Goal: Information Seeking & Learning: Find specific fact

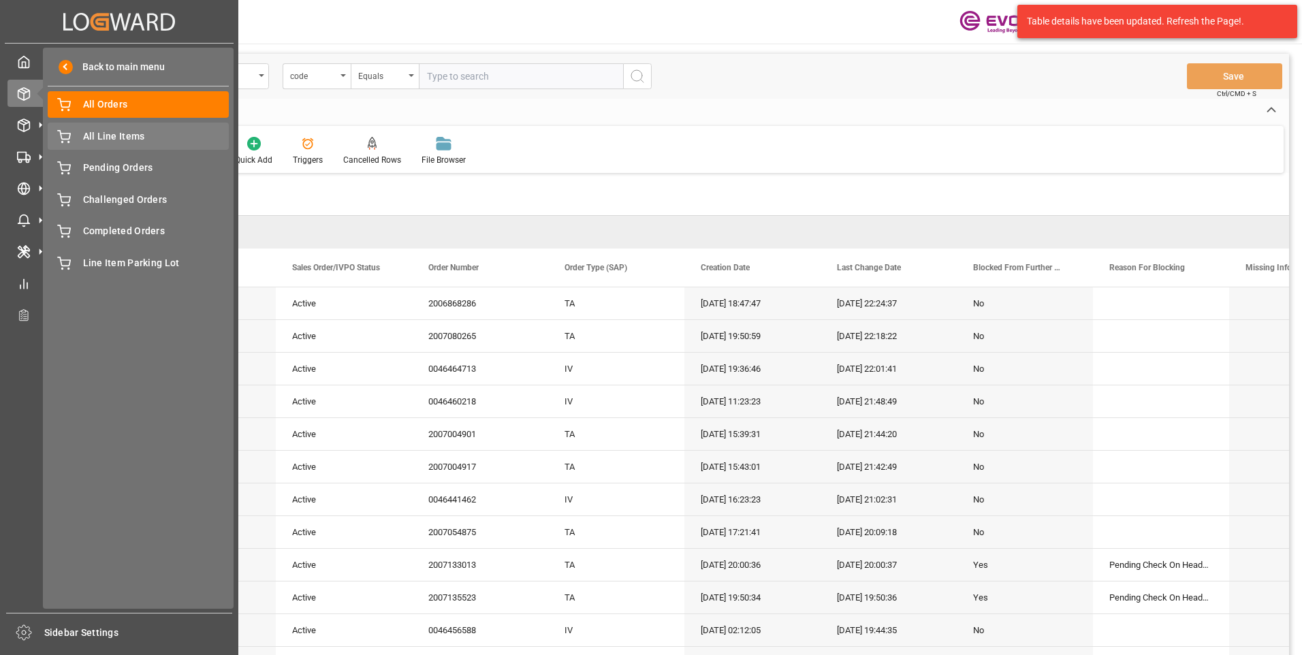
click at [92, 137] on span "All Line Items" at bounding box center [156, 136] width 146 height 14
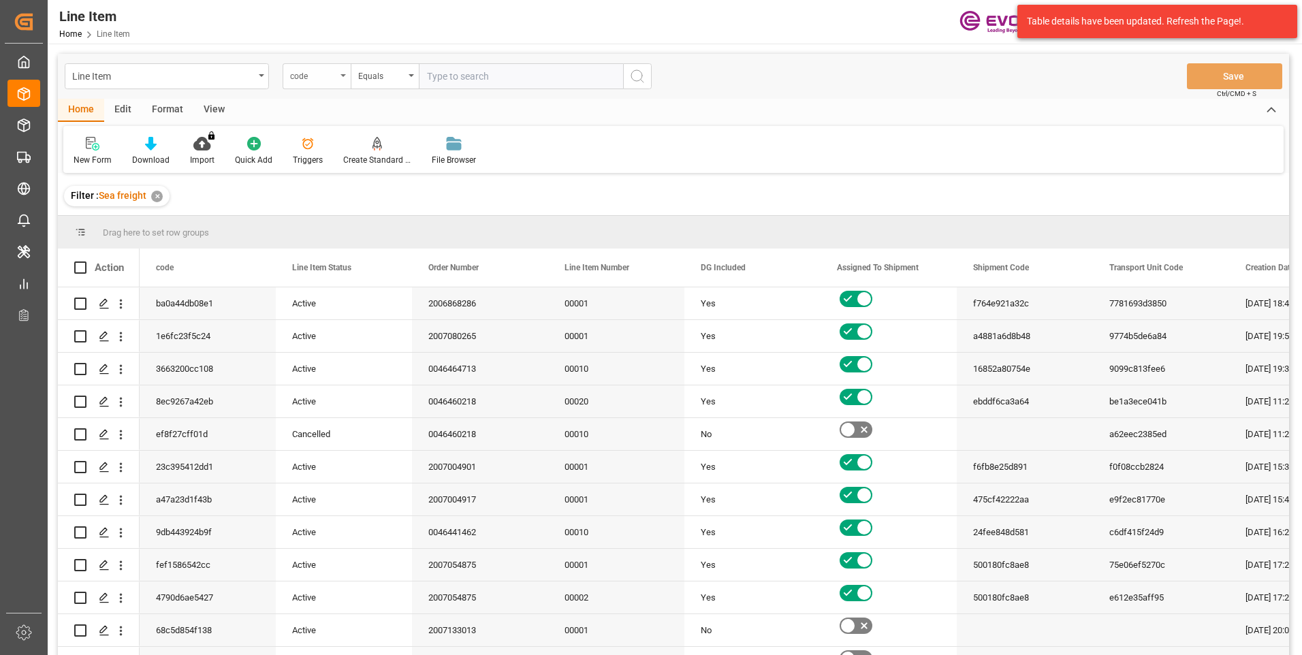
click at [311, 81] on div "code" at bounding box center [313, 75] width 46 height 16
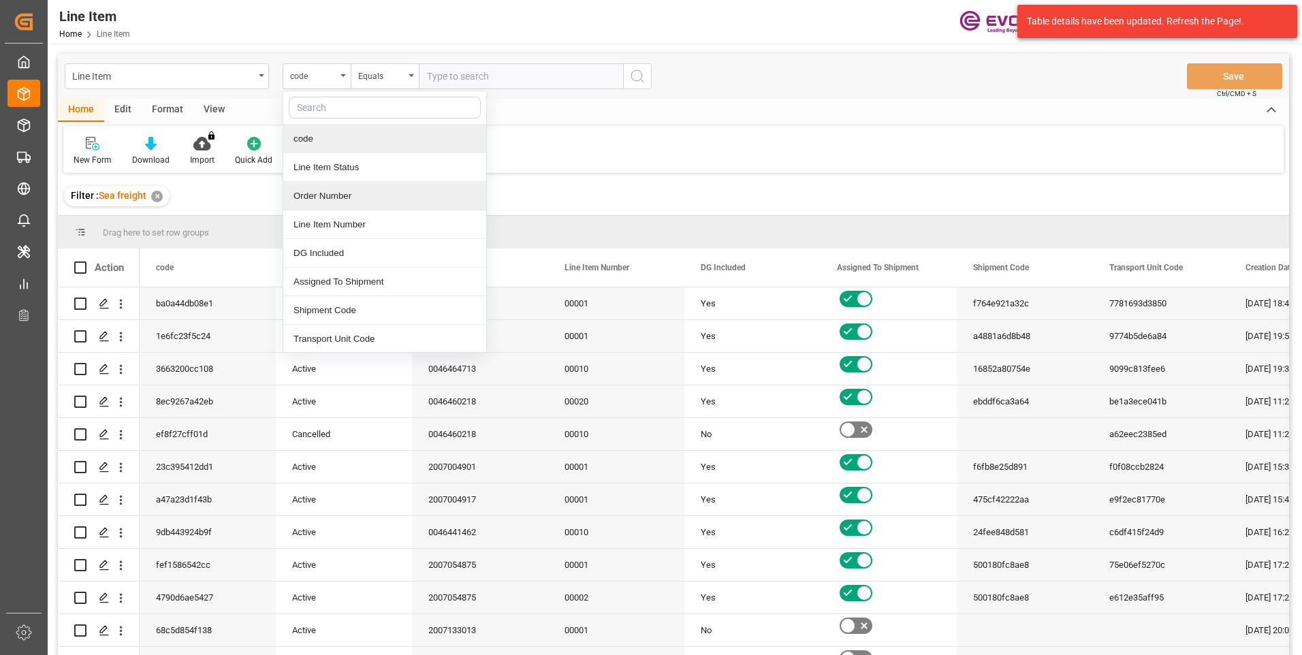
click at [306, 201] on div "Order Number" at bounding box center [384, 196] width 203 height 29
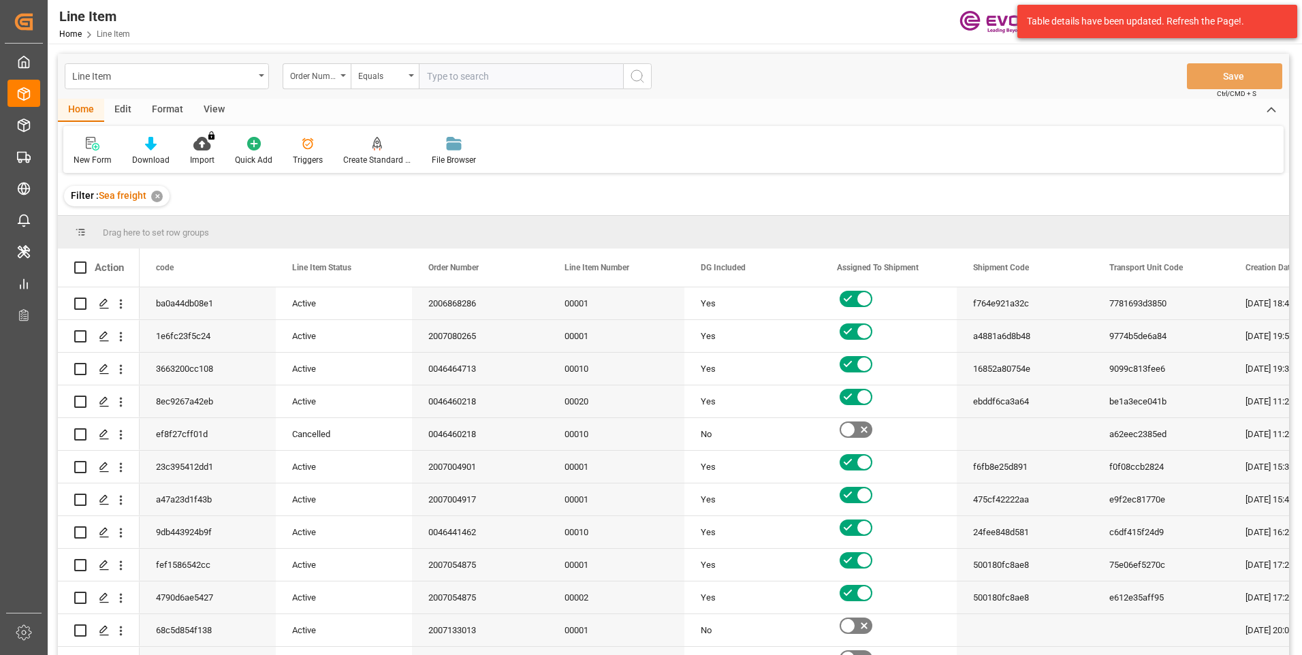
click at [502, 75] on input "text" at bounding box center [521, 76] width 204 height 26
paste input "2007123941"
type input "2007123941"
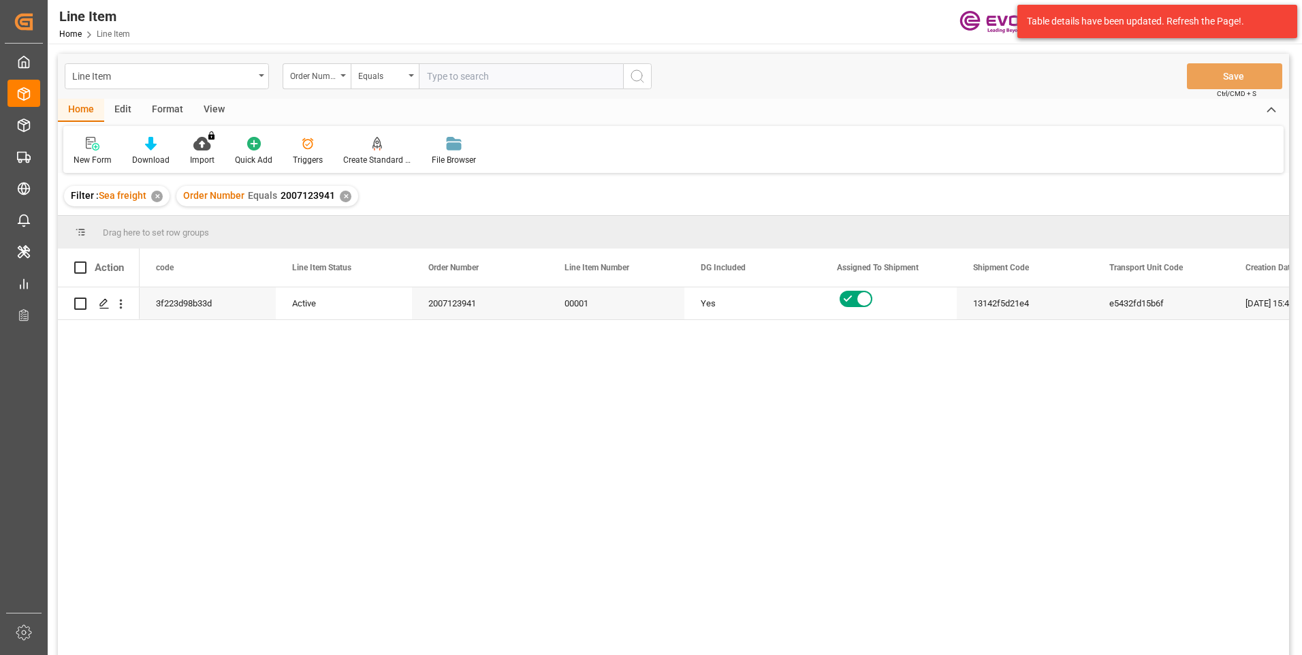
click at [211, 105] on div "View" at bounding box center [214, 110] width 42 height 23
click at [146, 147] on div at bounding box center [155, 143] width 68 height 14
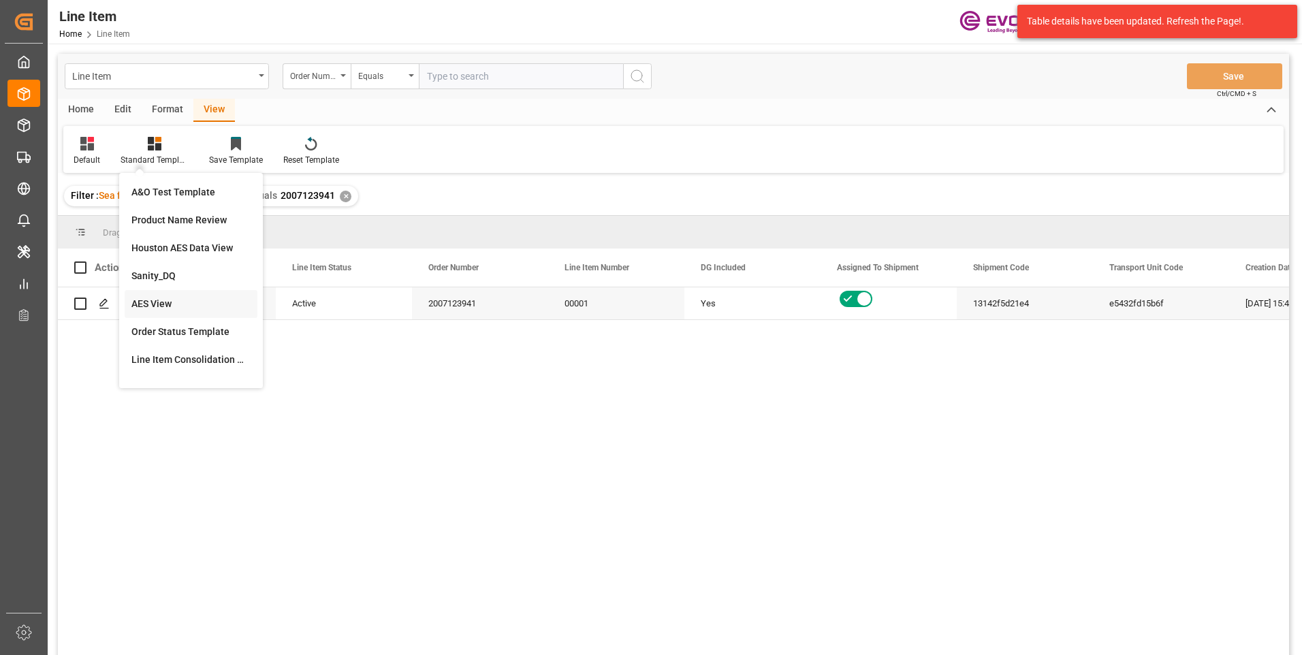
click at [159, 308] on div "AES View" at bounding box center [190, 304] width 119 height 14
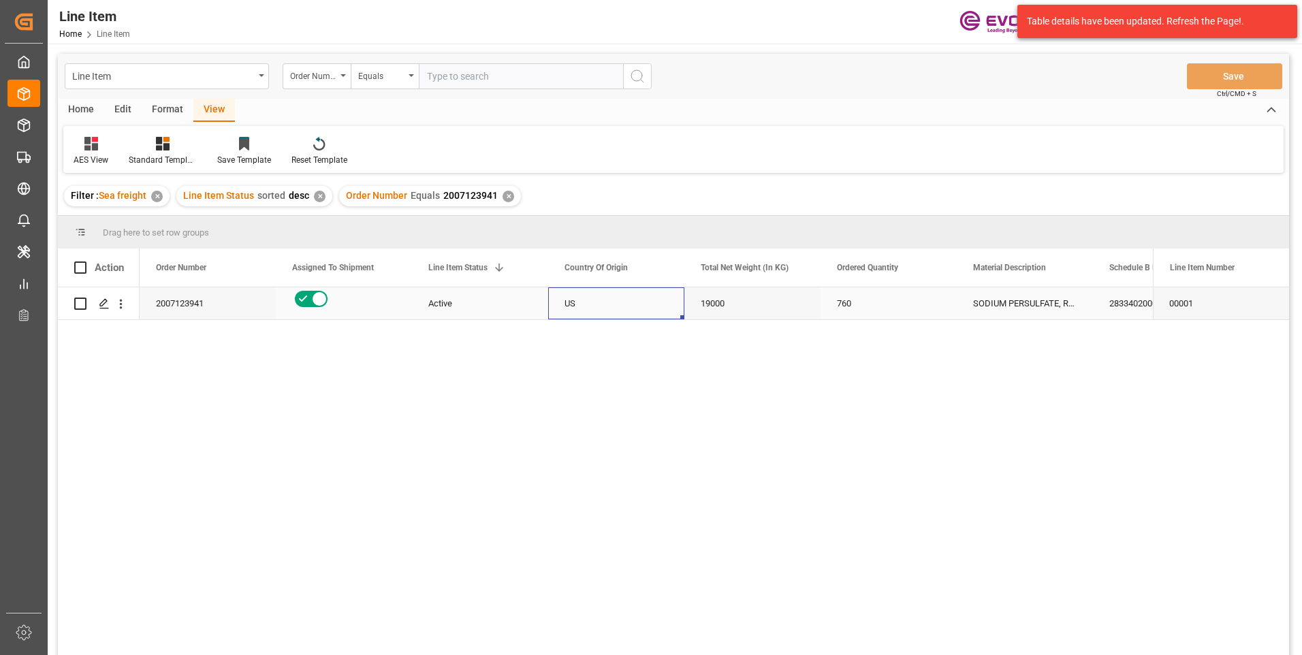
click at [648, 303] on div "US" at bounding box center [616, 303] width 136 height 32
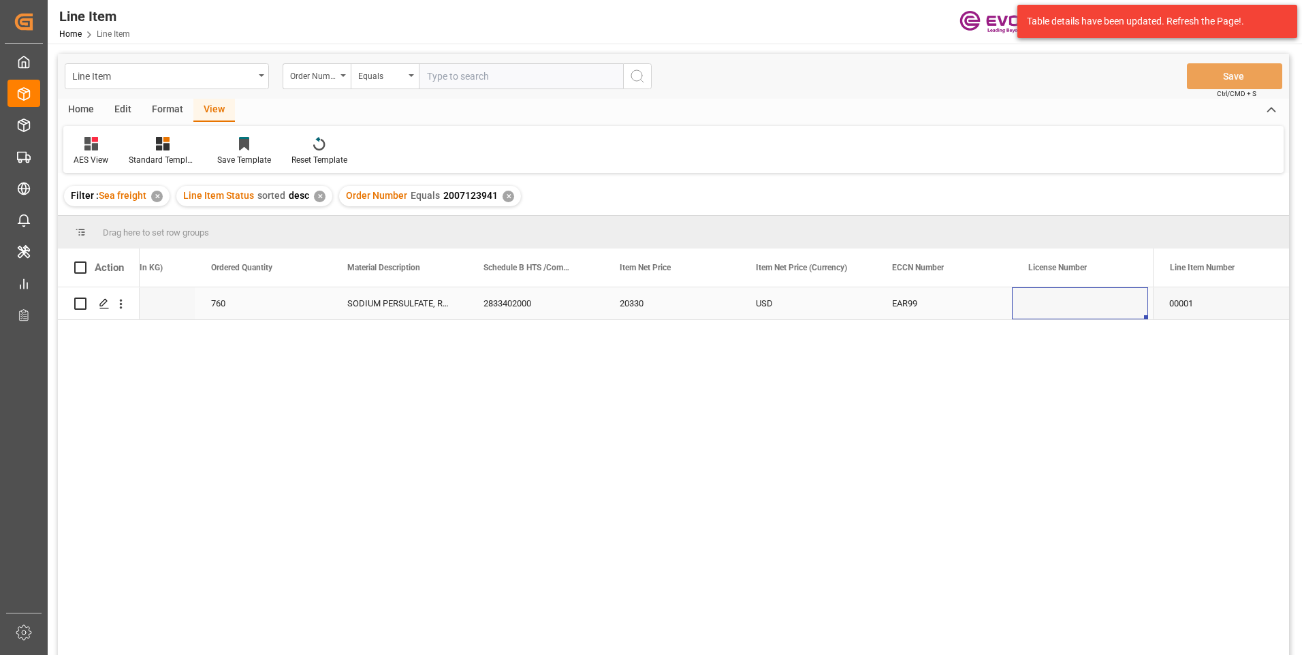
scroll to position [0, 762]
click at [919, 296] on div "Press SPACE to select this row." at bounding box center [944, 303] width 136 height 32
click at [1078, 306] on div "Altek Chemicals Private Limited" at bounding box center [1080, 303] width 136 height 32
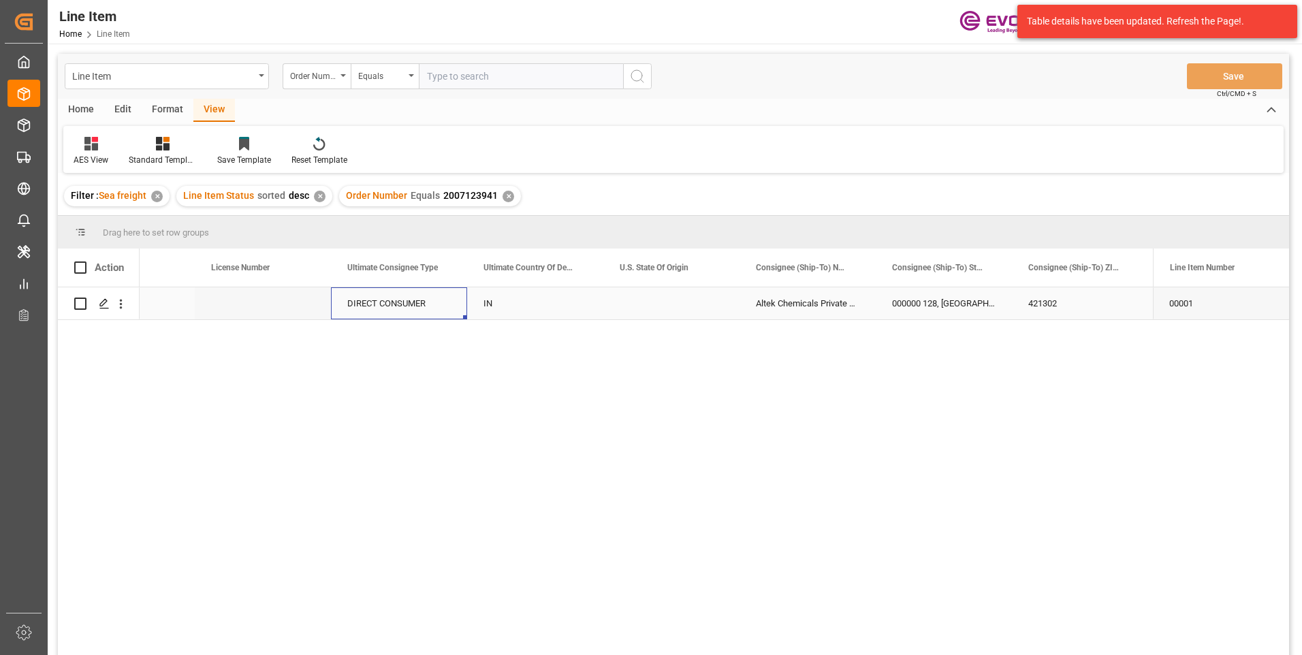
click at [369, 300] on div "DIRECT CONSUMER" at bounding box center [399, 303] width 136 height 32
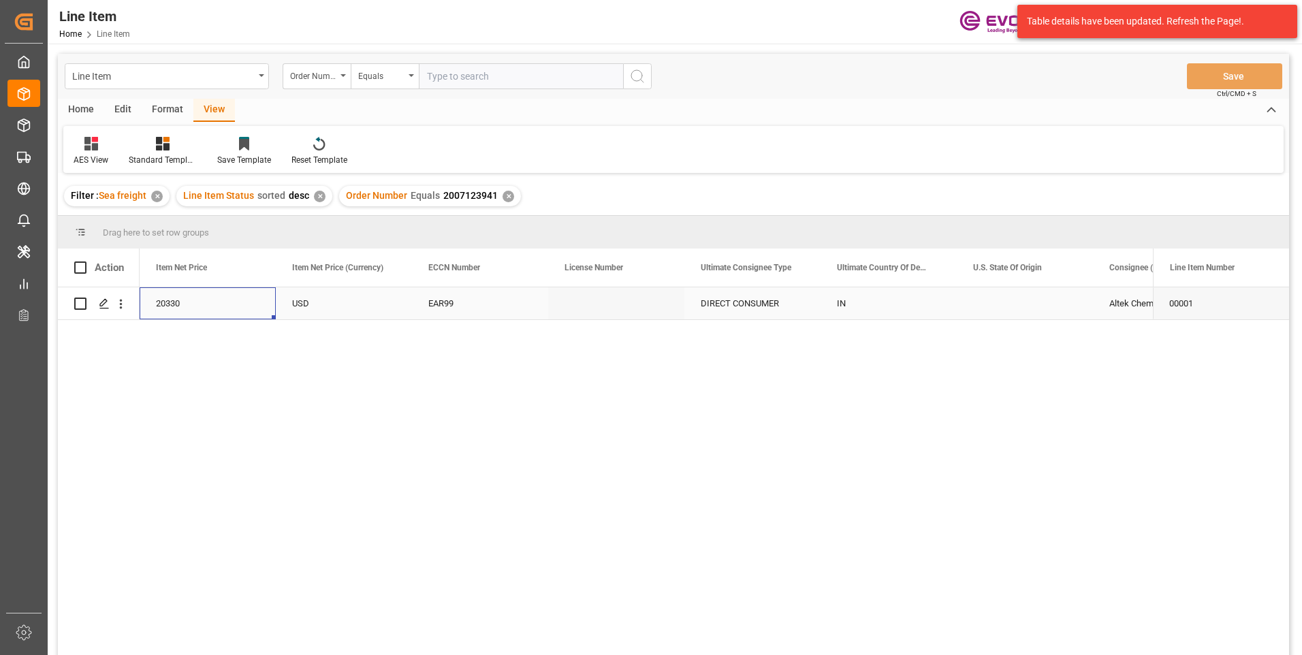
scroll to position [0, 953]
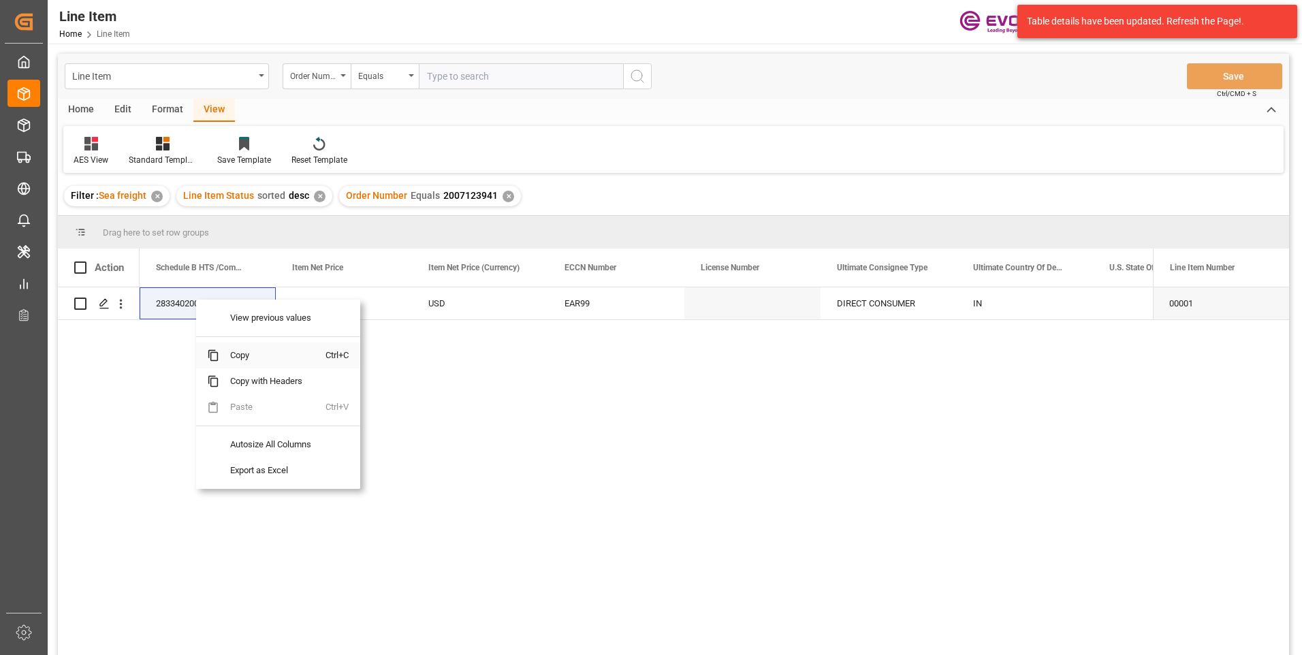
click at [231, 357] on span "Copy" at bounding box center [272, 356] width 106 height 26
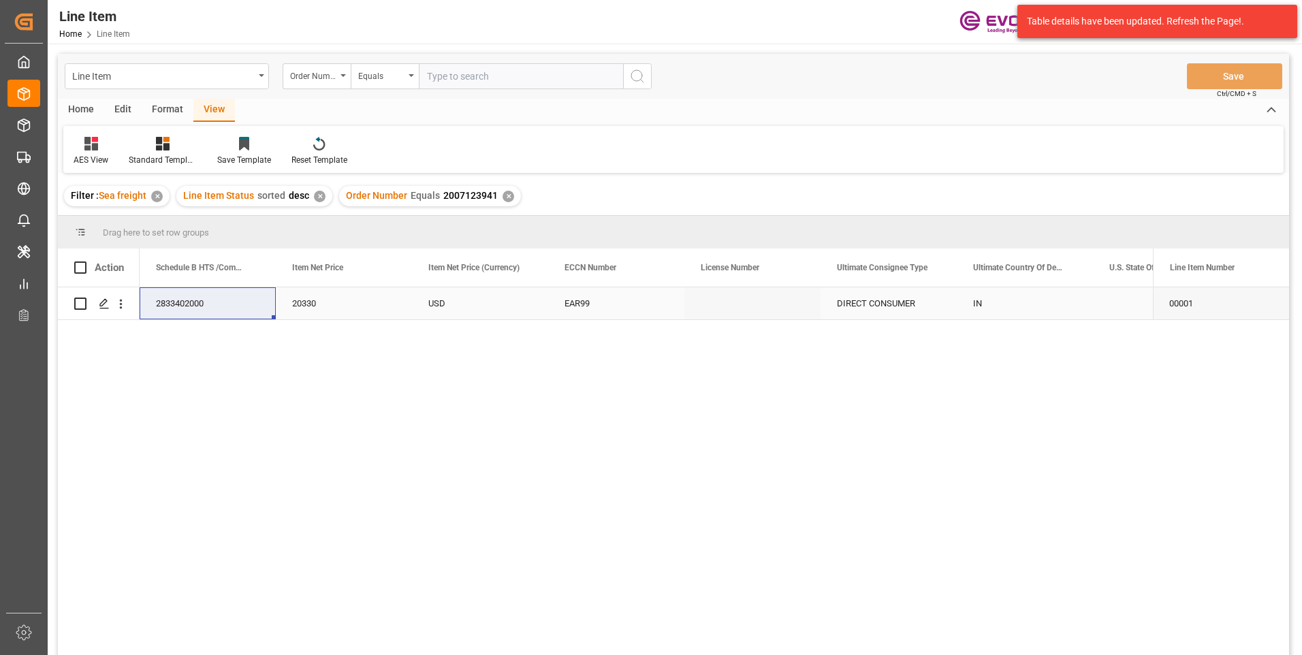
click at [341, 301] on div "20330" at bounding box center [344, 303] width 136 height 32
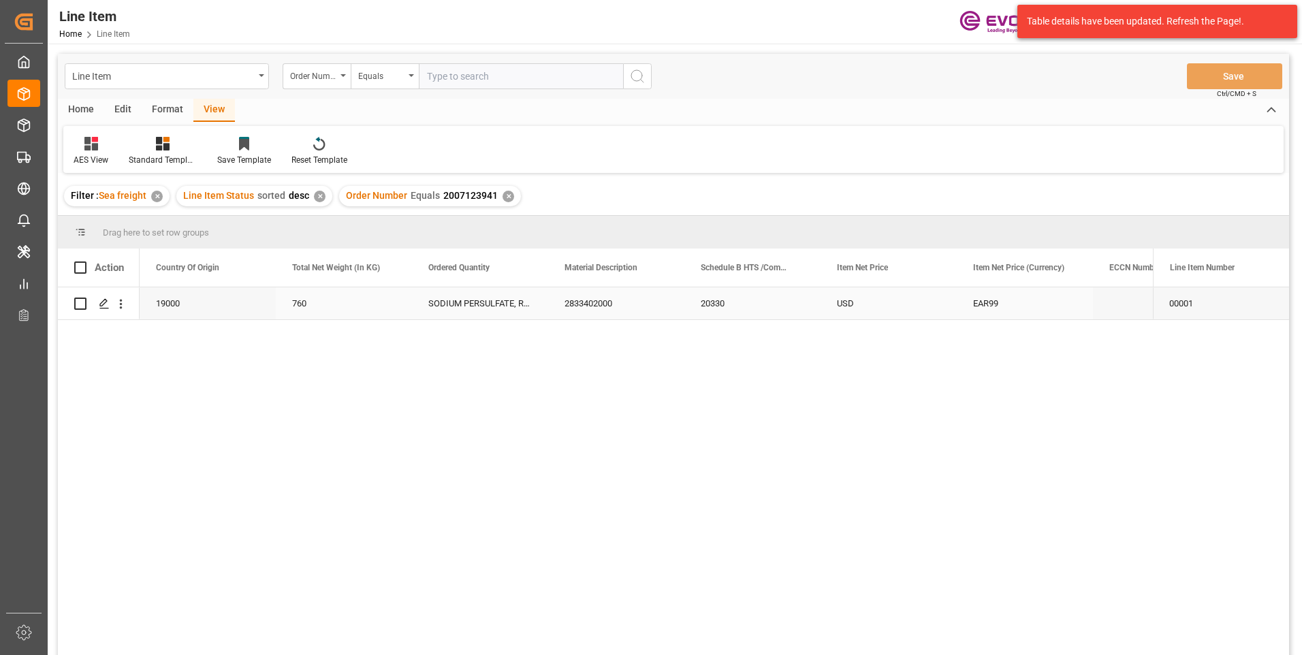
scroll to position [0, 409]
click at [342, 303] on div "19000" at bounding box center [344, 303] width 136 height 32
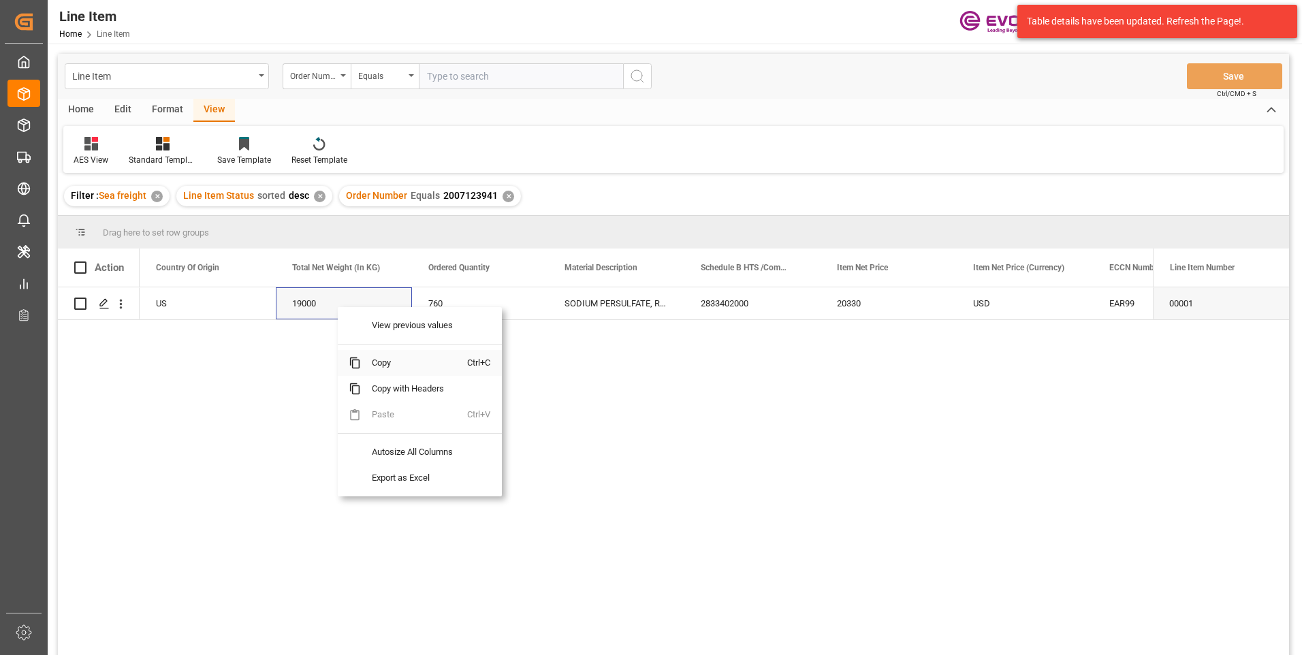
click at [363, 362] on span "Copy" at bounding box center [414, 363] width 106 height 26
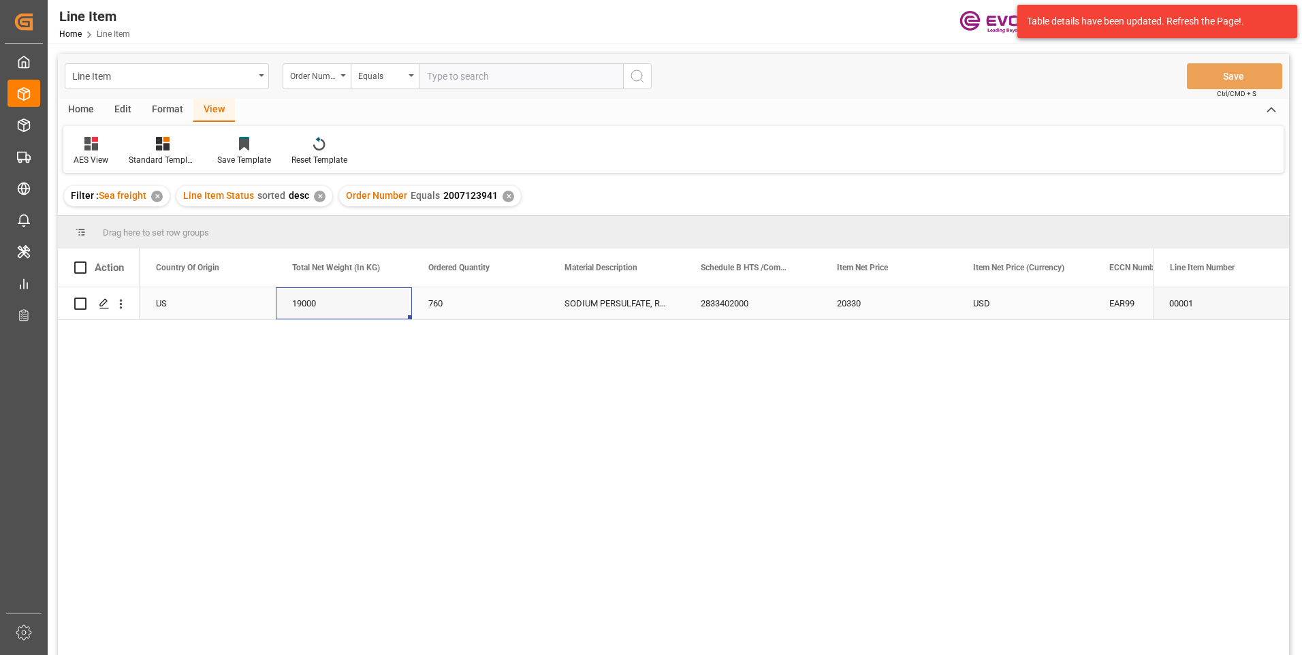
click at [849, 296] on div "20330" at bounding box center [889, 303] width 136 height 32
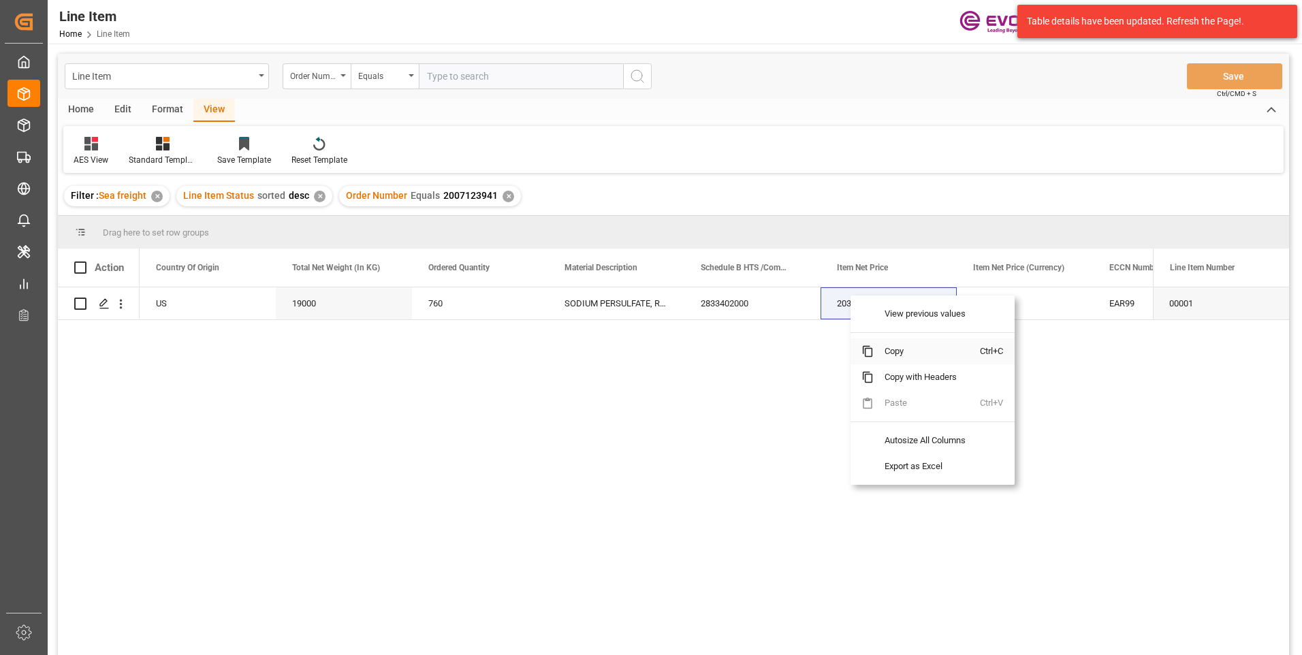
click at [889, 349] on span "Copy" at bounding box center [927, 351] width 106 height 26
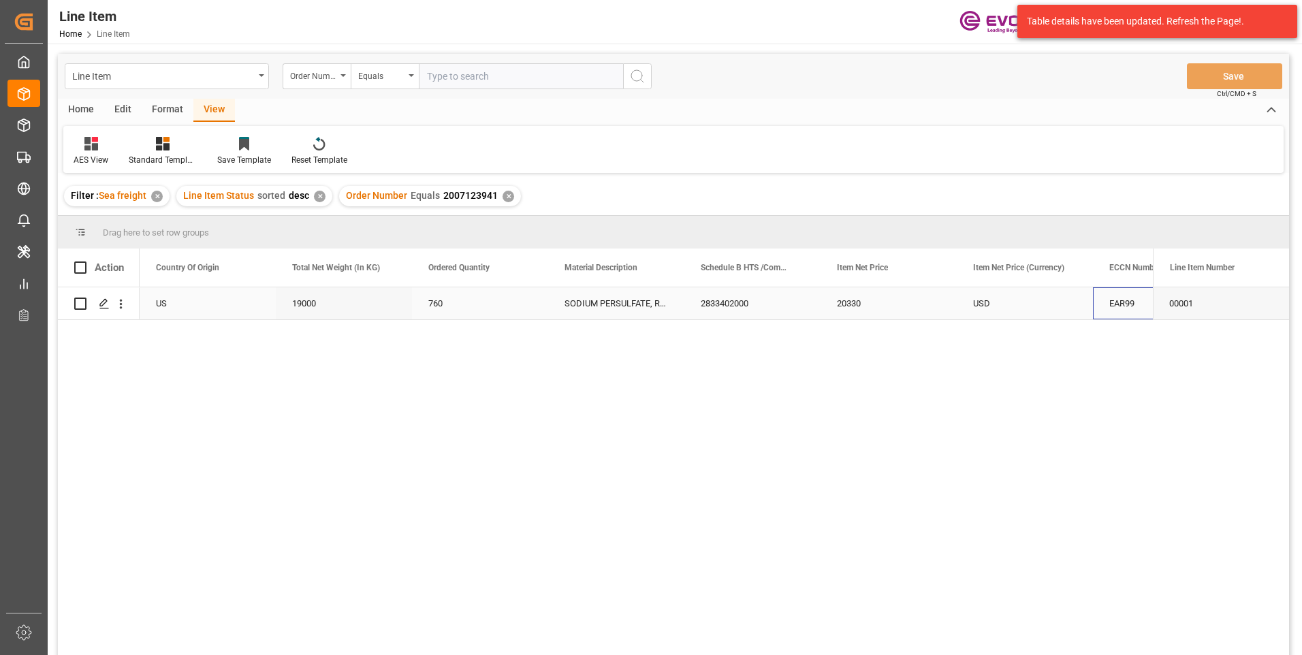
click at [1140, 302] on div "EAR99" at bounding box center [1161, 303] width 104 height 31
click at [1163, 360] on span "Copy" at bounding box center [1201, 359] width 106 height 26
click at [503, 197] on div "✕" at bounding box center [509, 197] width 12 height 12
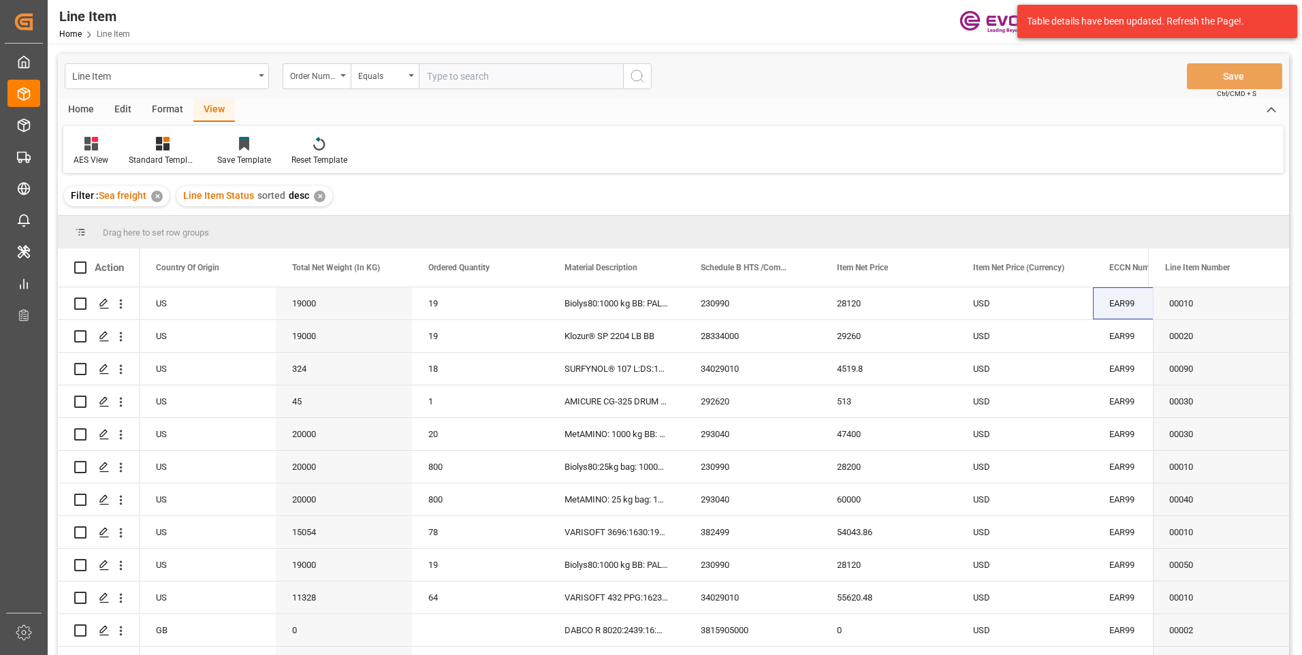
click at [321, 198] on div "✕" at bounding box center [320, 197] width 12 height 12
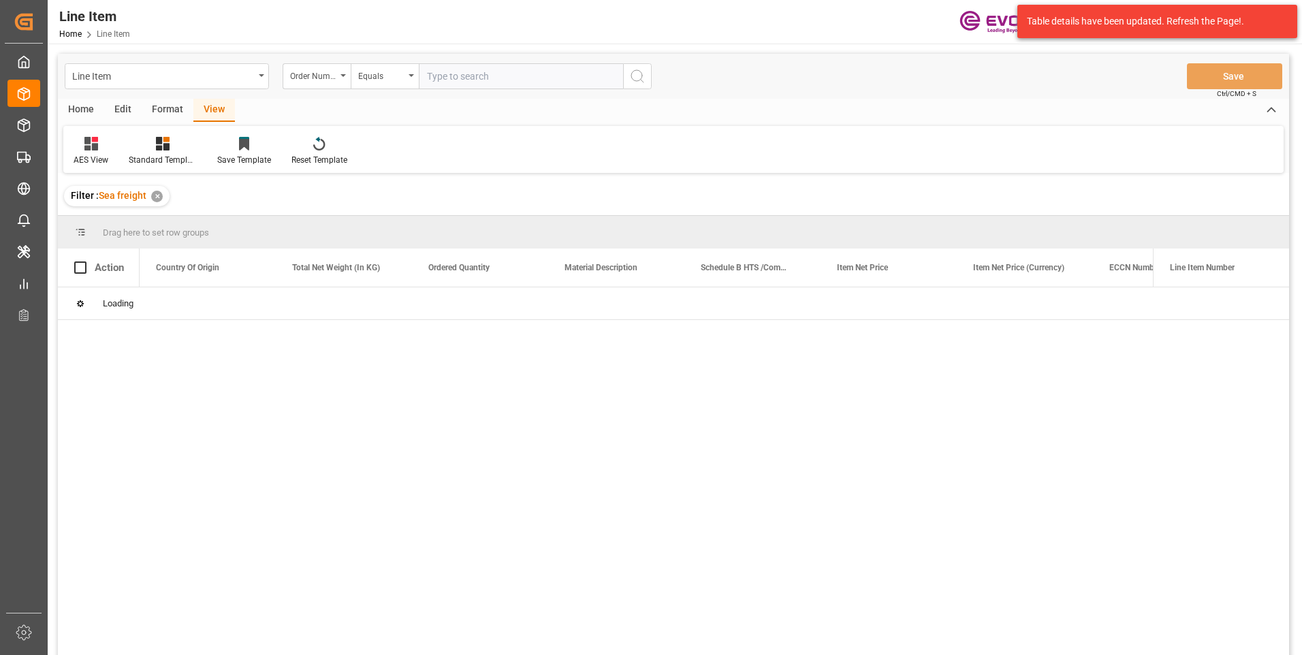
click at [460, 72] on input "text" at bounding box center [521, 76] width 204 height 26
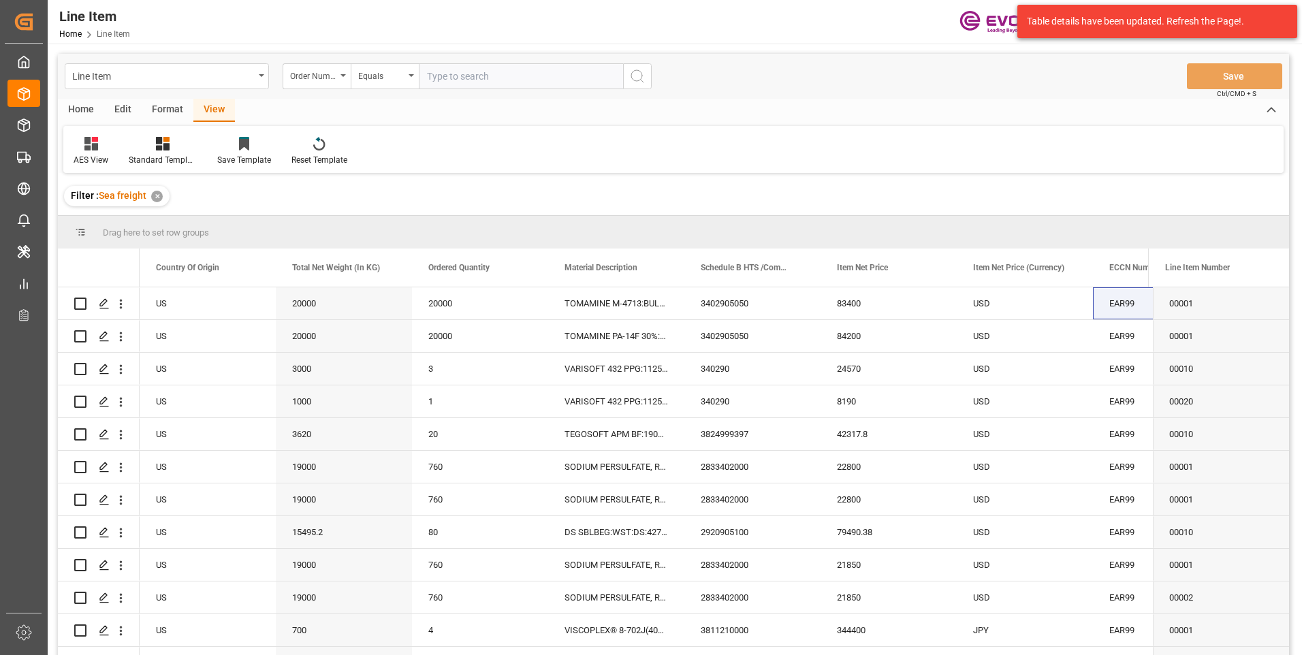
click at [460, 72] on input "text" at bounding box center [521, 76] width 204 height 26
paste input "0046456303"
type input "0046456303"
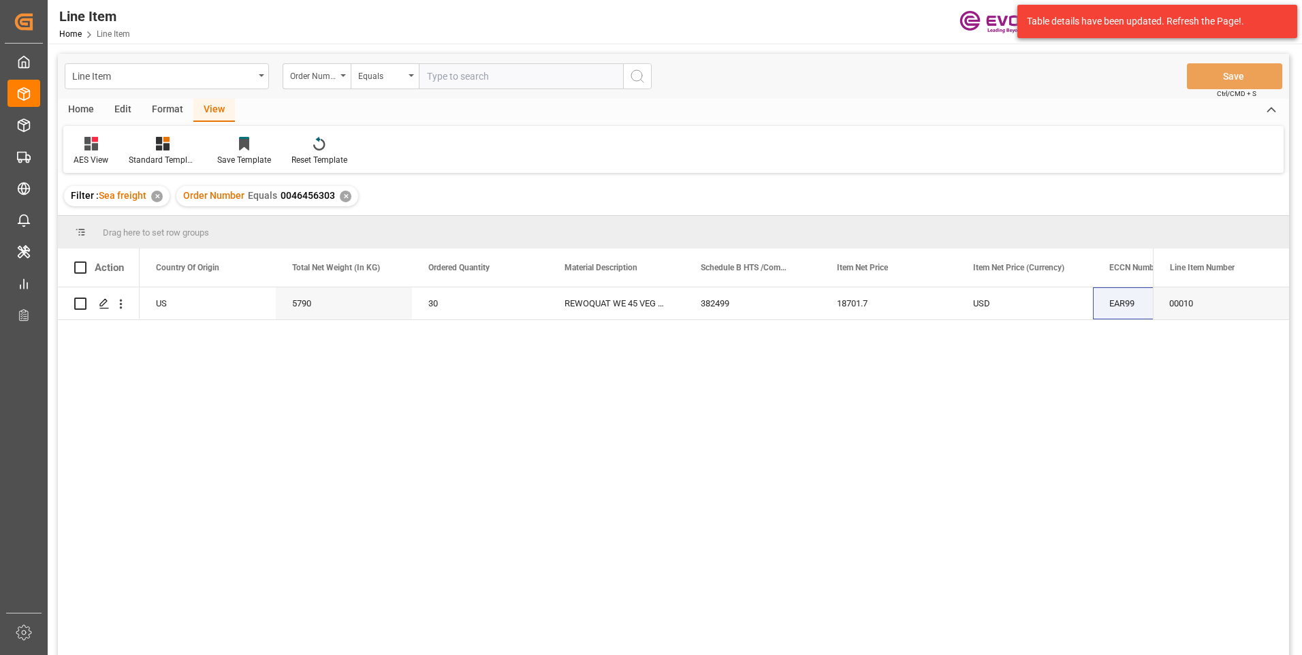
click at [217, 110] on div "View" at bounding box center [214, 110] width 42 height 23
click at [178, 151] on div at bounding box center [163, 143] width 68 height 14
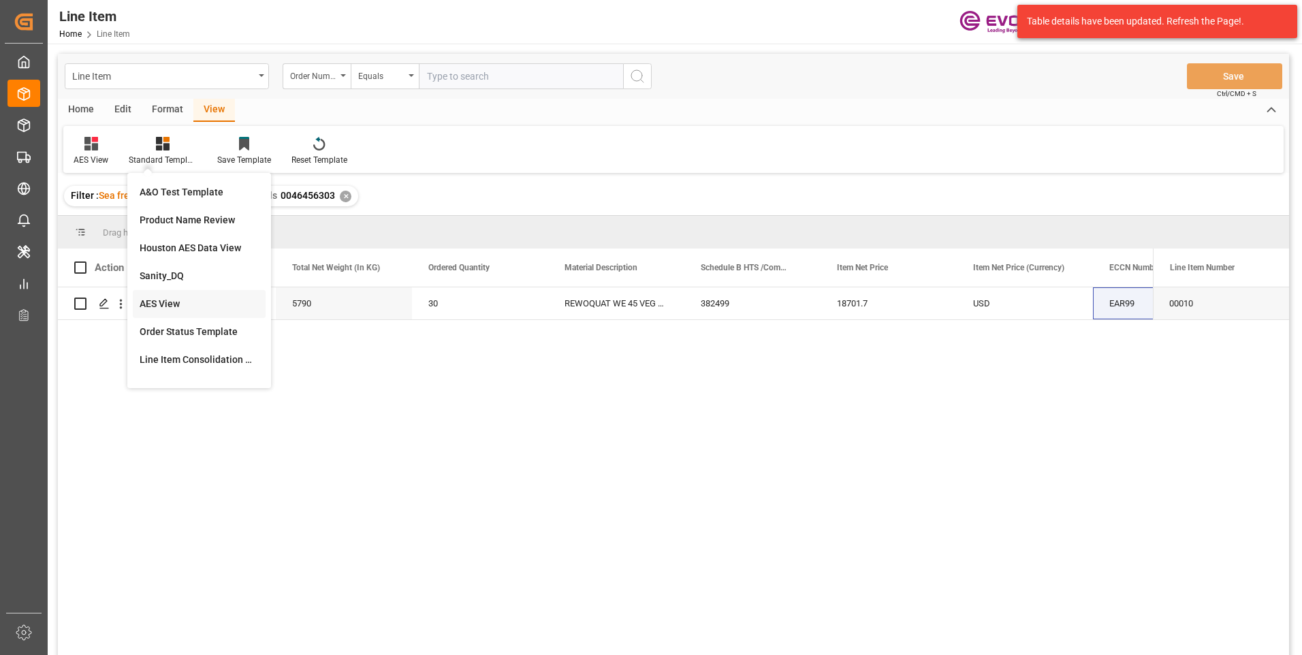
click at [162, 305] on div "AES View" at bounding box center [199, 304] width 119 height 14
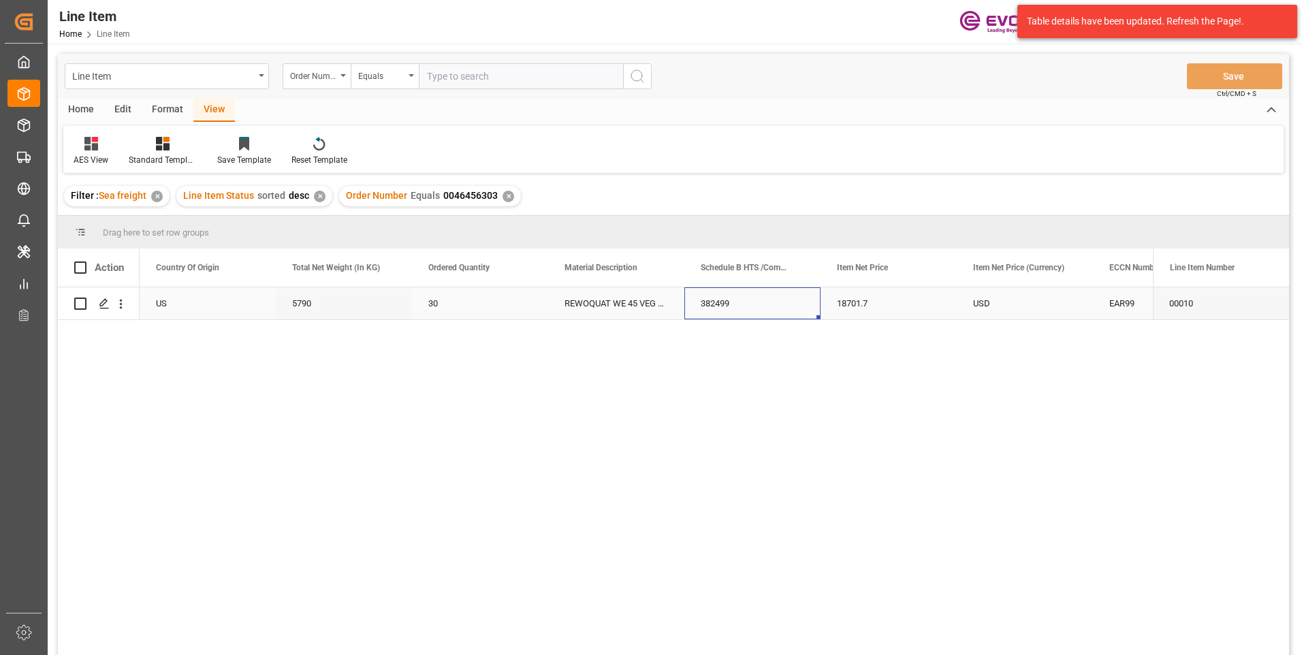
click at [740, 302] on div "382499" at bounding box center [752, 303] width 136 height 32
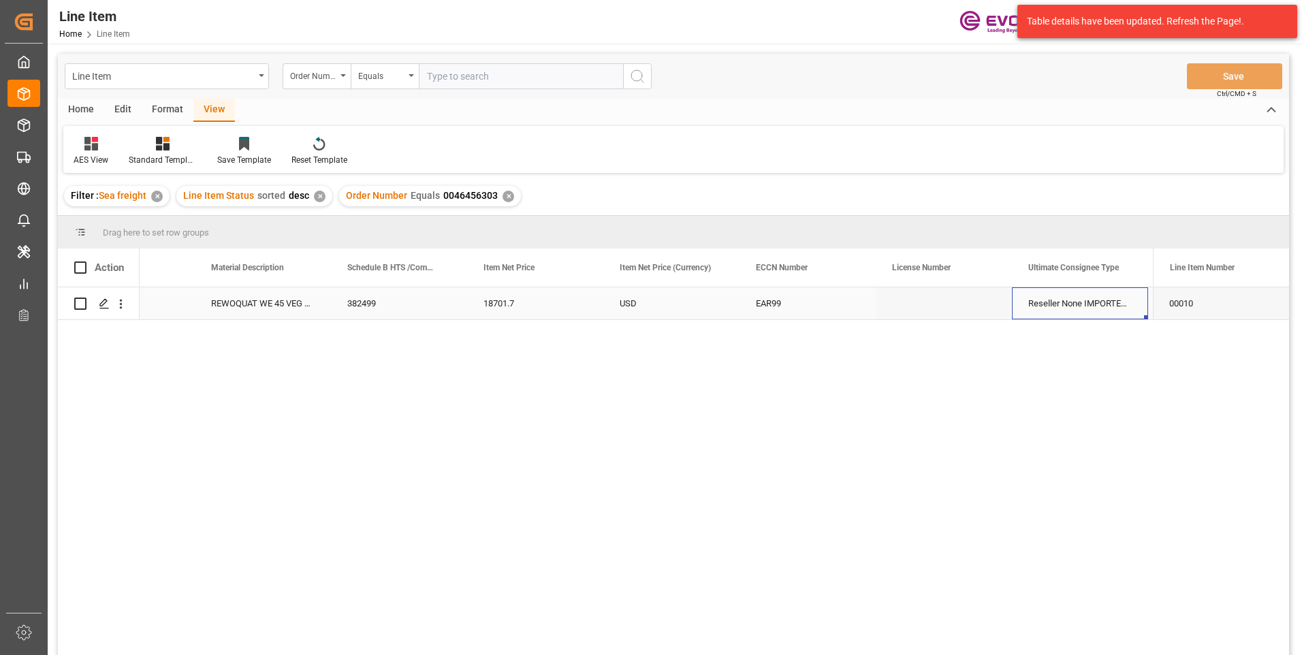
scroll to position [0, 898]
click at [954, 297] on div "Reseller None IMPORTER IDENTIFICATION NO.: None None B/L INSTRUCTIONS: Express …" at bounding box center [944, 303] width 136 height 32
click at [1038, 302] on div "[STREET_ADDRESS]" at bounding box center [1080, 303] width 136 height 32
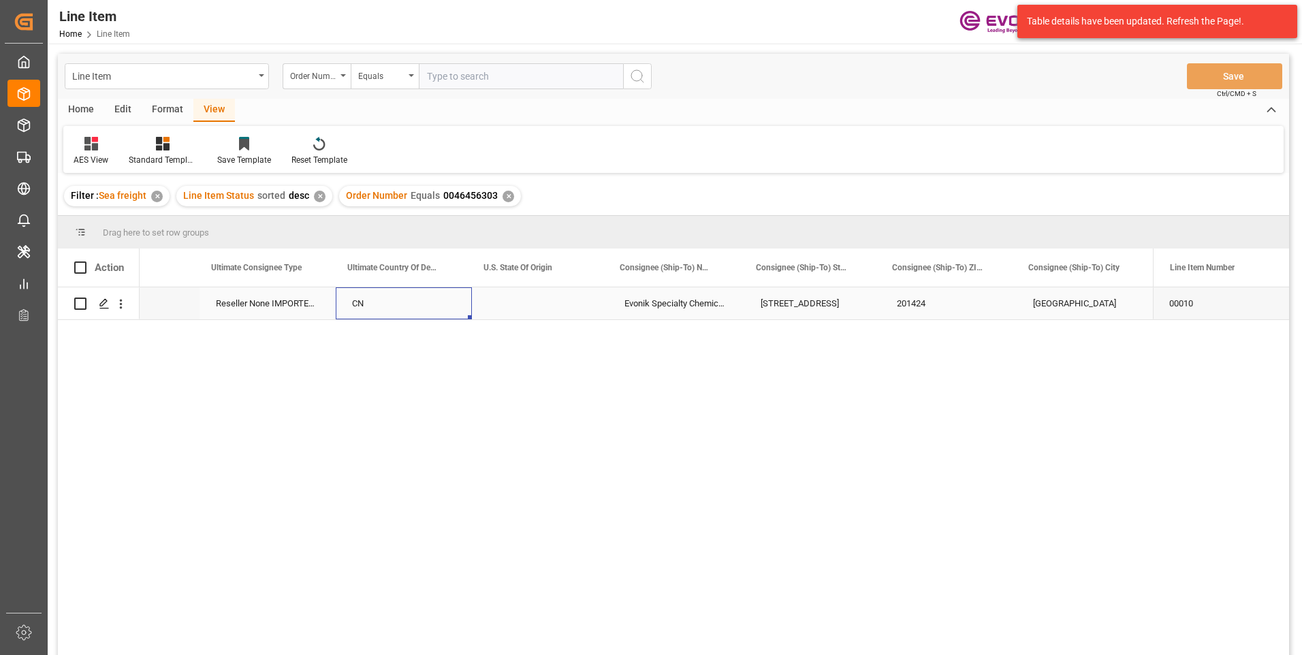
click at [372, 306] on div "CN" at bounding box center [404, 303] width 136 height 32
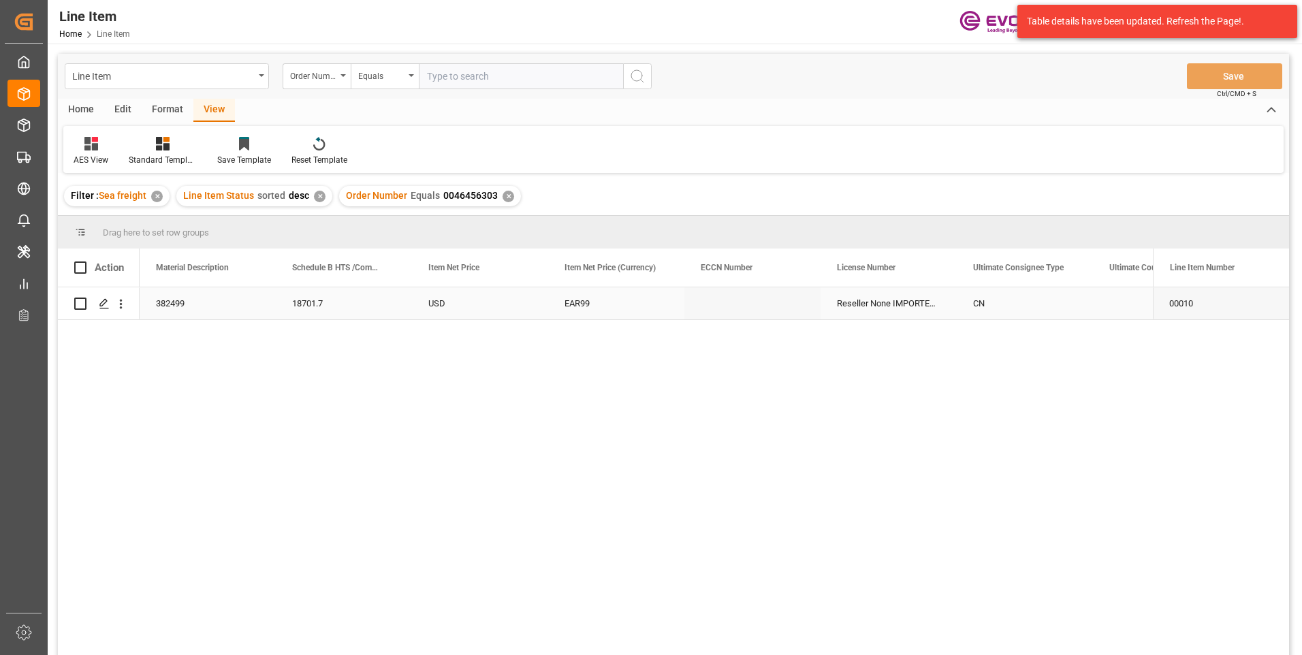
scroll to position [0, 817]
click at [435, 296] on div "18701.7" at bounding box center [480, 303] width 136 height 32
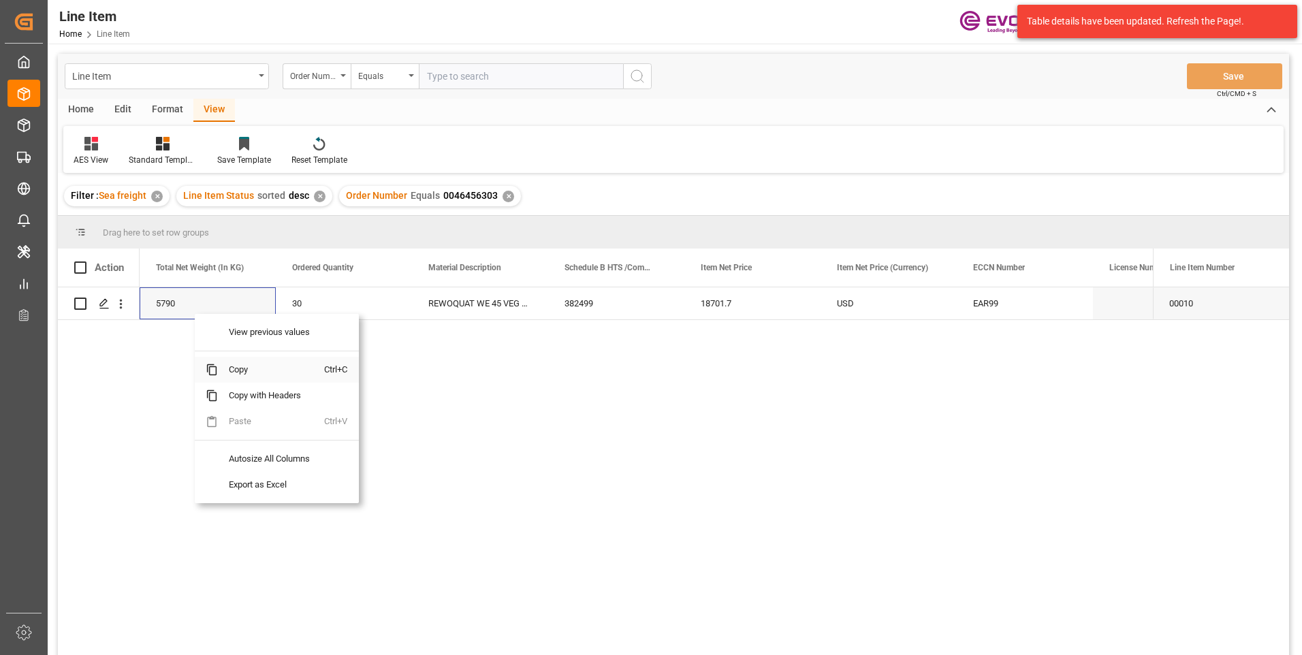
click at [244, 368] on span "Copy" at bounding box center [271, 370] width 106 height 26
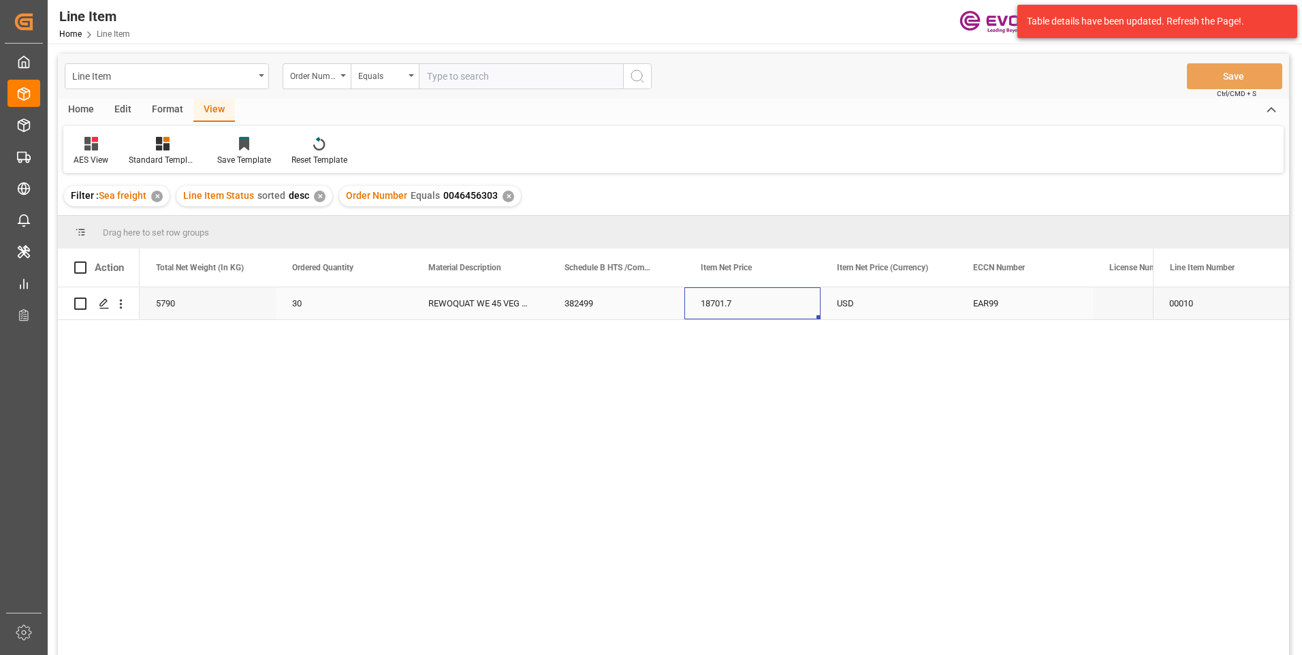
click at [730, 299] on div "18701.7" at bounding box center [752, 303] width 136 height 32
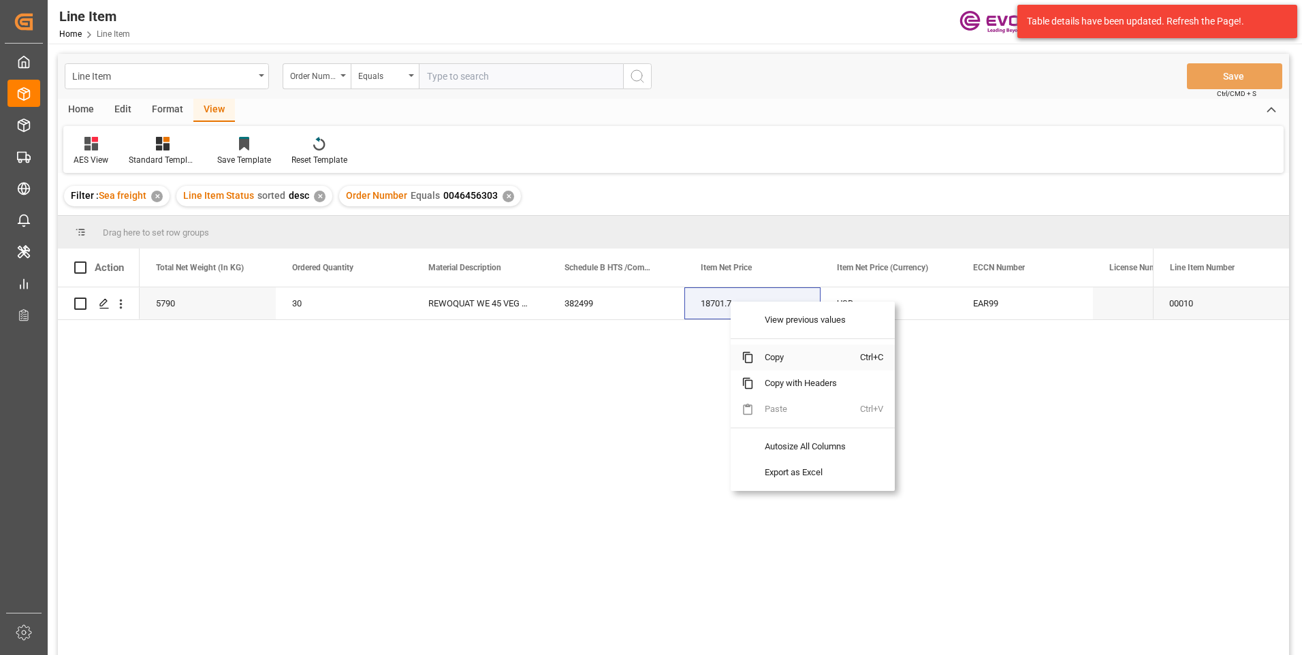
click at [770, 358] on span "Copy" at bounding box center [807, 358] width 106 height 26
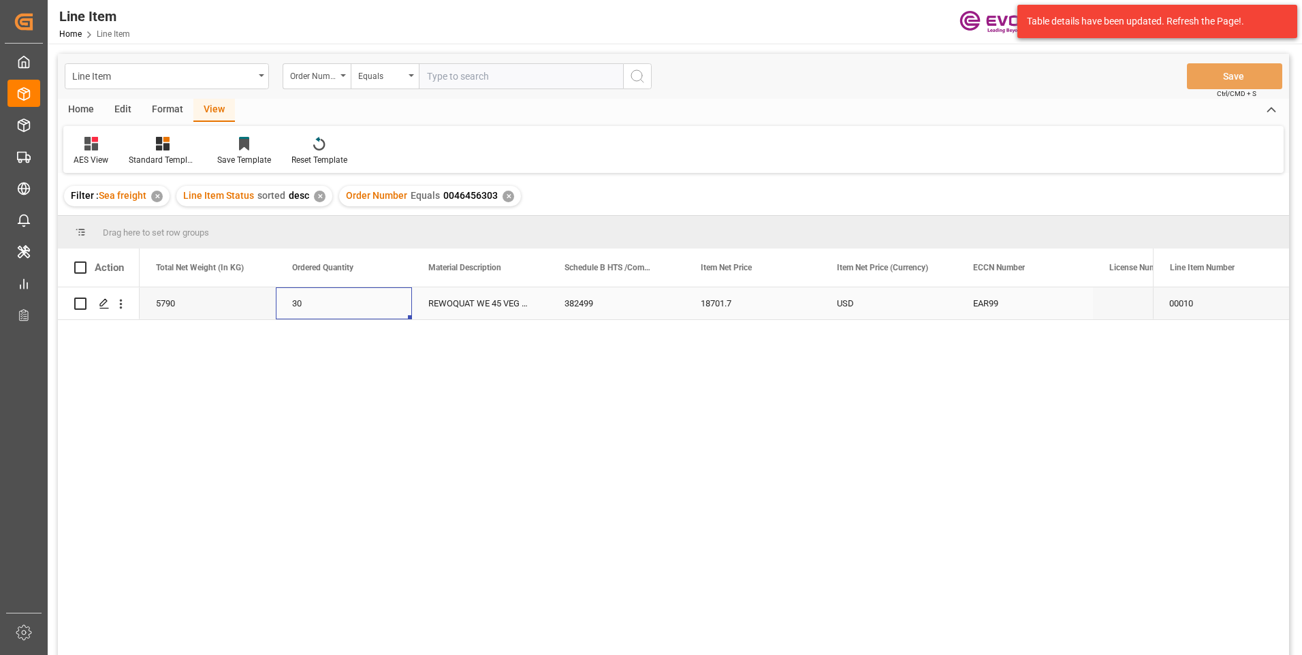
click at [334, 305] on div "30" at bounding box center [344, 303] width 136 height 32
click at [992, 289] on div "18701.7" at bounding box center [1025, 303] width 136 height 32
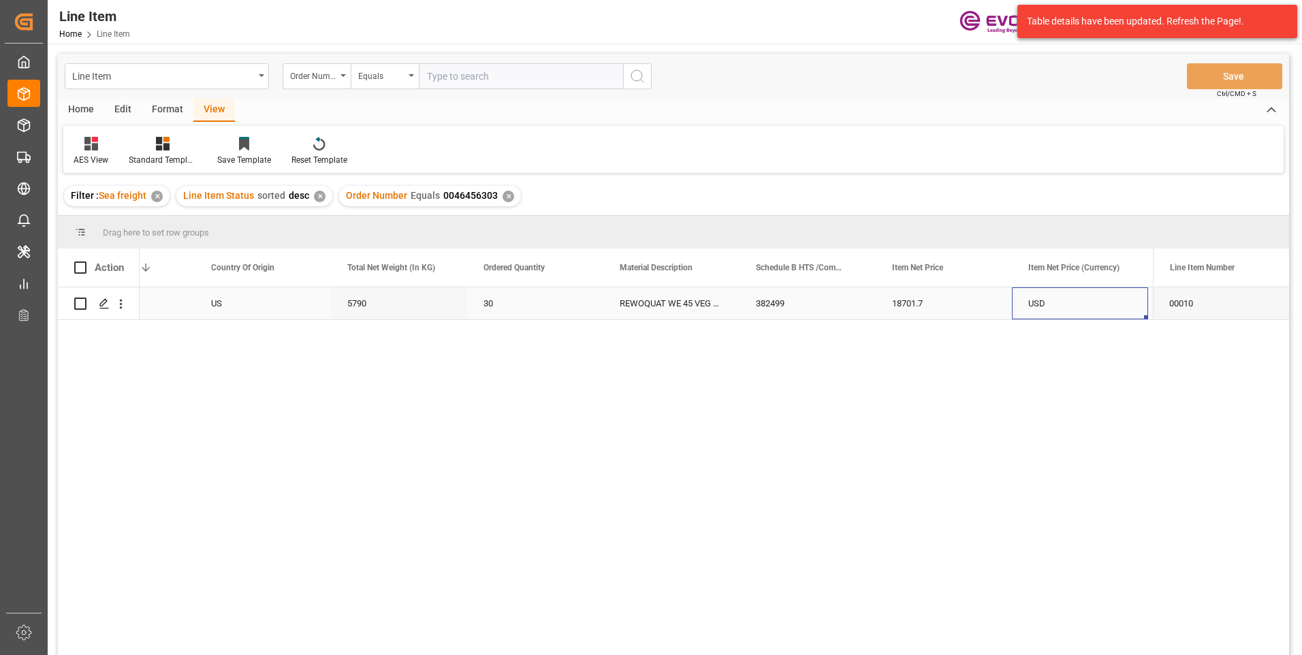
scroll to position [0, 490]
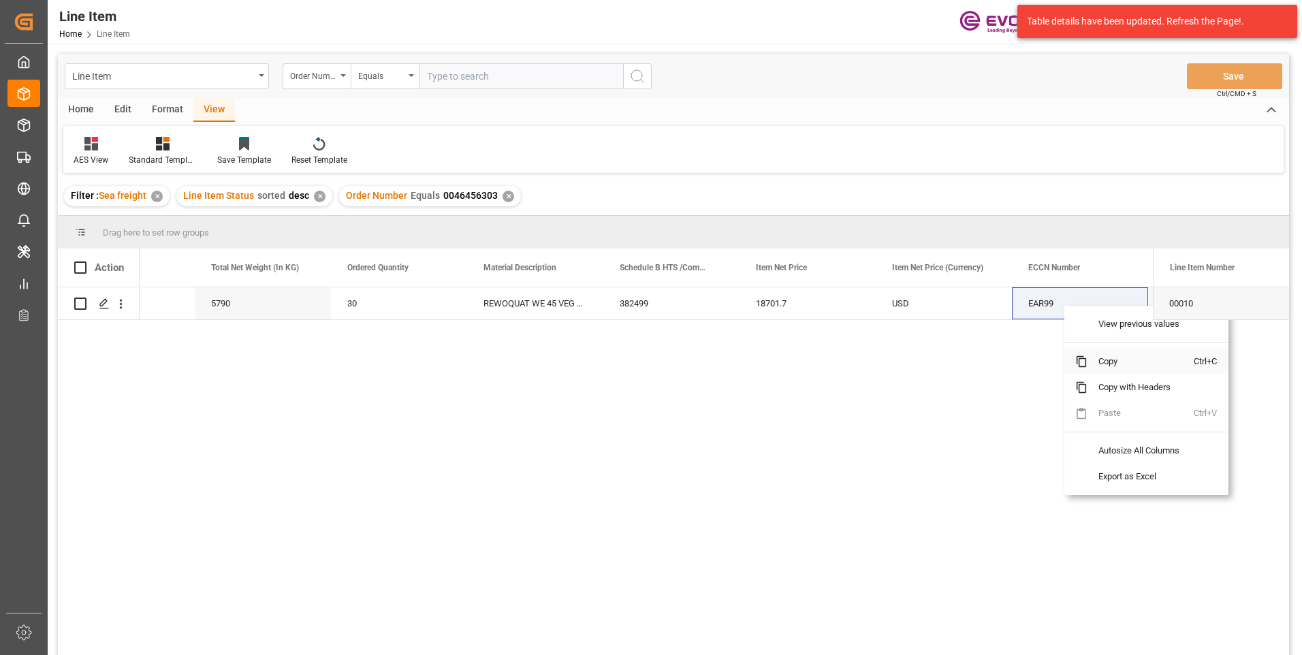
drag, startPoint x: 1101, startPoint y: 360, endPoint x: 1158, endPoint y: 365, distance: 57.5
click at [1101, 362] on span "Copy" at bounding box center [1141, 362] width 106 height 26
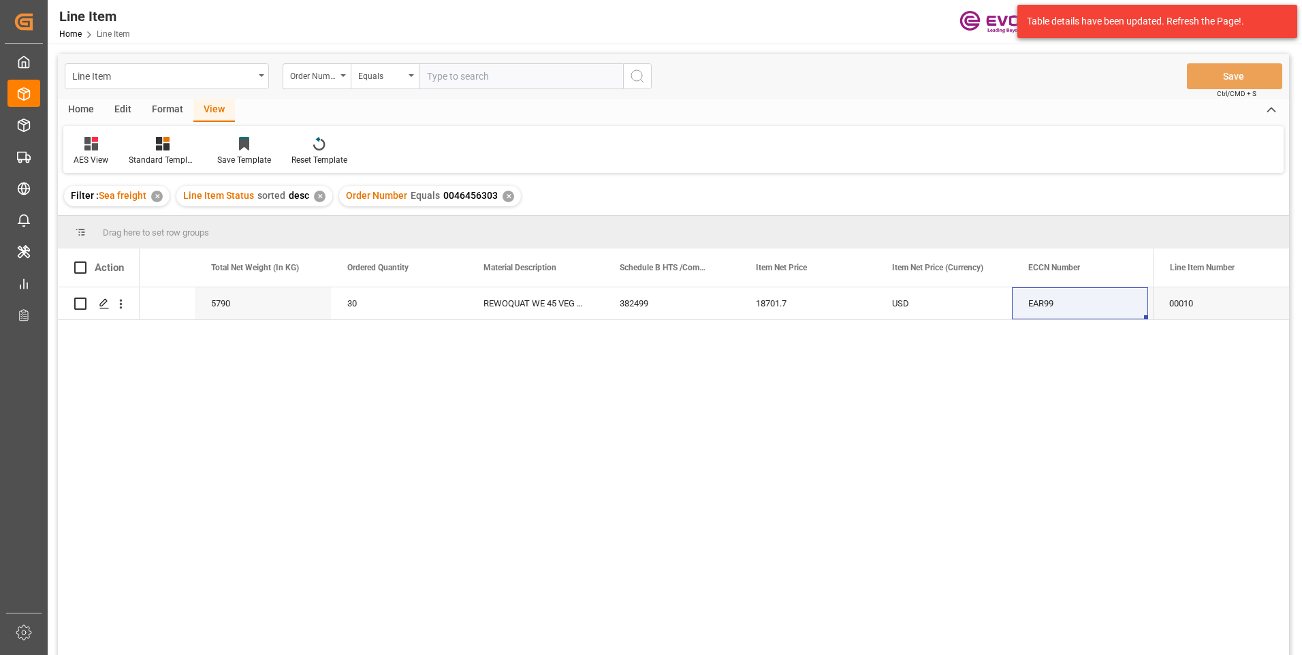
drag, startPoint x: 506, startPoint y: 195, endPoint x: 502, endPoint y: 207, distance: 12.3
click at [509, 199] on div "✕" at bounding box center [509, 197] width 12 height 12
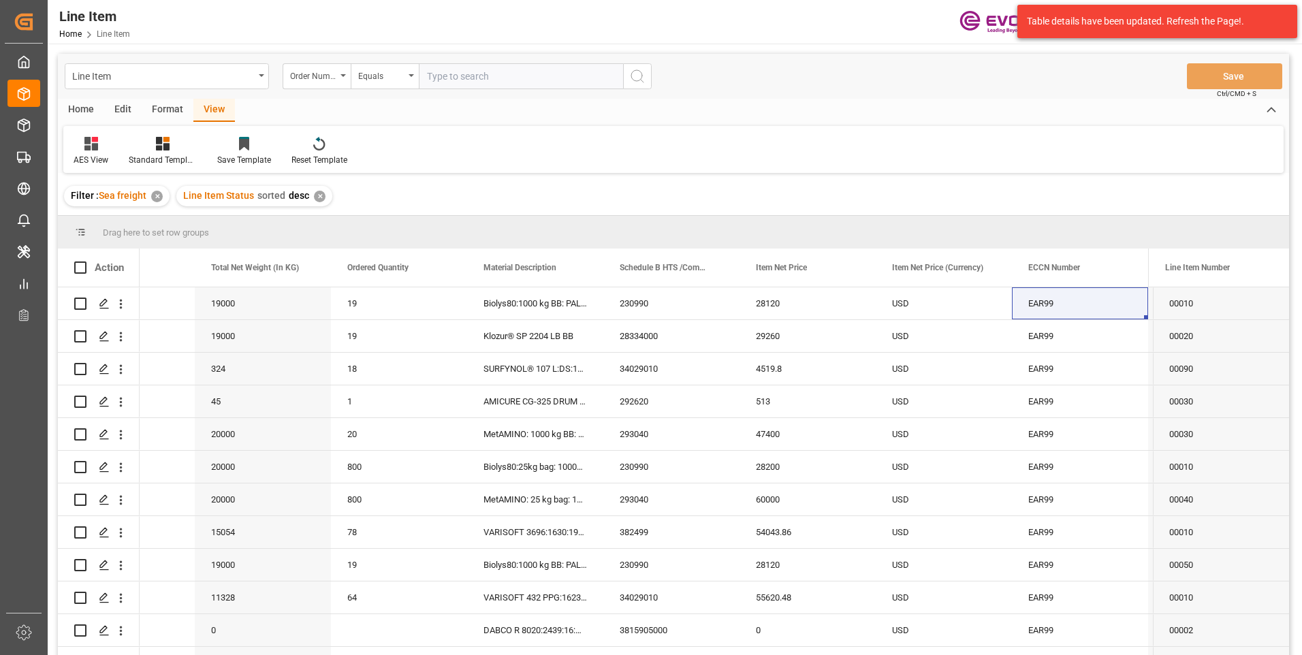
click at [319, 199] on div "✕" at bounding box center [320, 197] width 12 height 12
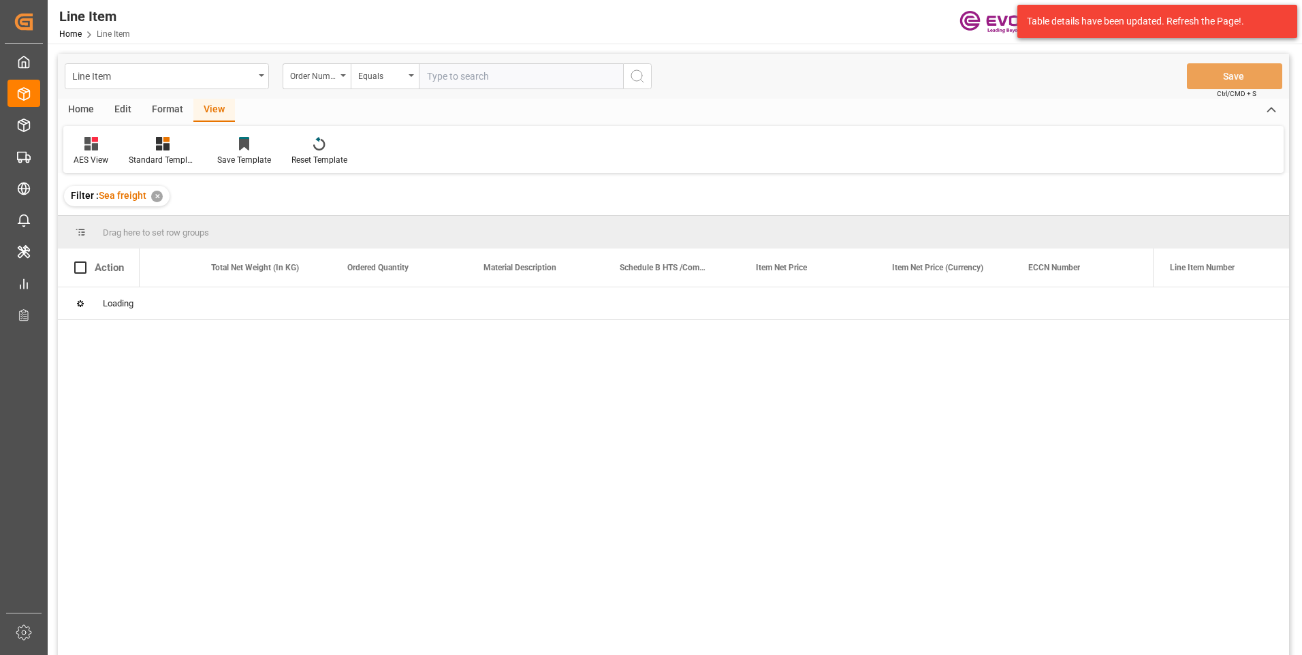
click at [475, 81] on input "text" at bounding box center [521, 76] width 204 height 26
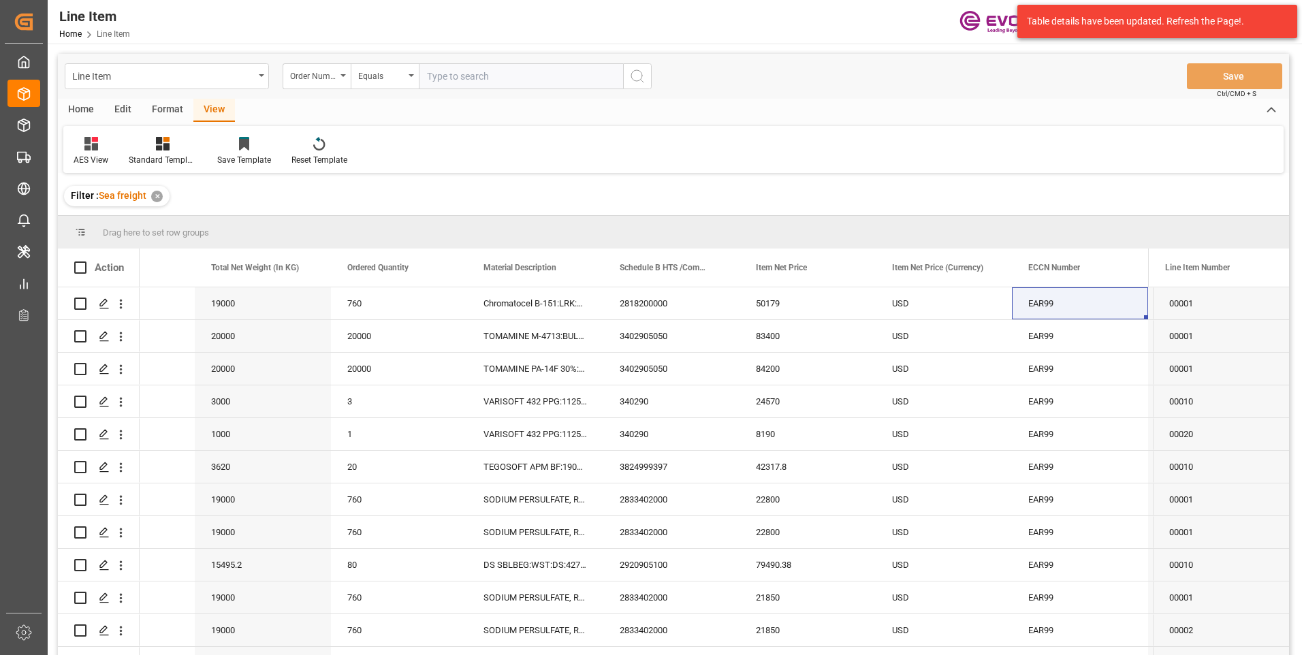
paste input "0046464508"
type input "0046464508"
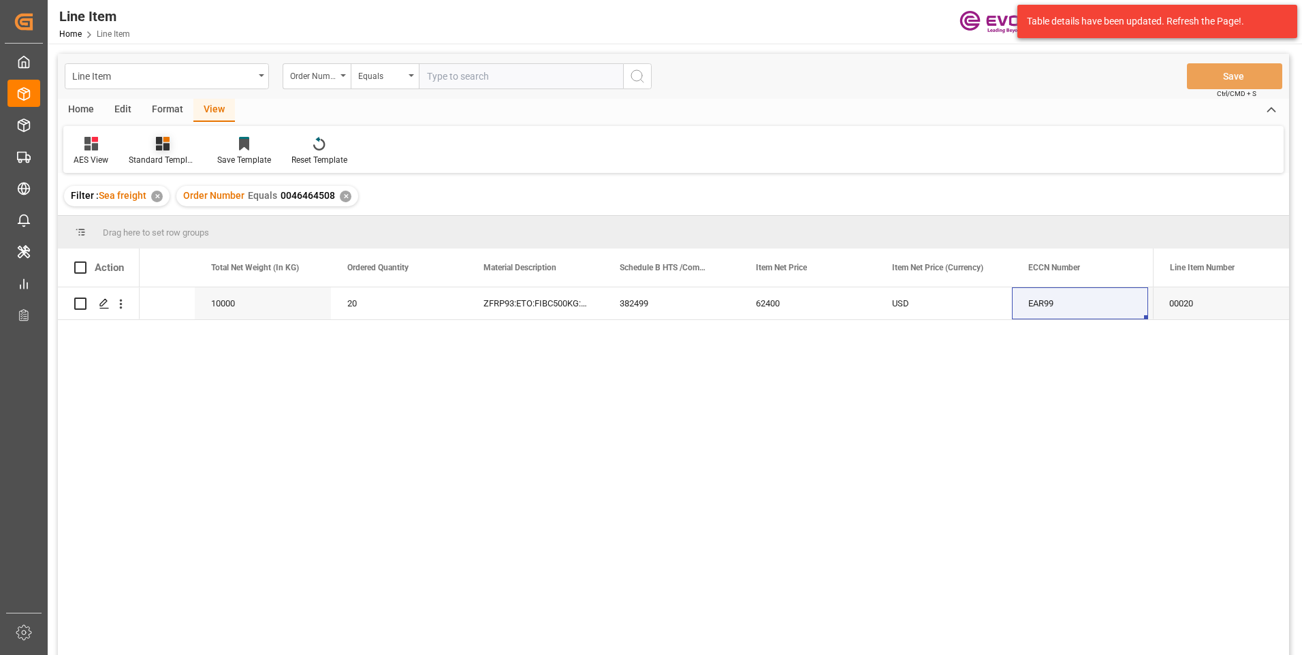
click at [168, 144] on icon at bounding box center [163, 144] width 14 height 14
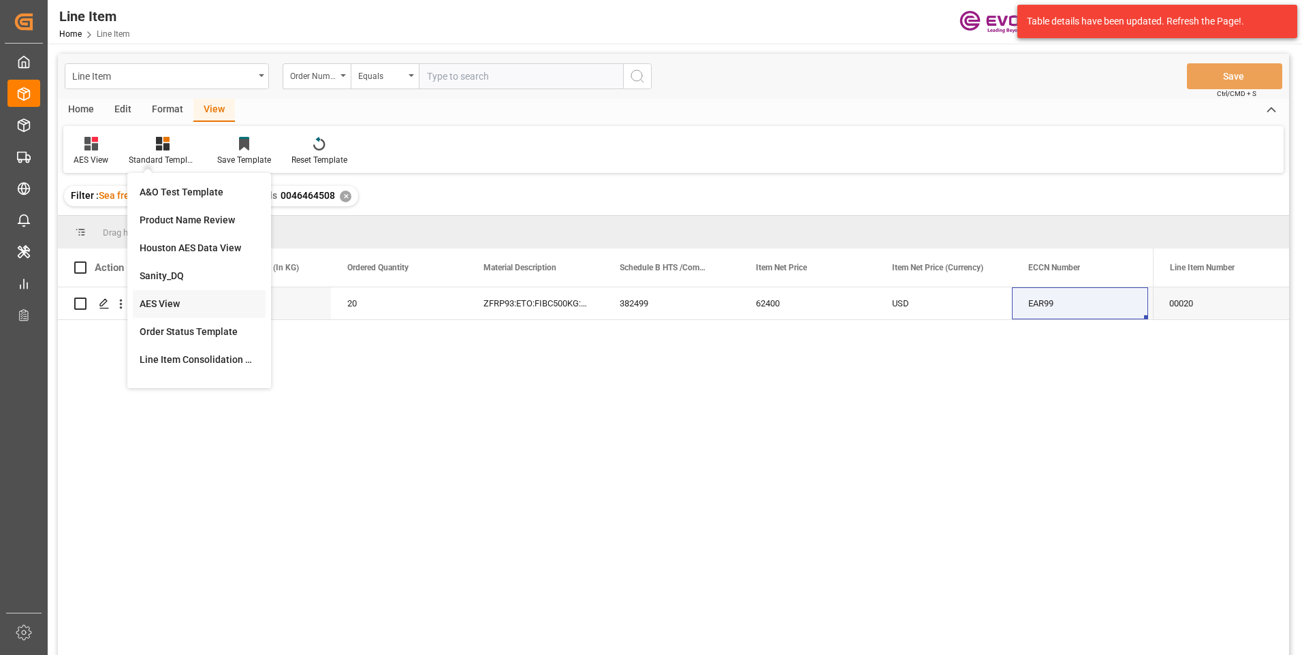
click at [144, 303] on div "AES View" at bounding box center [199, 304] width 119 height 14
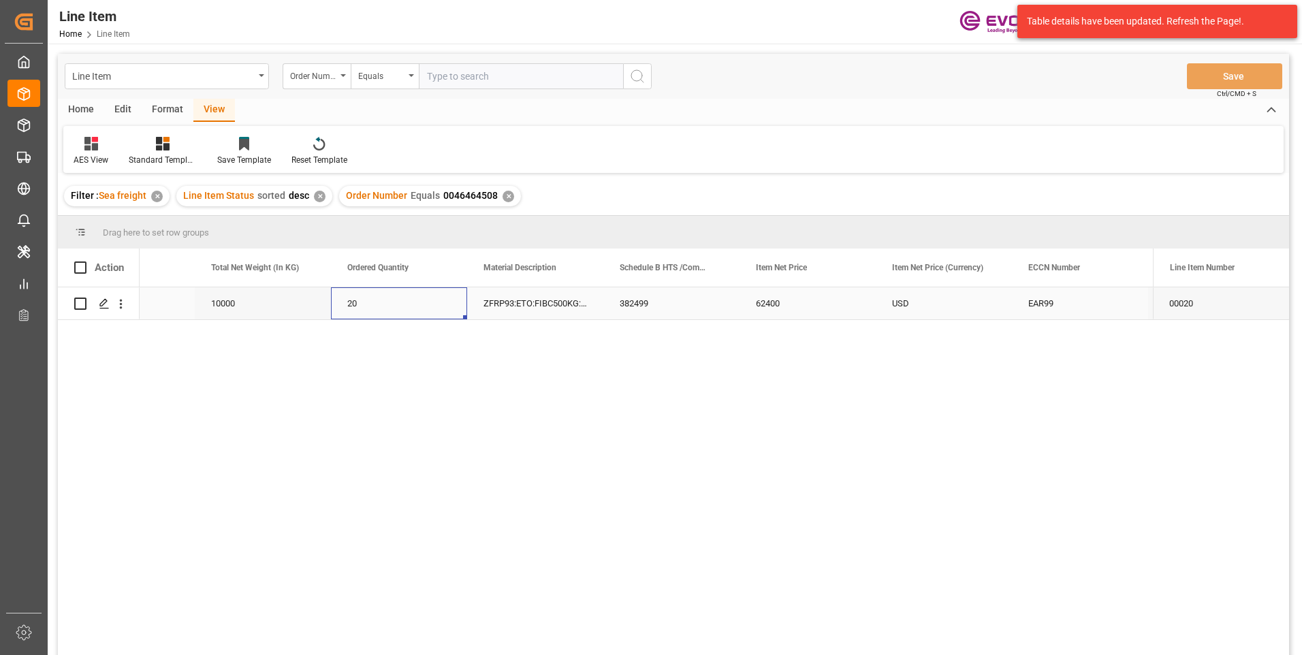
click at [388, 308] on div "20" at bounding box center [399, 303] width 136 height 32
click at [879, 304] on div "USD" at bounding box center [944, 303] width 136 height 32
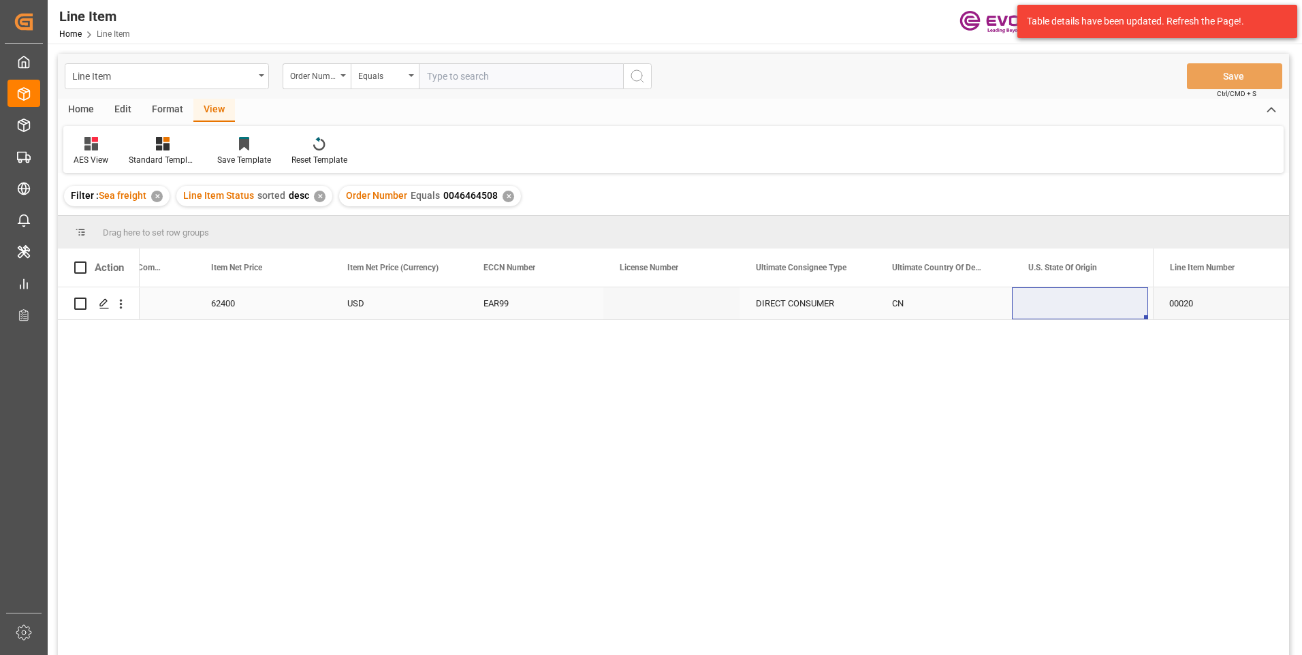
click at [1071, 296] on div "Press SPACE to select this row." at bounding box center [1080, 303] width 136 height 32
click at [298, 303] on div "EAR99" at bounding box center [263, 303] width 104 height 31
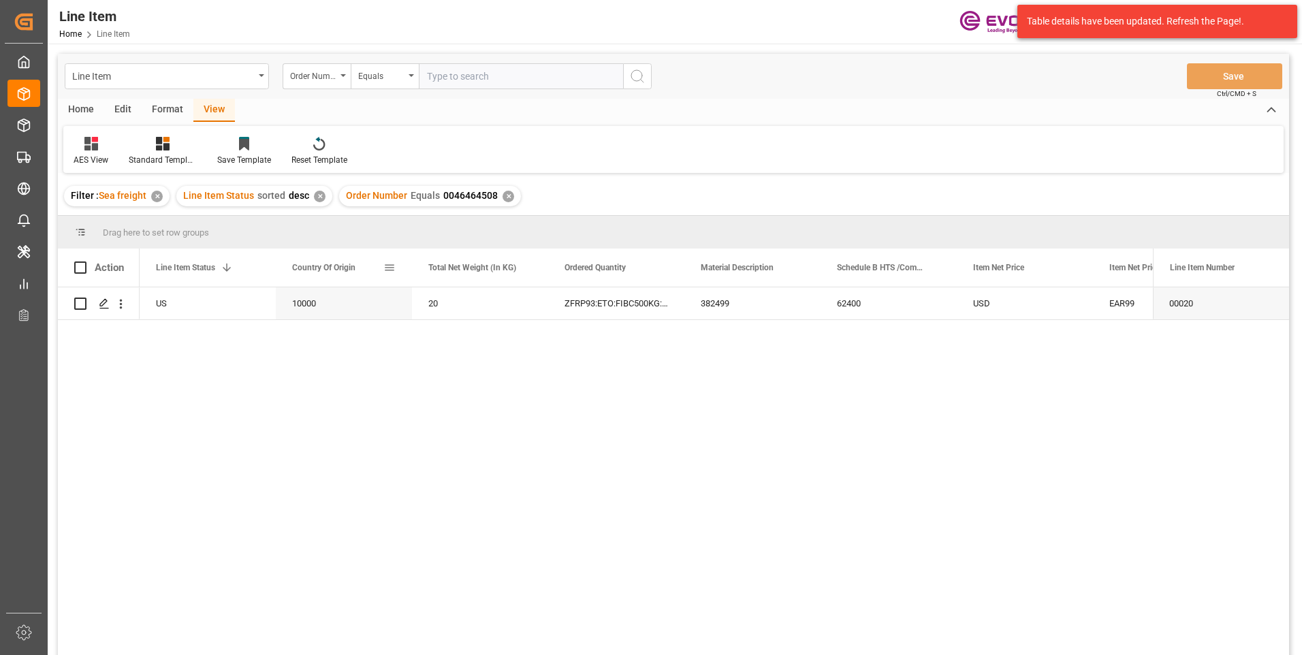
scroll to position [0, 272]
click at [532, 300] on div "10000" at bounding box center [480, 303] width 136 height 32
click at [889, 302] on div "382499" at bounding box center [889, 303] width 136 height 32
click at [471, 296] on div "10000" at bounding box center [480, 303] width 136 height 32
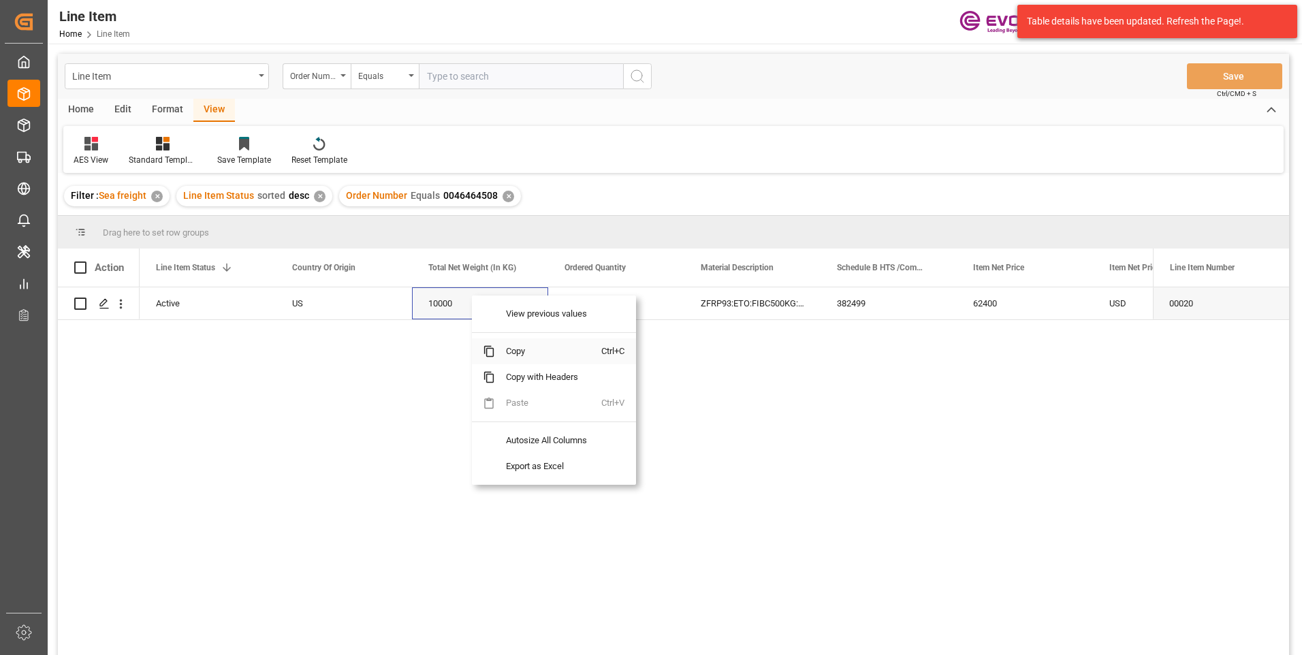
click at [506, 350] on span "Copy" at bounding box center [548, 351] width 106 height 26
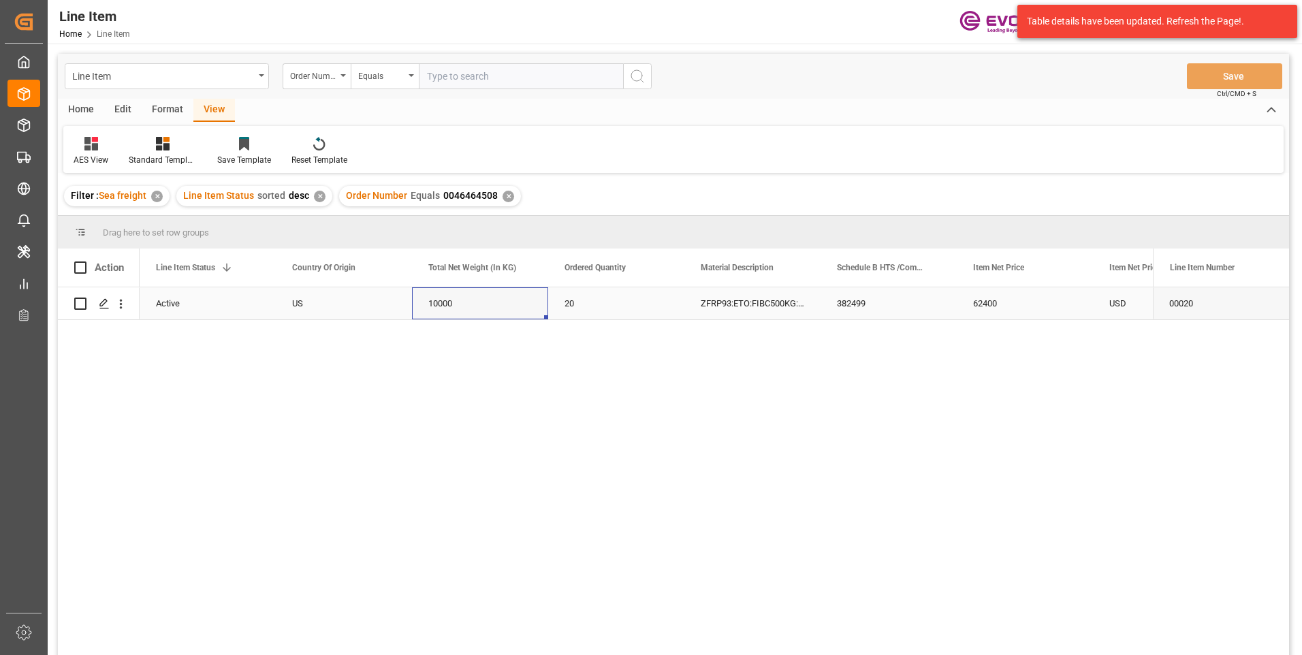
click at [998, 299] on div "62400" at bounding box center [1025, 303] width 136 height 32
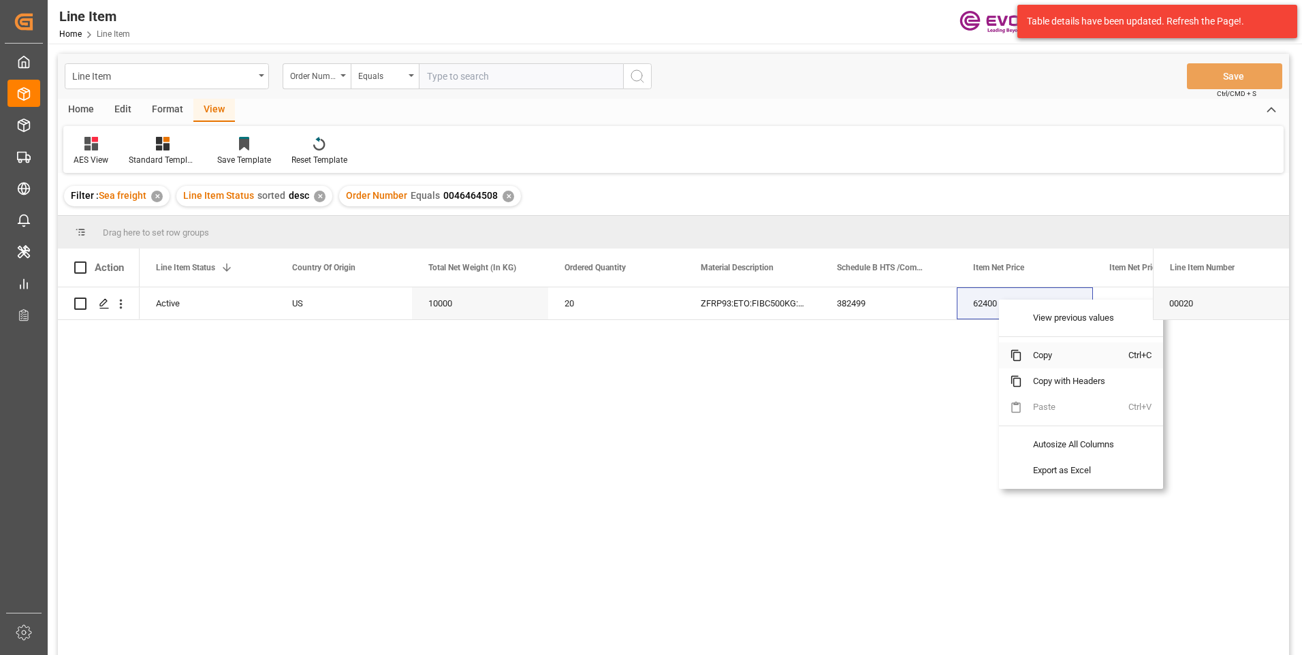
click at [1039, 358] on span "Copy" at bounding box center [1075, 356] width 106 height 26
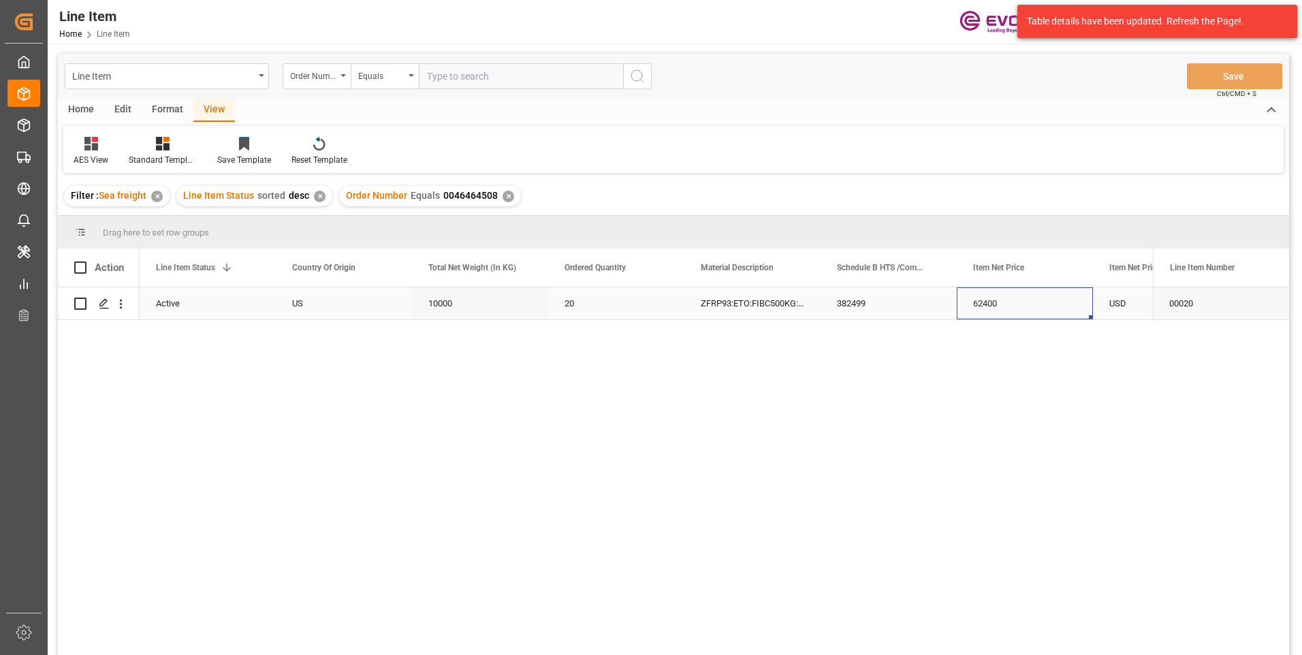
click at [1029, 300] on div "62400" at bounding box center [1025, 303] width 136 height 32
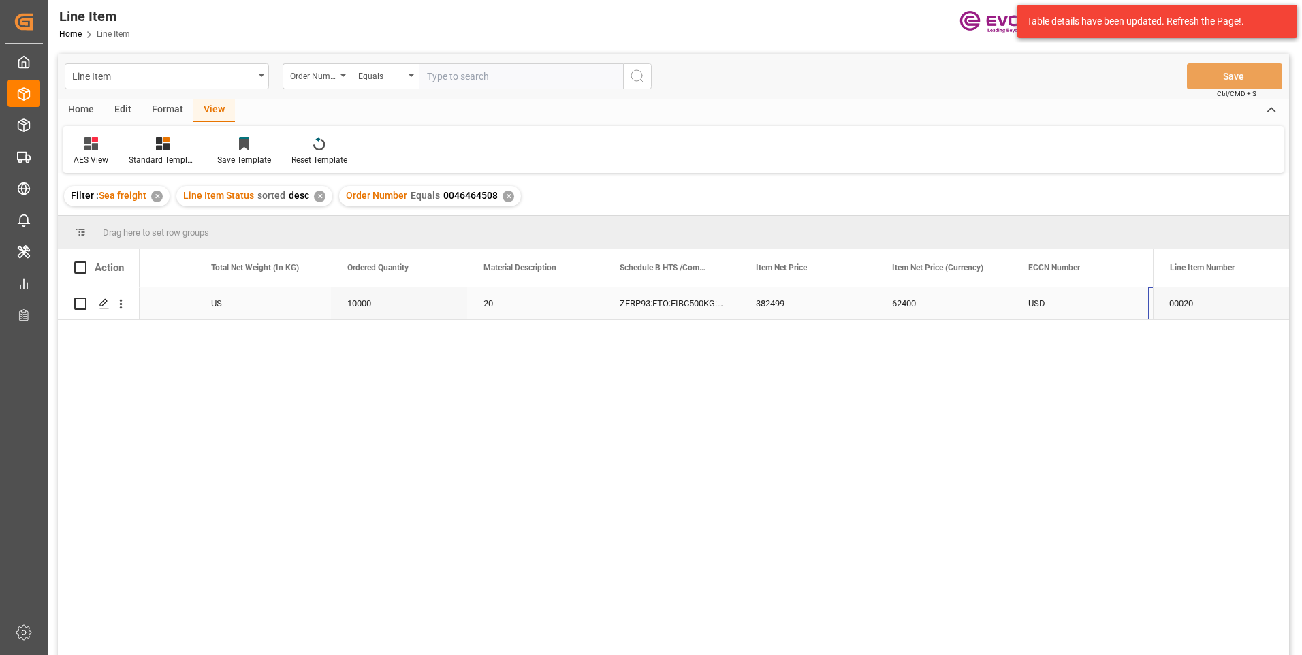
scroll to position [0, 490]
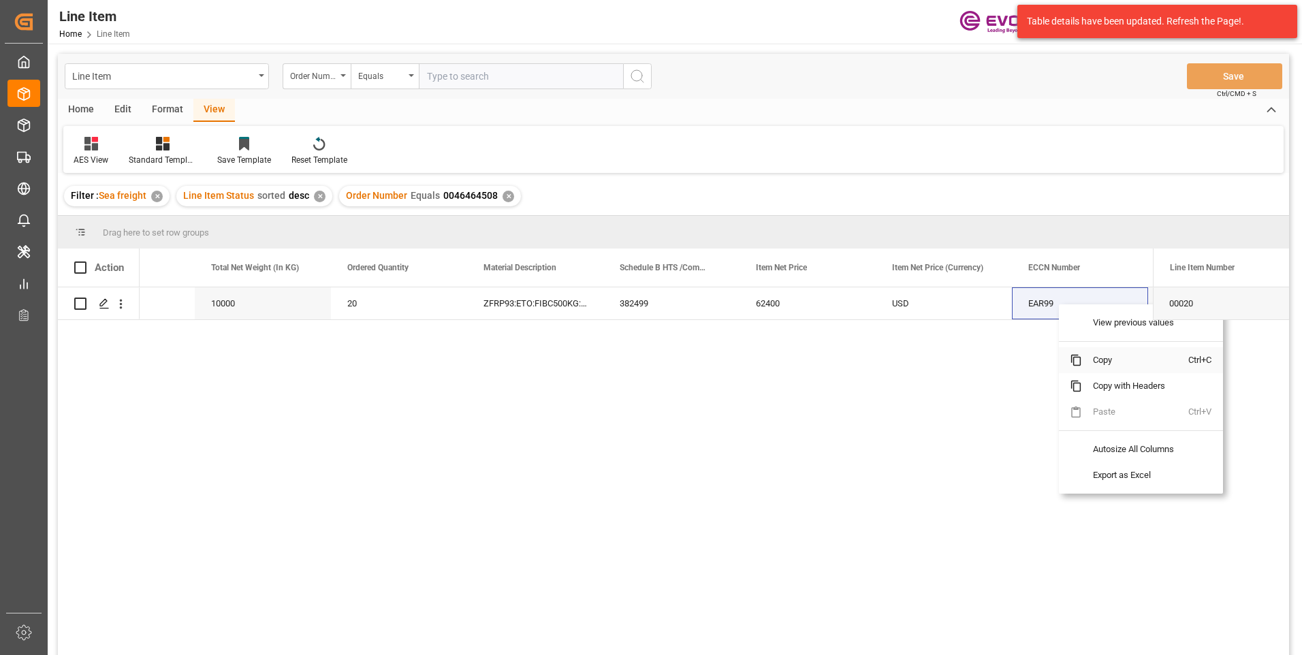
click at [1097, 356] on span "Copy" at bounding box center [1135, 360] width 106 height 26
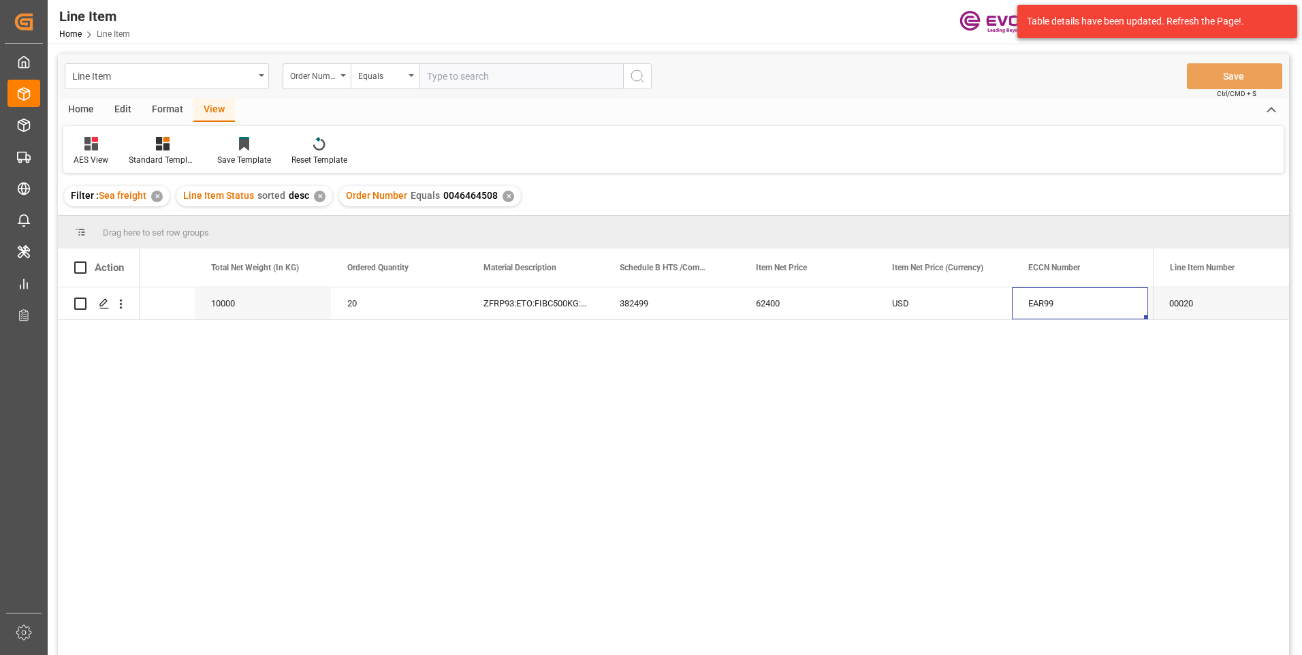
click at [503, 195] on div "✕" at bounding box center [509, 197] width 12 height 12
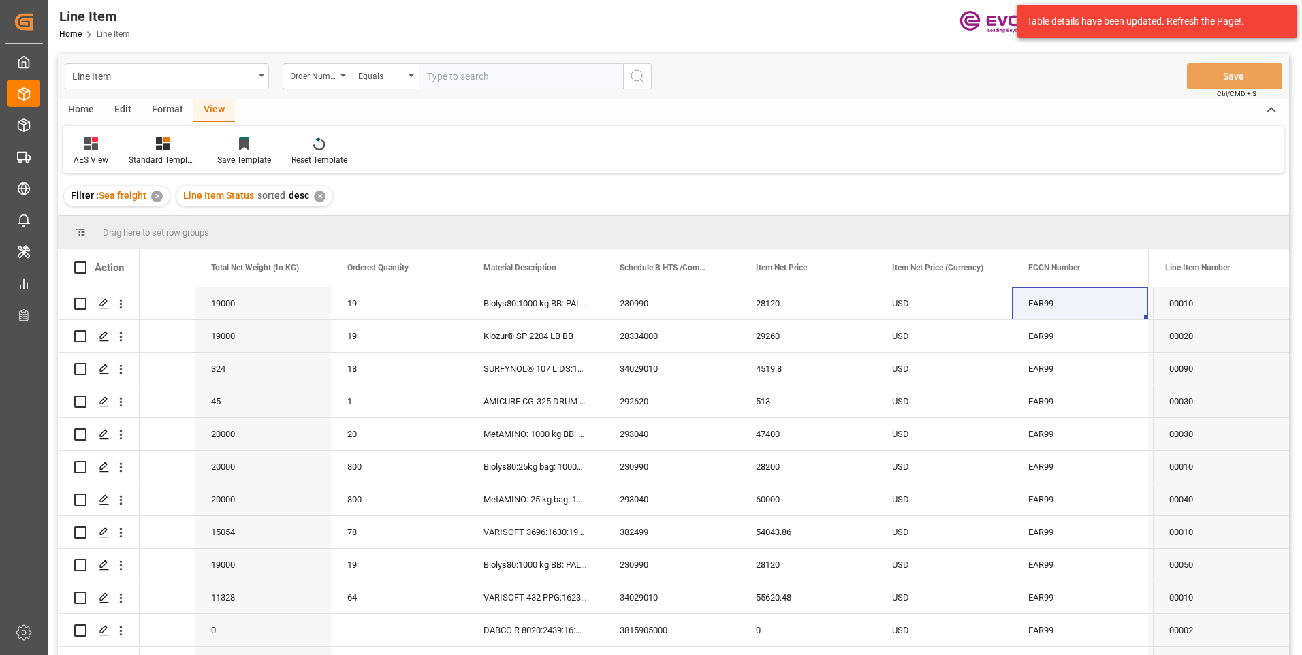
click at [318, 198] on div "✕" at bounding box center [320, 197] width 12 height 12
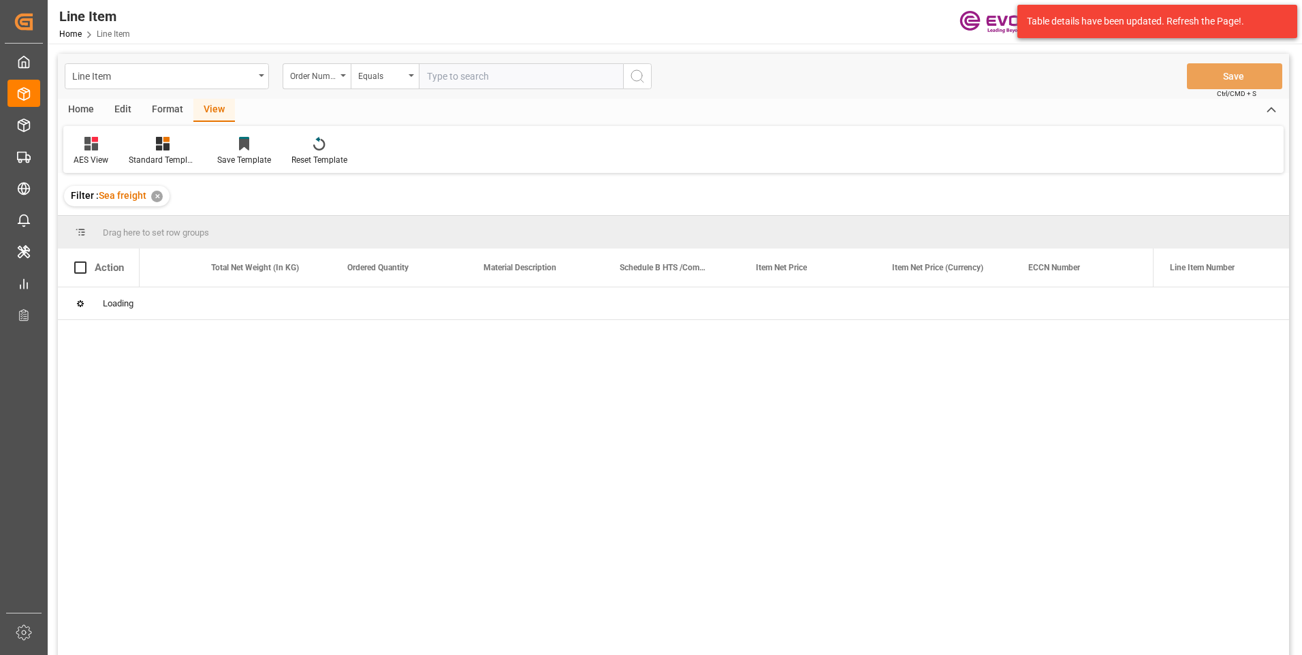
click at [486, 80] on input "text" at bounding box center [521, 76] width 204 height 26
paste input "2007080280"
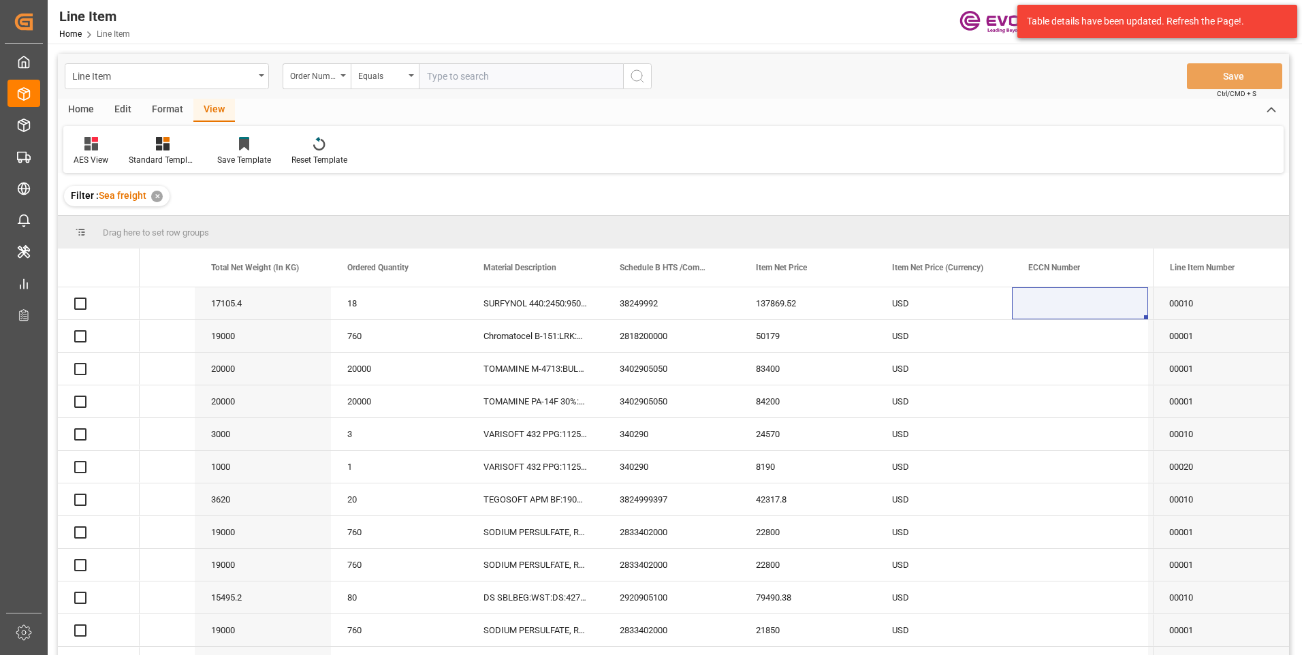
type input "2007080280"
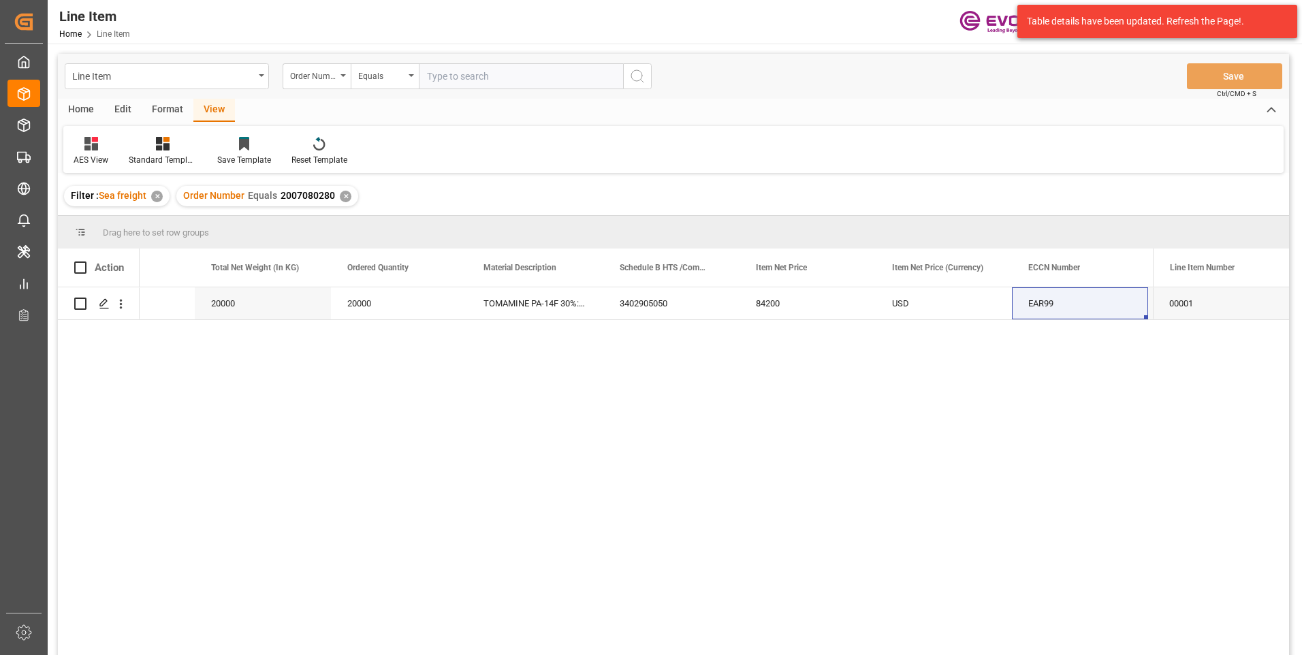
click at [216, 106] on div "View" at bounding box center [214, 110] width 42 height 23
click at [162, 151] on icon at bounding box center [163, 144] width 14 height 14
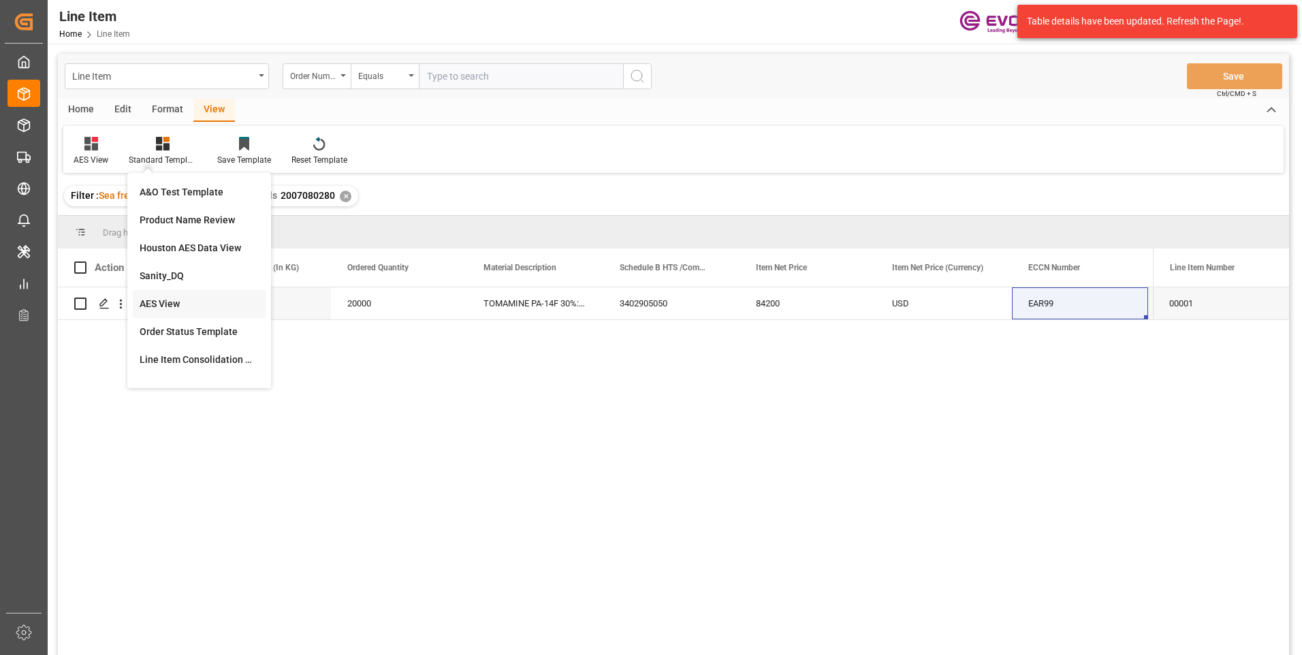
click at [158, 301] on div "AES View" at bounding box center [199, 304] width 119 height 14
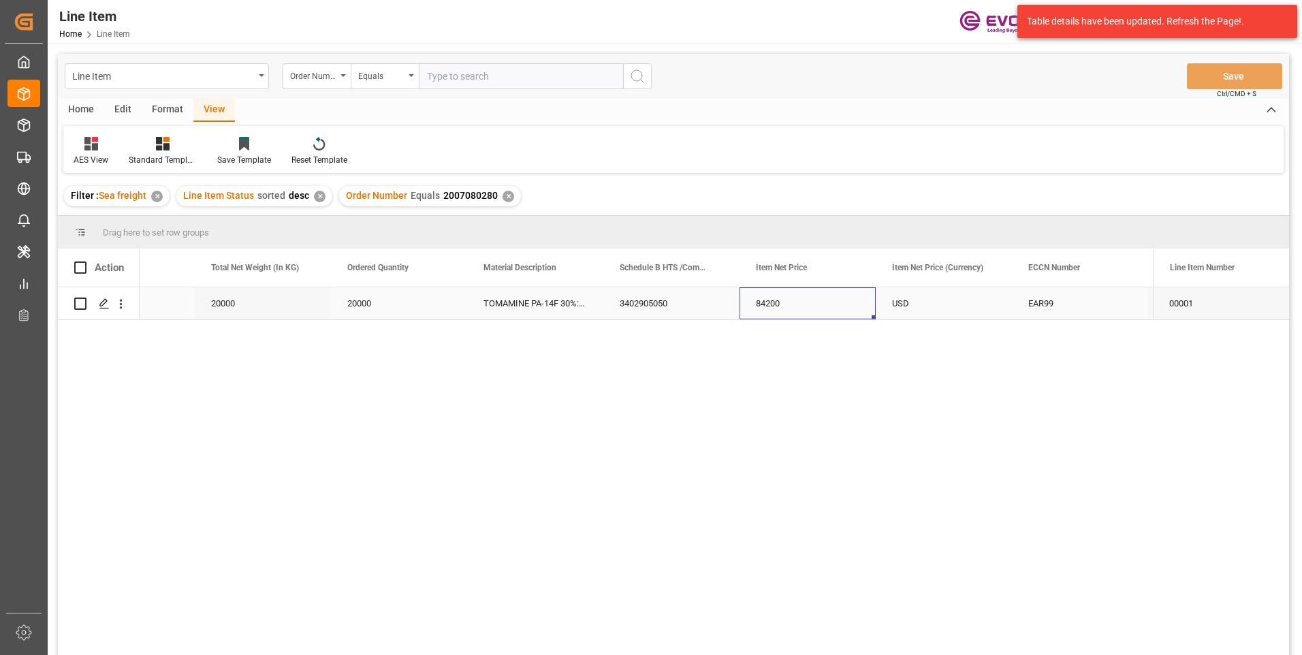
click at [787, 309] on div "84200" at bounding box center [808, 303] width 136 height 32
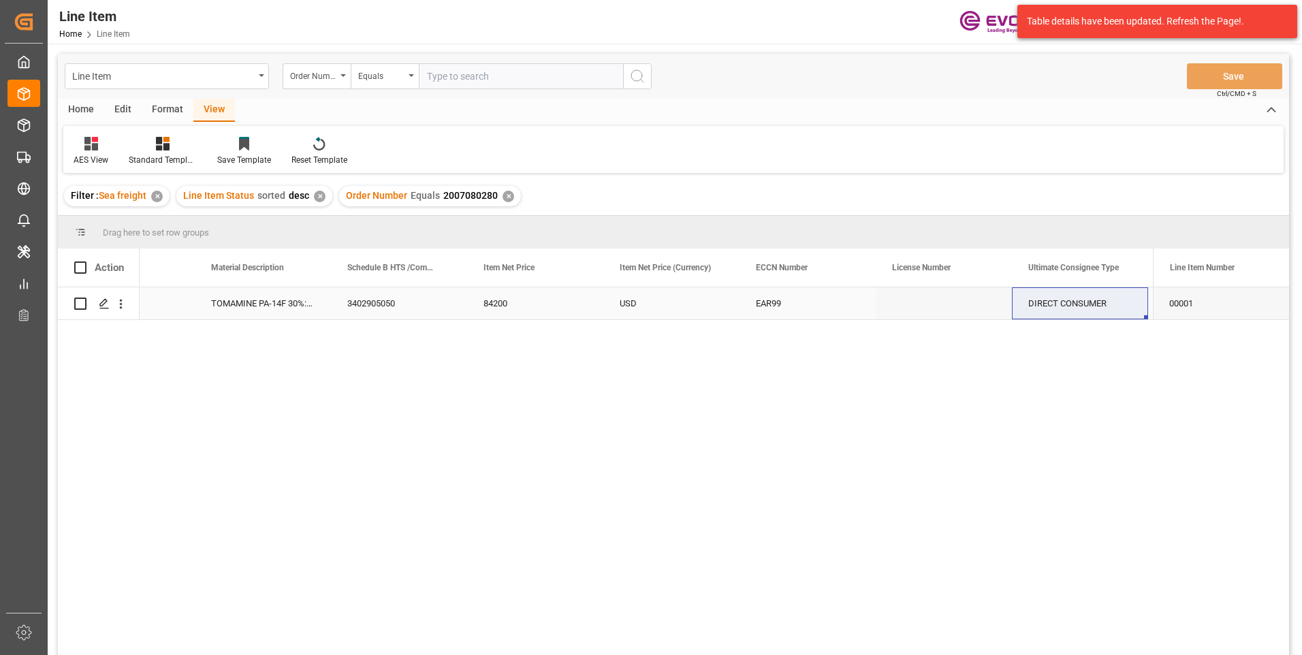
click at [1094, 306] on div "DIRECT CONSUMER" at bounding box center [1080, 303] width 136 height 32
click at [680, 297] on div "DIRECT CONSUMER" at bounding box center [671, 303] width 136 height 32
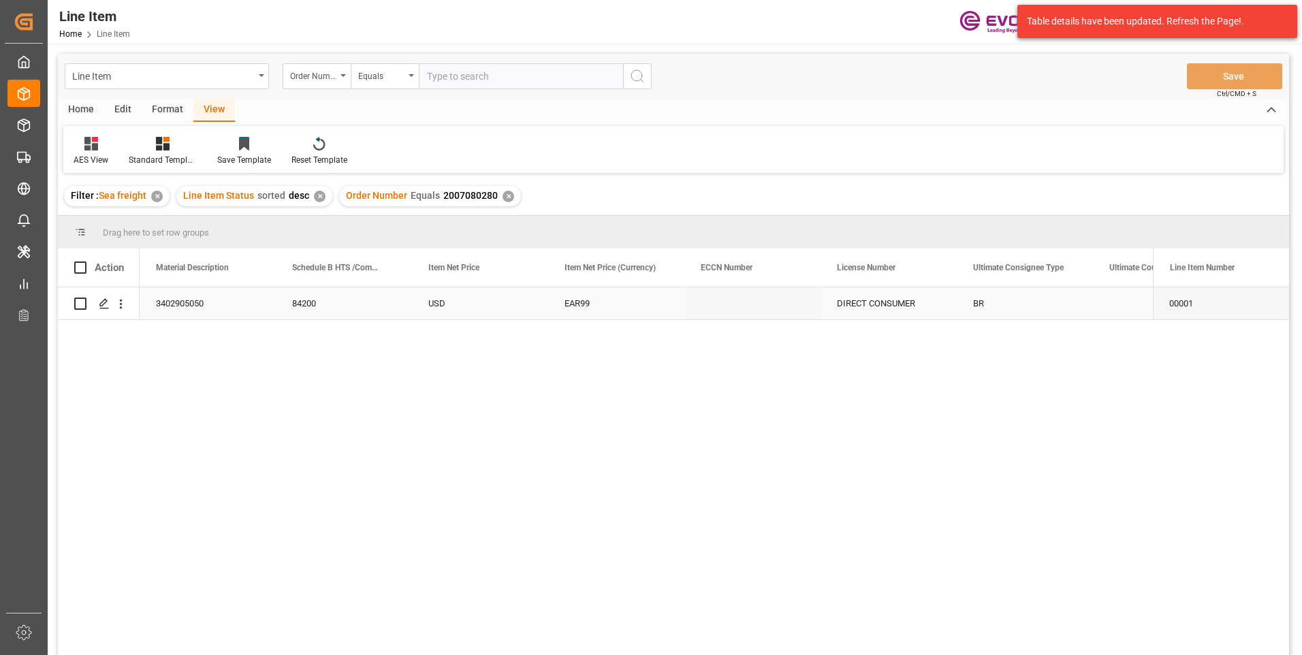
scroll to position [0, 817]
click at [348, 302] on div "3402905050" at bounding box center [344, 303] width 136 height 32
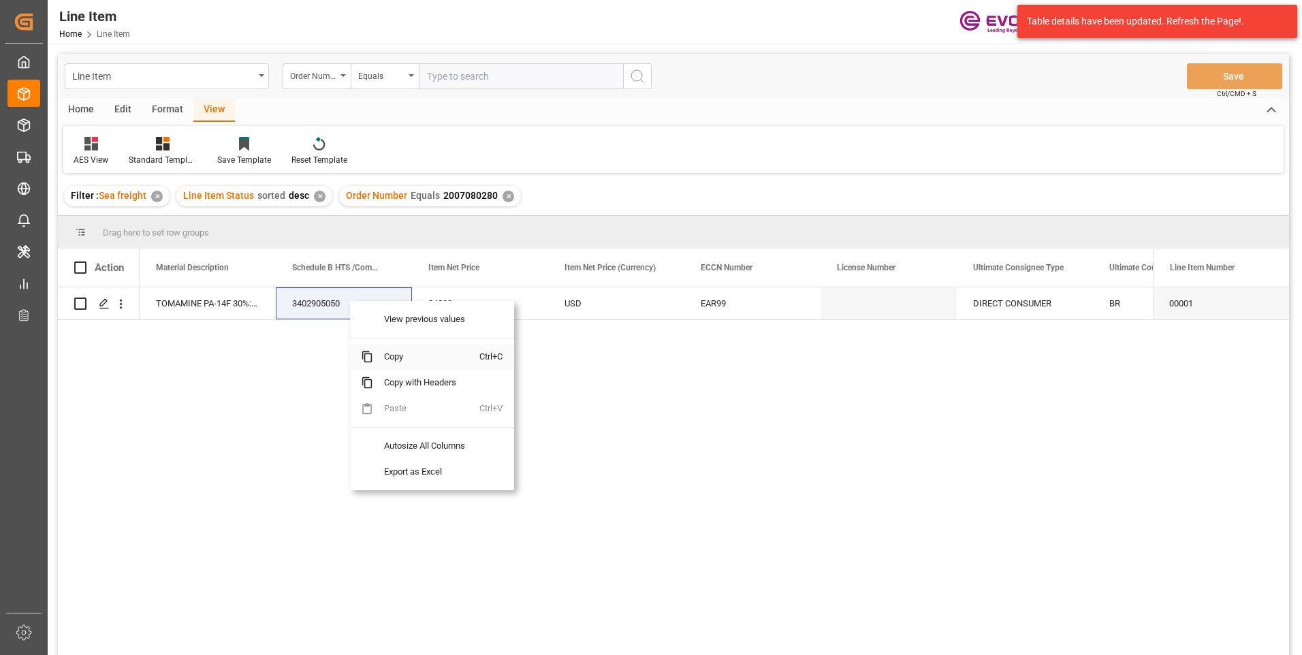
drag, startPoint x: 405, startPoint y: 356, endPoint x: 1705, endPoint y: 162, distance: 1314.5
click at [1301, 162] on html "Created by potrace 1.15, written by [PERSON_NAME] [DATE]-[DATE] Created by potr…" at bounding box center [651, 327] width 1302 height 655
click at [396, 357] on span "Copy" at bounding box center [426, 357] width 106 height 26
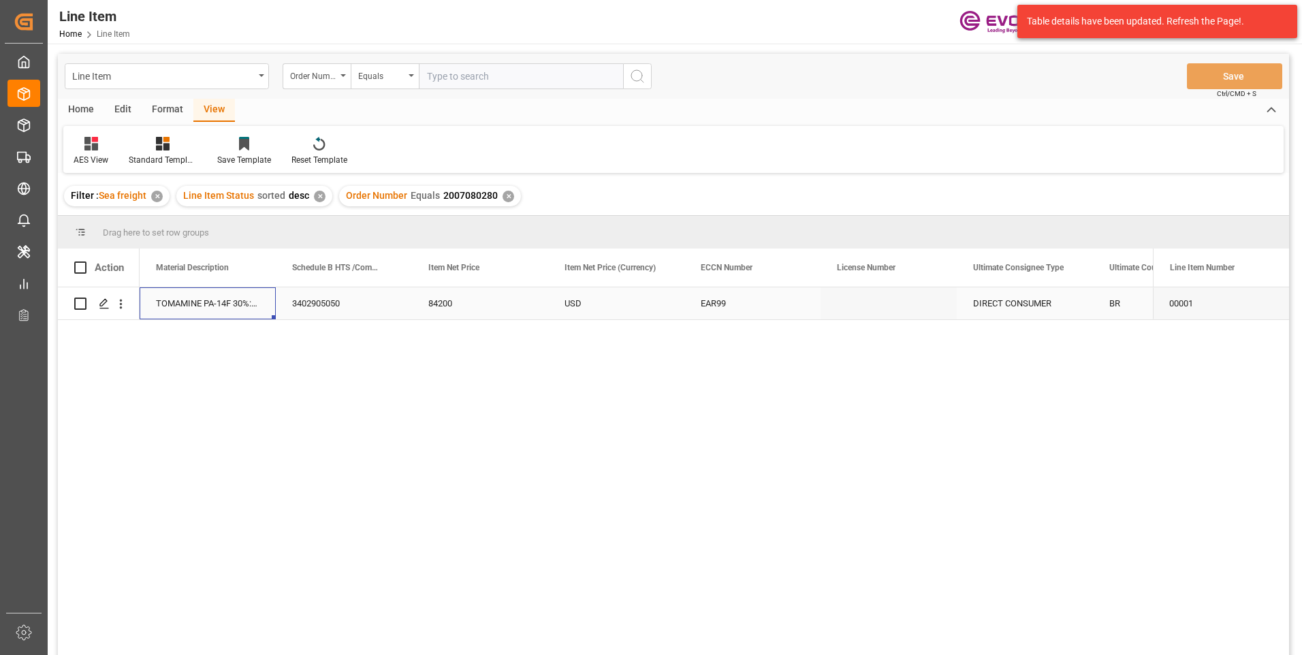
click at [210, 301] on div "TOMAMINE PA-14F 30%:BULK:1:PP:P" at bounding box center [208, 303] width 136 height 32
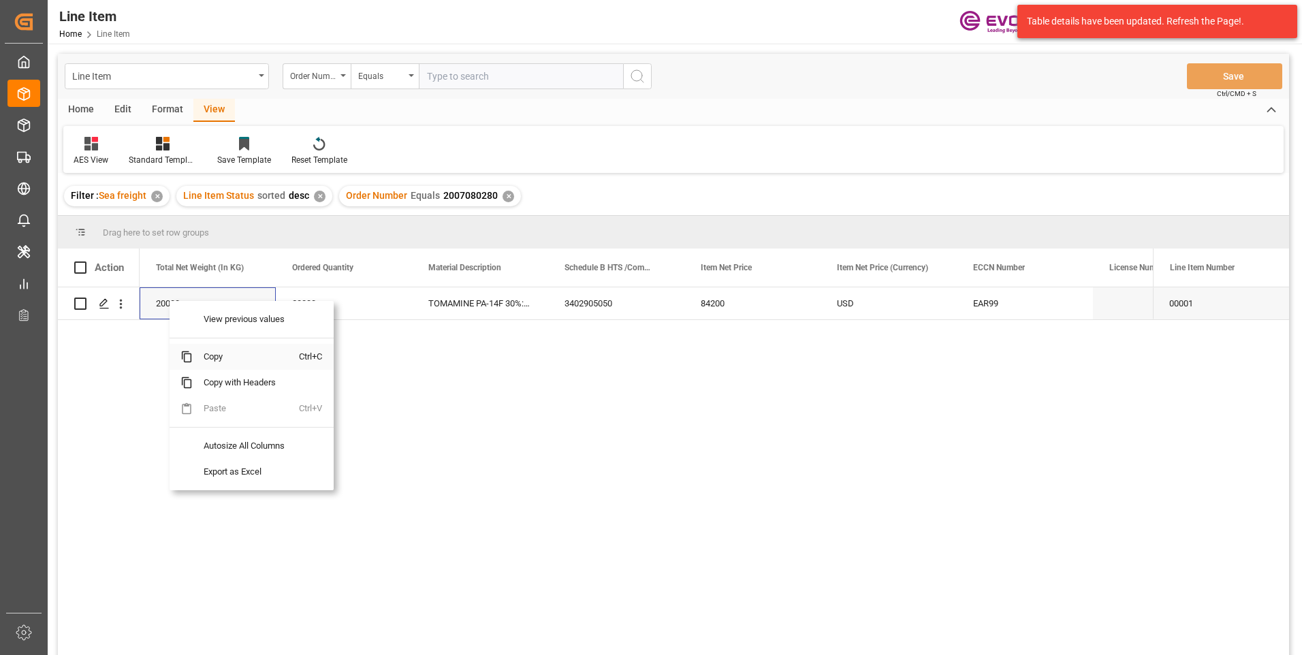
drag, startPoint x: 220, startPoint y: 358, endPoint x: 302, endPoint y: 362, distance: 81.8
click at [220, 359] on span "Copy" at bounding box center [246, 357] width 106 height 26
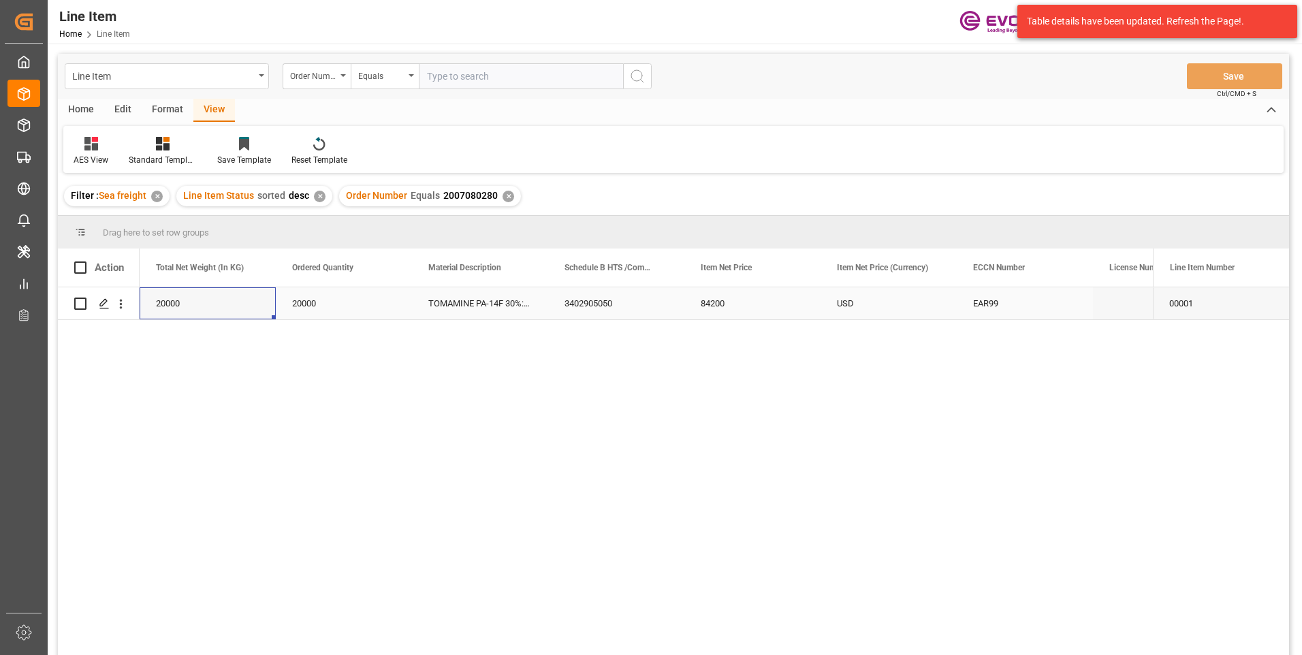
click at [240, 312] on div "20000" at bounding box center [208, 303] width 136 height 32
click at [977, 302] on div "84200" at bounding box center [1025, 303] width 136 height 32
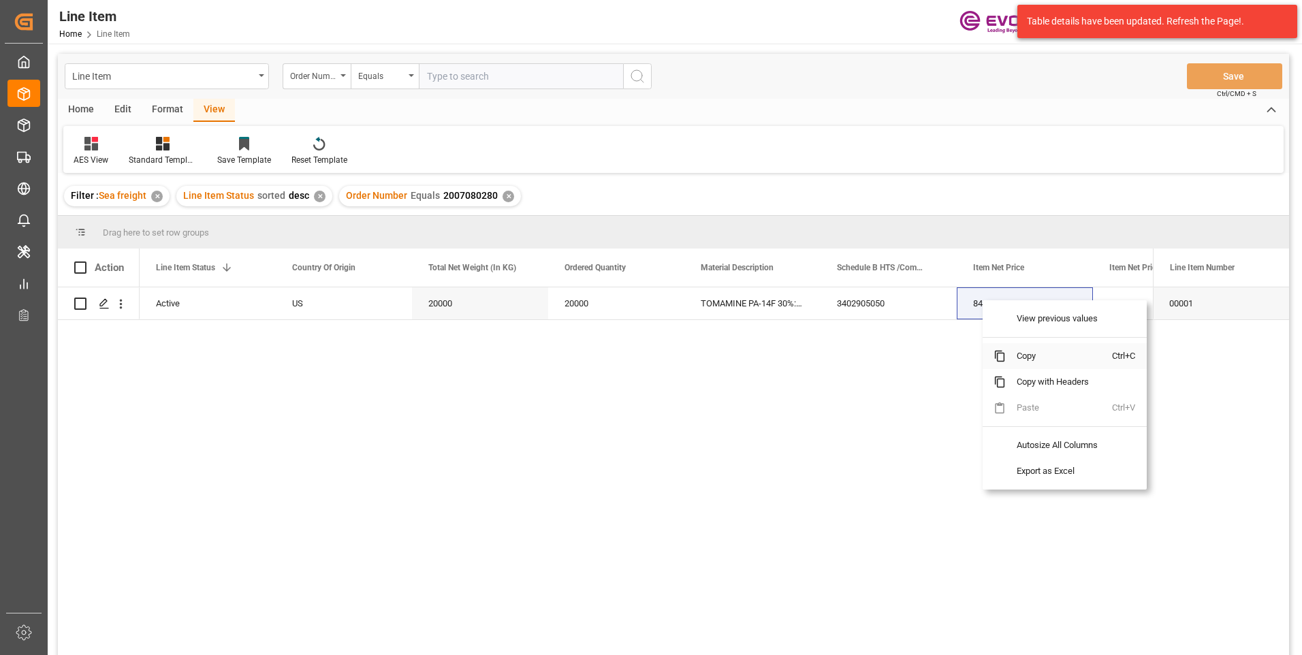
click at [1013, 353] on span "Copy" at bounding box center [1059, 356] width 106 height 26
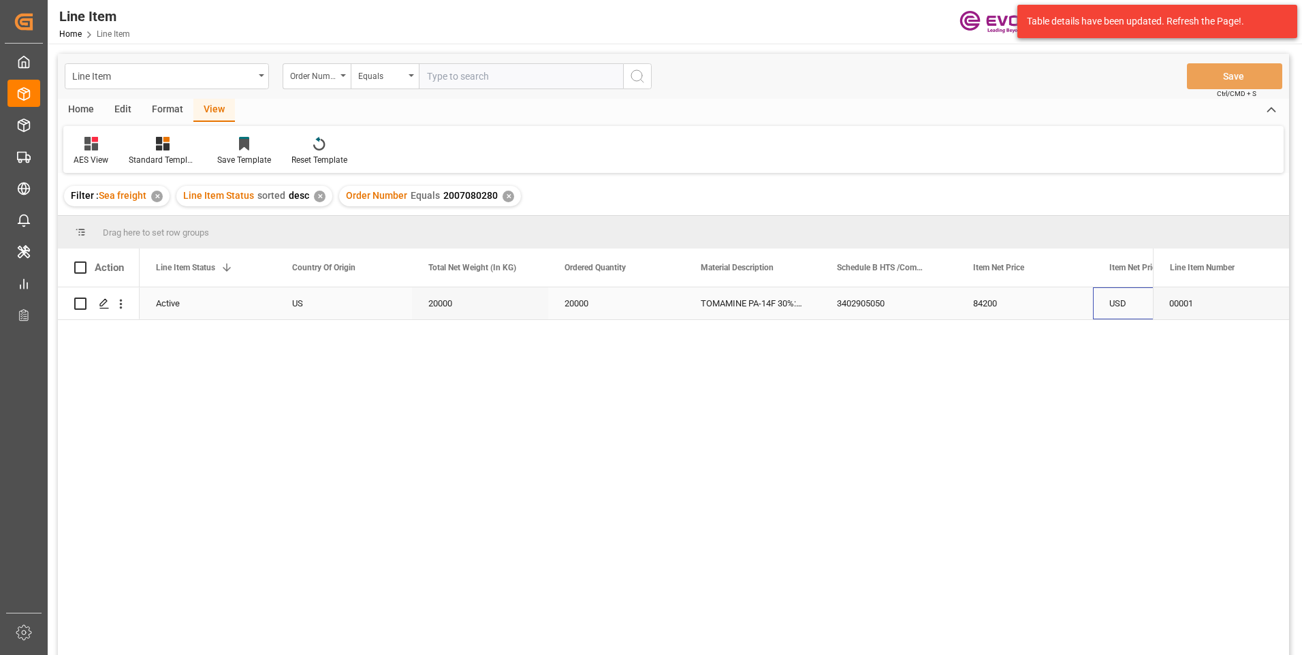
click at [1124, 291] on div "USD" at bounding box center [1161, 303] width 136 height 32
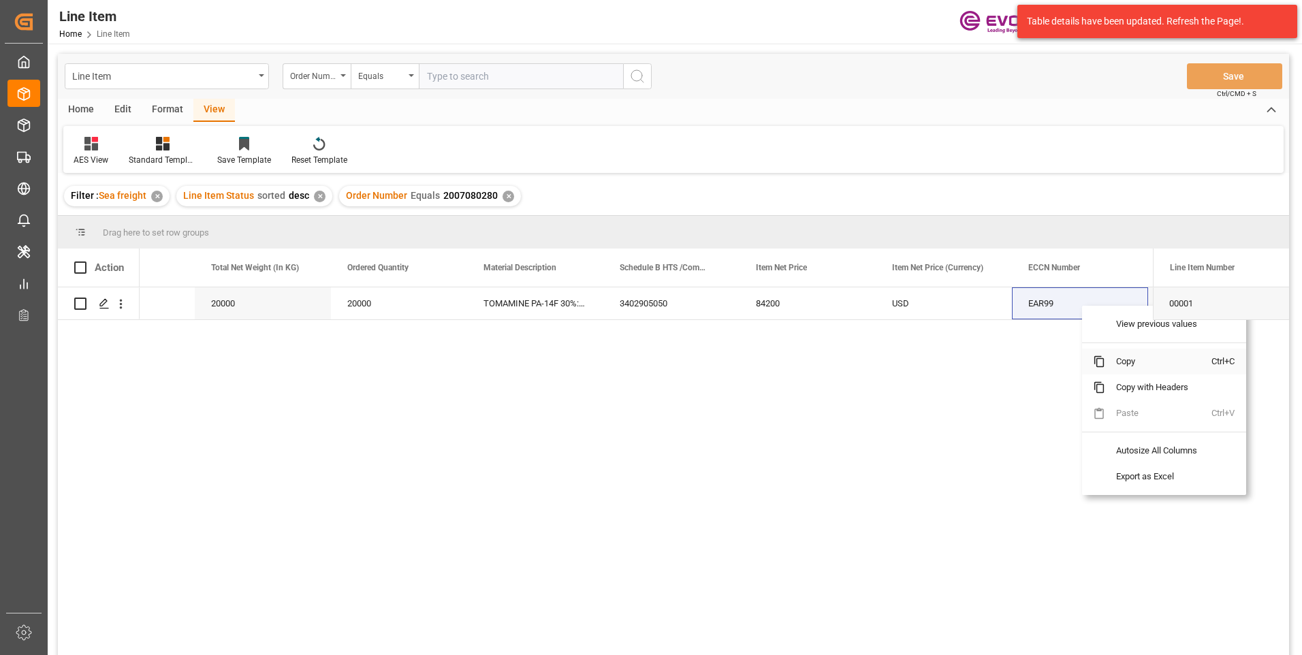
click at [1127, 362] on span "Copy" at bounding box center [1158, 362] width 106 height 26
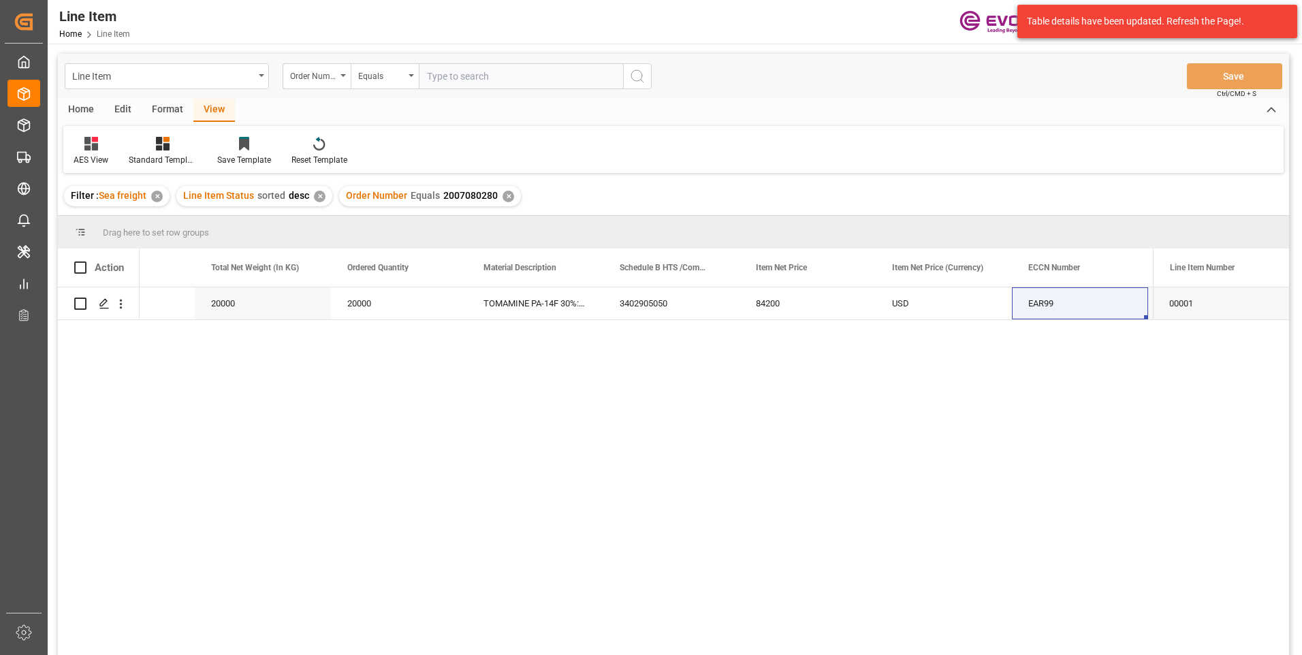
click at [503, 193] on div "✕" at bounding box center [509, 197] width 12 height 12
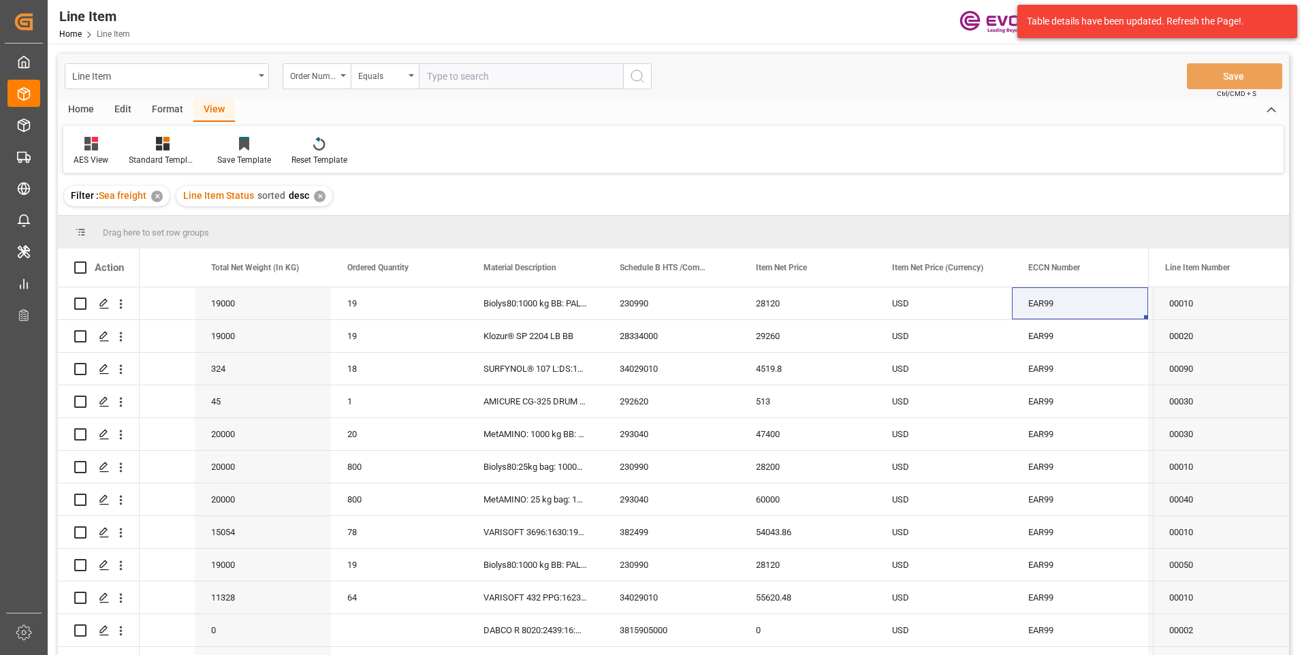
click at [317, 198] on div "✕" at bounding box center [320, 197] width 12 height 12
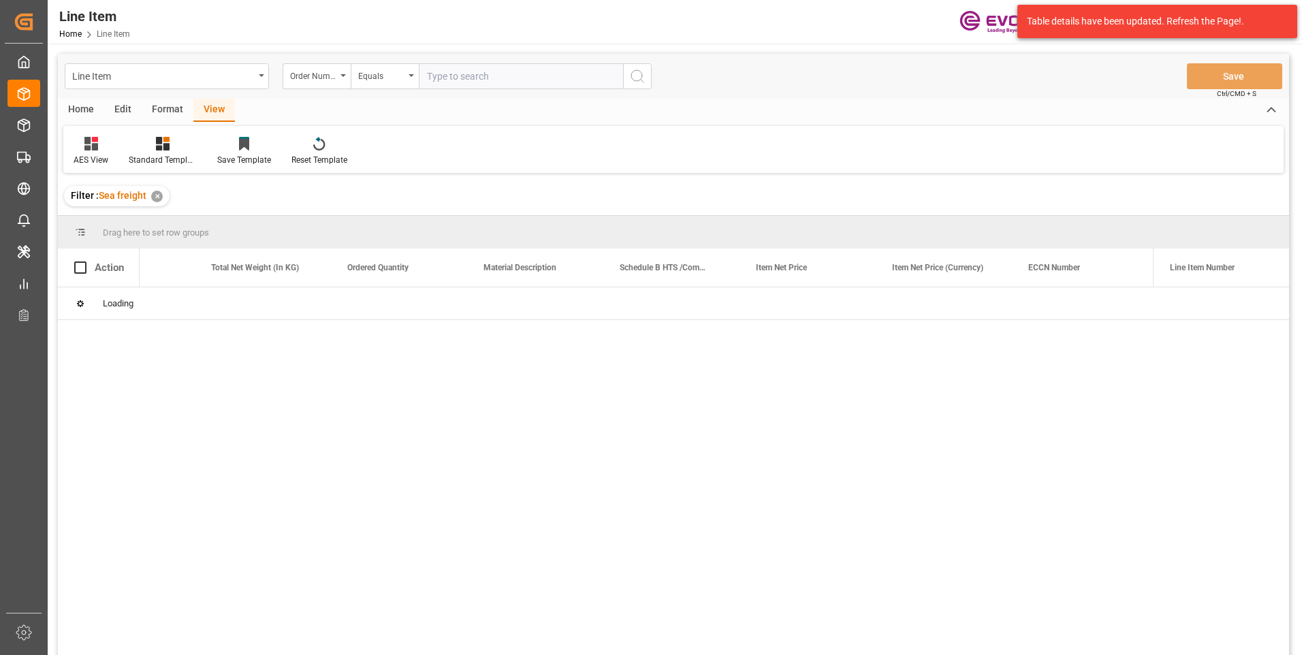
click at [479, 78] on input "text" at bounding box center [521, 76] width 204 height 26
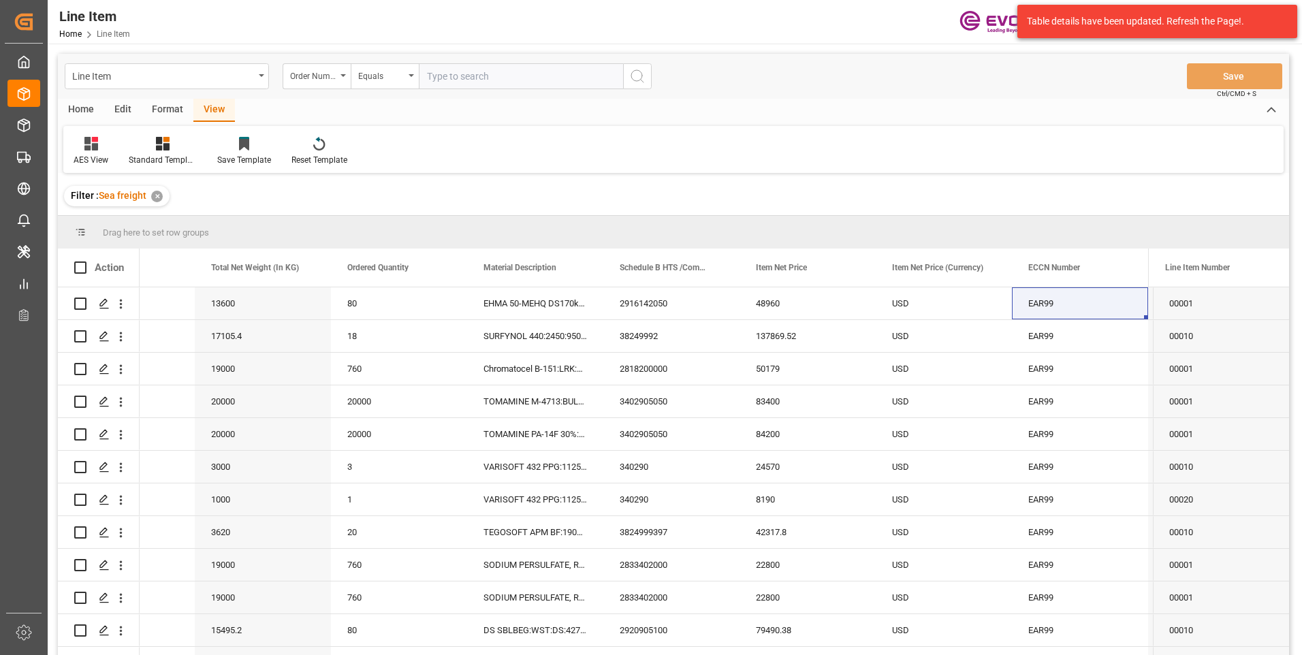
click at [479, 78] on input "text" at bounding box center [521, 76] width 204 height 26
paste input "0046466340"
type input "0046466340"
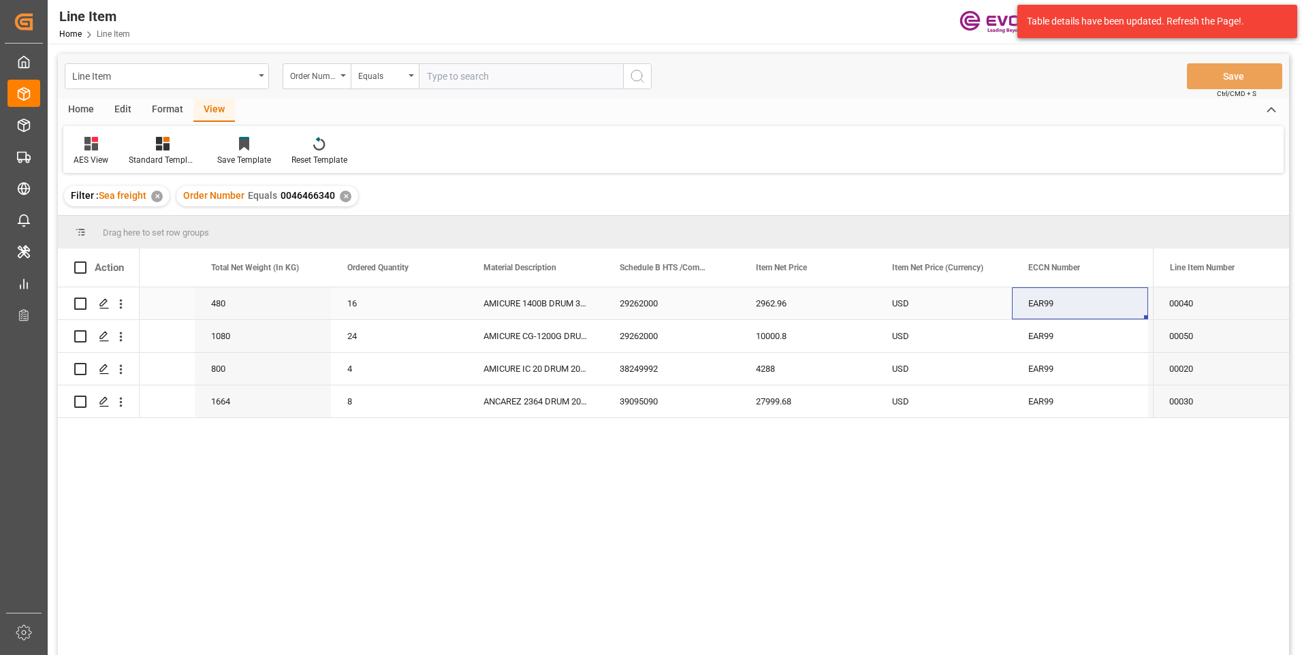
click at [1073, 304] on div "EAR99" at bounding box center [1080, 303] width 104 height 31
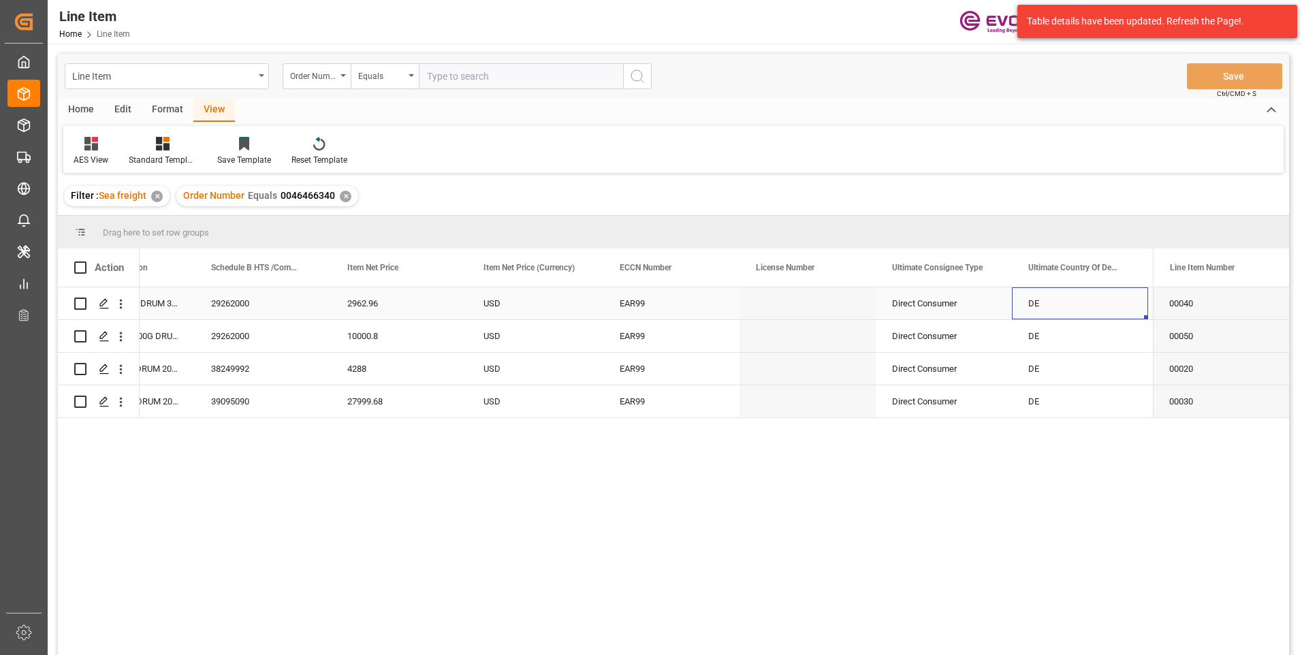
scroll to position [0, 1034]
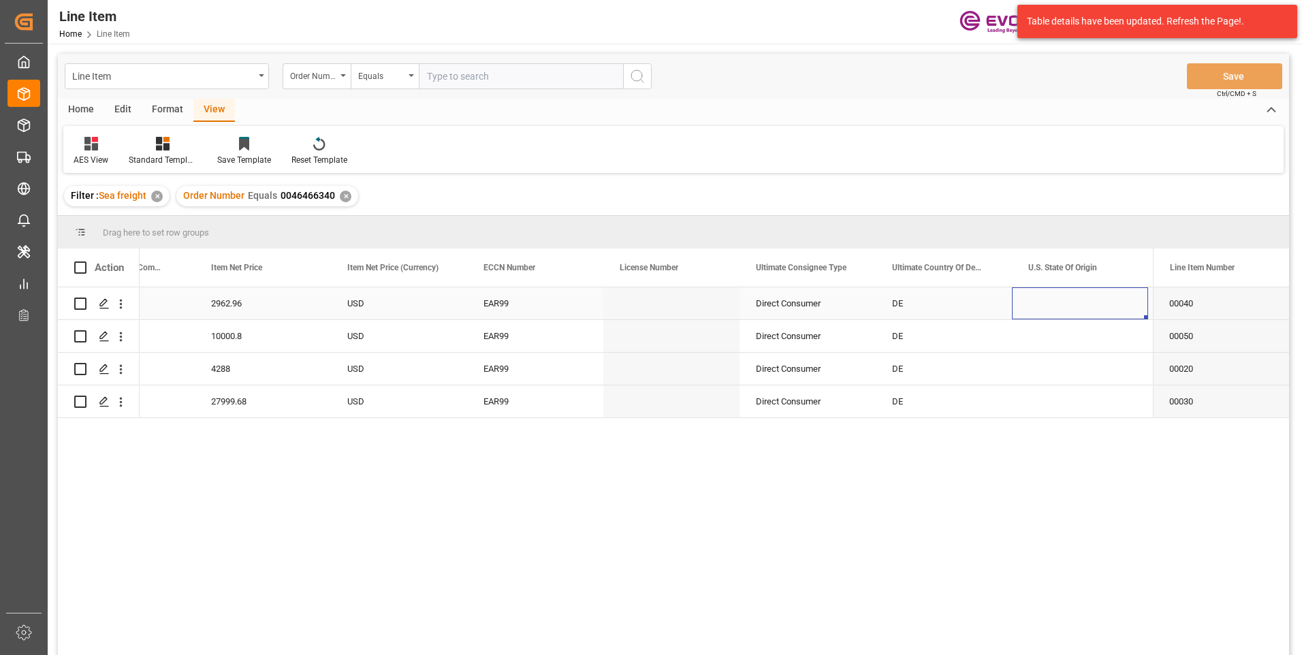
click at [1077, 298] on div "Press SPACE to select this row." at bounding box center [1080, 303] width 136 height 32
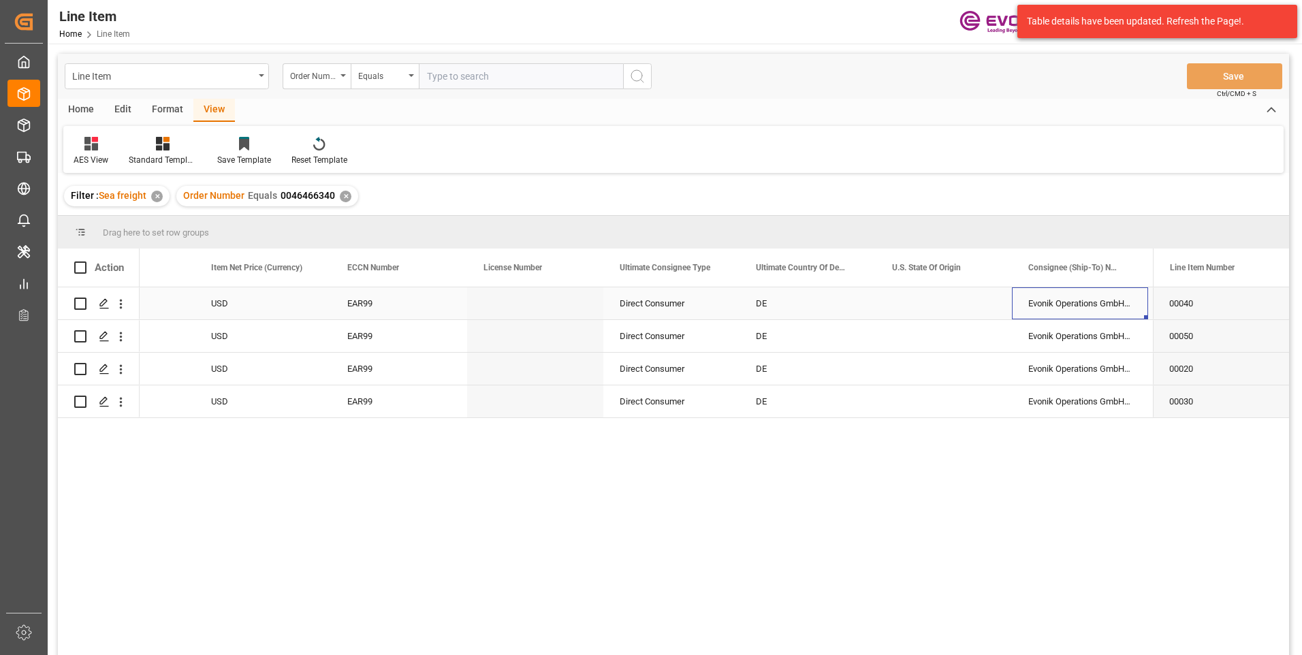
scroll to position [0, 1307]
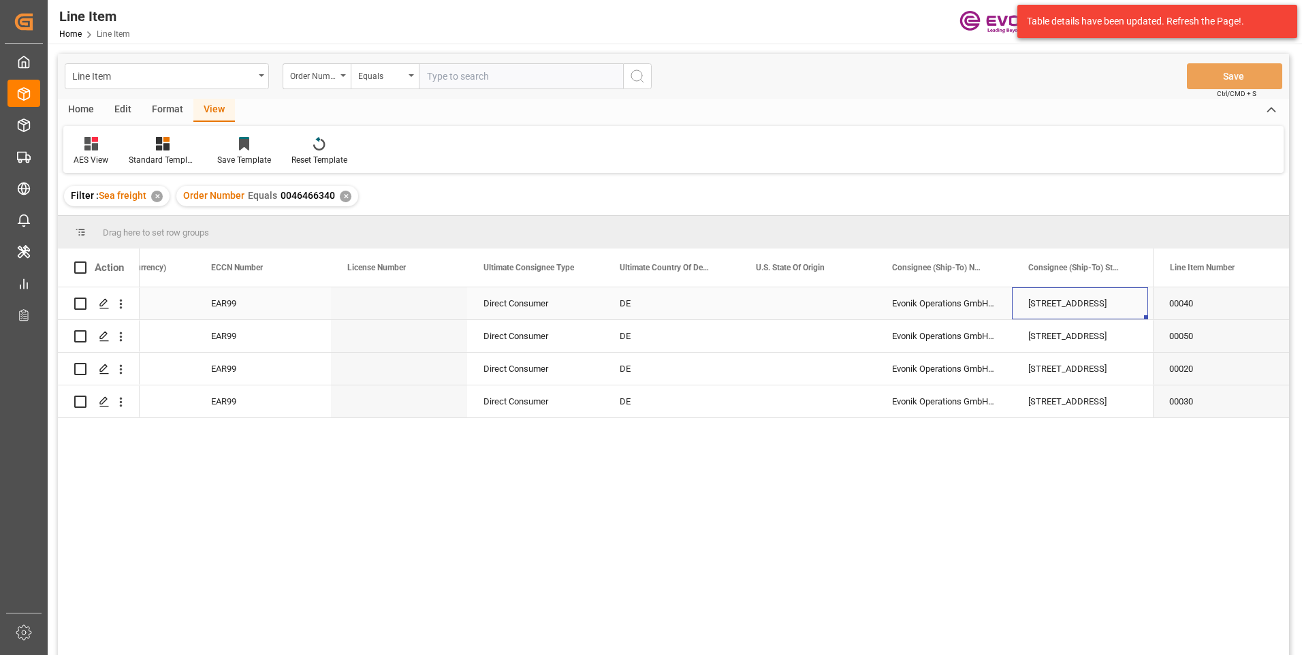
click at [1117, 303] on div "[STREET_ADDRESS]" at bounding box center [1080, 303] width 136 height 32
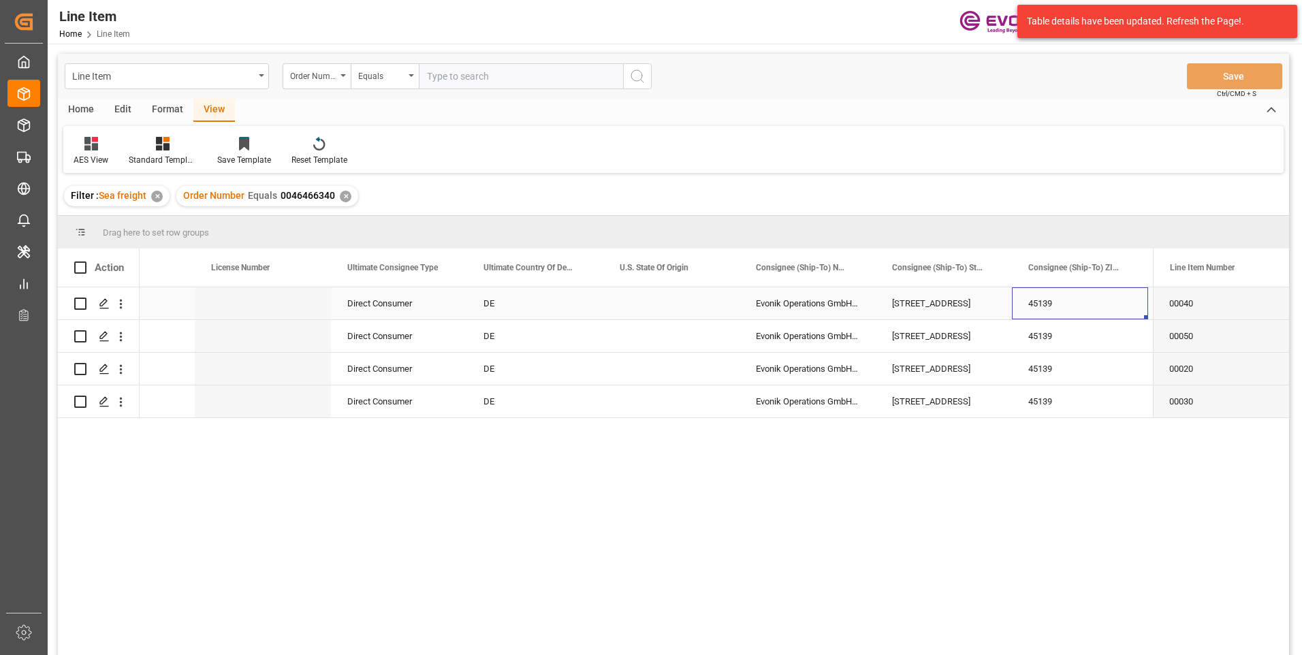
scroll to position [0, 1575]
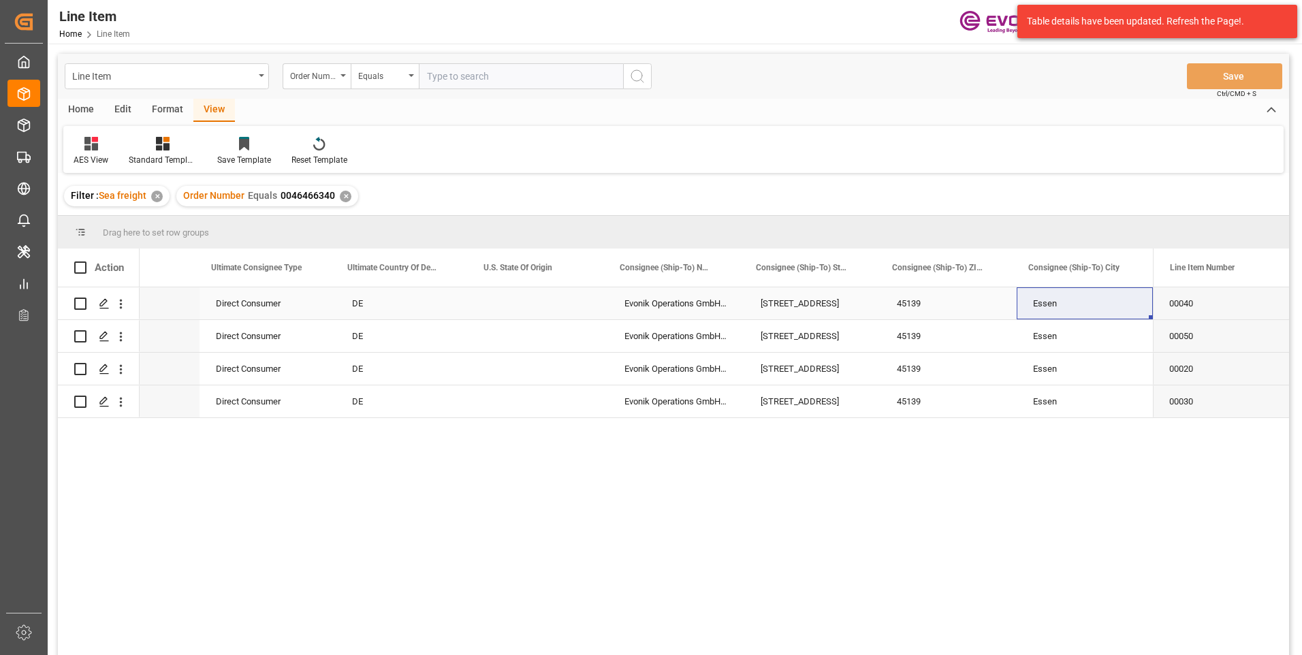
click at [771, 301] on div "[STREET_ADDRESS]" at bounding box center [812, 303] width 136 height 32
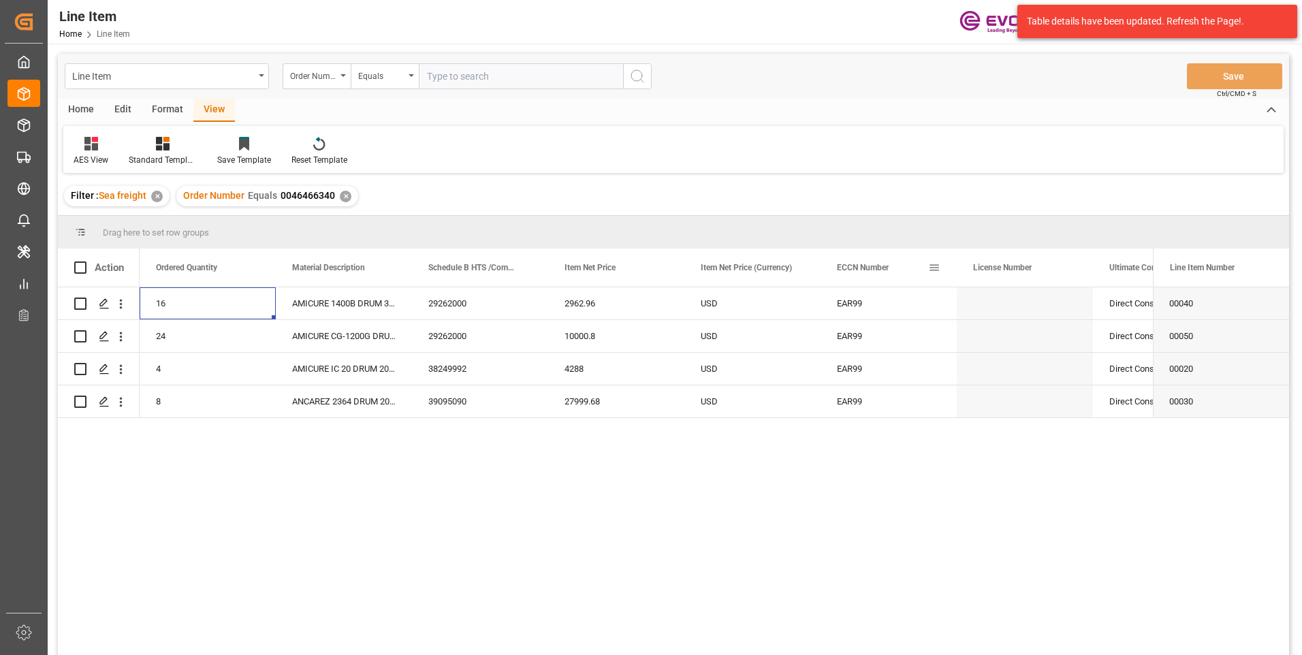
scroll to position [0, 681]
click at [191, 370] on div "4" at bounding box center [208, 369] width 136 height 32
click at [208, 363] on div "4" at bounding box center [208, 369] width 136 height 32
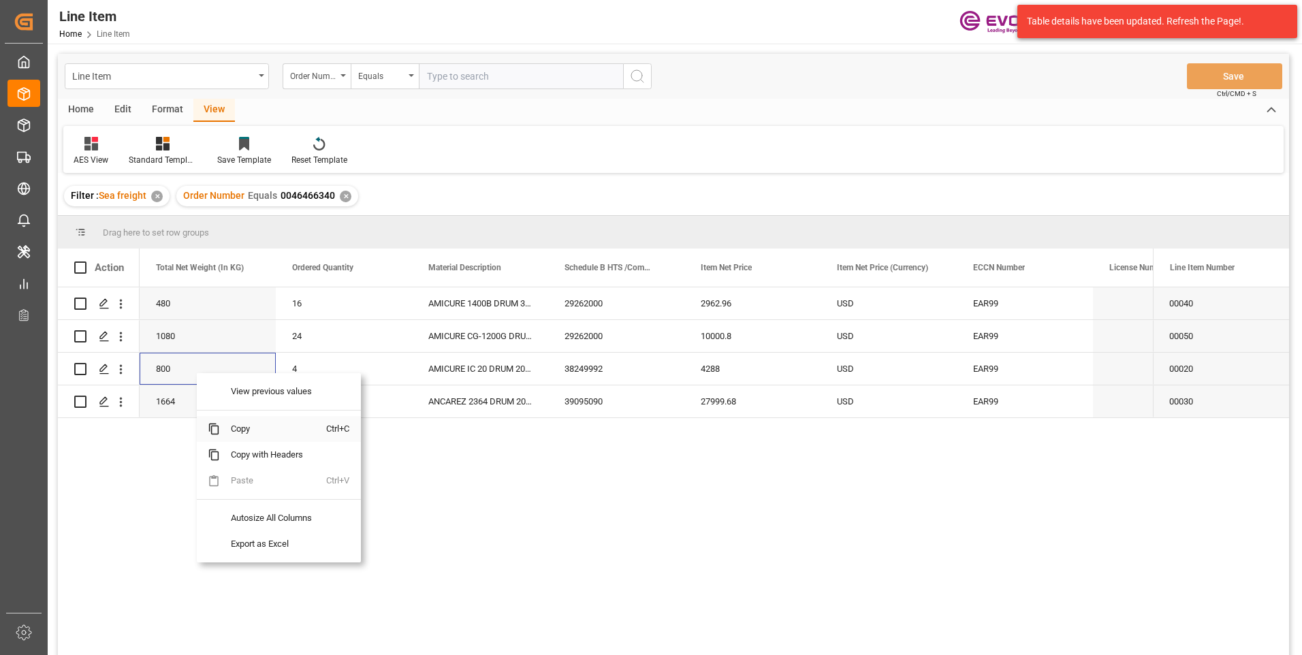
click at [228, 432] on span "Copy" at bounding box center [273, 429] width 106 height 26
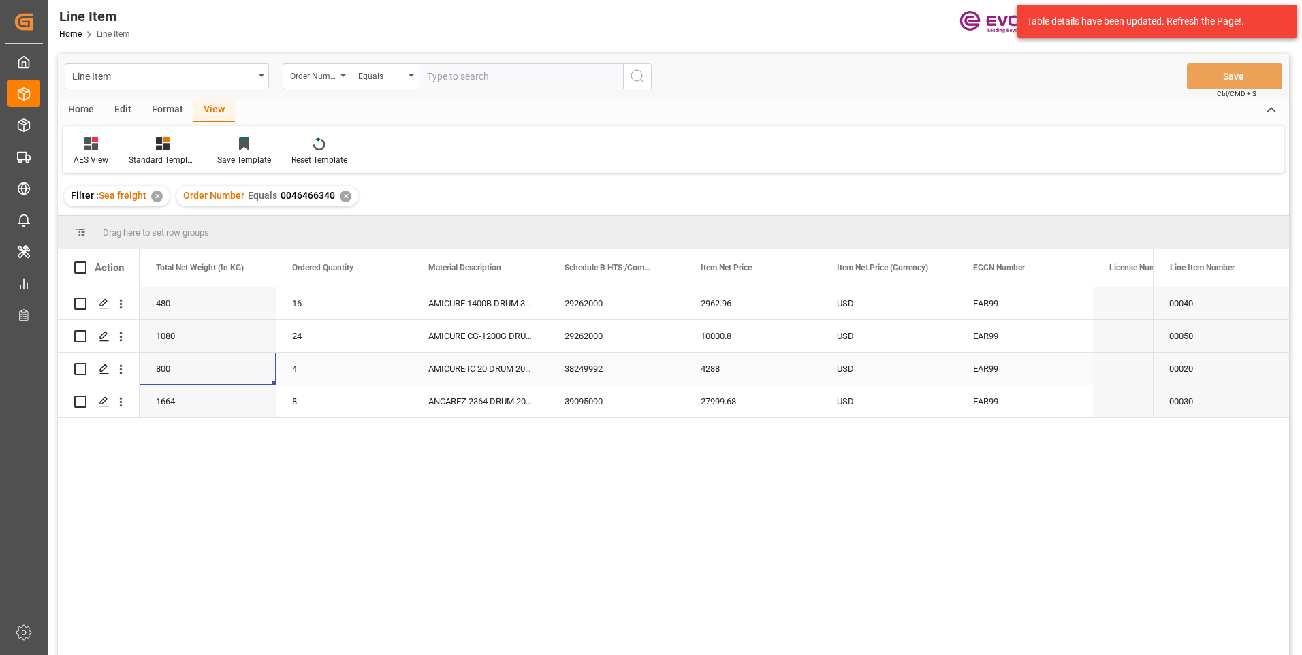
click at [730, 374] on div "4288" at bounding box center [752, 369] width 136 height 32
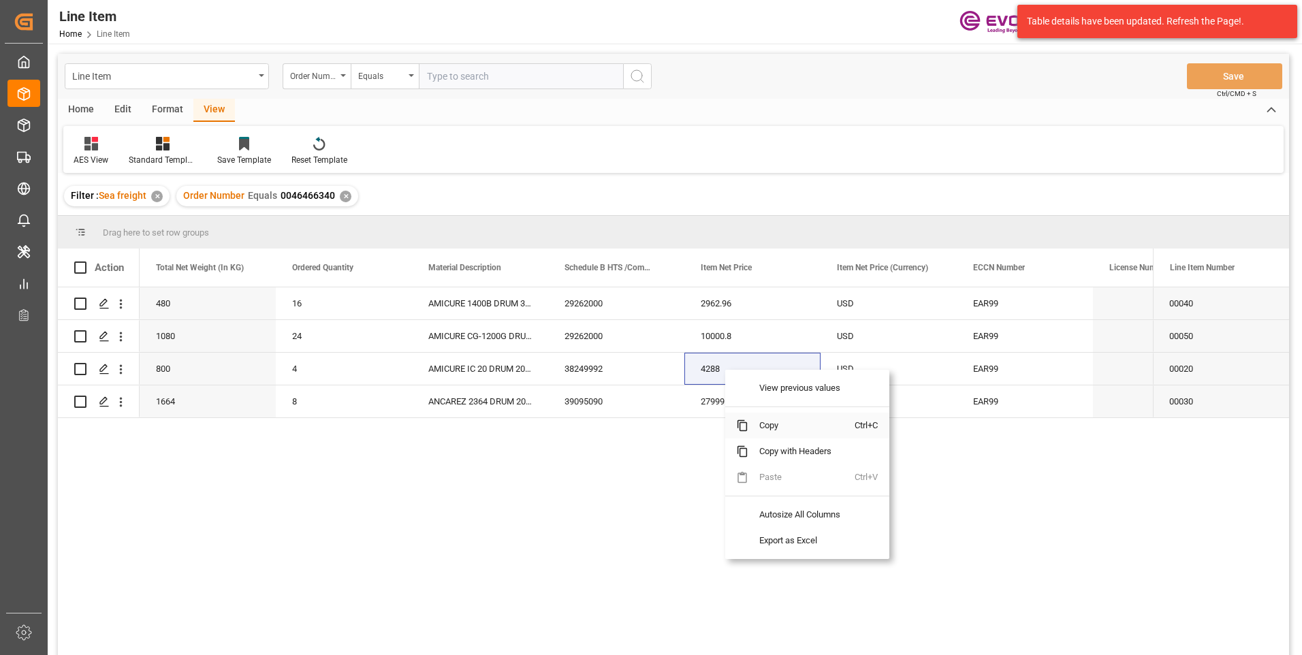
click at [764, 424] on span "Copy" at bounding box center [801, 426] width 106 height 26
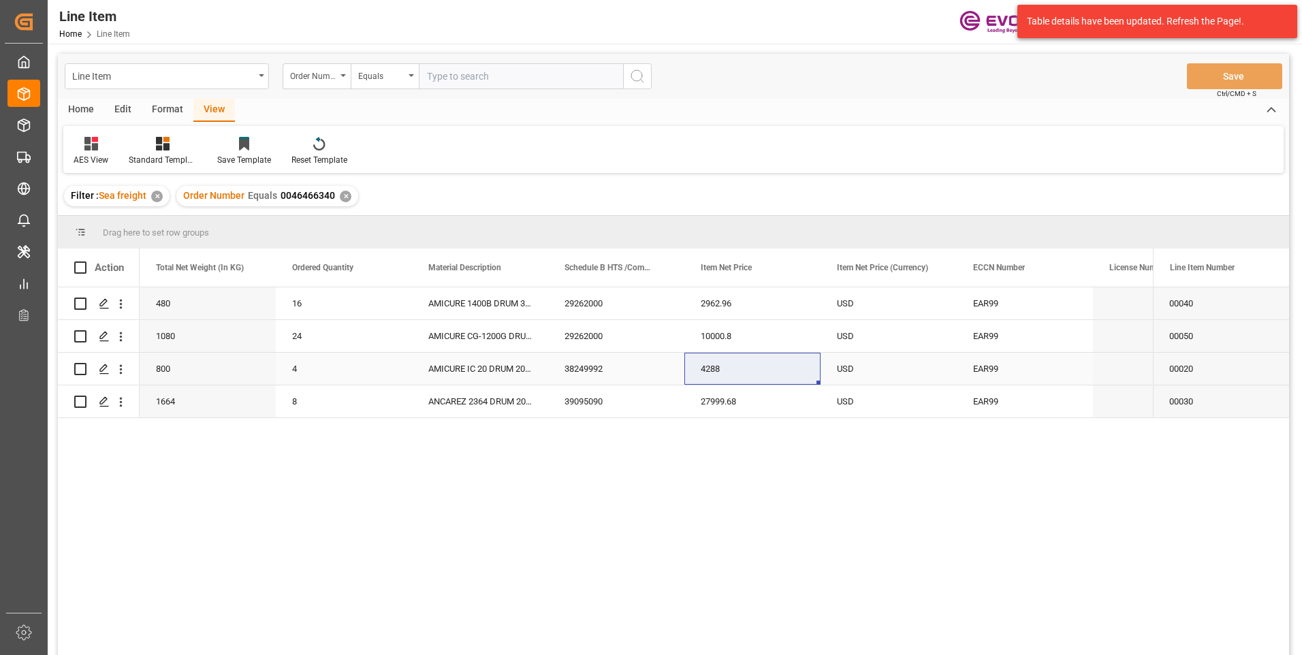
click at [738, 366] on div "4288" at bounding box center [752, 369] width 136 height 32
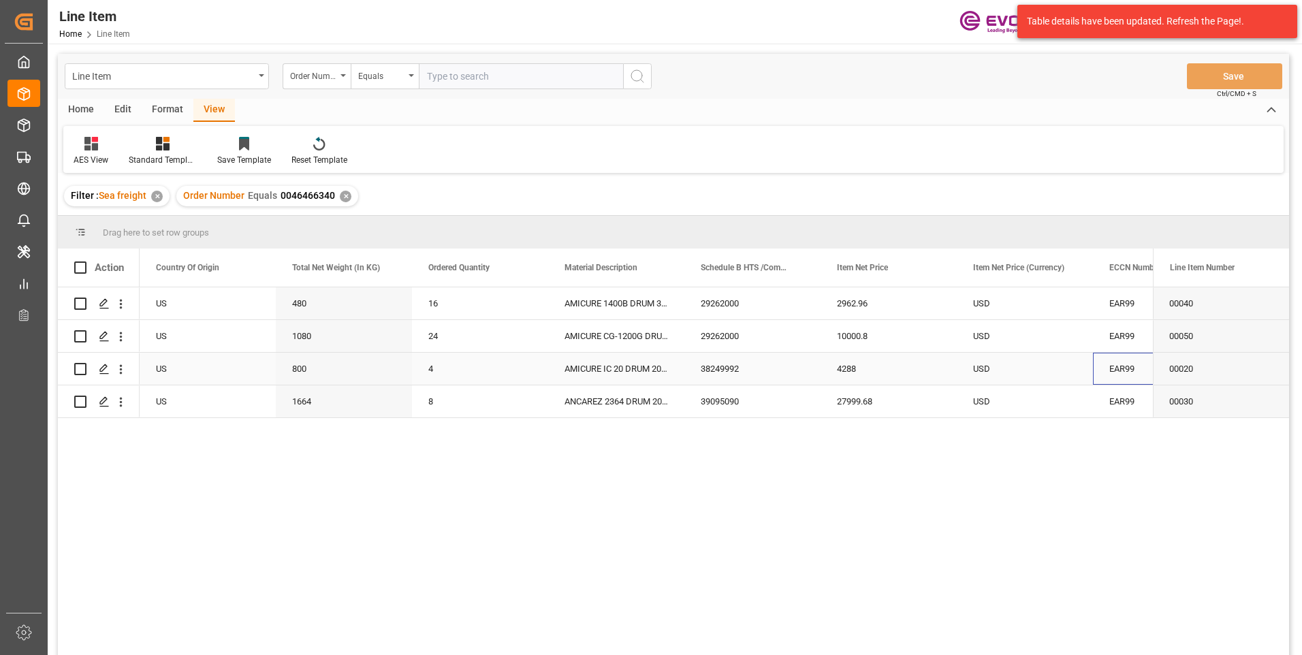
click at [1112, 370] on div "EAR99" at bounding box center [1161, 368] width 104 height 31
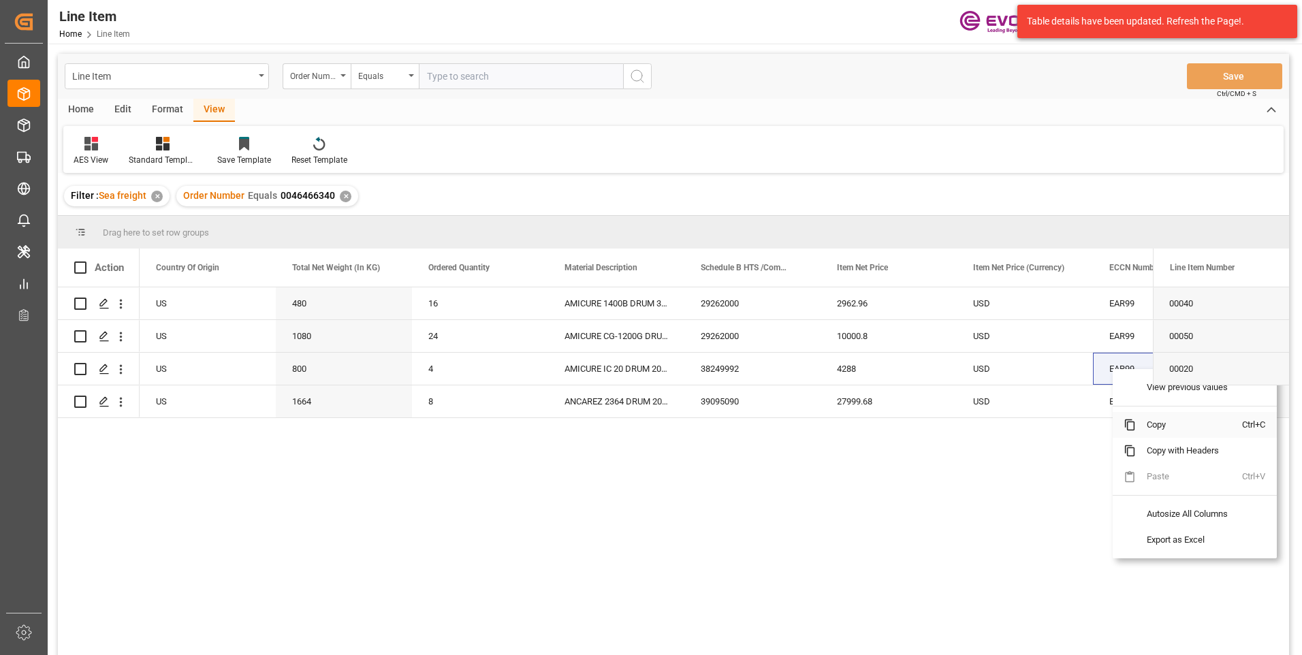
click at [1148, 424] on span "Copy" at bounding box center [1189, 425] width 106 height 26
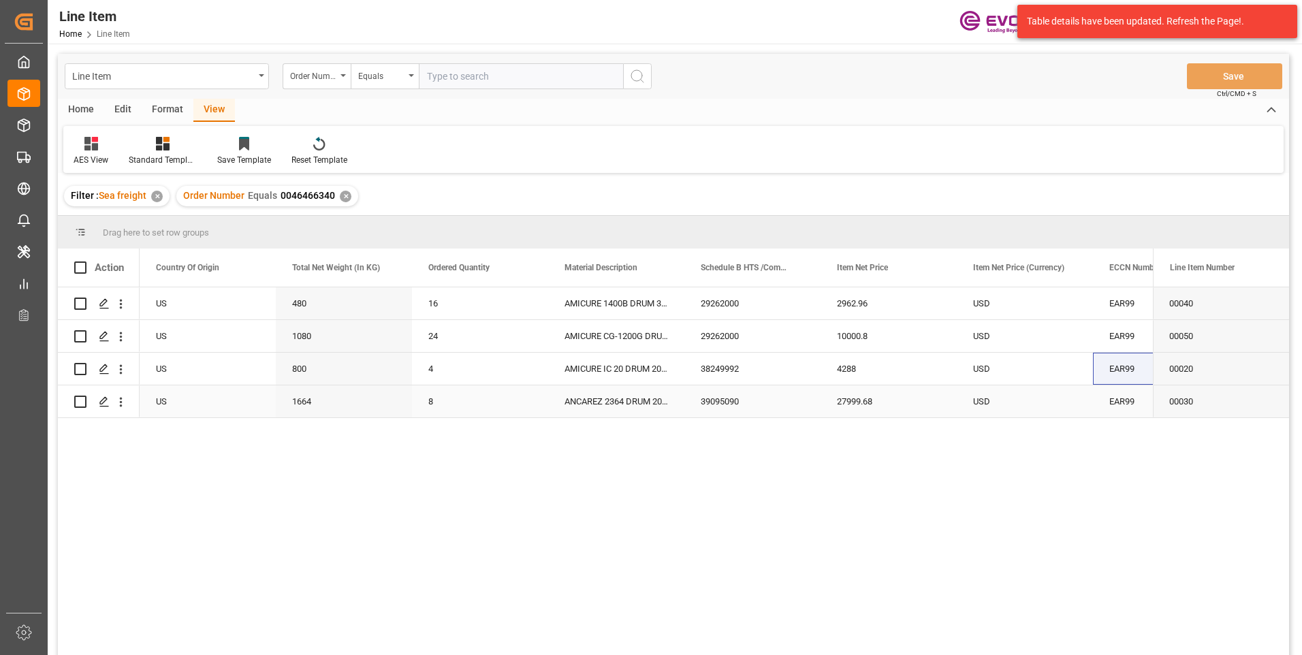
click at [452, 407] on div "8" at bounding box center [480, 401] width 136 height 32
click at [291, 398] on div "1664" at bounding box center [344, 401] width 136 height 32
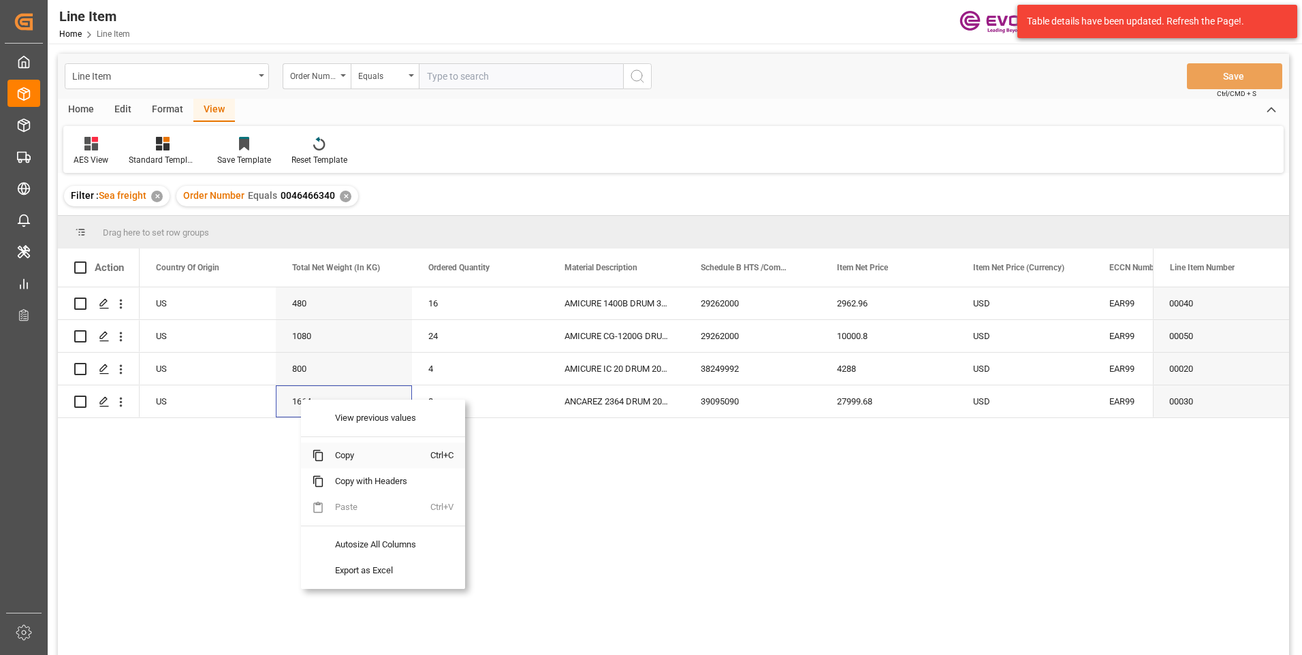
click at [342, 456] on span "Copy" at bounding box center [377, 456] width 106 height 26
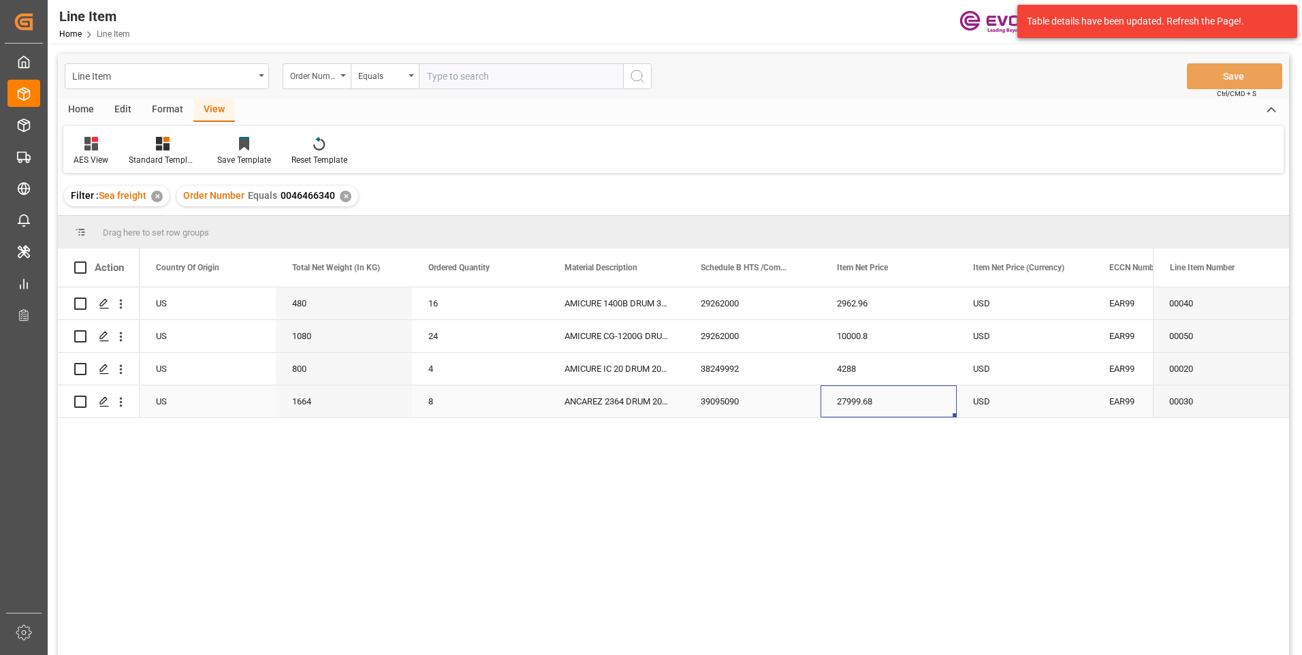
click at [859, 401] on div "27999.68" at bounding box center [889, 401] width 136 height 32
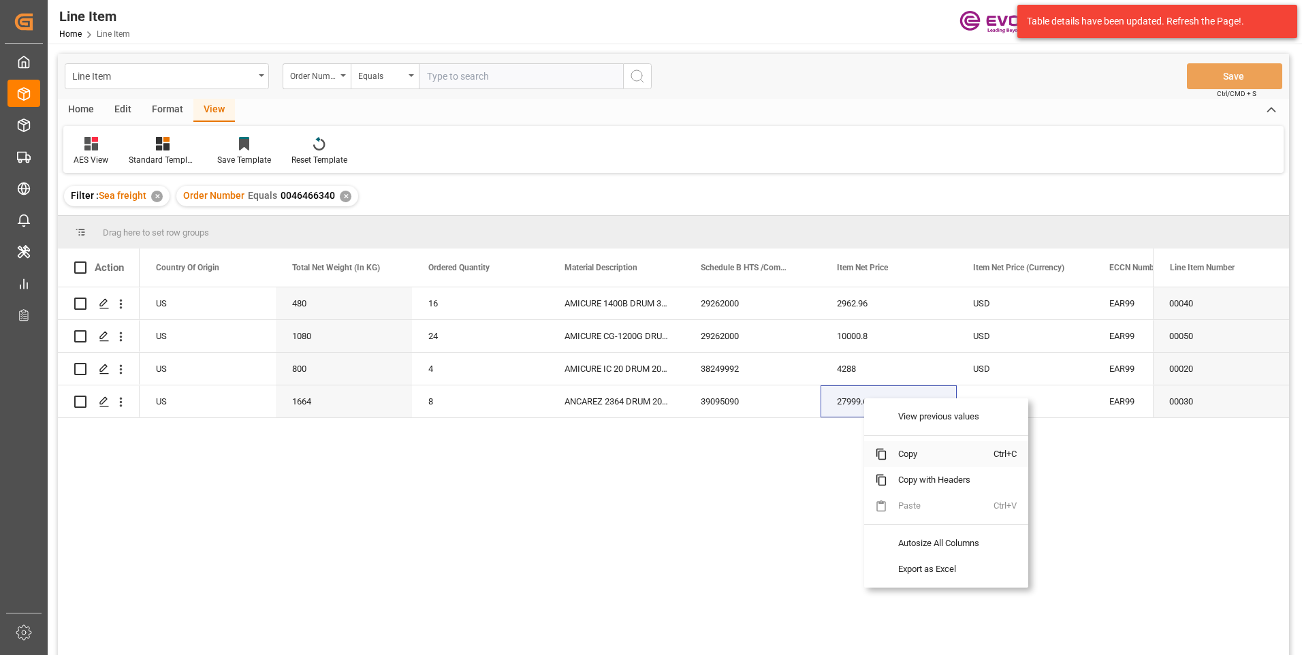
click at [911, 453] on span "Copy" at bounding box center [940, 454] width 106 height 26
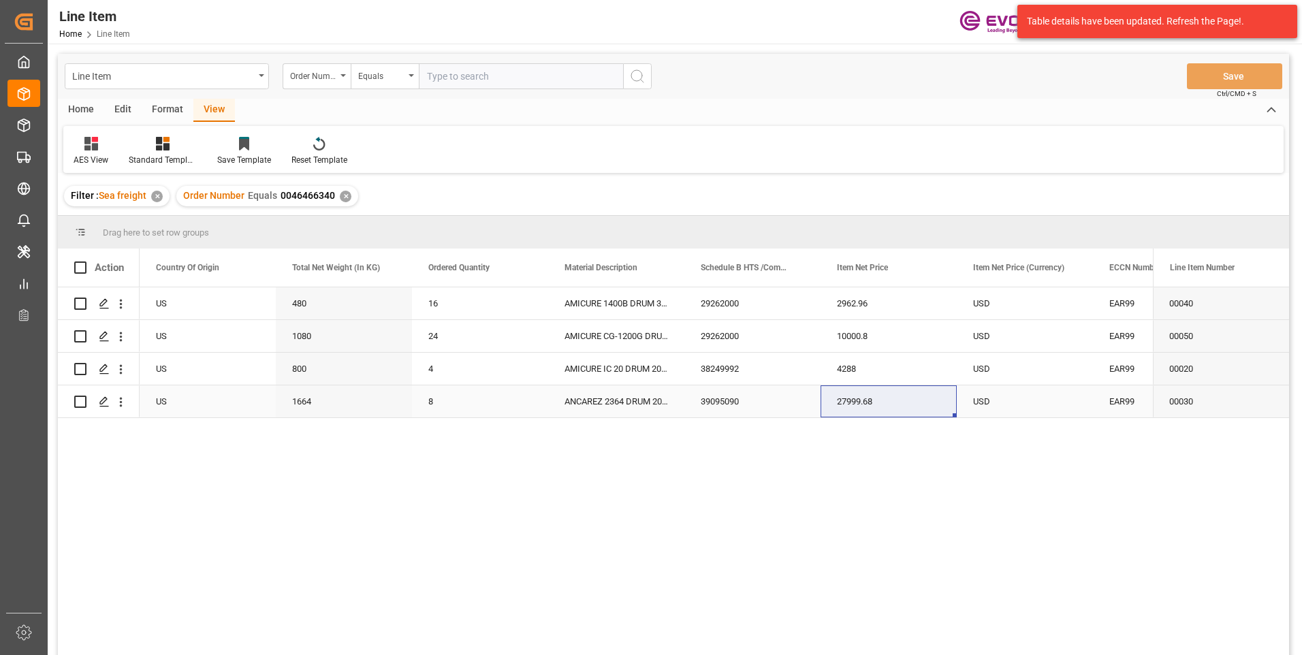
click at [1115, 399] on div "EAR99" at bounding box center [1161, 401] width 104 height 31
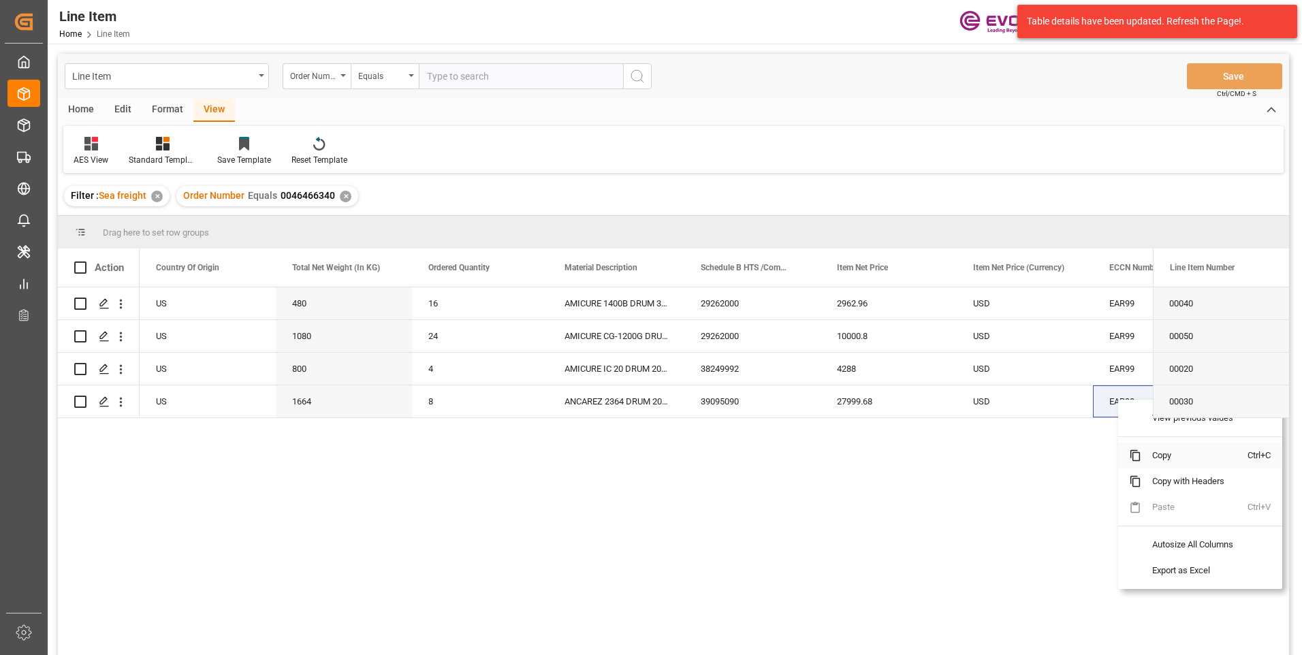
click at [1158, 455] on span "Copy" at bounding box center [1194, 456] width 106 height 26
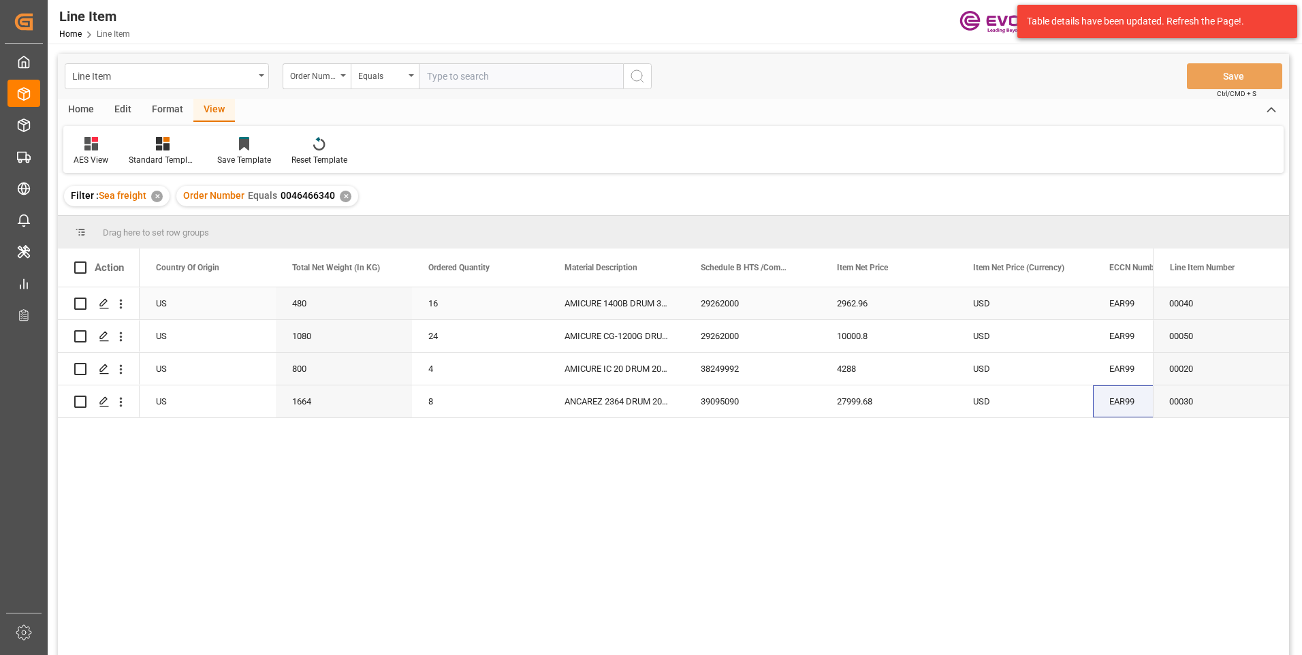
click at [318, 301] on div "480" at bounding box center [344, 303] width 136 height 32
click at [330, 301] on div "480" at bounding box center [344, 303] width 136 height 32
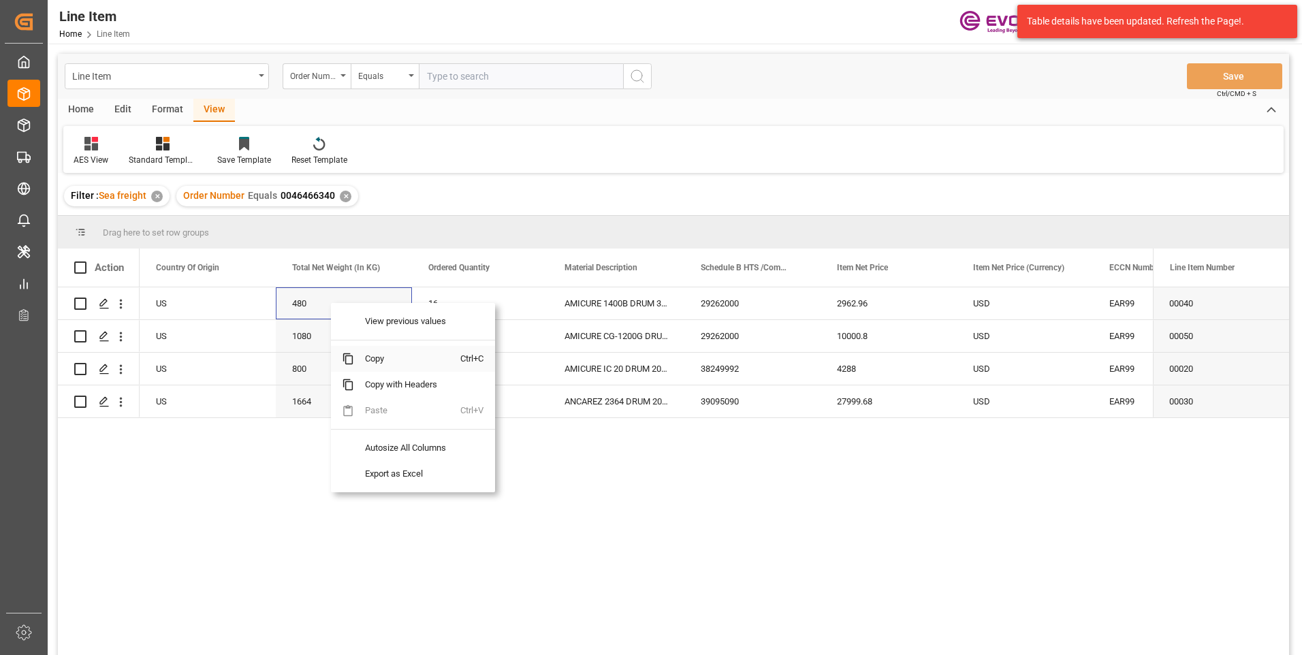
click at [374, 358] on span "Copy" at bounding box center [407, 359] width 106 height 26
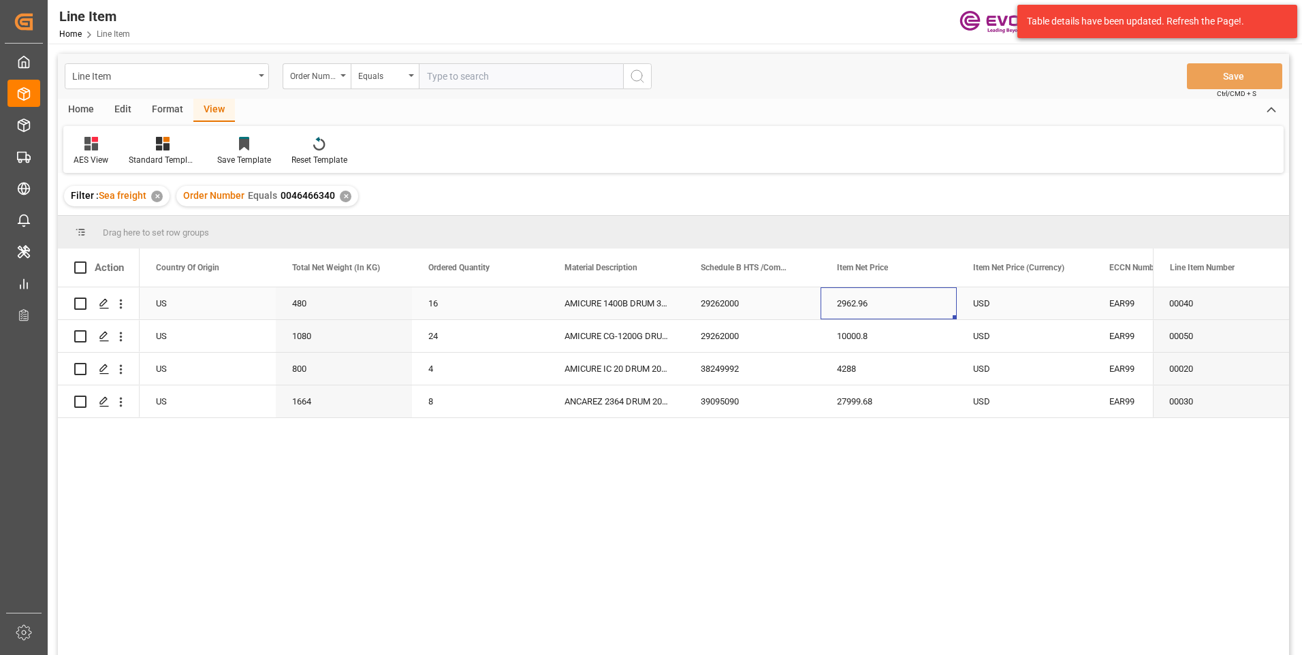
click at [847, 298] on div "2962.96" at bounding box center [889, 303] width 136 height 32
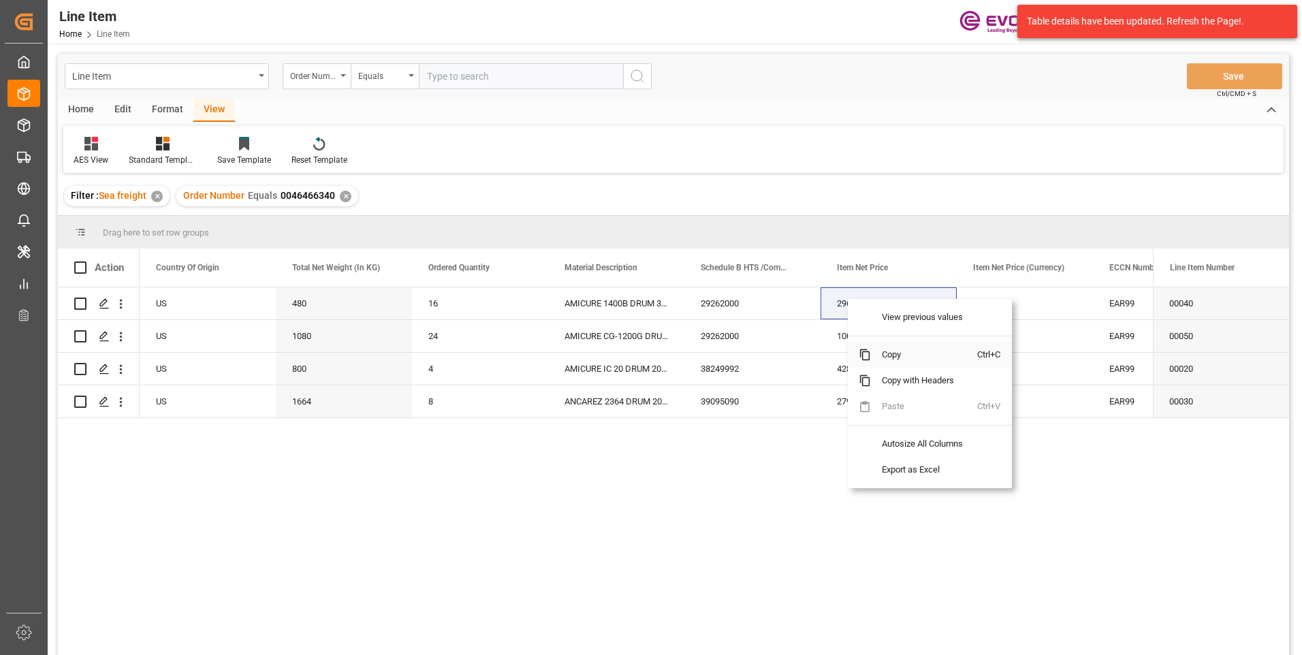
click at [888, 352] on span "Copy" at bounding box center [924, 355] width 106 height 26
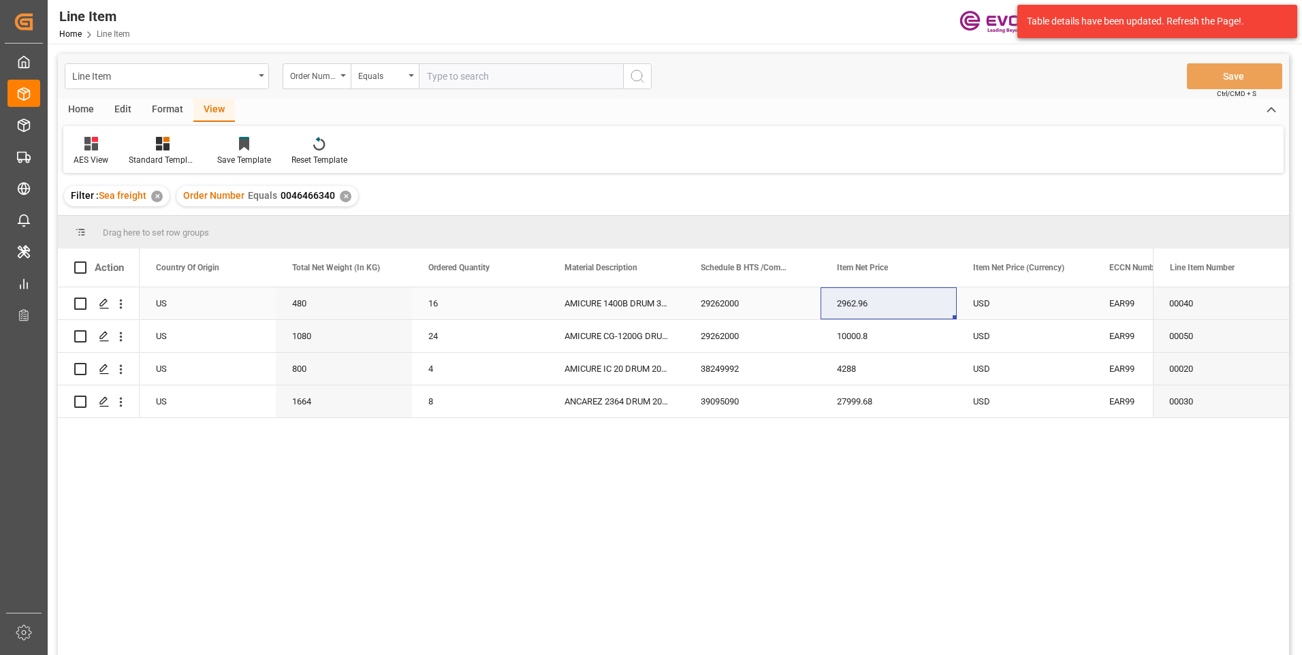
click at [1123, 305] on div "EAR99" at bounding box center [1161, 303] width 104 height 31
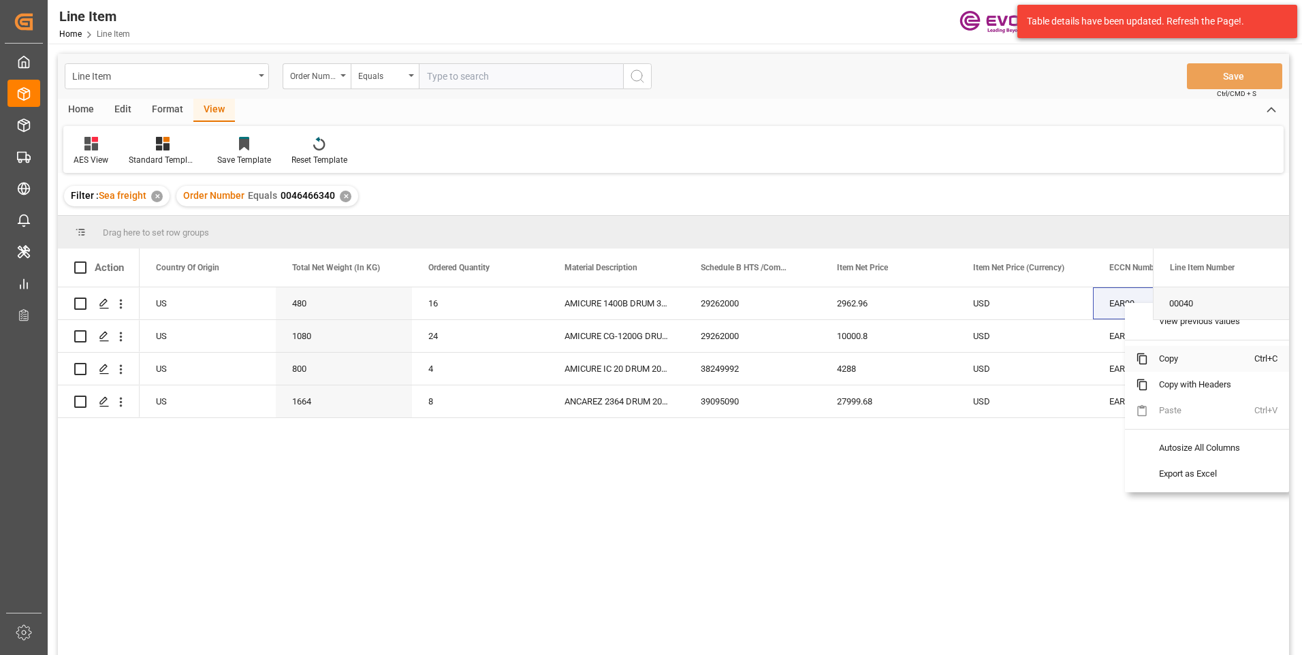
click at [1148, 358] on span at bounding box center [1142, 359] width 12 height 12
click at [311, 341] on div "1080" at bounding box center [344, 336] width 136 height 32
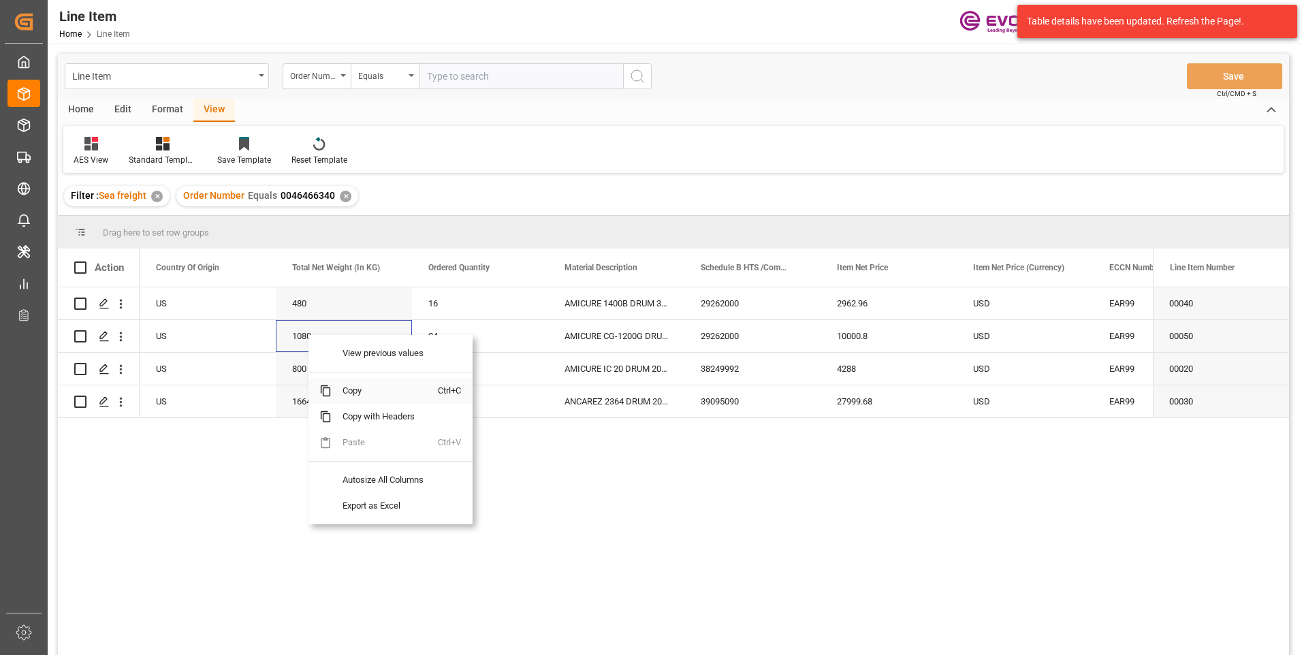
click at [346, 388] on span "Copy" at bounding box center [385, 391] width 106 height 26
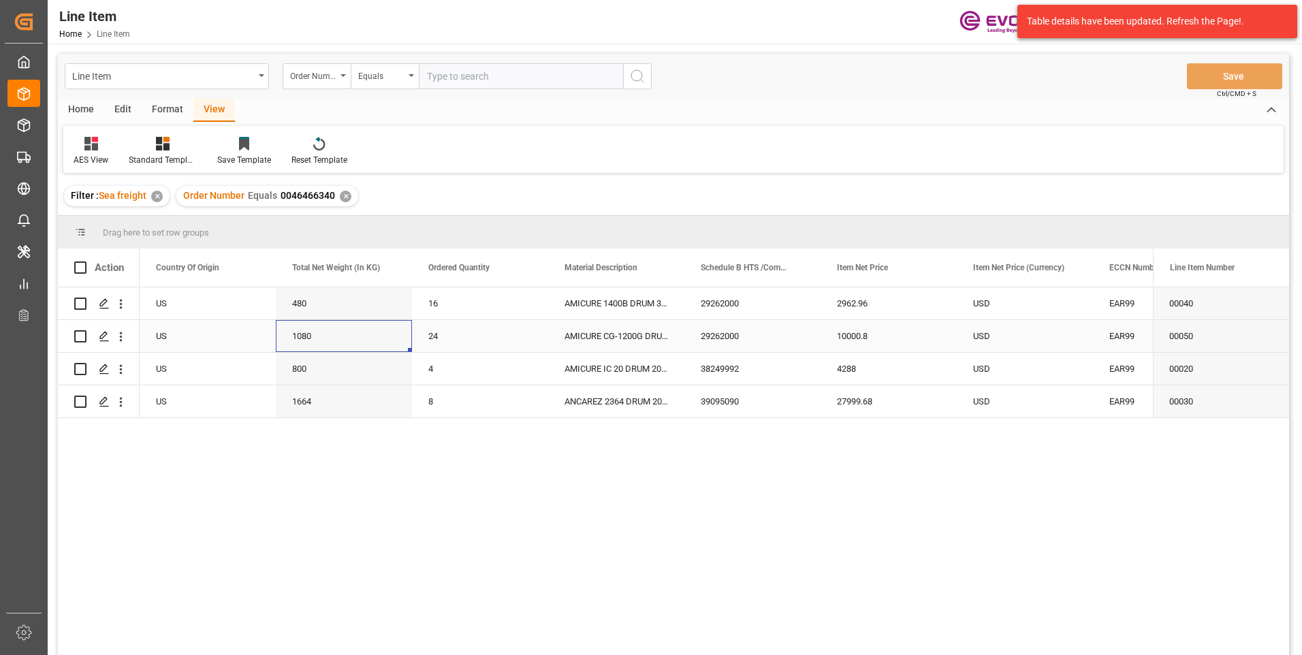
click at [840, 334] on div "10000.8" at bounding box center [889, 336] width 136 height 32
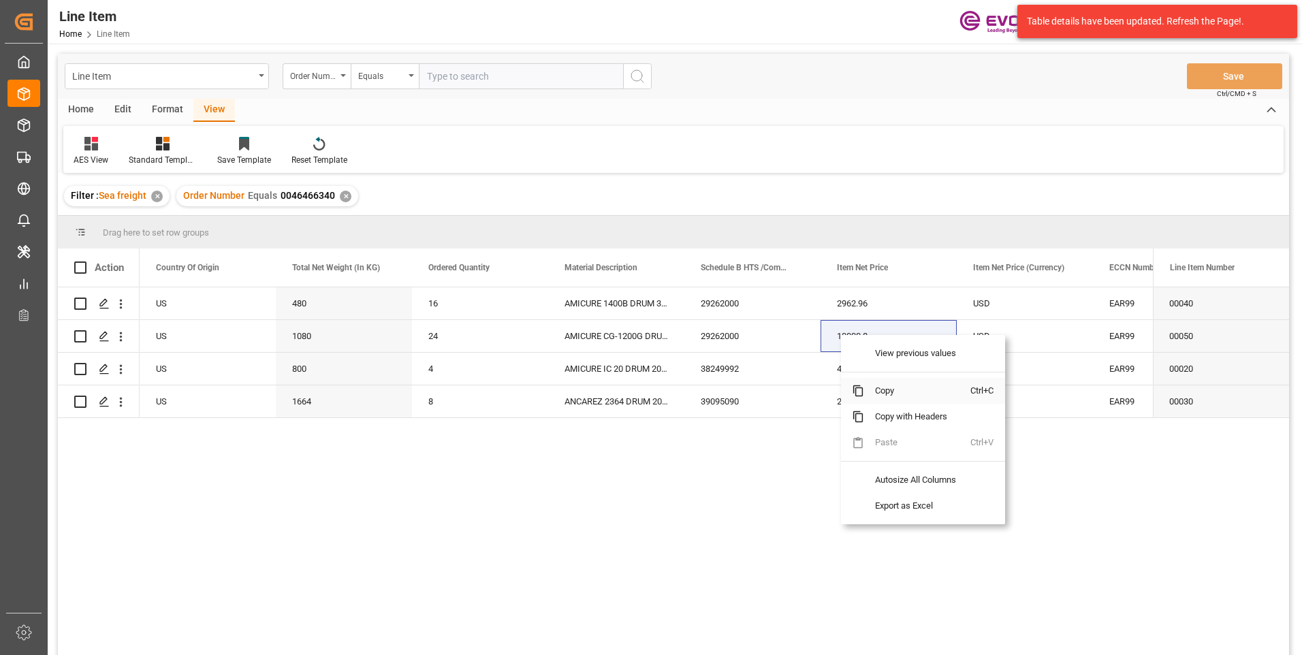
click at [879, 392] on span "Copy" at bounding box center [917, 391] width 106 height 26
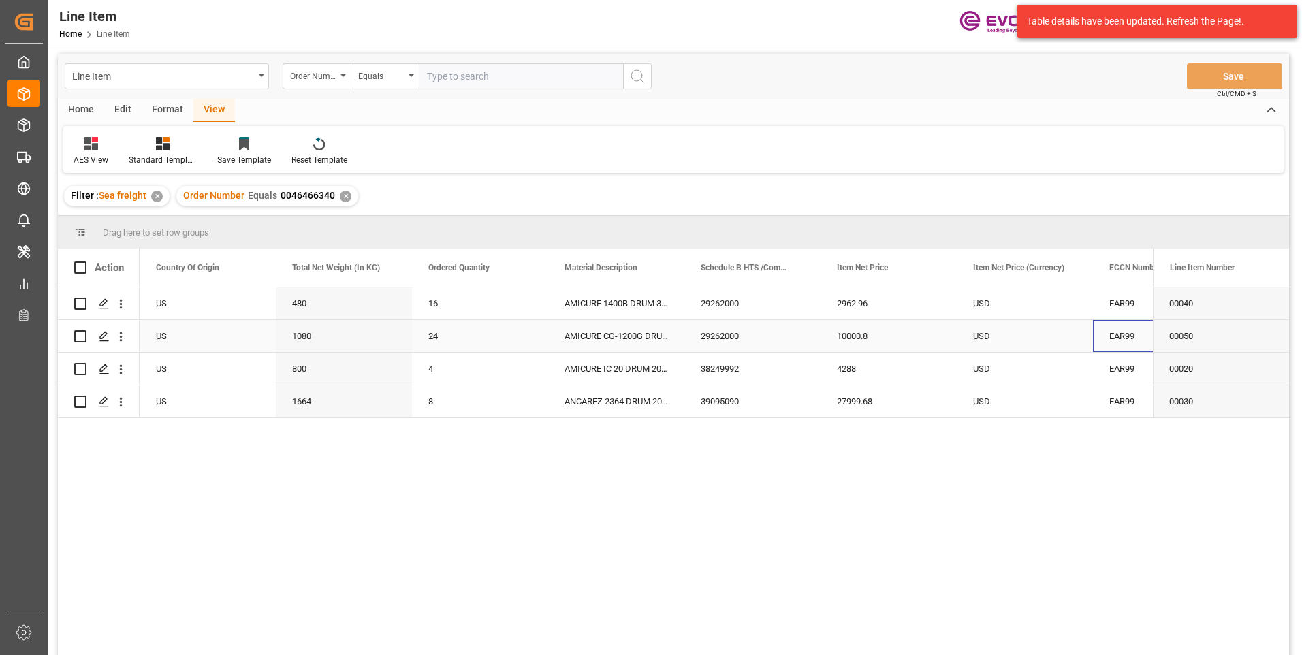
click at [1124, 334] on div "EAR99" at bounding box center [1161, 336] width 104 height 31
click at [1160, 387] on span "Copy" at bounding box center [1200, 388] width 106 height 26
click at [348, 197] on div "Order Number Equals 0046466340 ✕" at bounding box center [267, 196] width 182 height 20
click at [347, 191] on div "✕" at bounding box center [346, 197] width 12 height 12
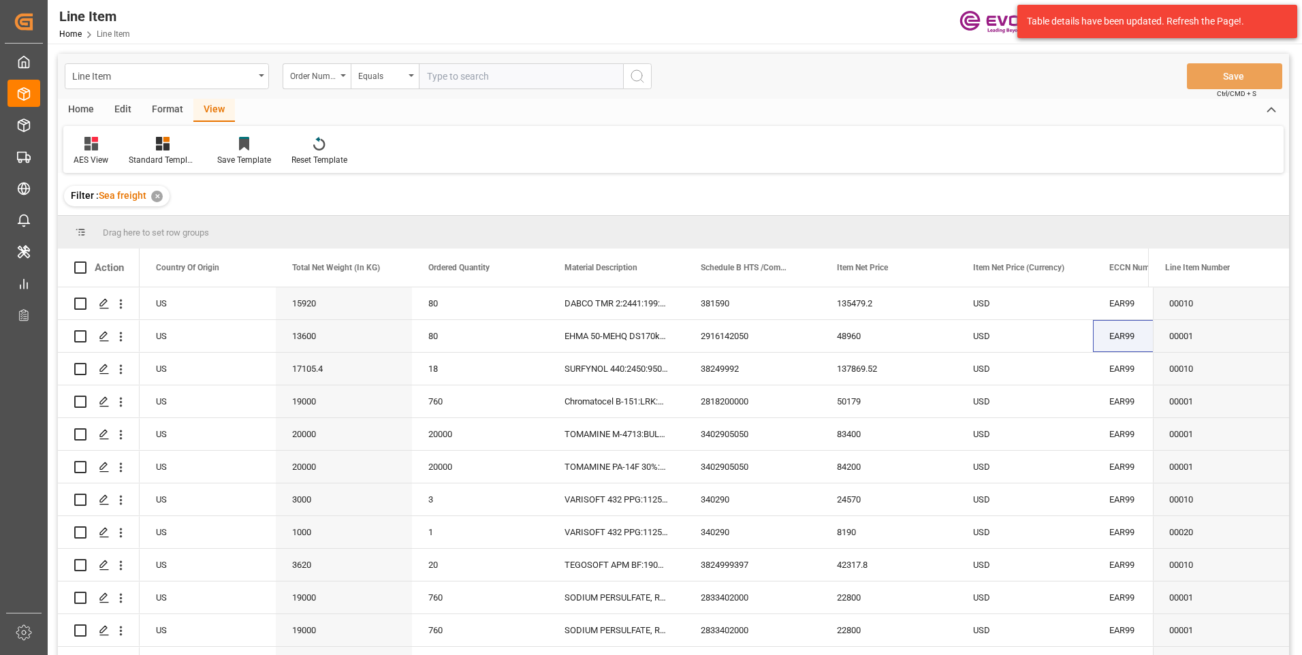
click at [507, 69] on input "text" at bounding box center [521, 76] width 204 height 26
paste input "0046459741"
type input "0046459741"
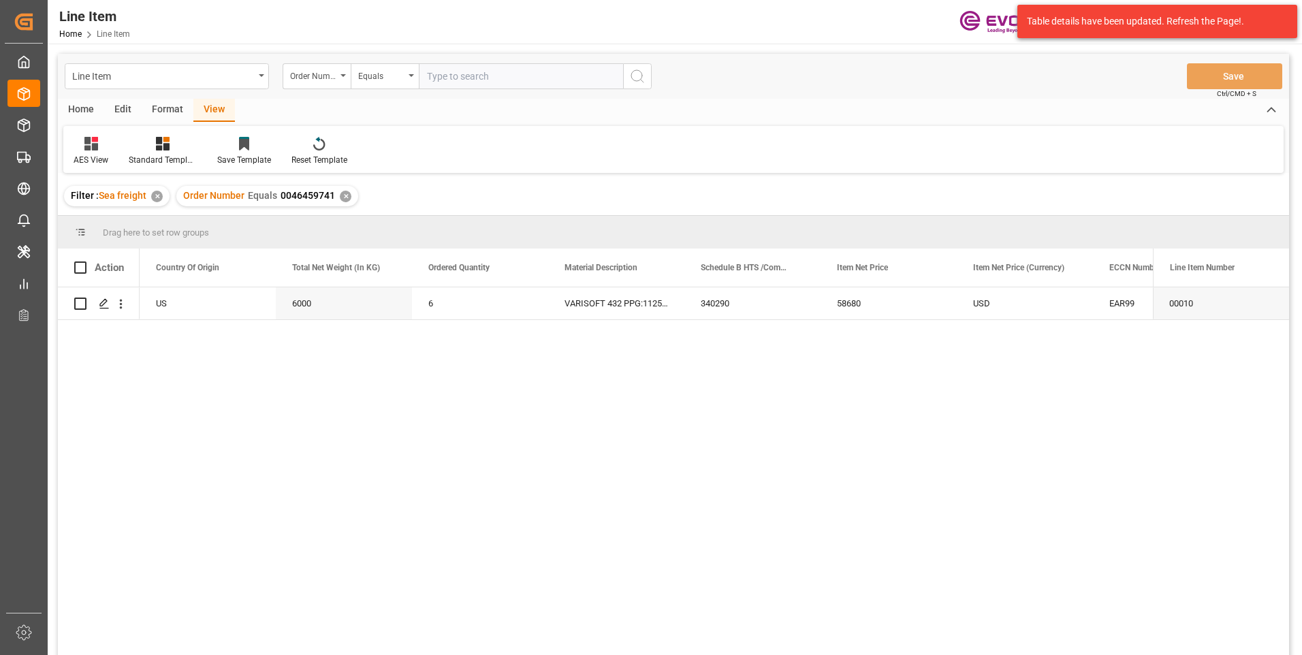
click at [202, 112] on div "View" at bounding box center [214, 110] width 42 height 23
click at [174, 148] on div at bounding box center [163, 143] width 68 height 14
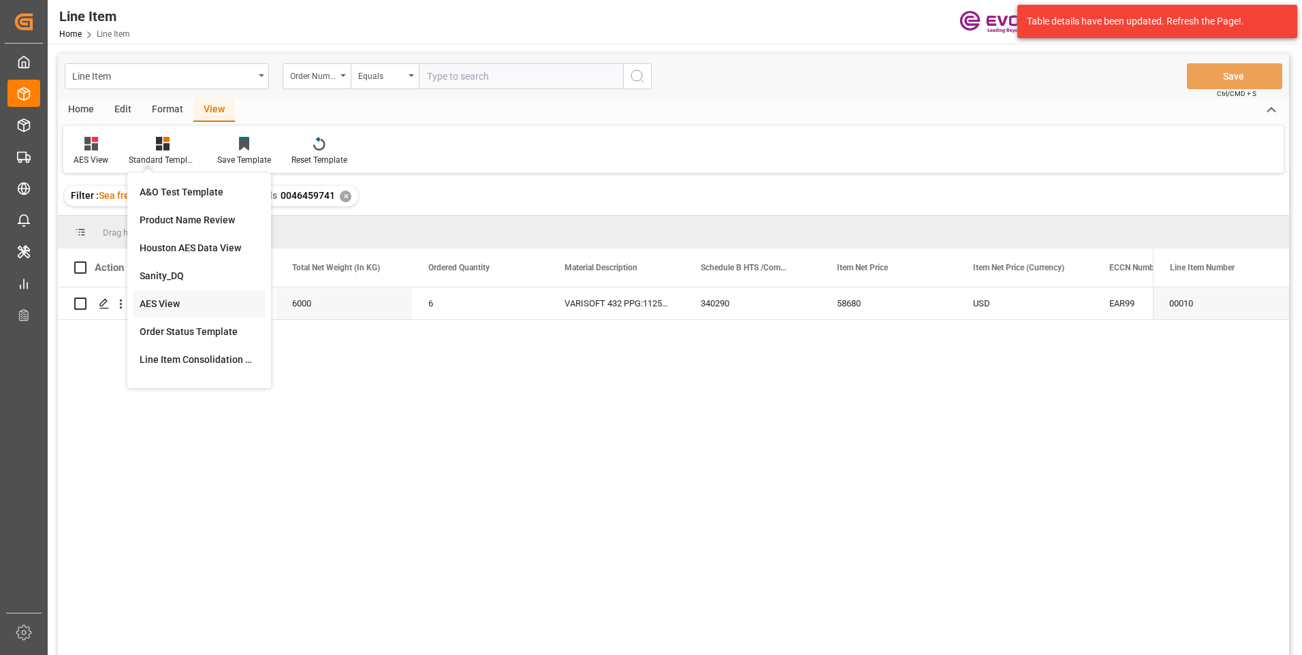
click at [186, 303] on div "AES View" at bounding box center [199, 304] width 119 height 14
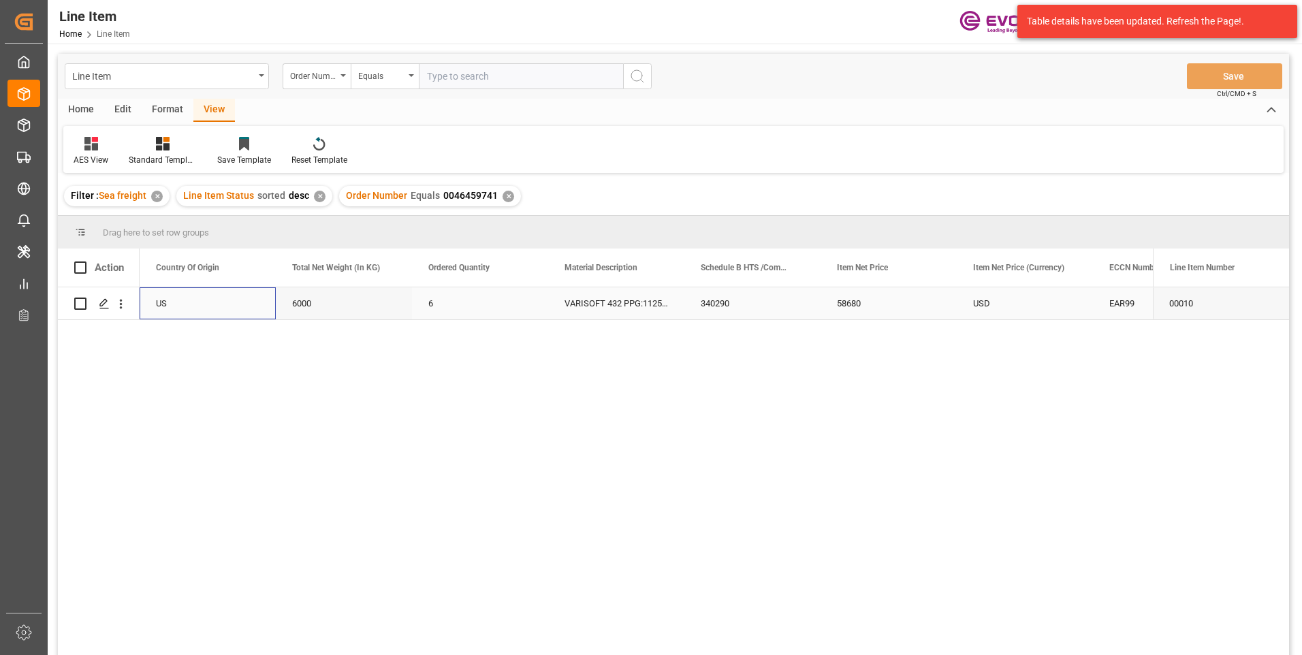
click at [205, 298] on div "US" at bounding box center [208, 303] width 136 height 32
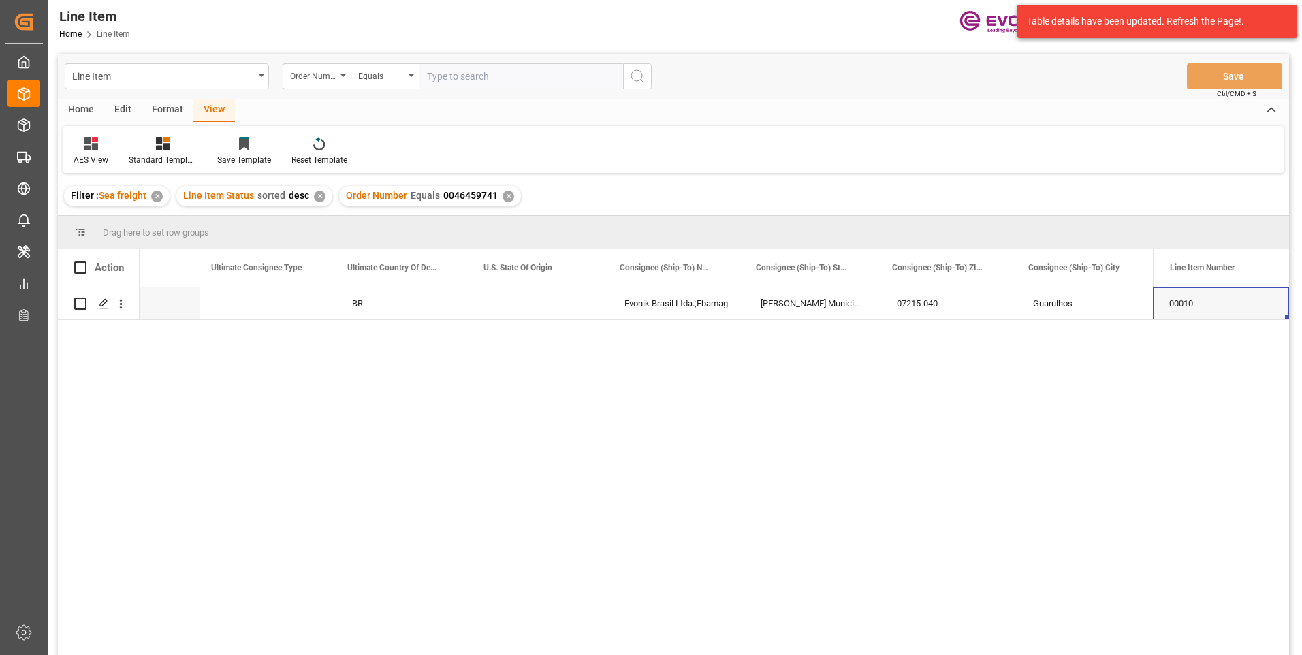
scroll to position [202, 0]
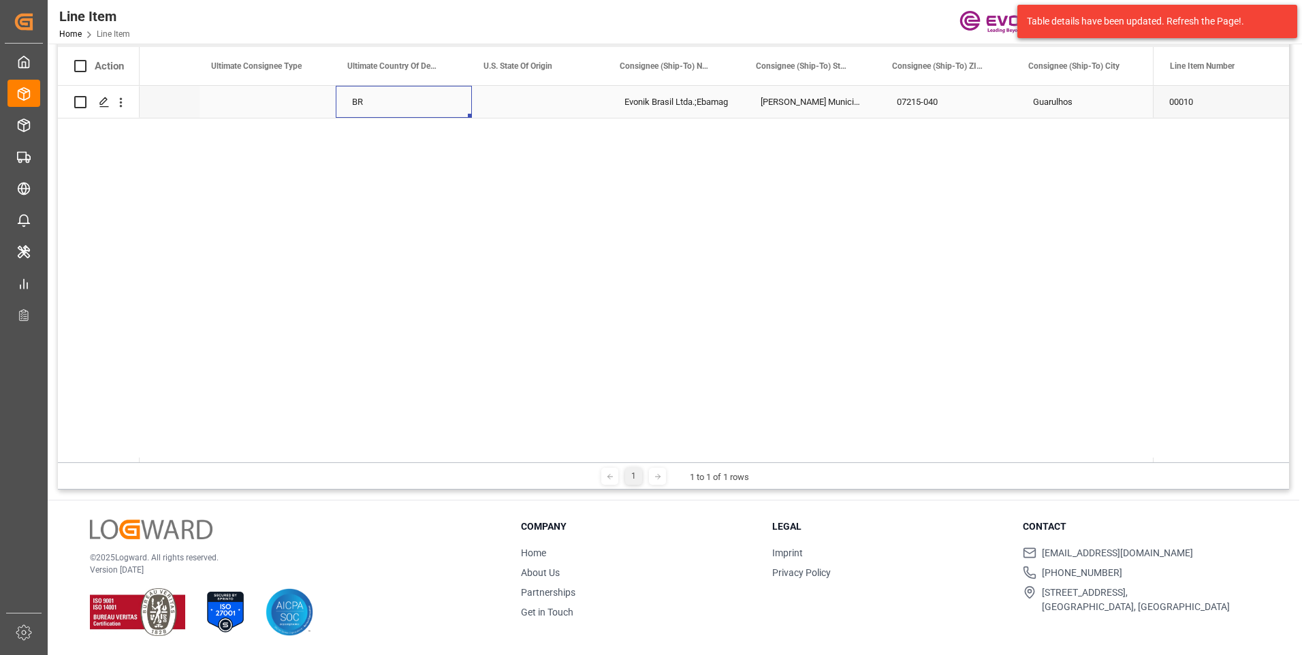
click at [405, 108] on div "BR" at bounding box center [404, 102] width 136 height 32
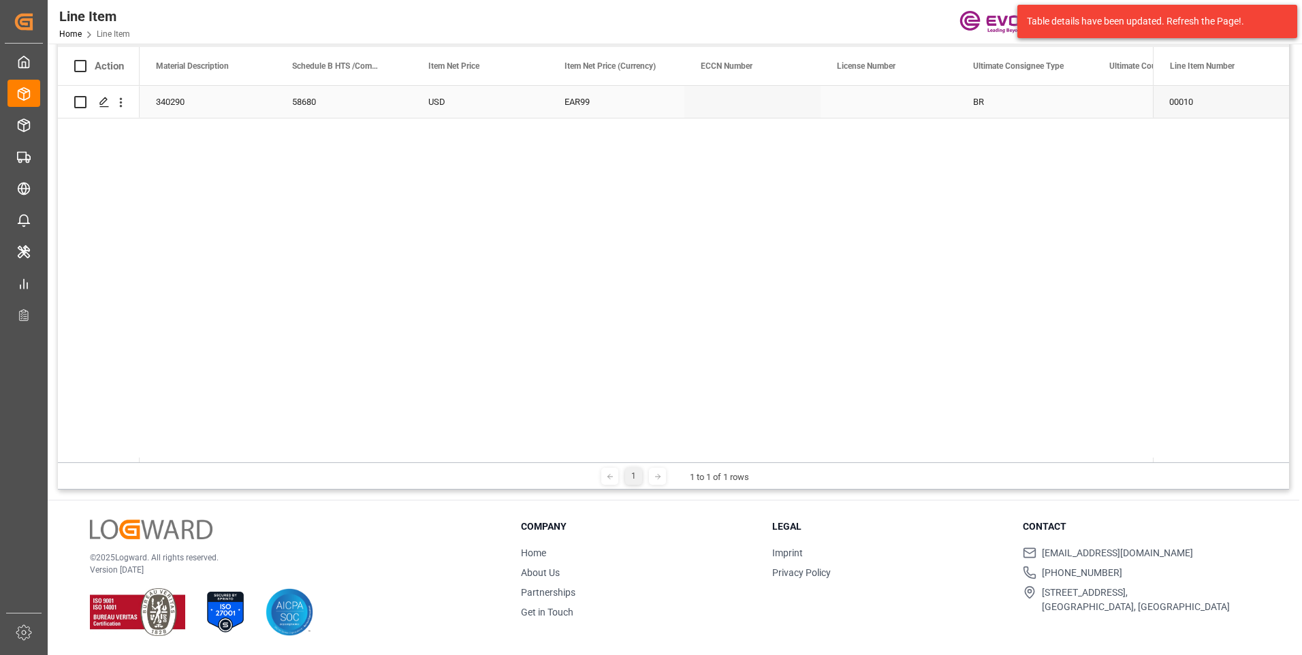
scroll to position [0, 817]
click at [597, 99] on div "6000" at bounding box center [616, 102] width 136 height 32
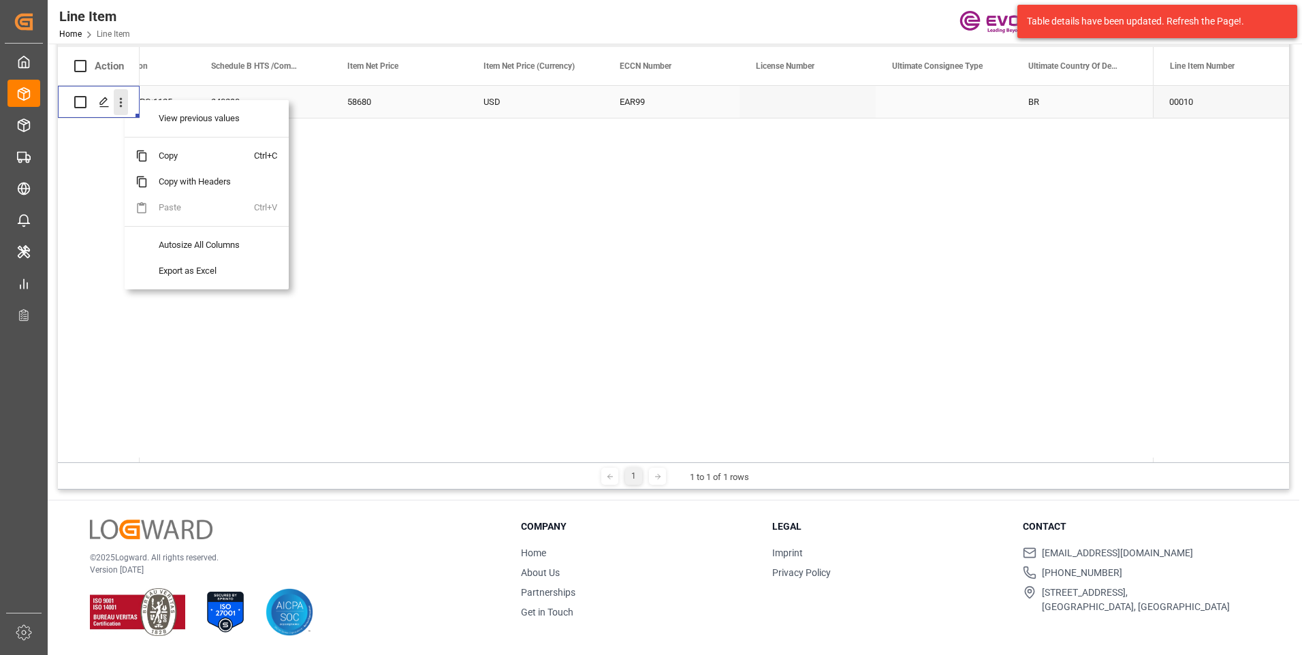
click at [122, 99] on icon "open menu" at bounding box center [121, 103] width 3 height 10
click at [187, 130] on span "Open in new tab" at bounding box center [210, 131] width 124 height 14
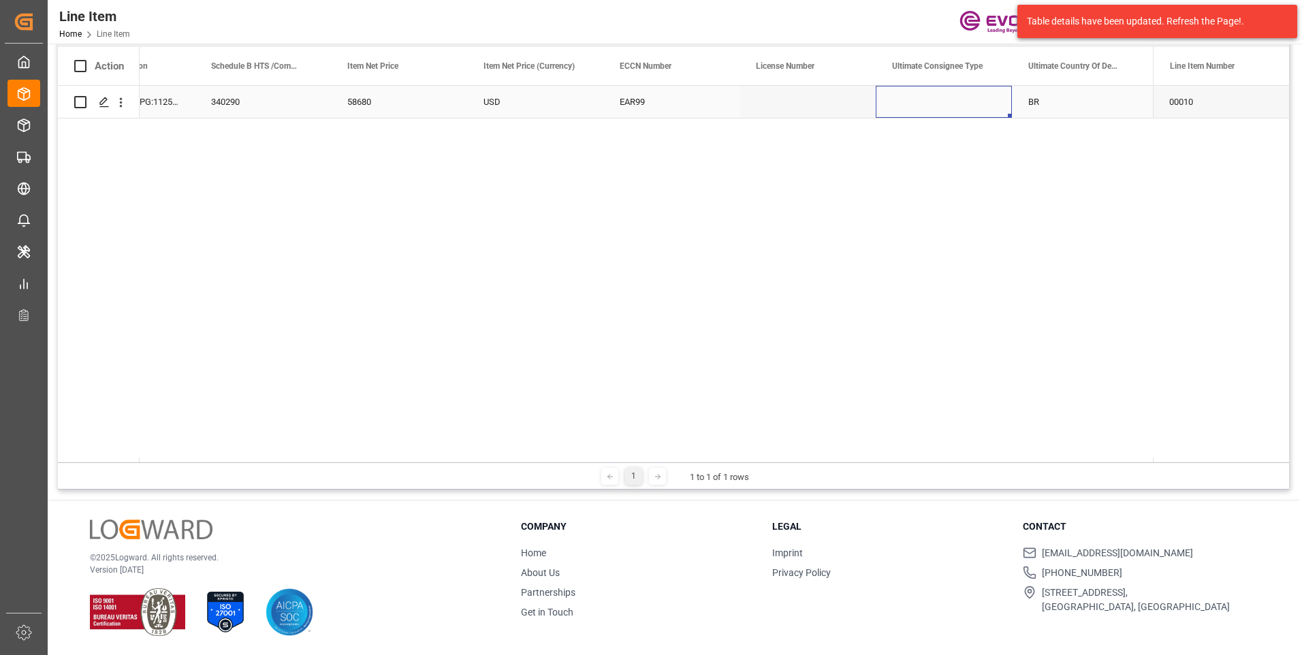
click at [896, 90] on div "Press SPACE to select this row." at bounding box center [944, 102] width 136 height 32
click at [498, 99] on div "Press SPACE to select this row." at bounding box center [535, 102] width 136 height 32
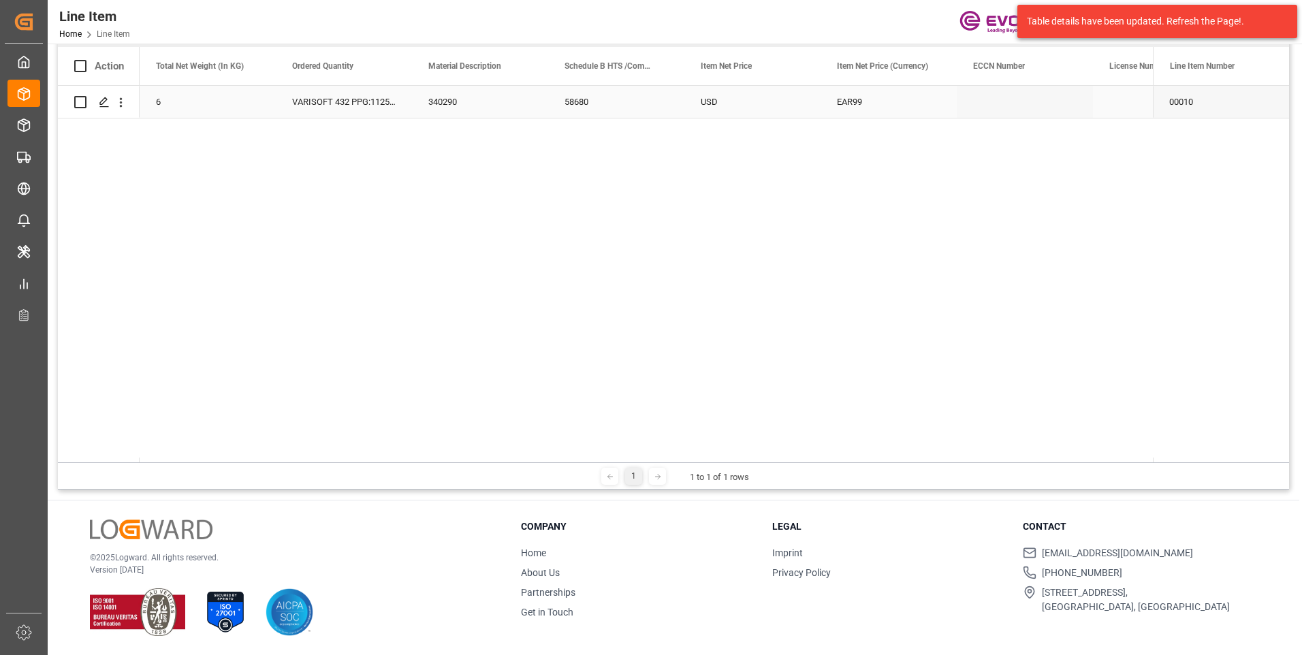
scroll to position [0, 545]
click at [182, 104] on div "6000" at bounding box center [208, 102] width 136 height 32
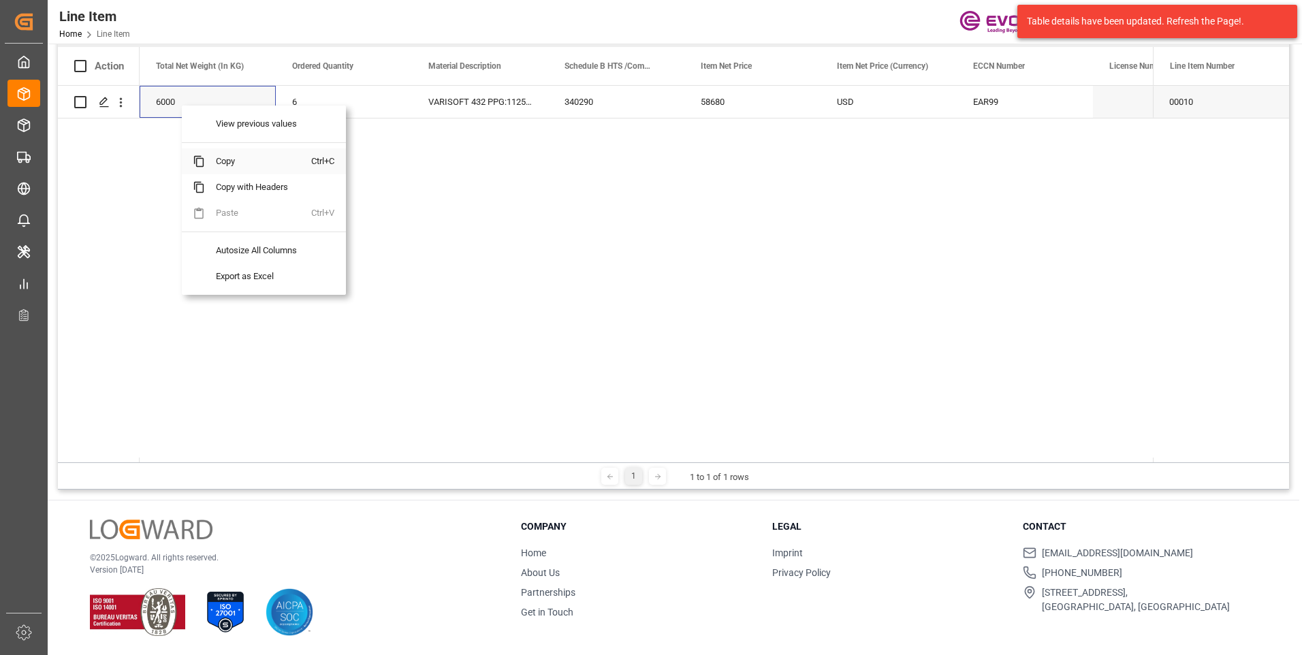
click at [230, 162] on span "Copy" at bounding box center [258, 161] width 106 height 26
click at [707, 101] on div "58680" at bounding box center [752, 102] width 136 height 32
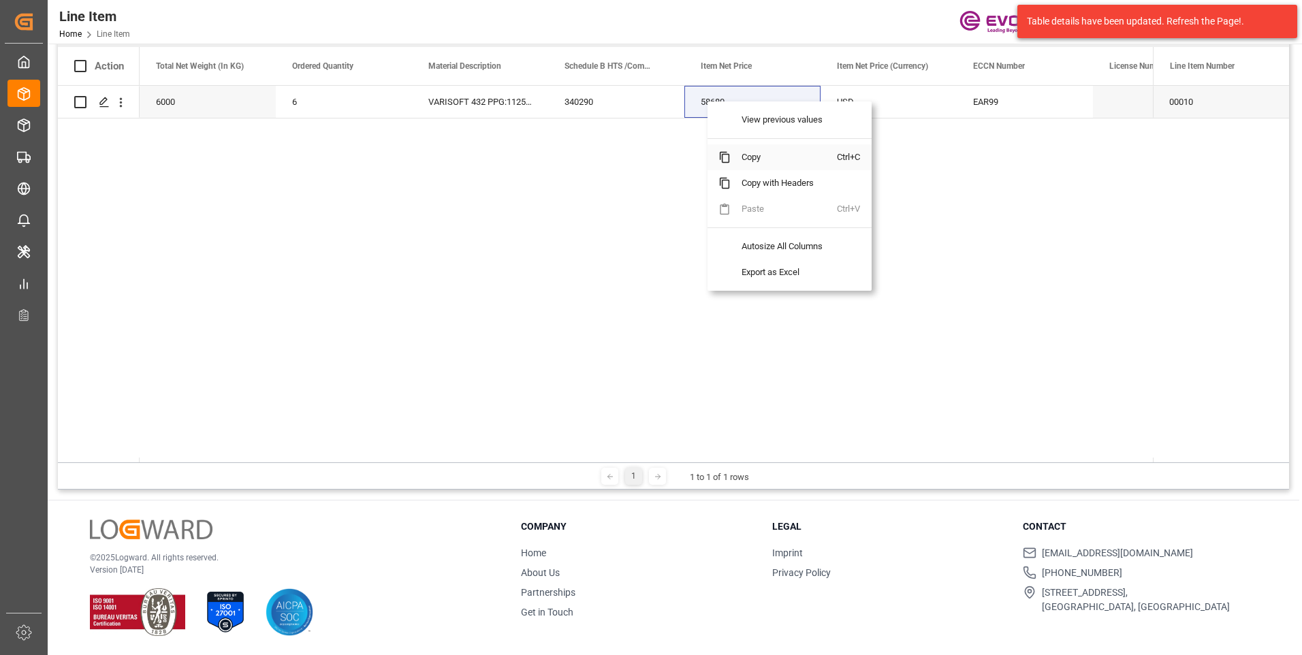
click at [741, 157] on span "Copy" at bounding box center [784, 157] width 106 height 26
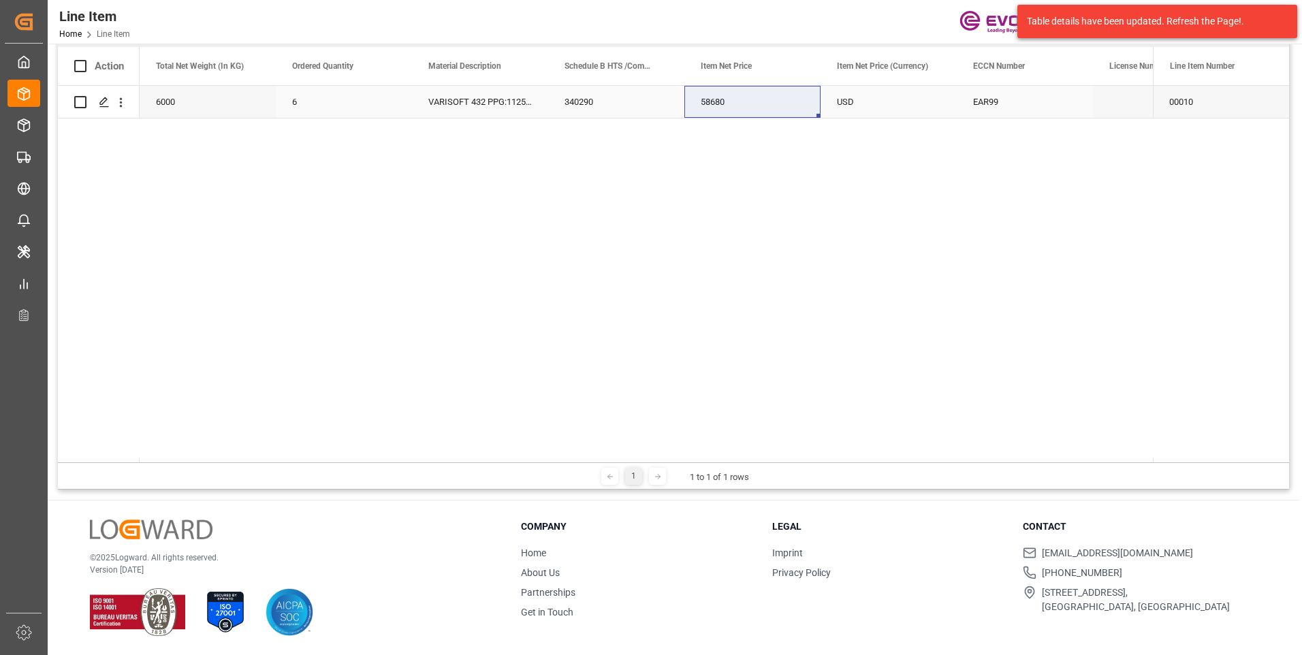
click at [1001, 106] on div "EAR99" at bounding box center [1025, 101] width 104 height 31
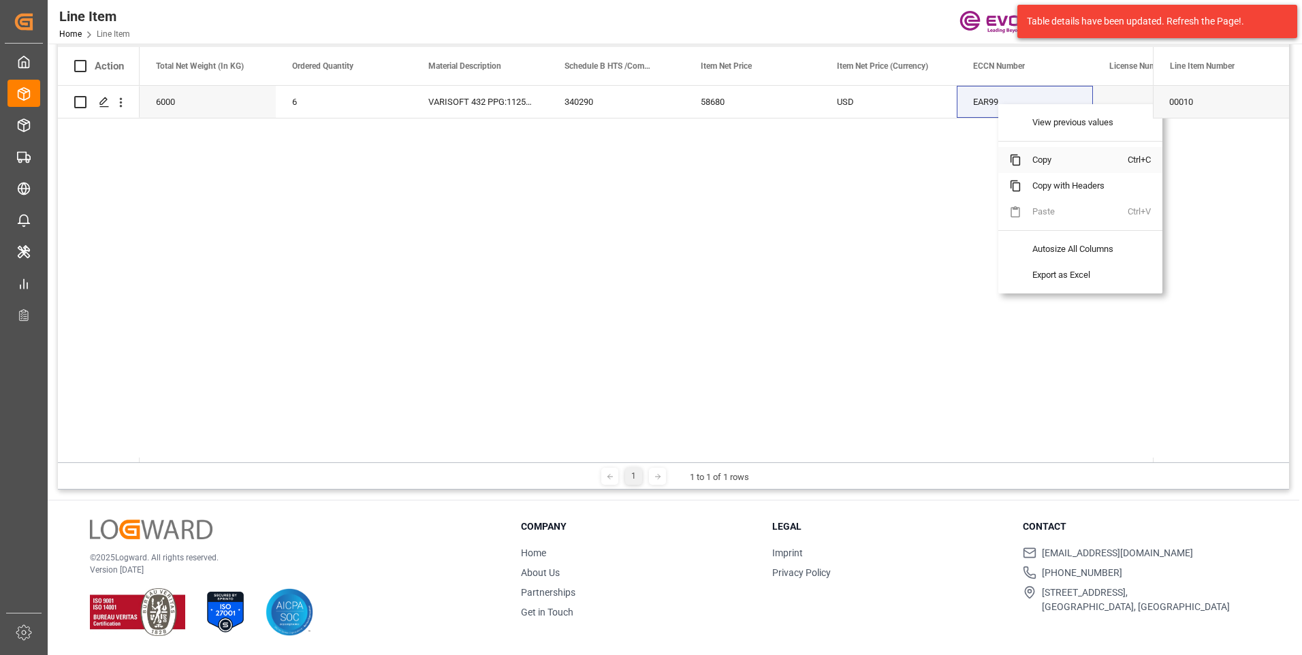
click at [1042, 159] on span "Copy" at bounding box center [1075, 160] width 106 height 26
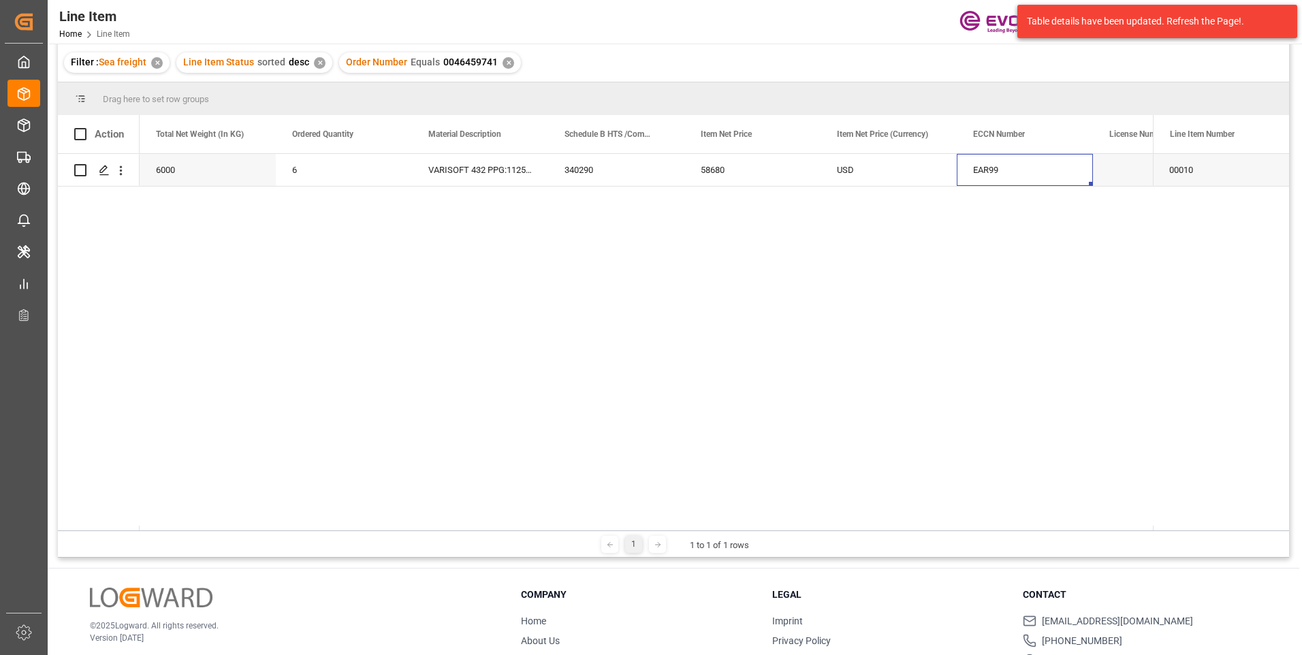
scroll to position [0, 0]
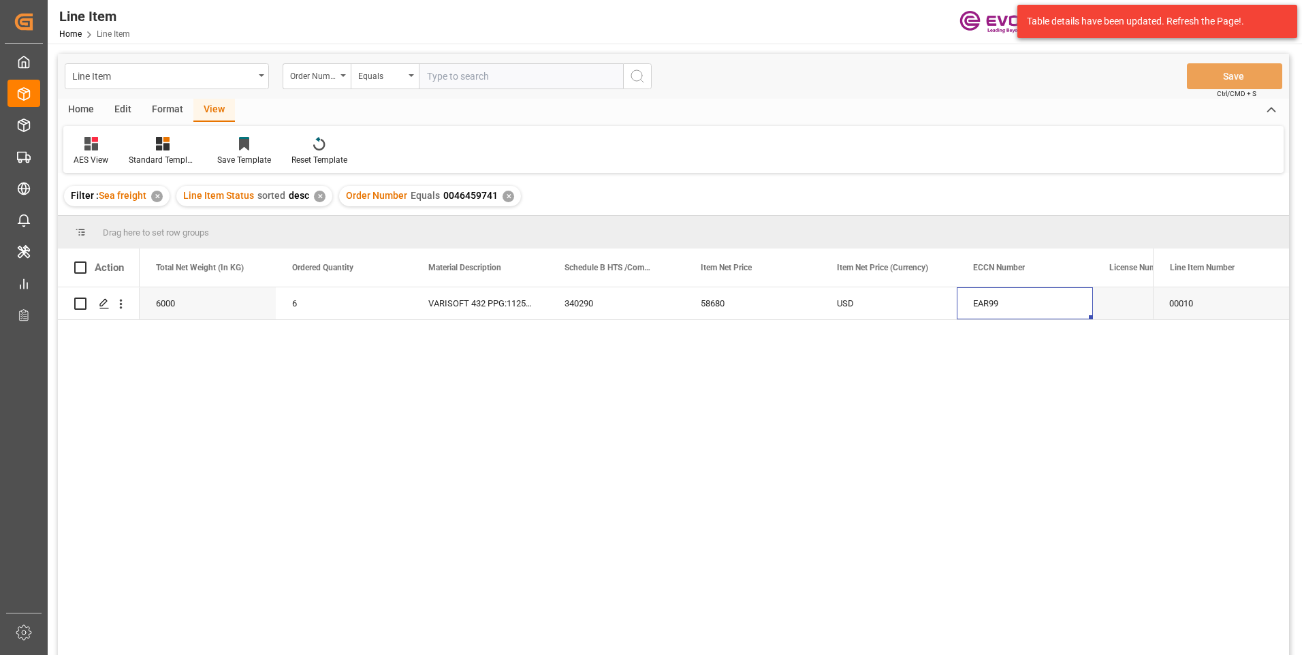
click at [503, 198] on div "✕" at bounding box center [509, 197] width 12 height 12
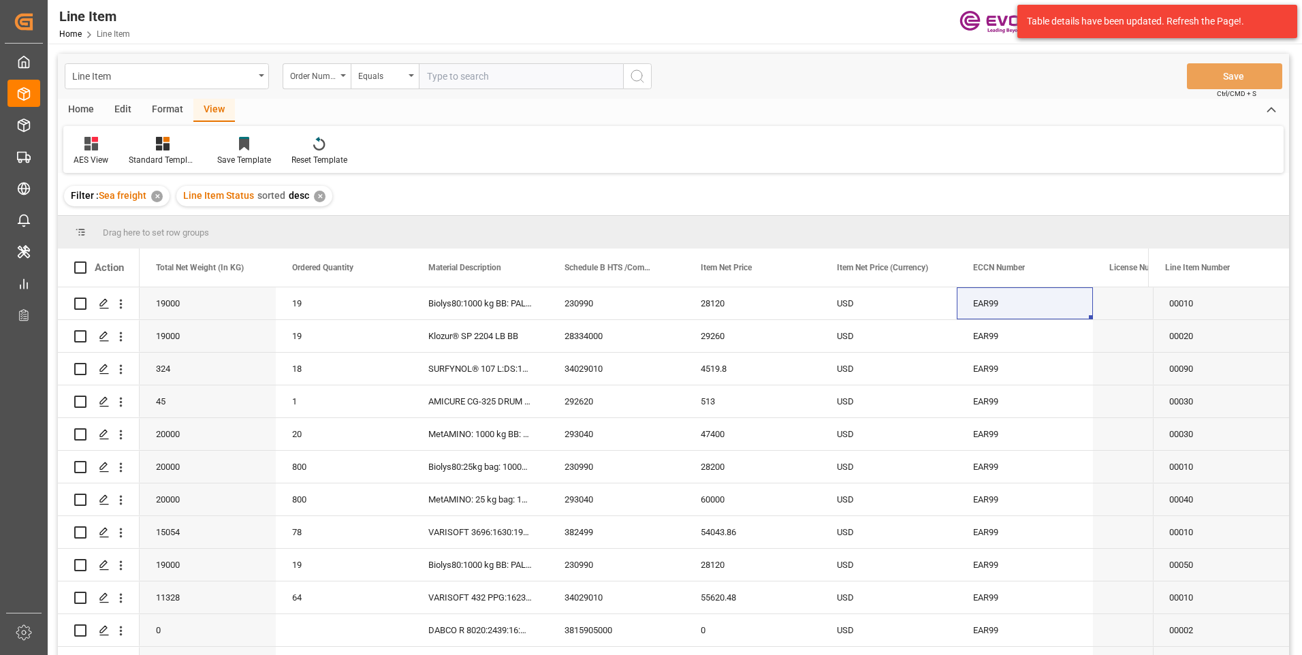
click at [320, 200] on div "✕" at bounding box center [320, 197] width 12 height 12
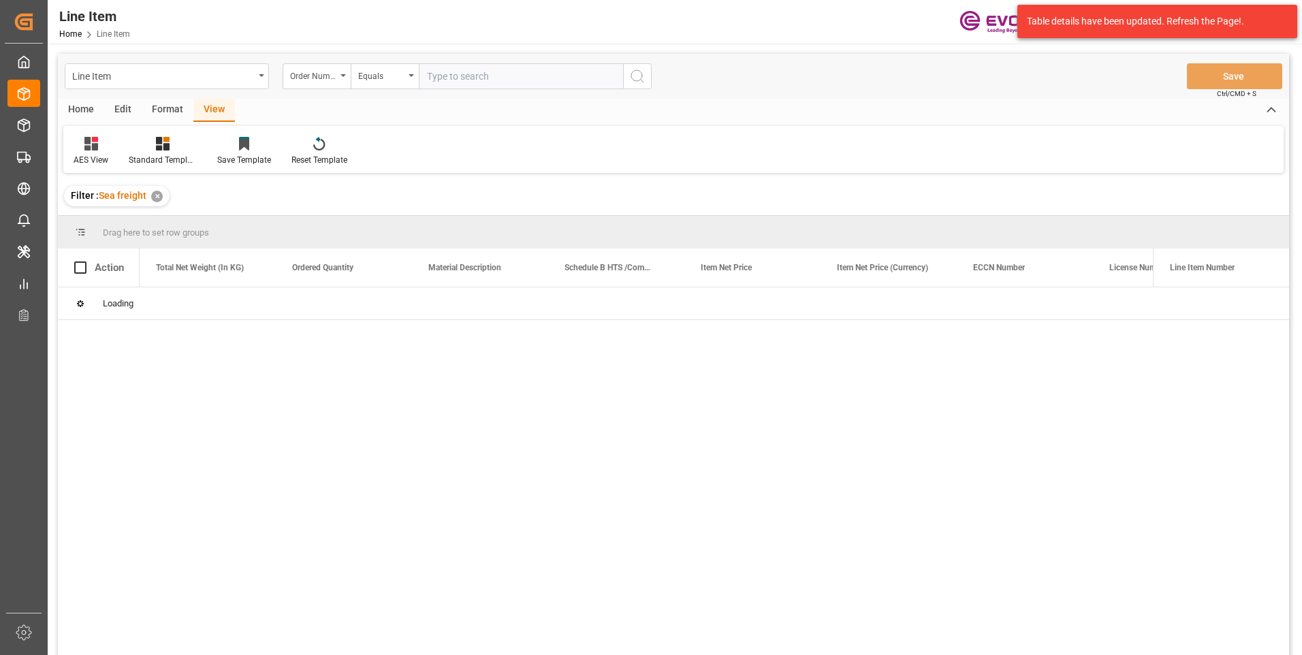
click at [460, 69] on input "text" at bounding box center [521, 76] width 204 height 26
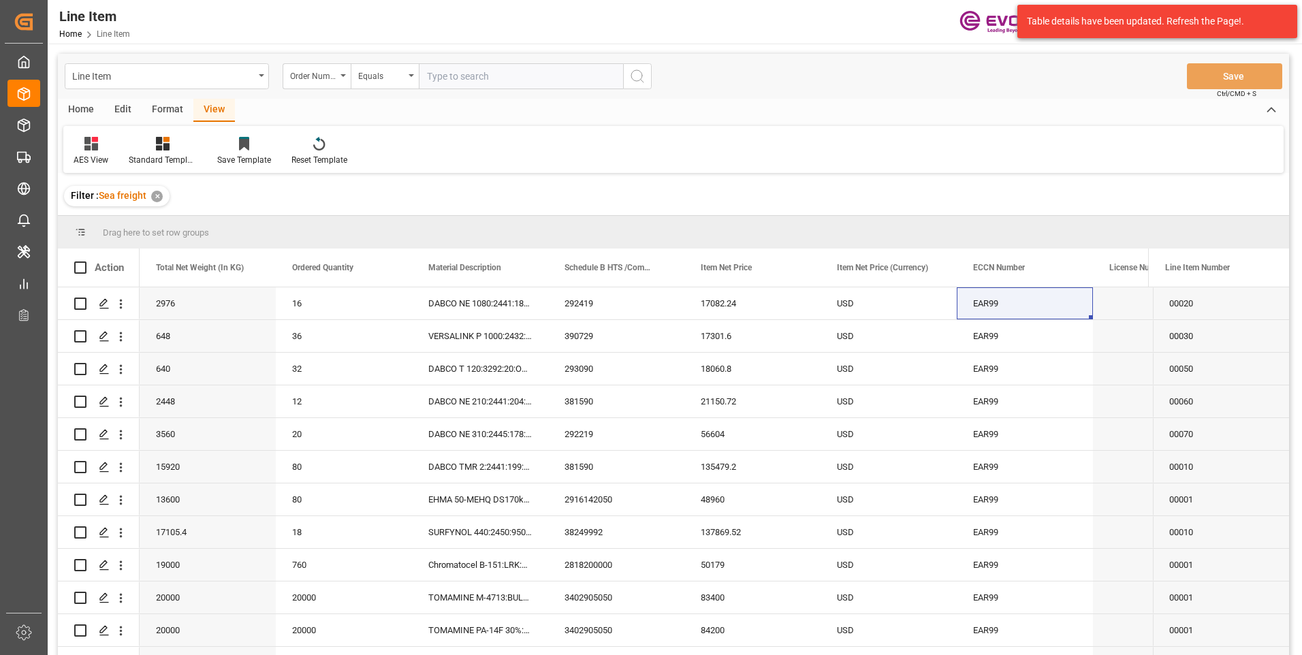
paste input "2006868288"
type input "2006868288"
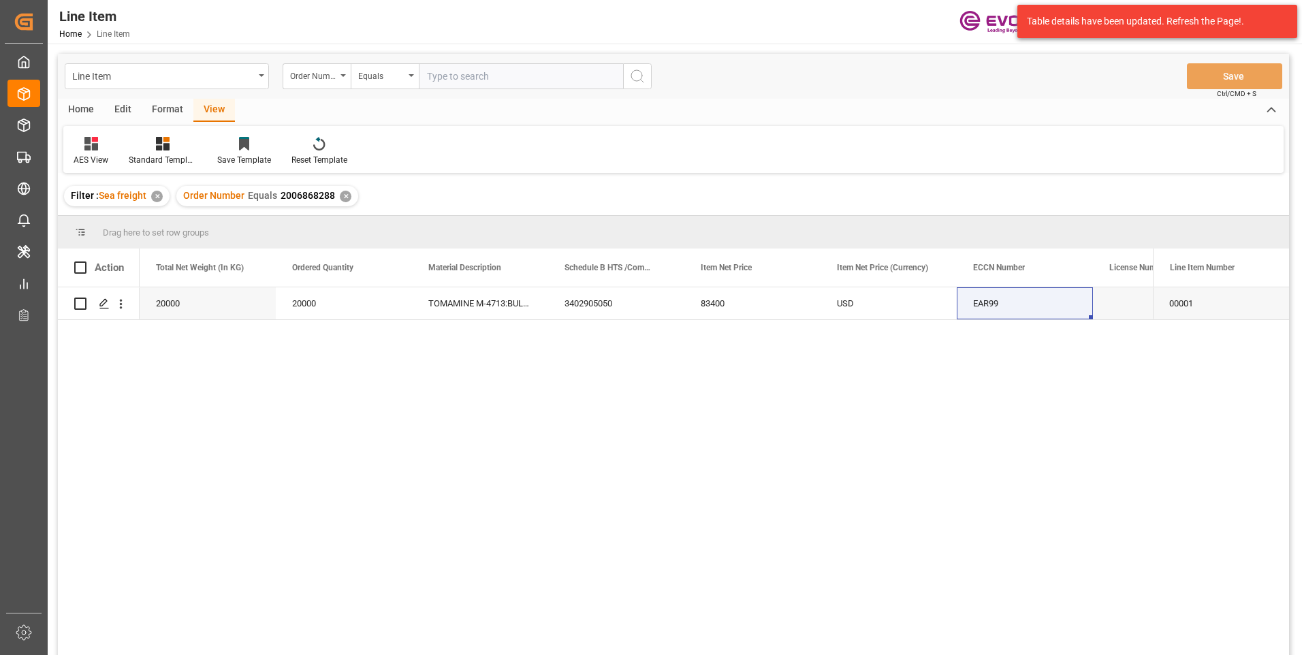
click at [208, 112] on div "View" at bounding box center [214, 110] width 42 height 23
click at [159, 154] on div "Standard Templates" at bounding box center [163, 160] width 68 height 12
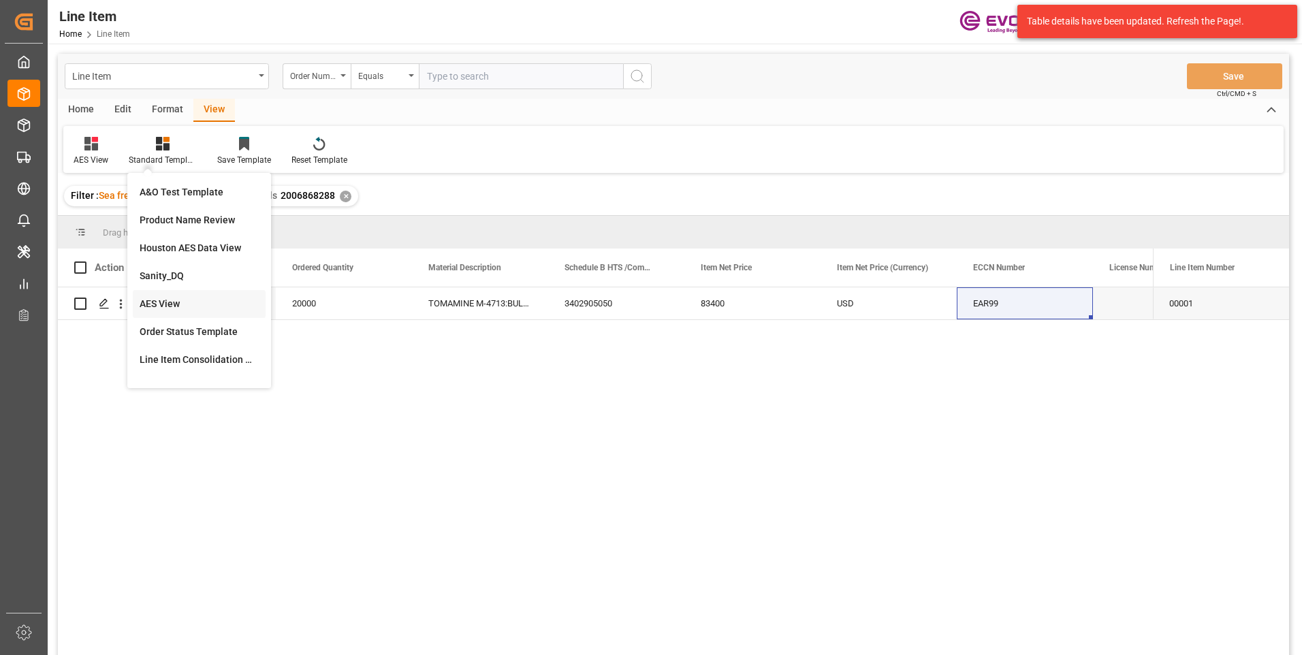
click at [146, 303] on div "AES View" at bounding box center [199, 304] width 119 height 14
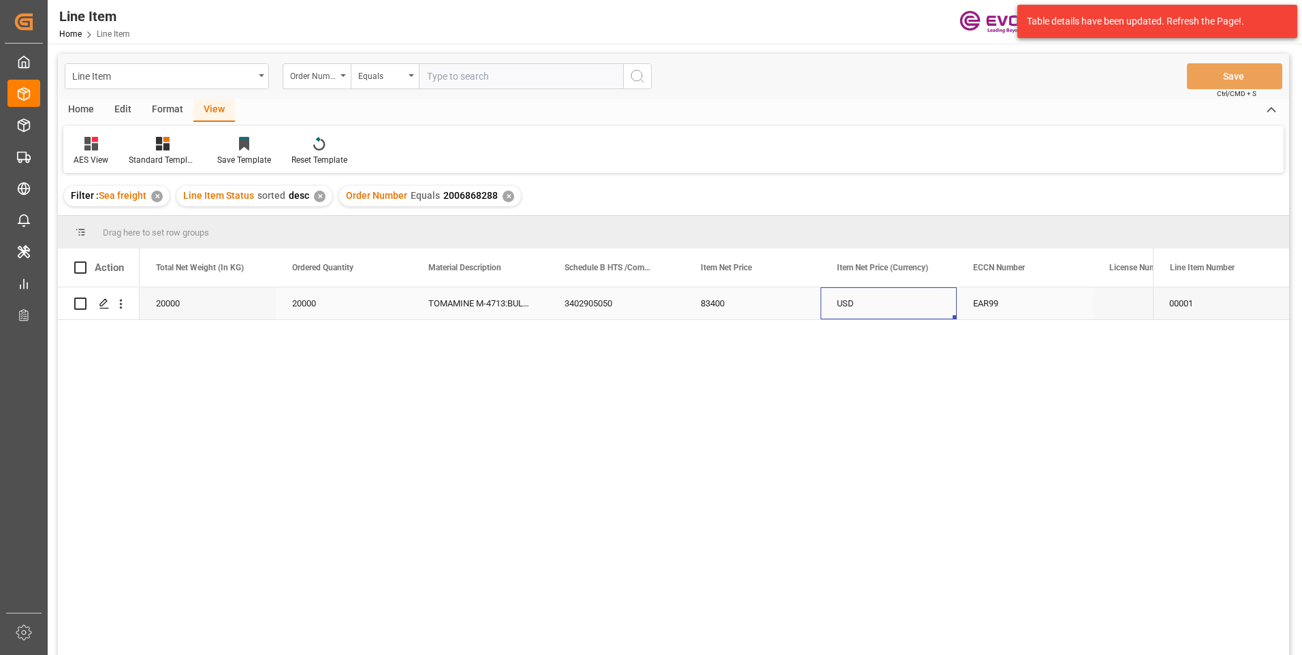
click at [902, 308] on div "USD" at bounding box center [889, 303] width 136 height 32
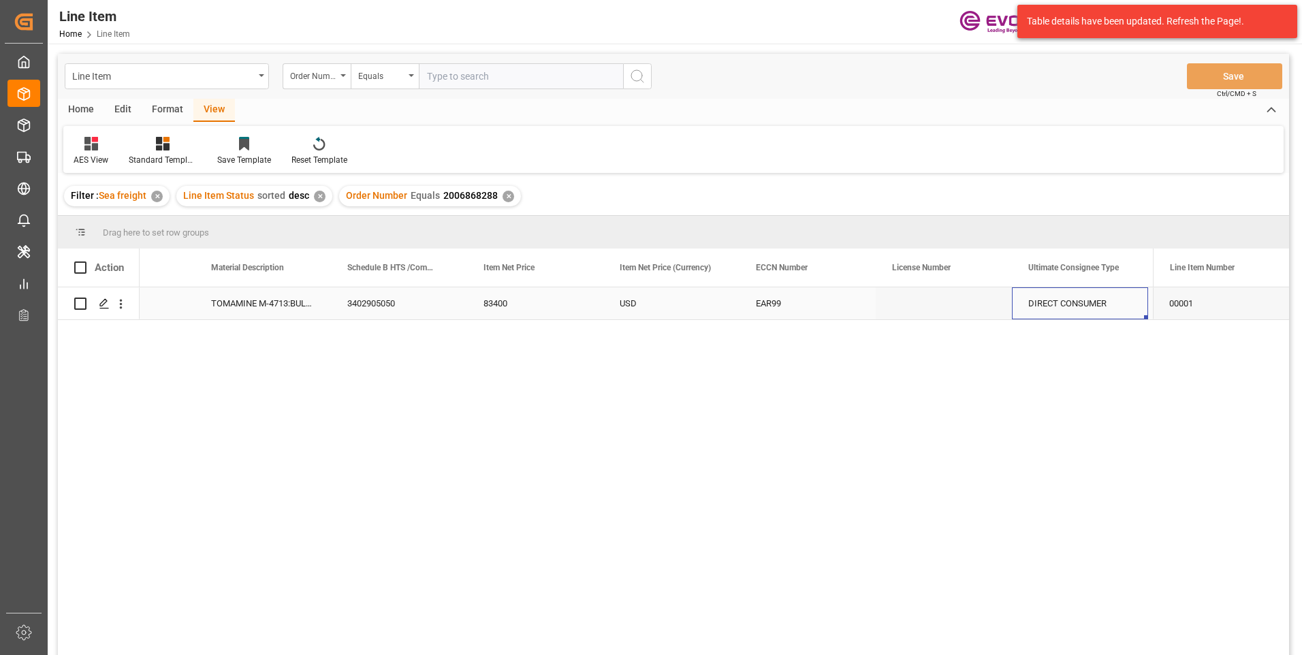
scroll to position [0, 898]
click at [1073, 296] on div "BR" at bounding box center [1080, 303] width 136 height 32
click at [1056, 300] on div "MINERACAO USIMINAS S.A." at bounding box center [1080, 303] width 136 height 32
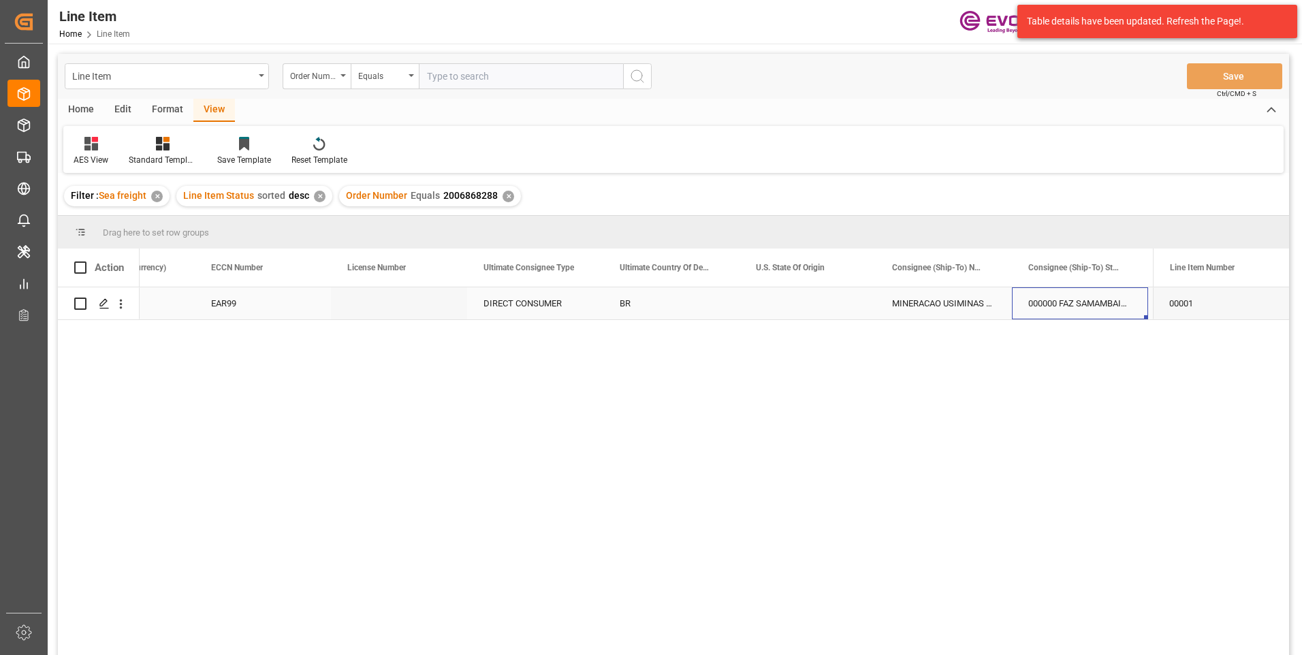
click at [1105, 306] on div "000000 FAZ SAMAMBAIA S/N" at bounding box center [1080, 303] width 136 height 32
click at [125, 304] on icon "open menu" at bounding box center [121, 304] width 14 height 14
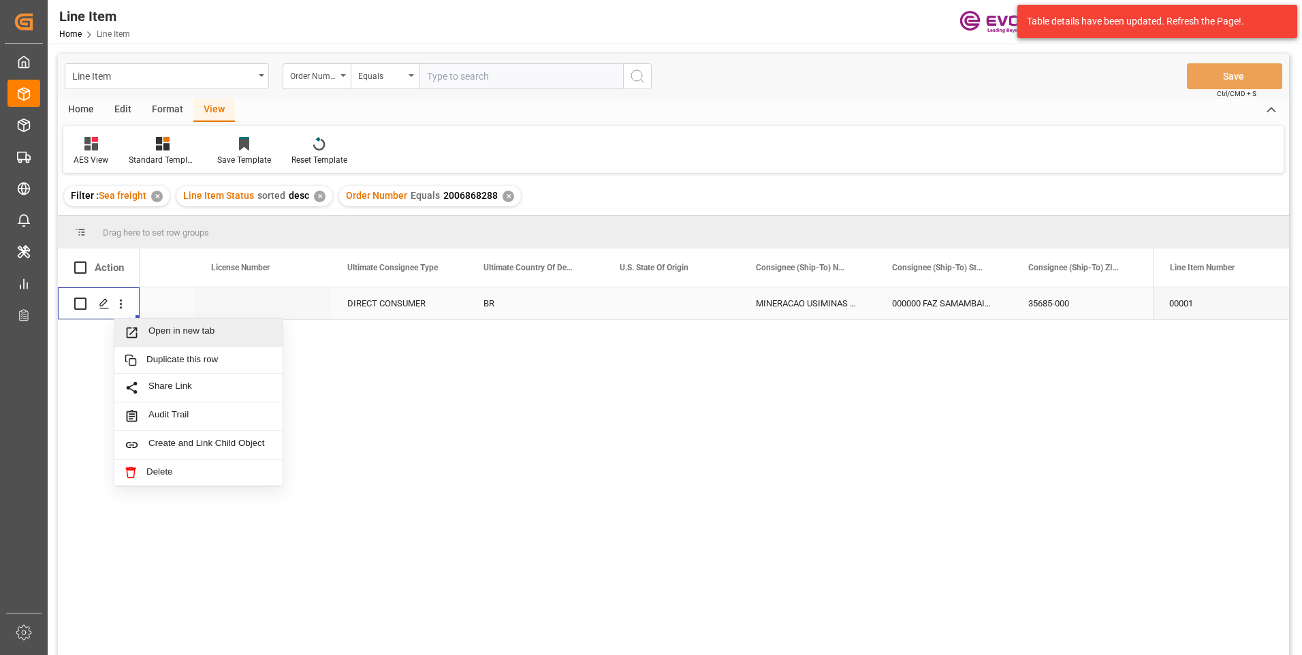
click at [169, 328] on span "Open in new tab" at bounding box center [210, 333] width 124 height 14
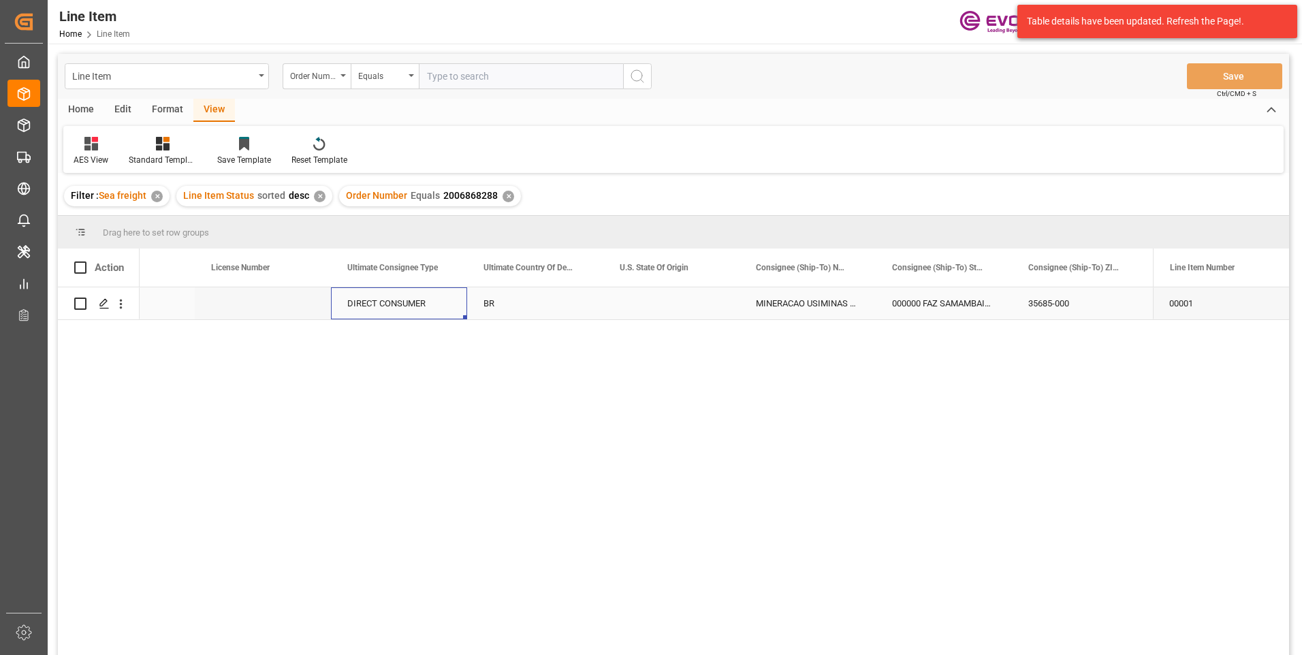
click at [393, 304] on div "DIRECT CONSUMER" at bounding box center [399, 303] width 136 height 32
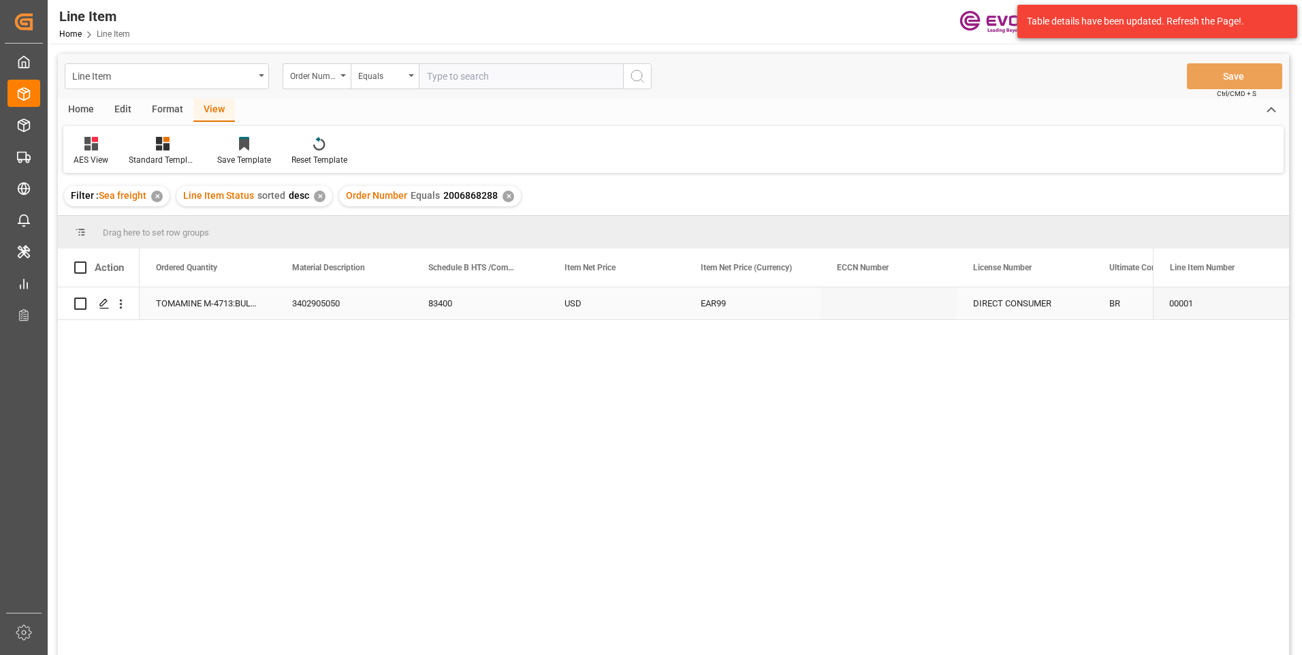
scroll to position [0, 681]
click at [449, 296] on div "3402905050" at bounding box center [480, 303] width 136 height 32
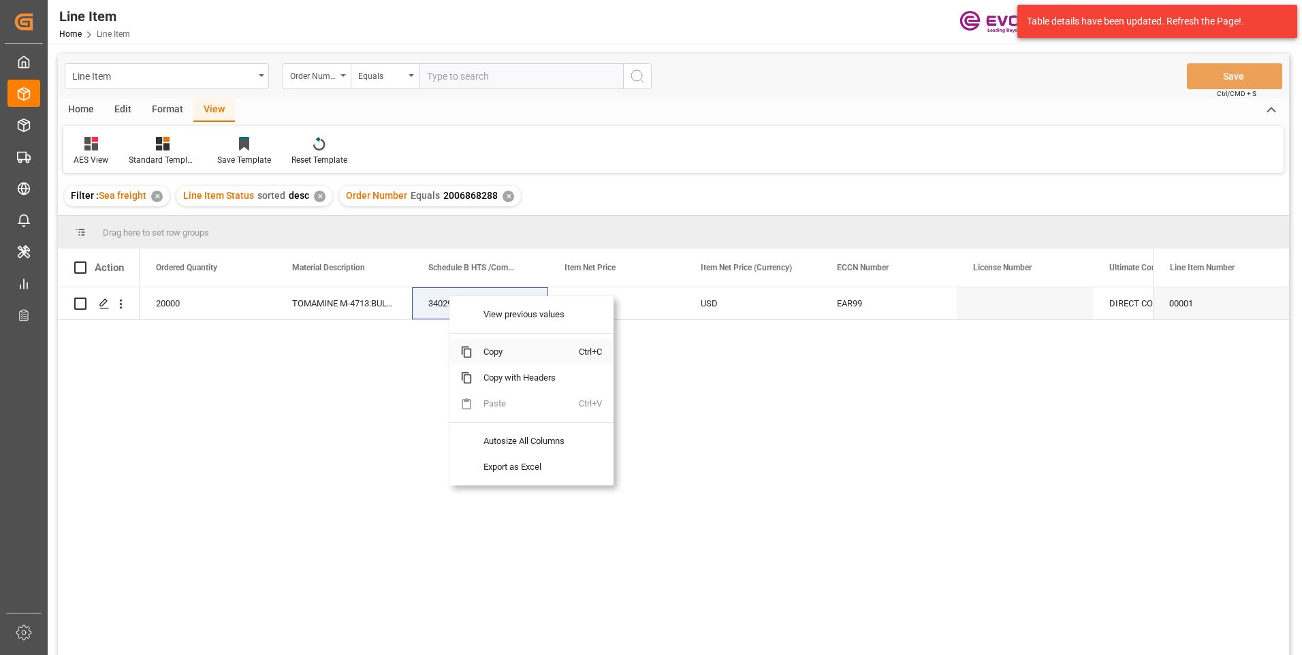
click at [486, 349] on span "Copy" at bounding box center [526, 352] width 106 height 26
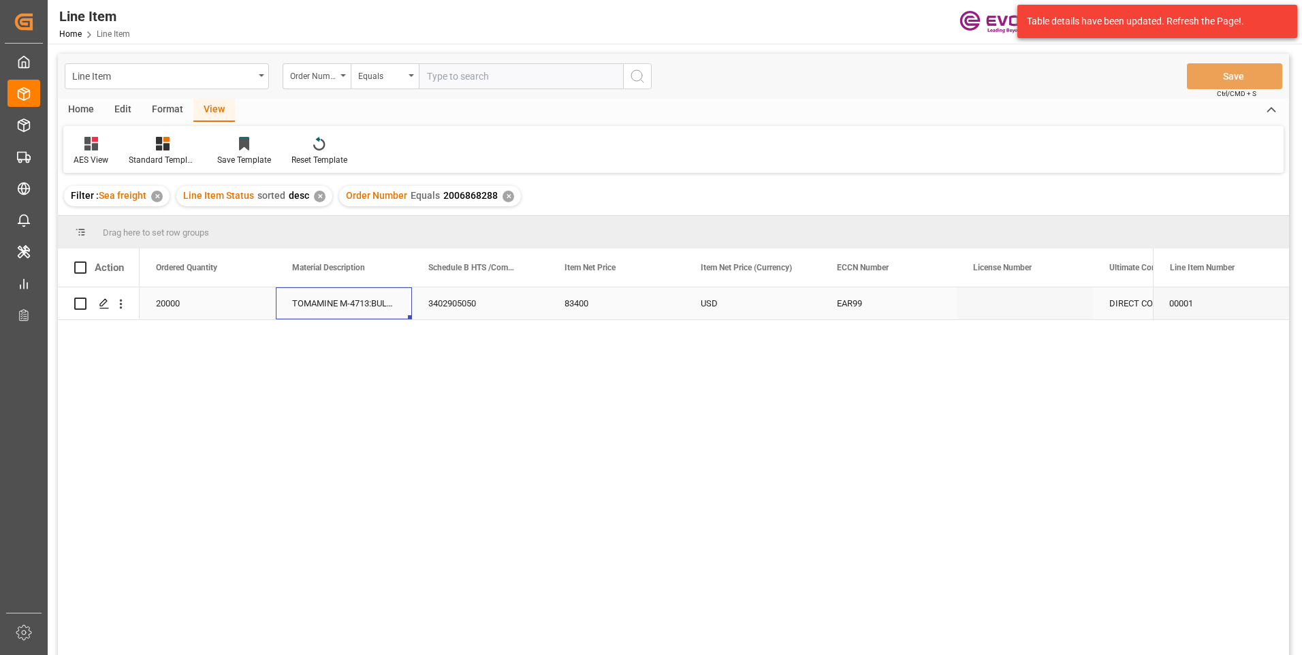
click at [356, 301] on div "TOMAMINE M-4713:BULK:1:PP:C" at bounding box center [344, 303] width 136 height 32
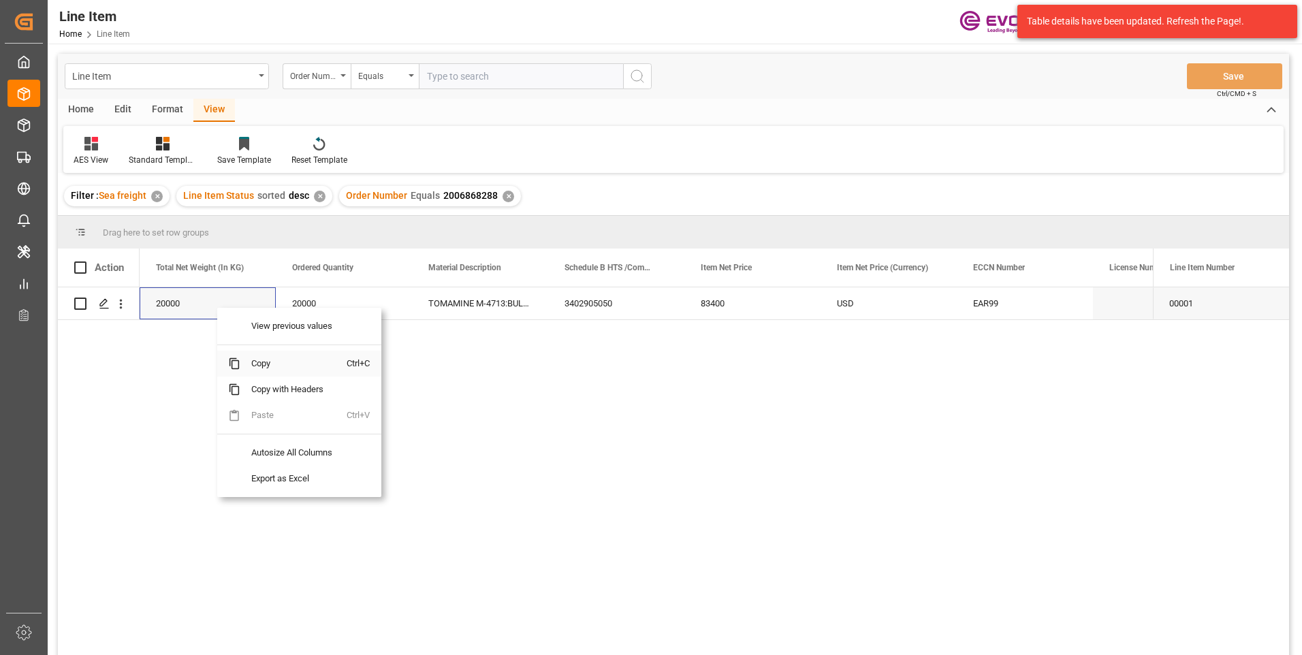
click at [246, 364] on span "Copy" at bounding box center [293, 364] width 106 height 26
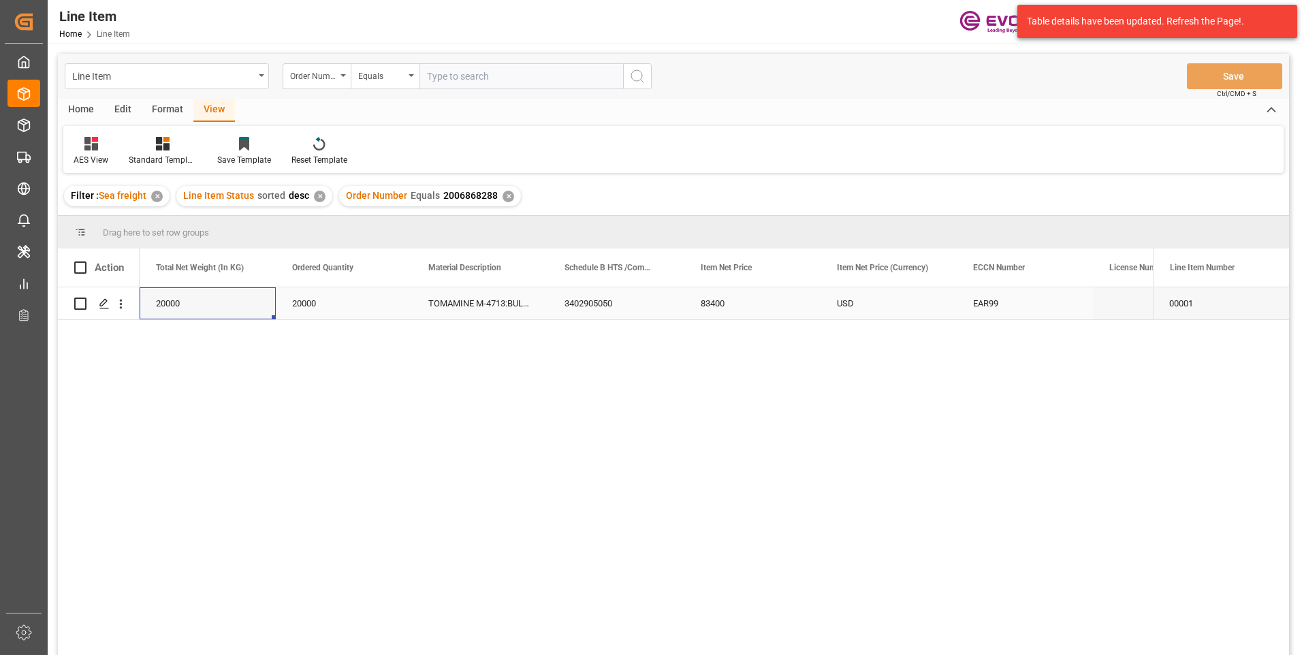
click at [725, 302] on div "83400" at bounding box center [752, 303] width 136 height 32
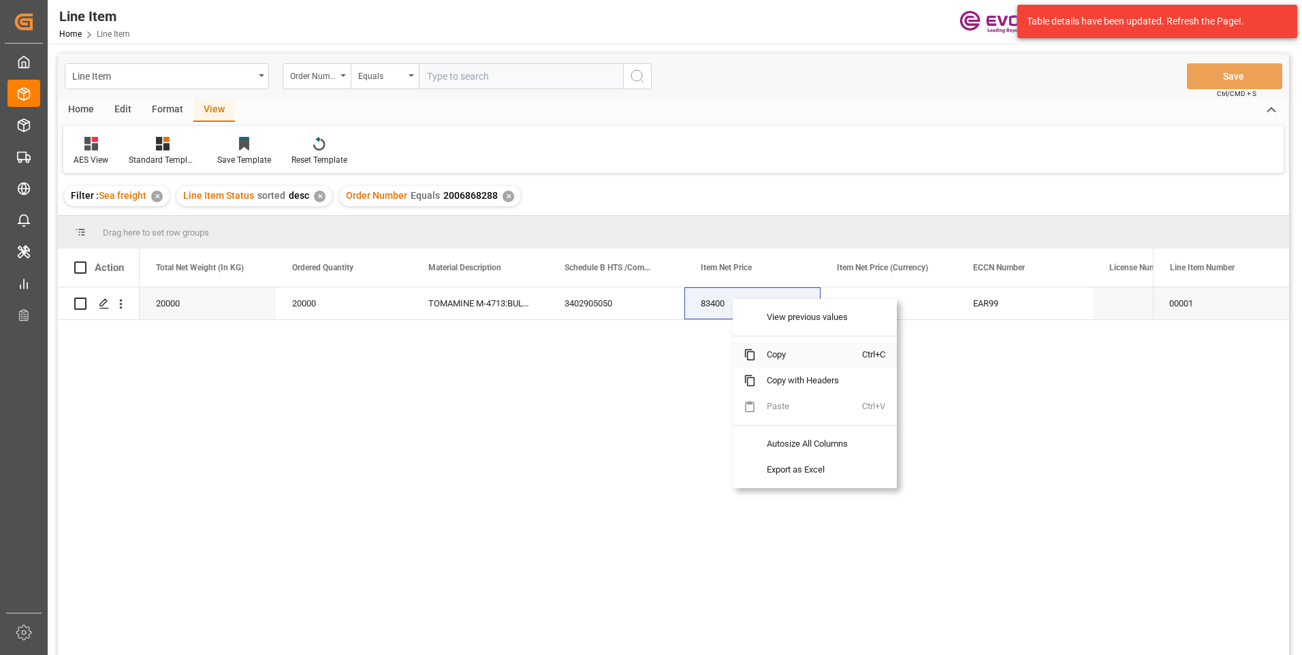
drag, startPoint x: 777, startPoint y: 351, endPoint x: 809, endPoint y: 355, distance: 32.2
click at [777, 352] on span "Copy" at bounding box center [809, 355] width 106 height 26
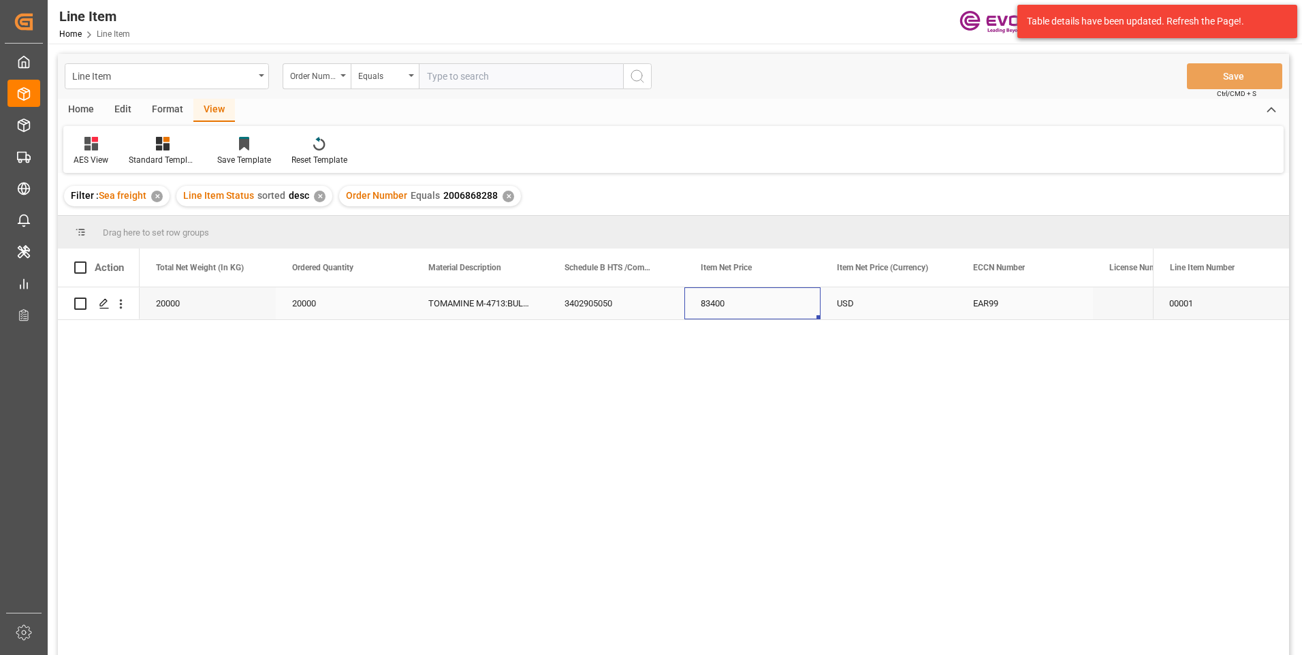
click at [989, 296] on div "EAR99" at bounding box center [1025, 303] width 104 height 31
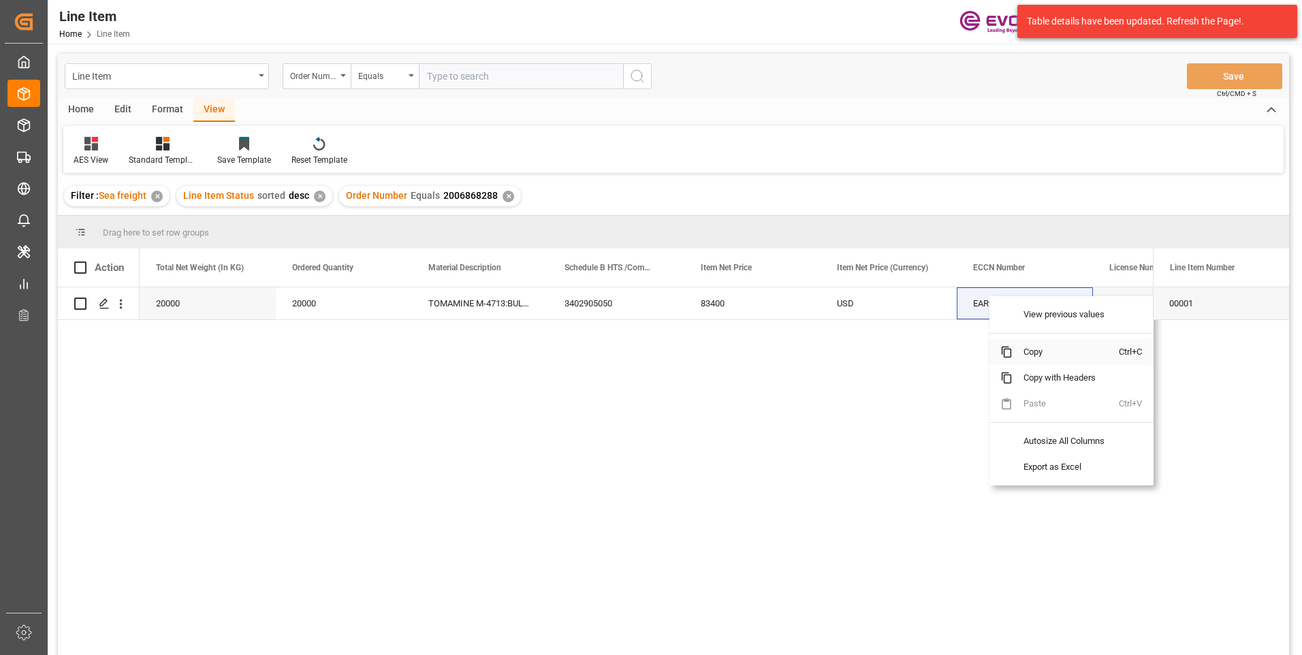
click at [1028, 353] on span "Copy" at bounding box center [1066, 352] width 106 height 26
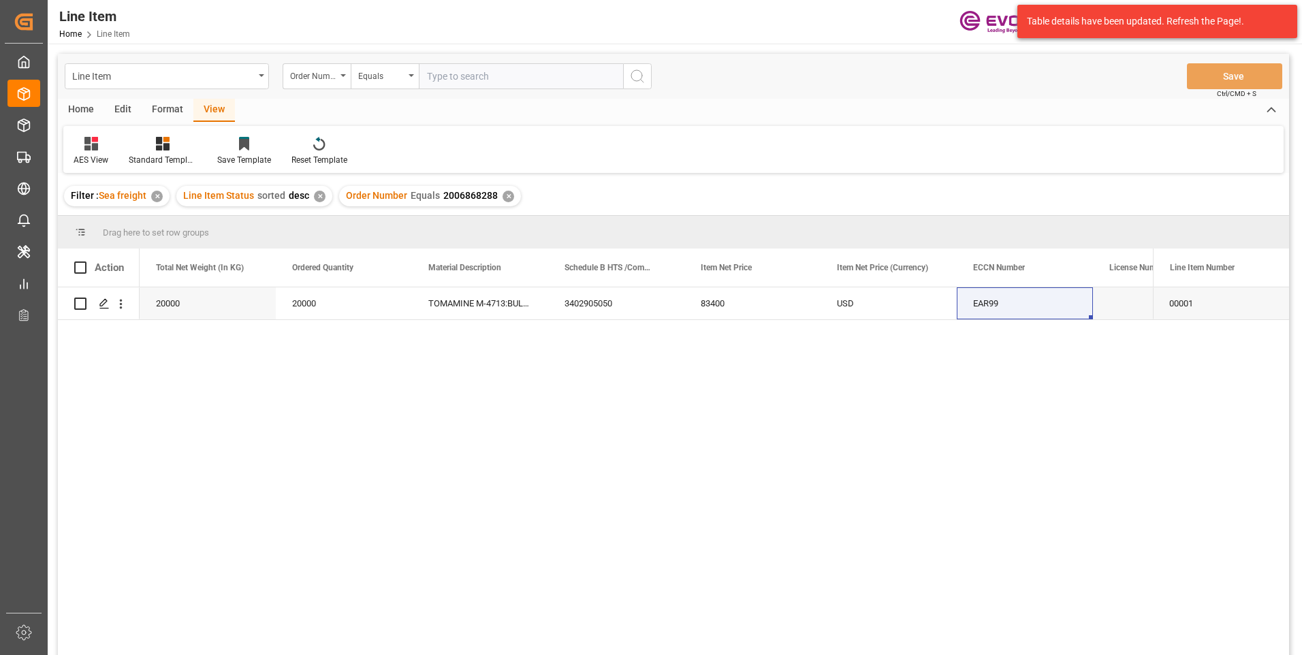
click at [503, 194] on div "✕" at bounding box center [509, 197] width 12 height 12
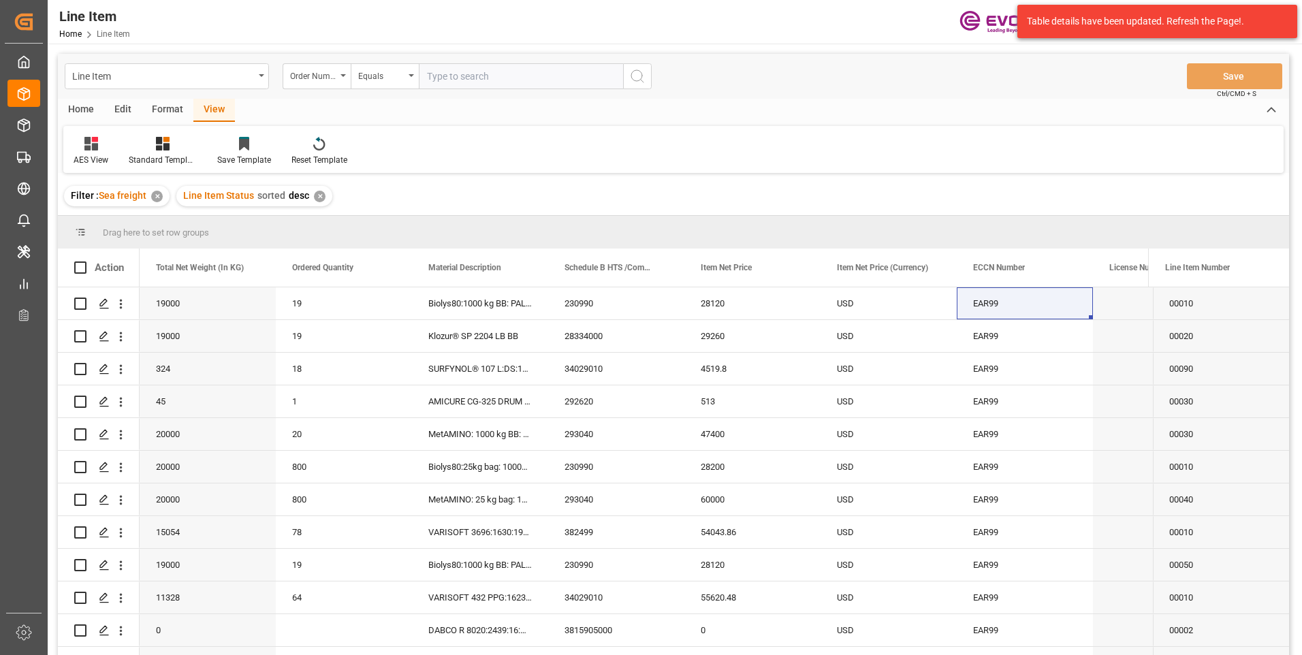
click at [320, 199] on div "✕" at bounding box center [320, 197] width 12 height 12
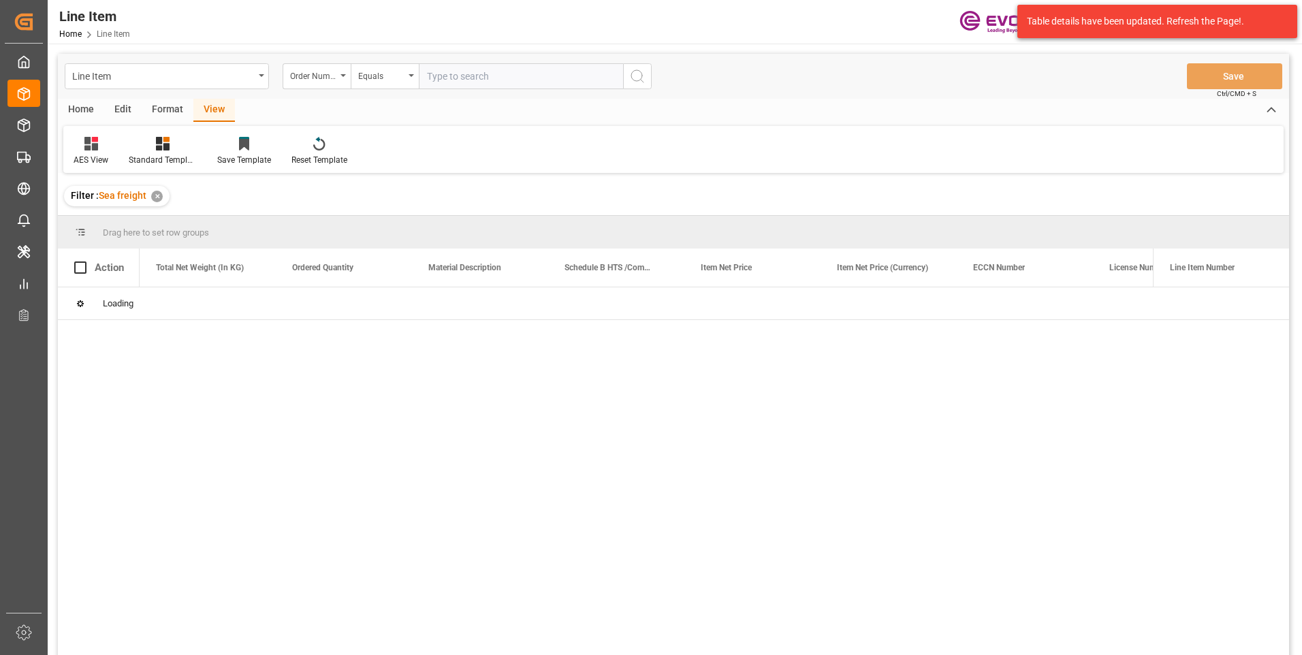
click at [467, 80] on input "text" at bounding box center [521, 76] width 204 height 26
paste input "2007102724"
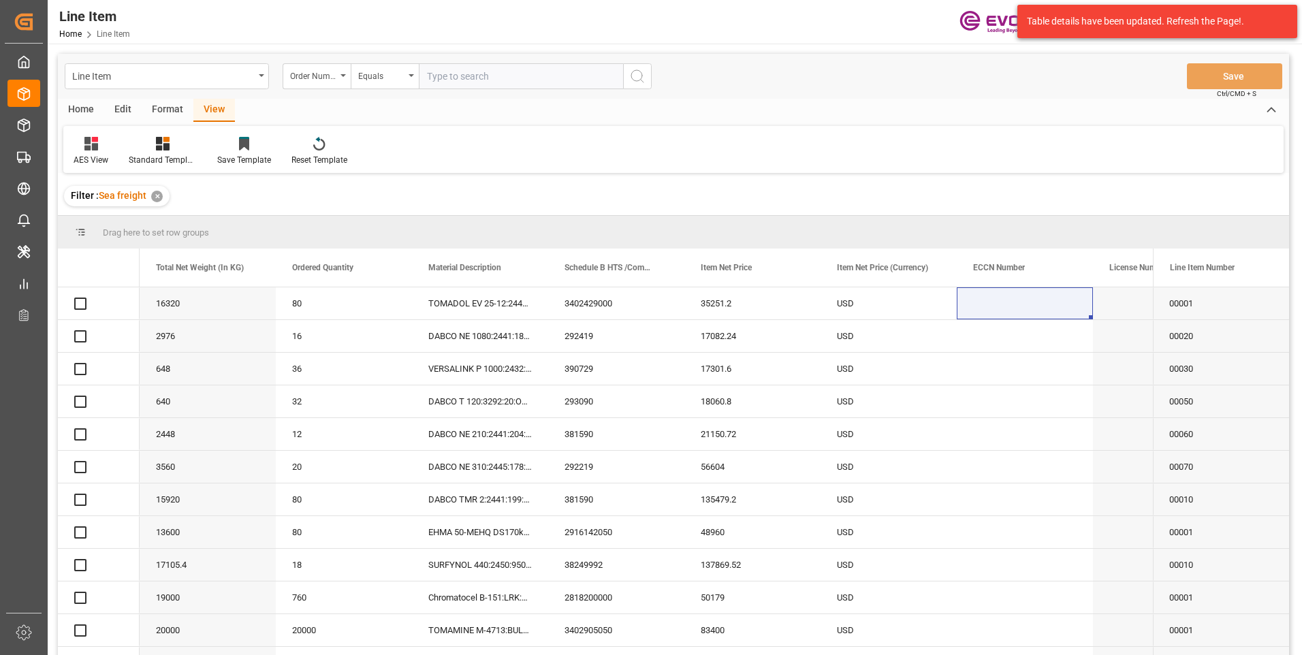
type input "2007102724"
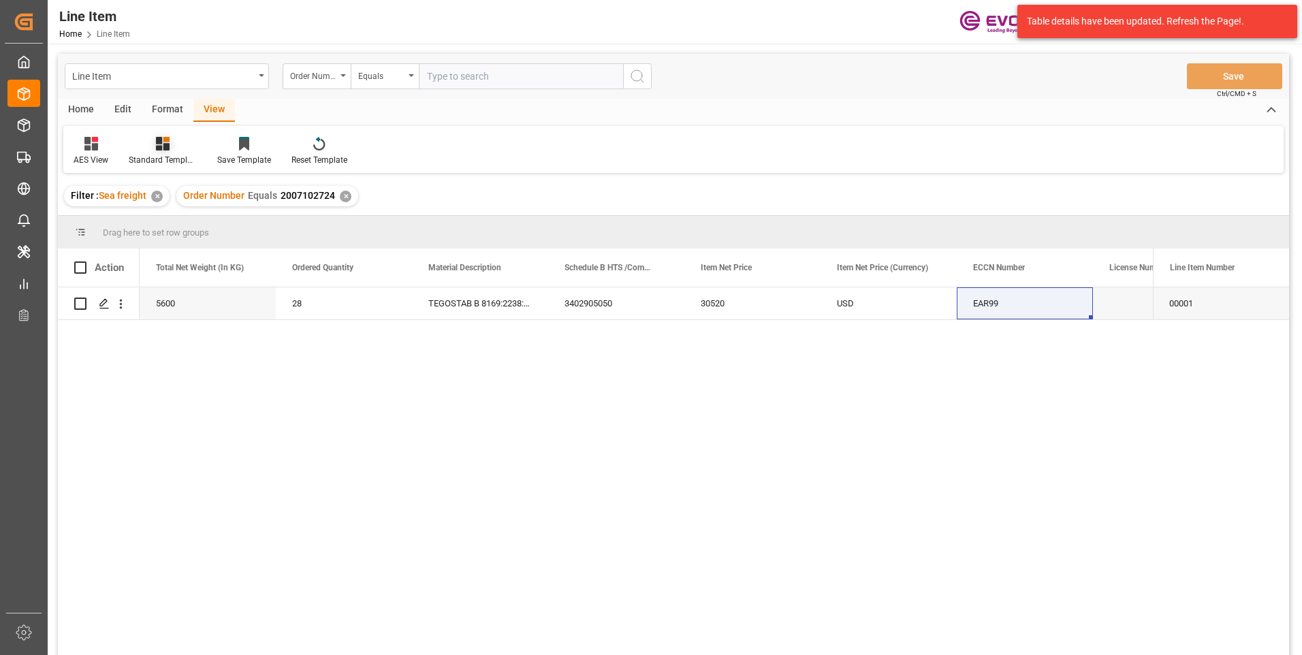
click at [180, 144] on div at bounding box center [163, 143] width 68 height 14
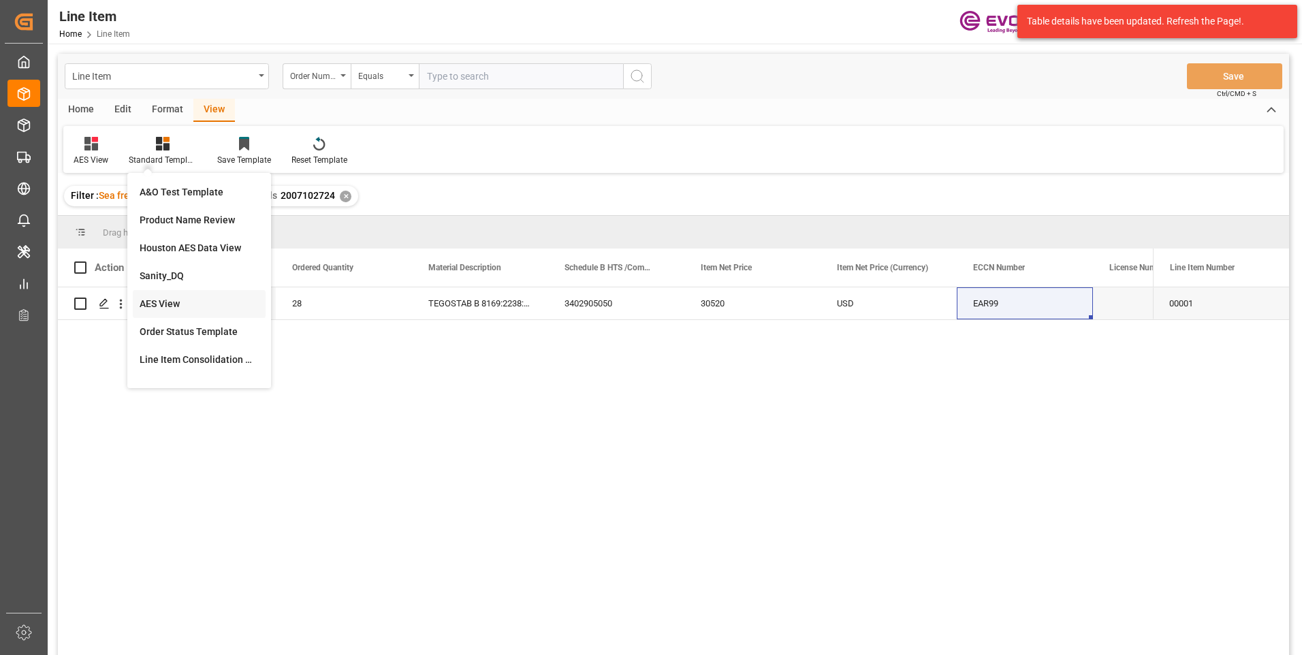
click at [151, 299] on div "AES View" at bounding box center [199, 304] width 119 height 14
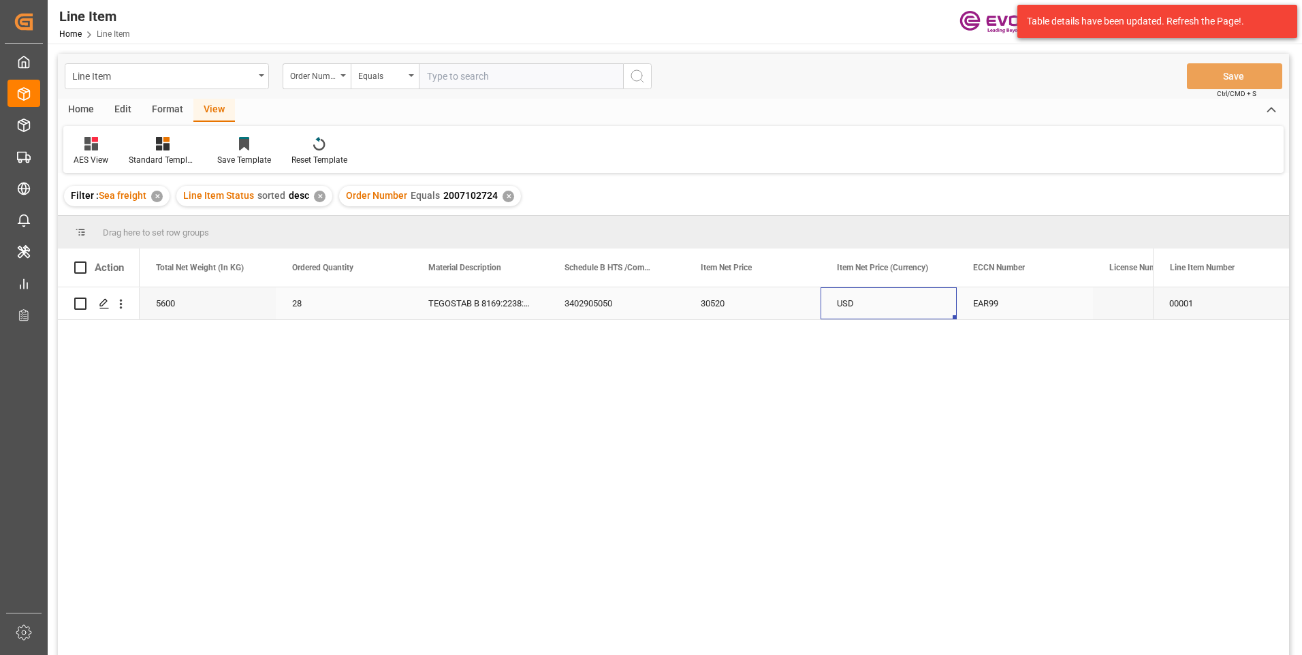
click at [854, 302] on div "USD" at bounding box center [889, 303] width 136 height 32
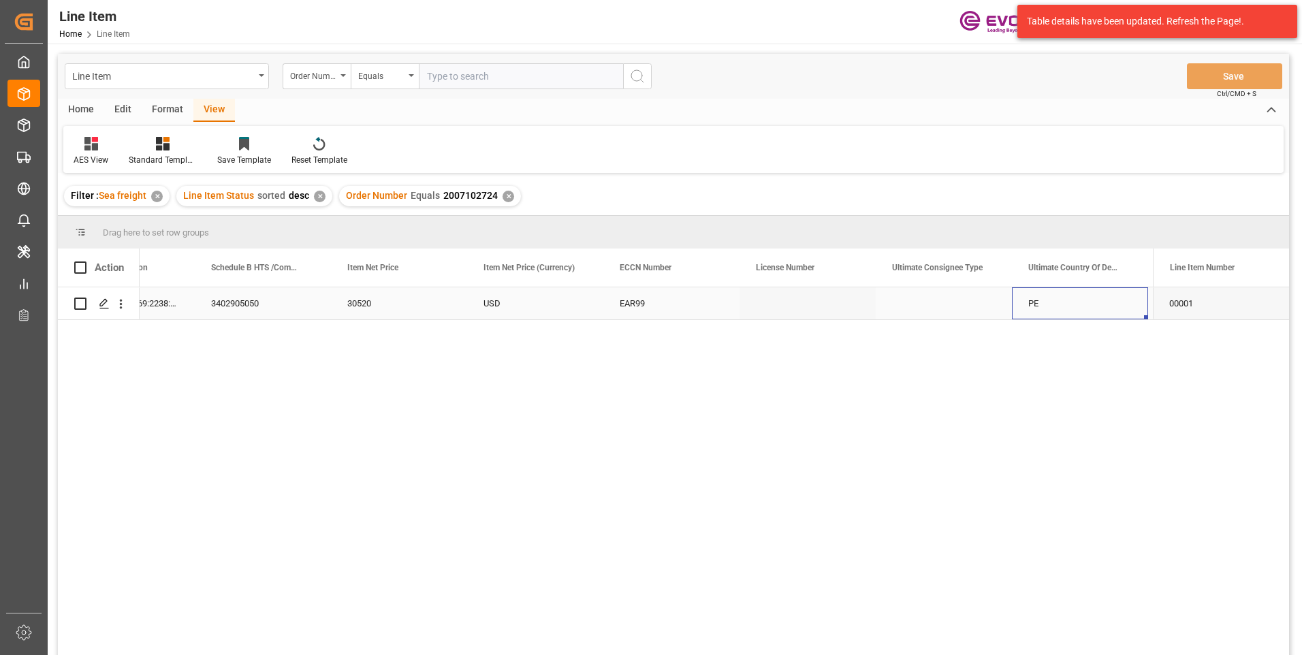
scroll to position [0, 1034]
click at [121, 307] on icon "open menu" at bounding box center [121, 305] width 3 height 10
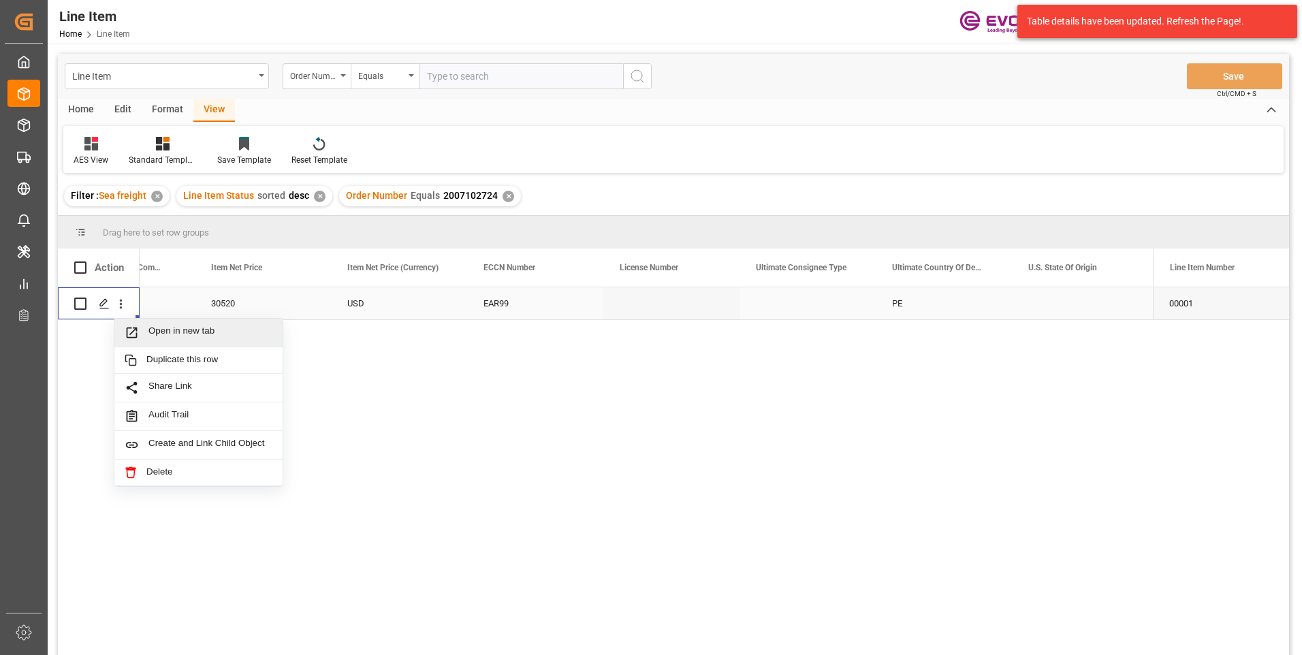
click at [168, 326] on span "Open in new tab" at bounding box center [210, 333] width 124 height 14
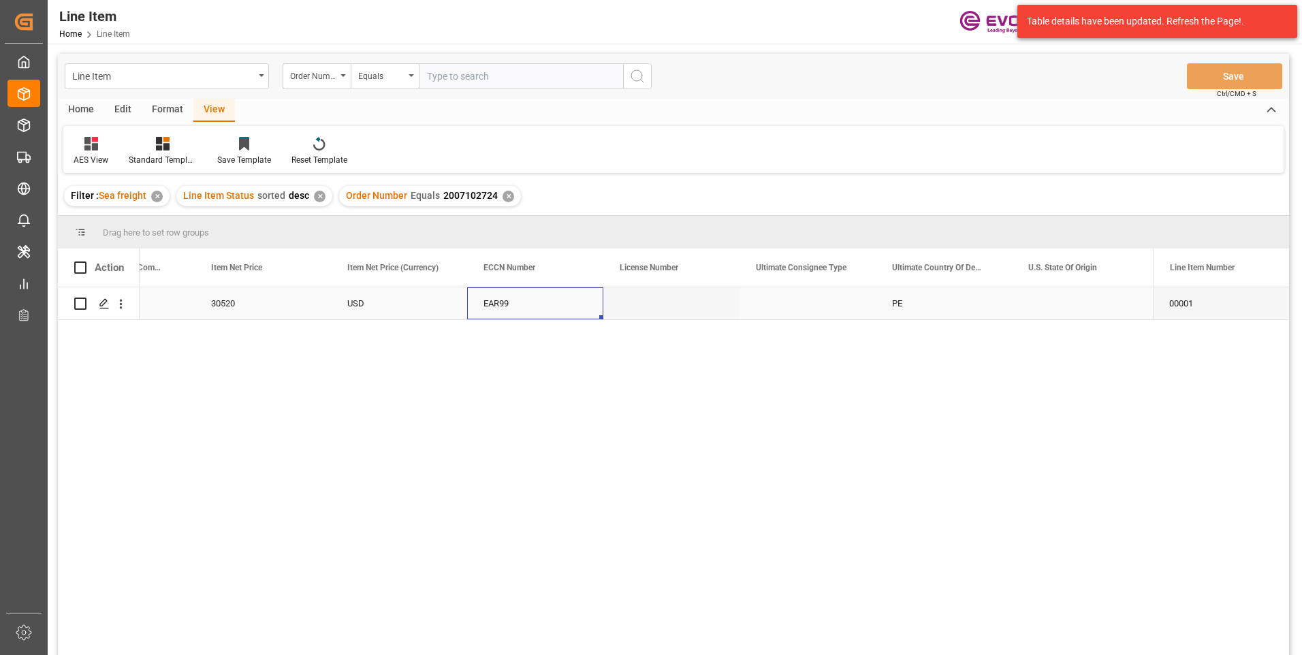
click at [514, 309] on div "EAR99" at bounding box center [536, 303] width 104 height 31
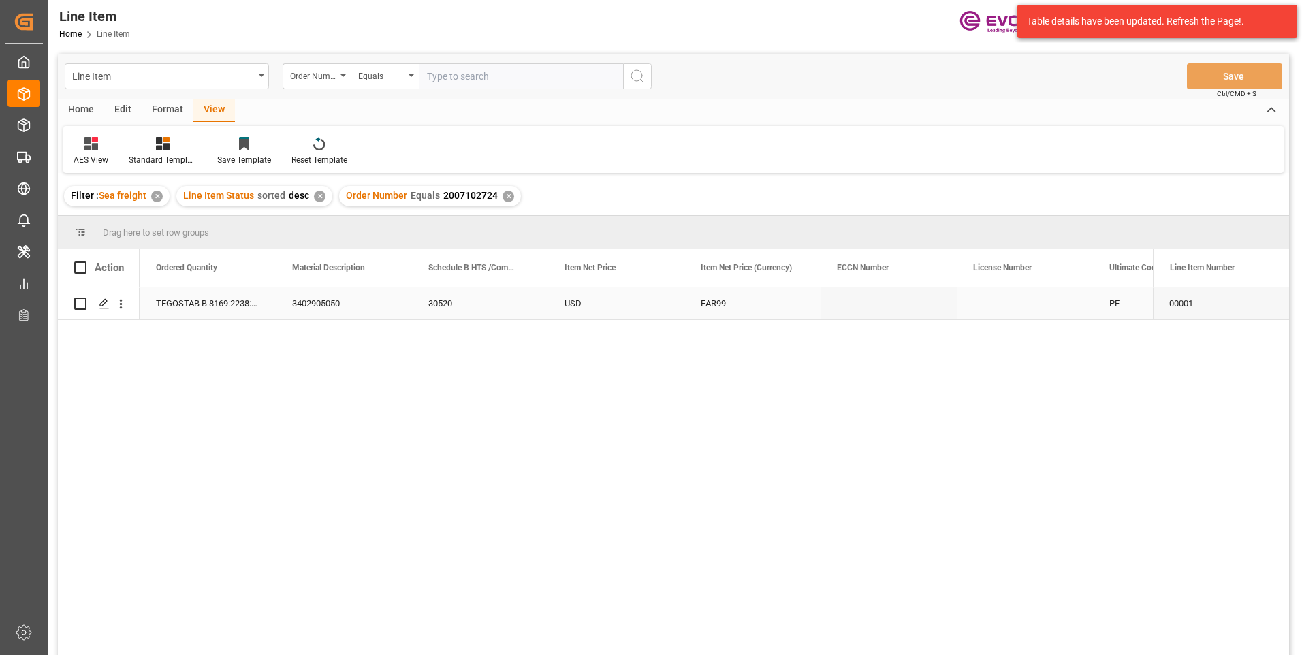
scroll to position [0, 681]
click at [504, 304] on div "3402905050" at bounding box center [480, 303] width 136 height 32
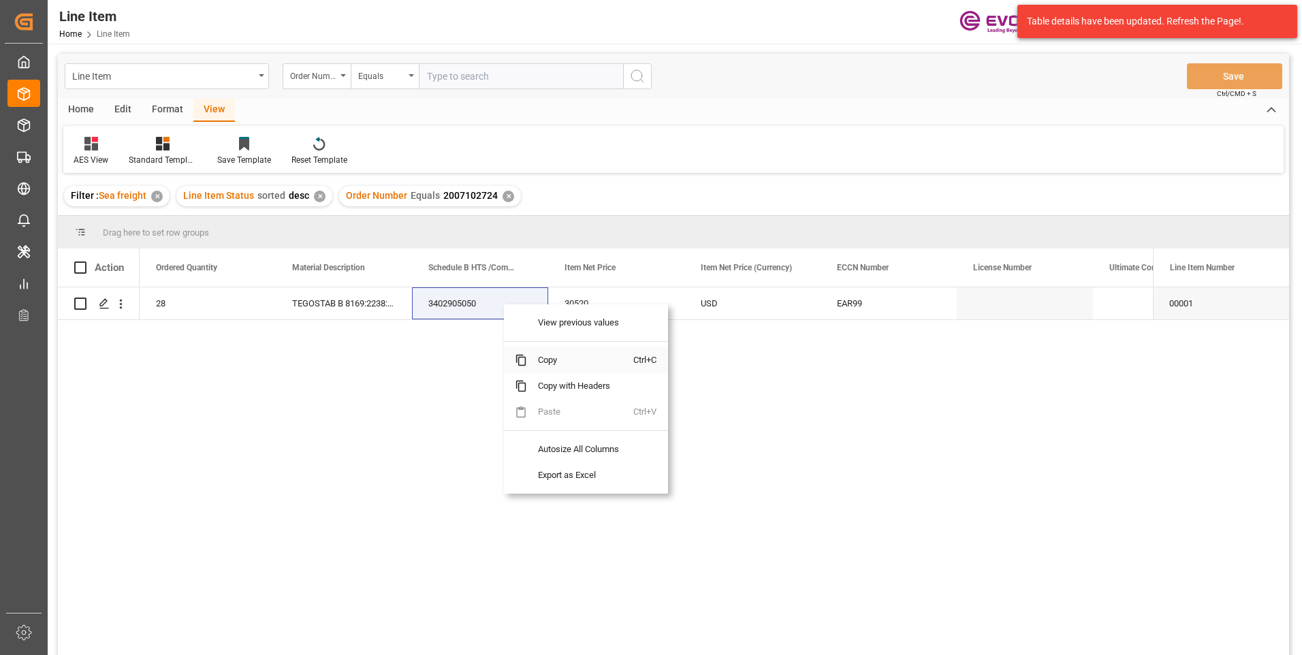
click at [520, 360] on span at bounding box center [521, 360] width 12 height 12
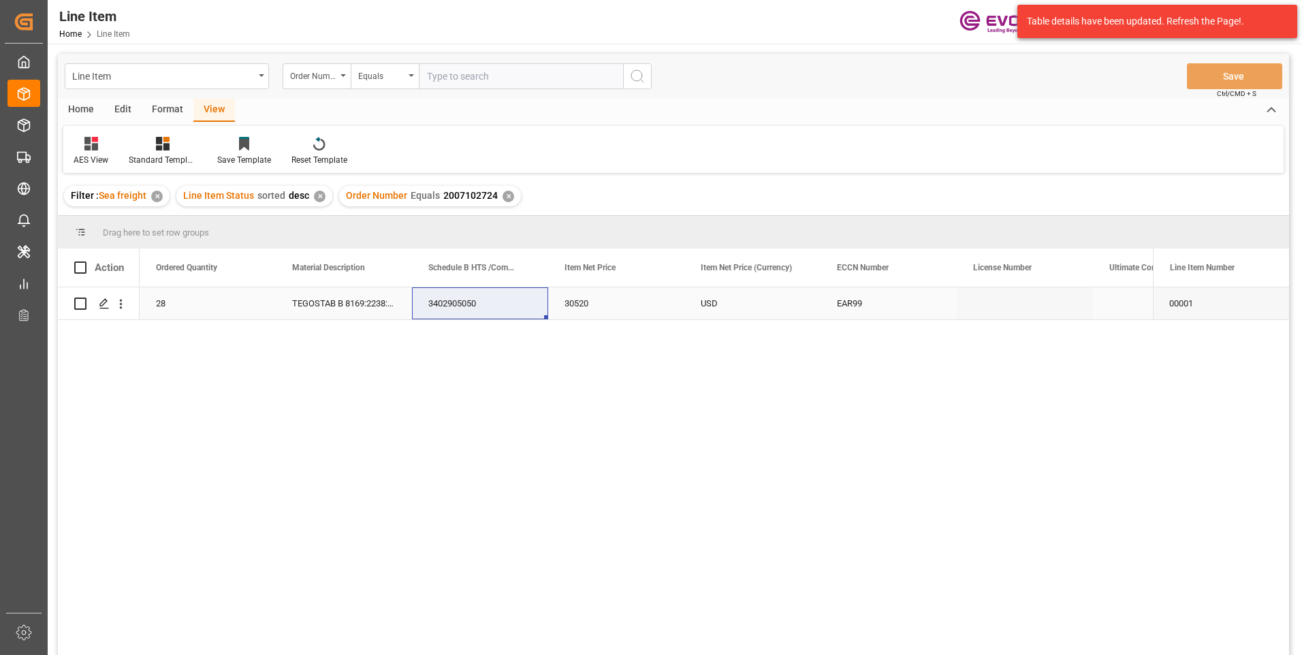
click at [347, 300] on div "TEGOSTAB B 8169:2238:200:OU:C" at bounding box center [344, 303] width 136 height 32
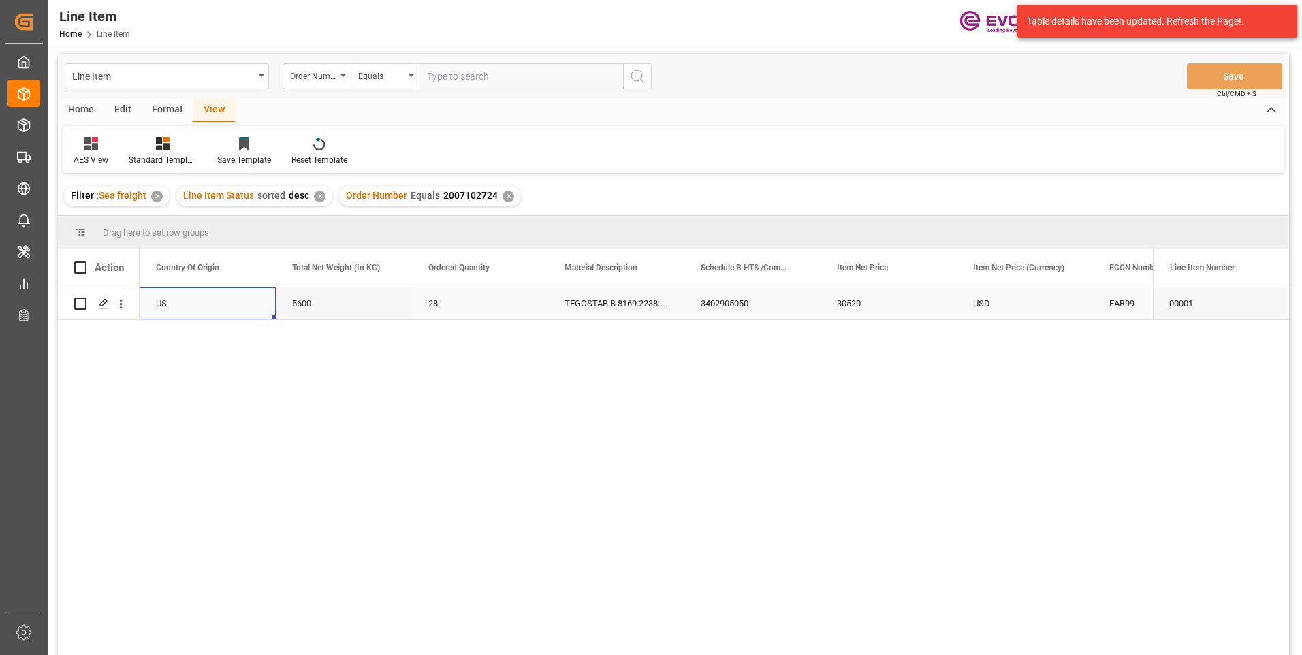
scroll to position [0, 409]
click at [321, 303] on div "5600" at bounding box center [344, 303] width 136 height 32
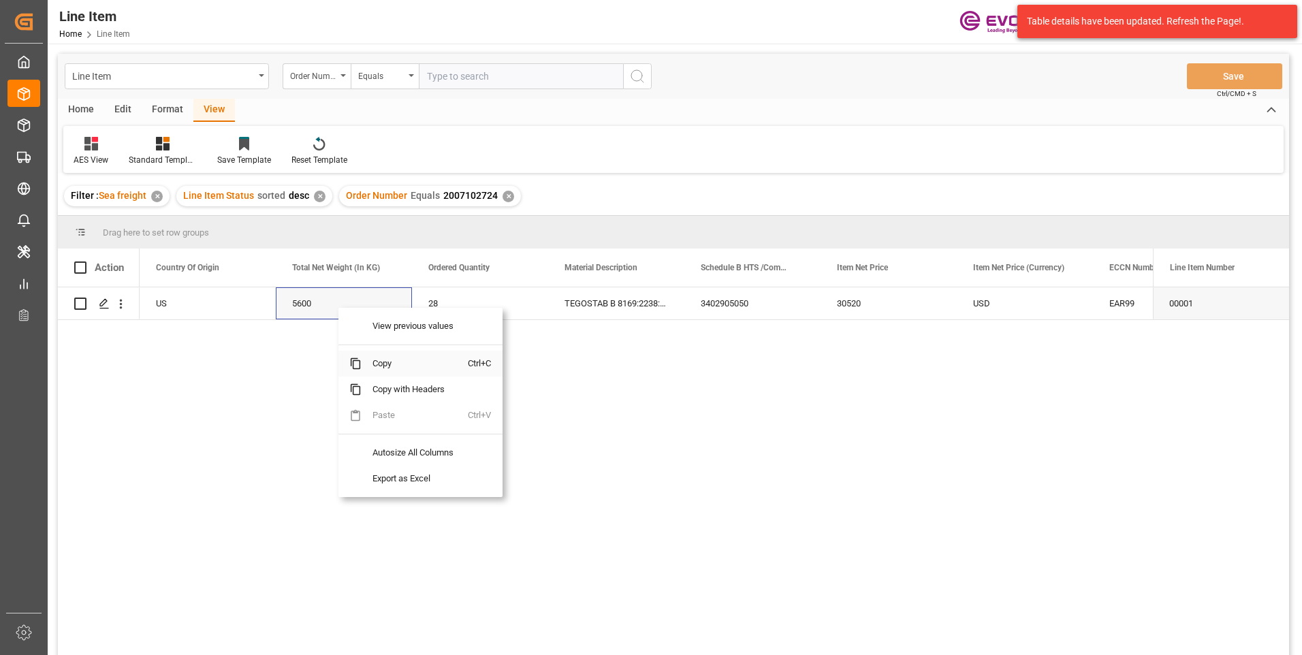
click at [387, 365] on span "Copy" at bounding box center [415, 364] width 106 height 26
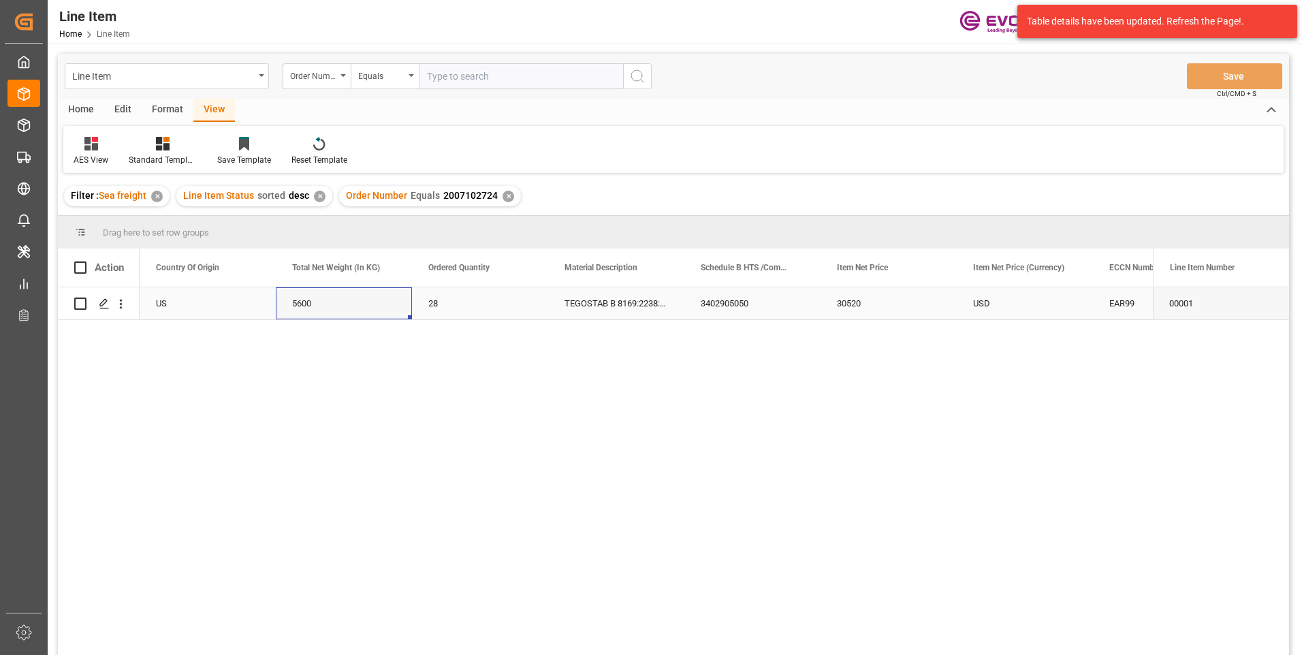
click at [857, 294] on div "30520" at bounding box center [889, 303] width 136 height 32
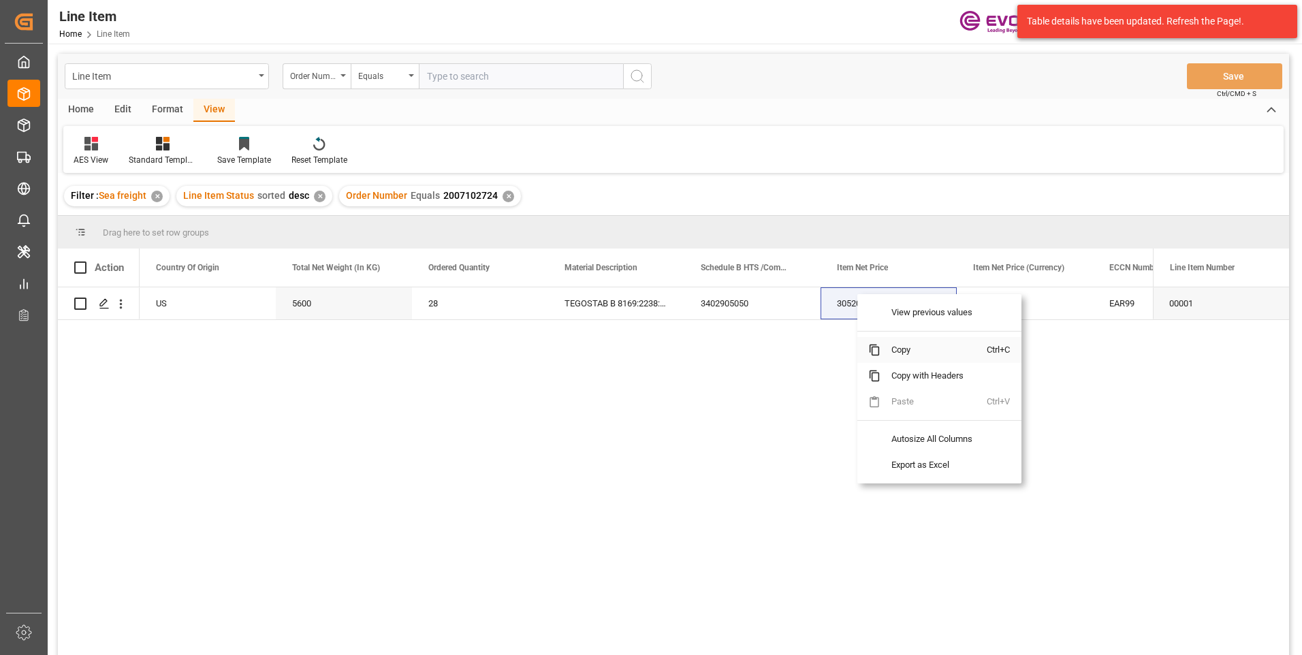
click at [898, 349] on span "Copy" at bounding box center [934, 350] width 106 height 26
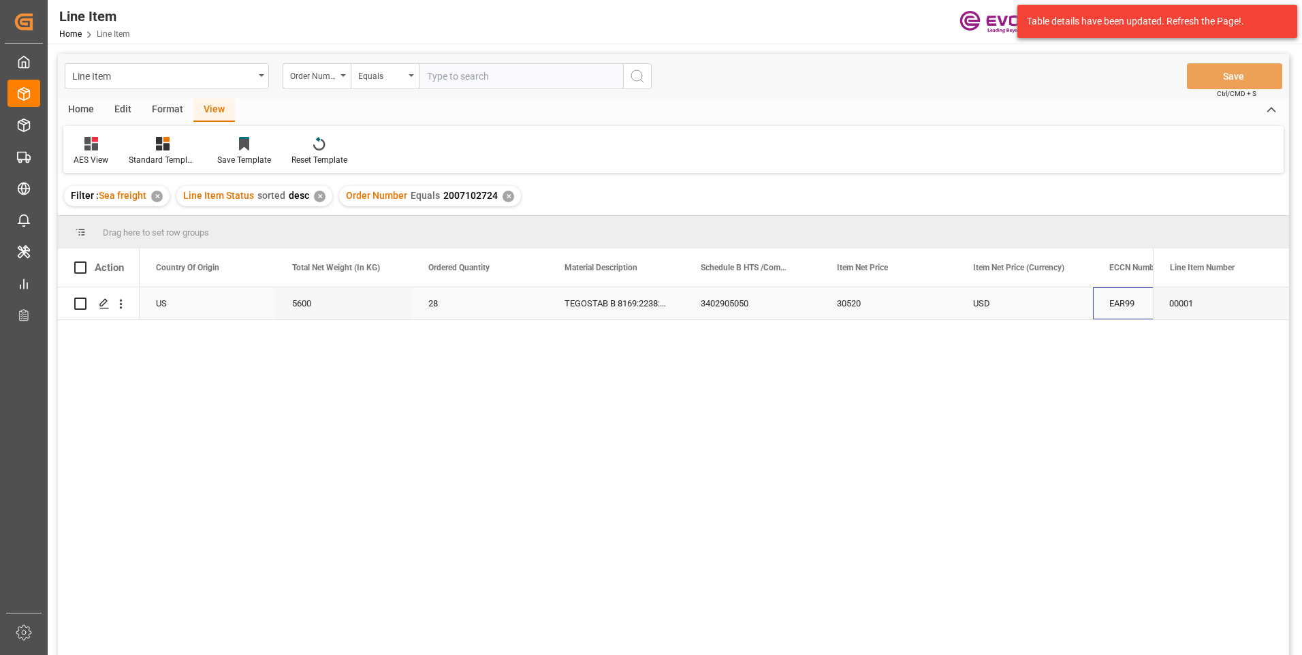
click at [1140, 301] on div "EAR99" at bounding box center [1161, 303] width 104 height 31
click at [1168, 353] on span "Copy" at bounding box center [1201, 358] width 106 height 26
click at [507, 193] on div "✕" at bounding box center [509, 197] width 12 height 12
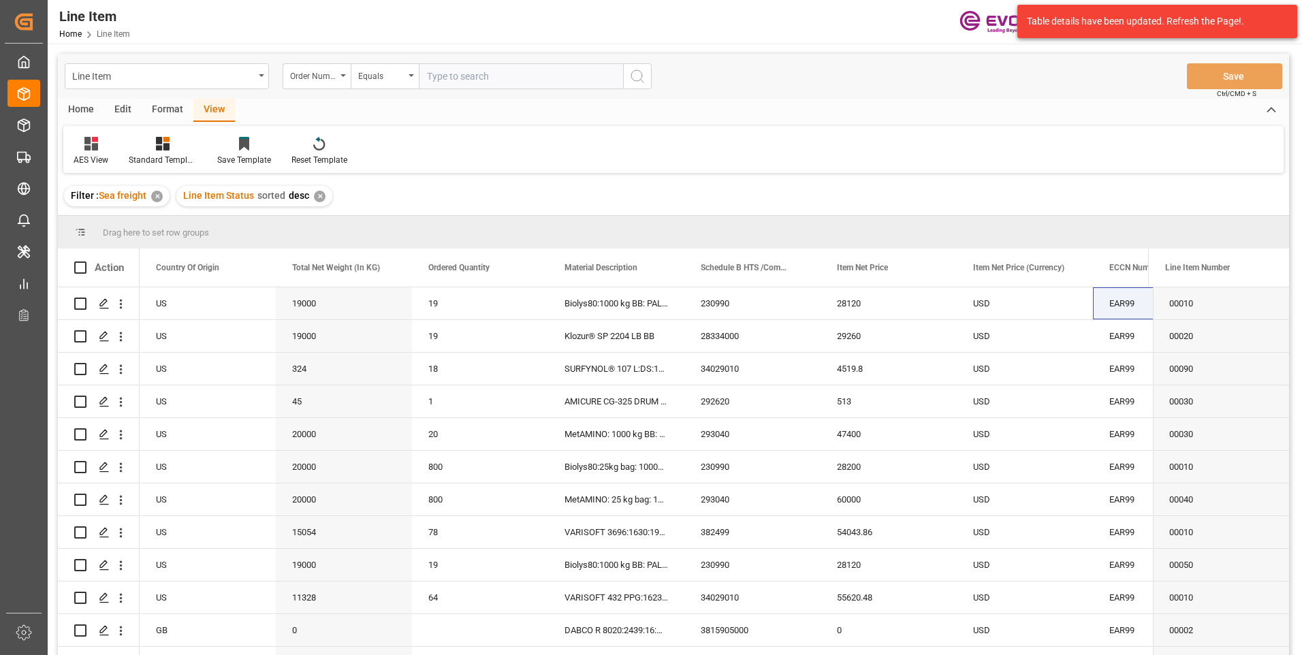
click at [321, 193] on div "✕" at bounding box center [320, 197] width 12 height 12
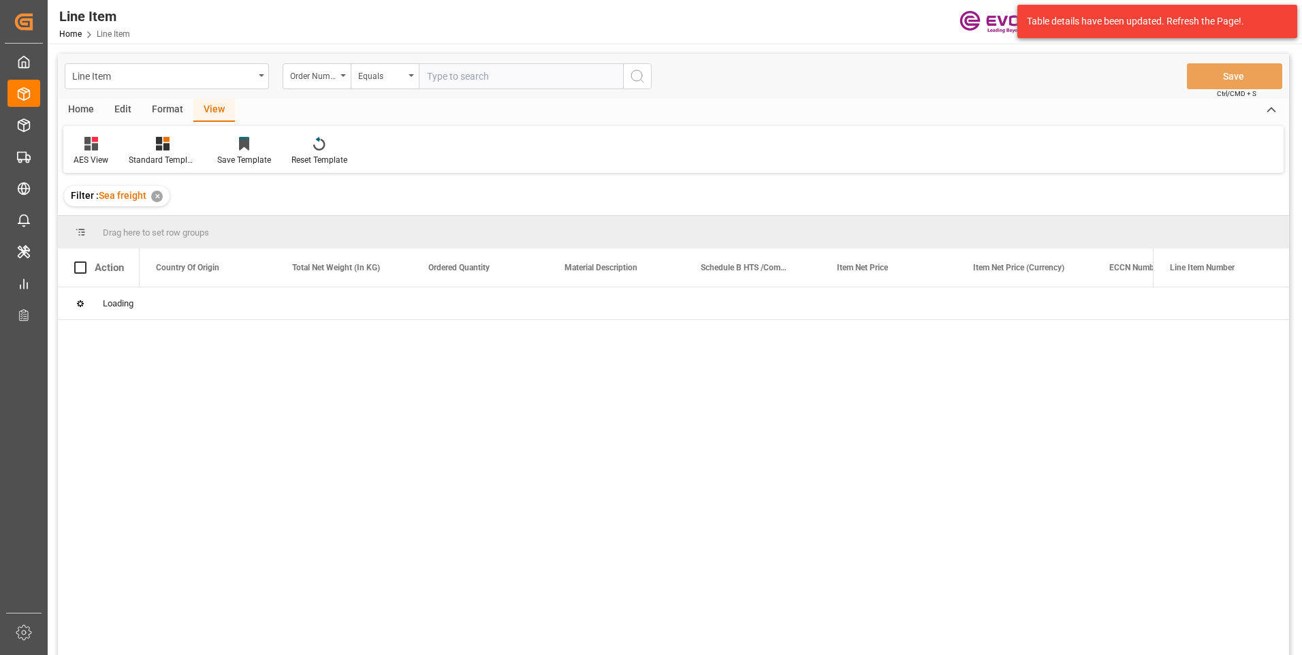
click at [450, 71] on input "text" at bounding box center [521, 76] width 204 height 26
paste input "2007094289"
type input "2007094289"
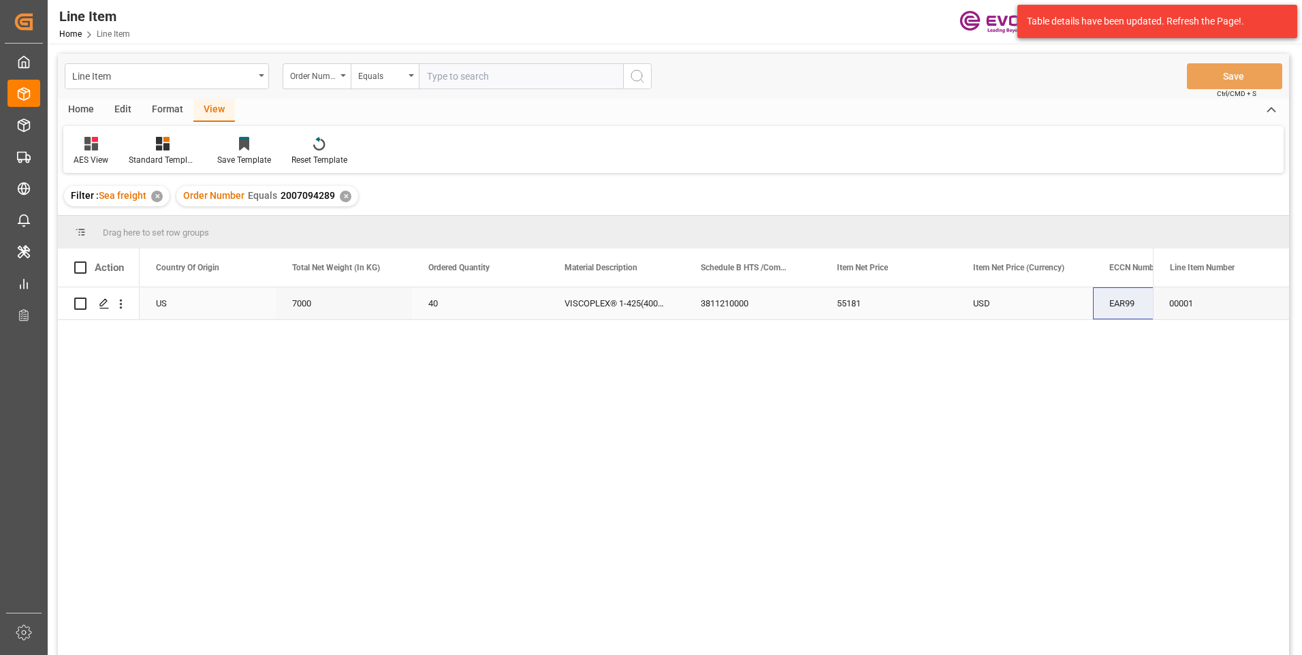
click at [1004, 302] on div "USD" at bounding box center [1025, 303] width 136 height 32
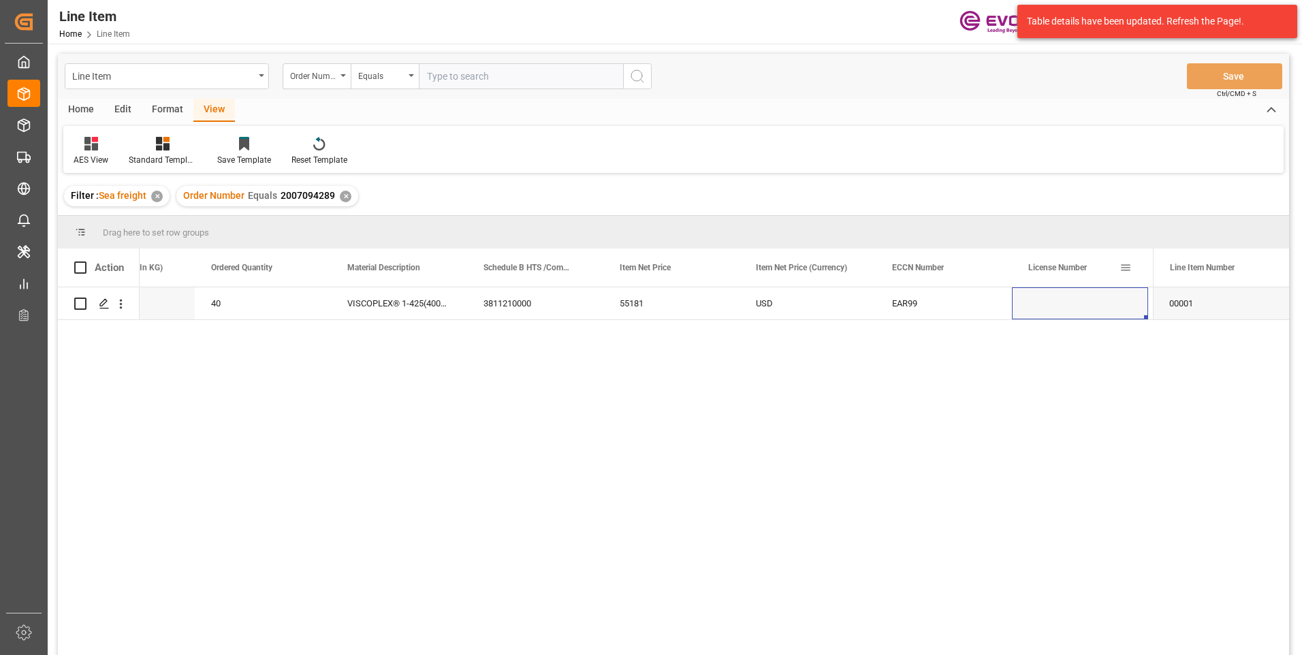
scroll to position [0, 762]
click at [1085, 311] on div "DIRECT CONSUMER" at bounding box center [1080, 303] width 136 height 32
click at [697, 316] on div "DIRECT CONSUMER" at bounding box center [671, 303] width 136 height 32
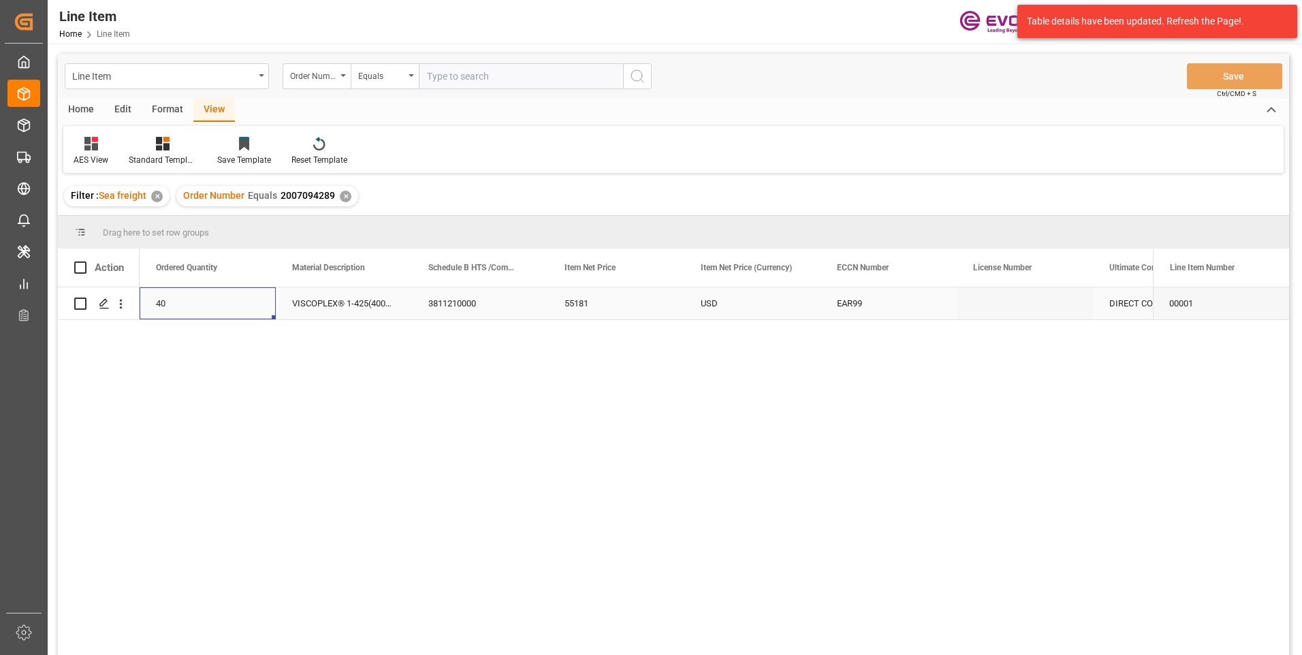
scroll to position [0, 545]
click at [590, 300] on div "3811210000" at bounding box center [616, 303] width 136 height 32
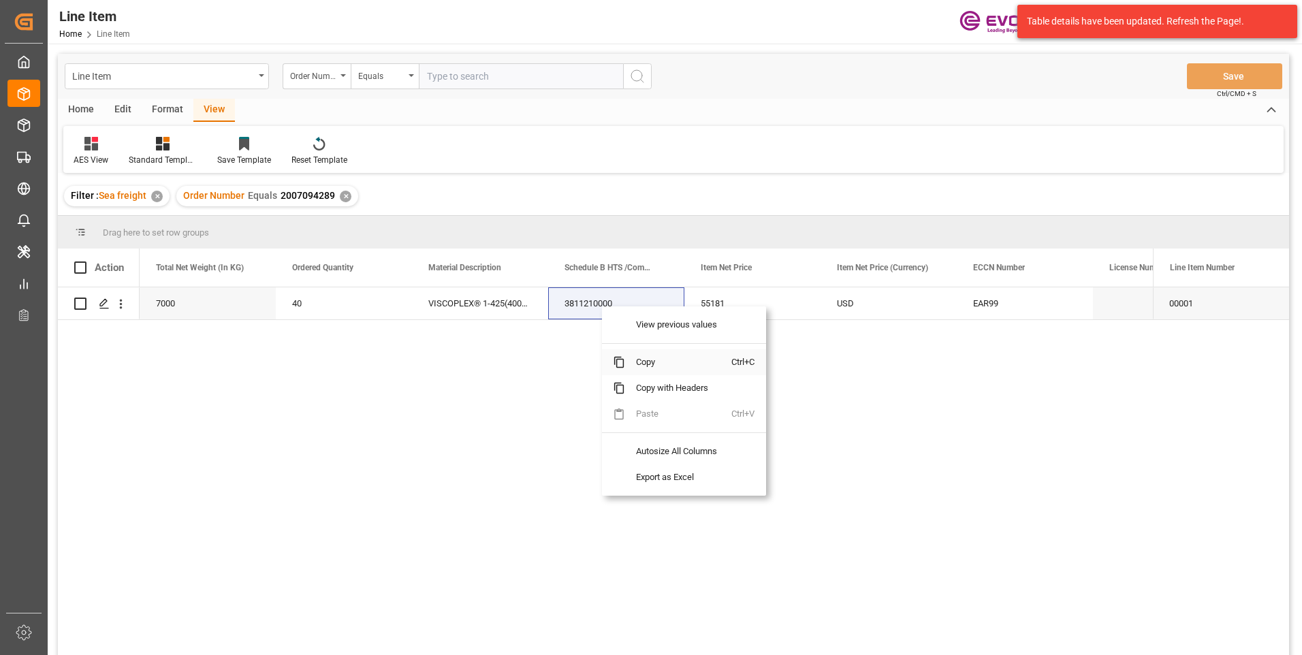
click at [637, 362] on span "Copy" at bounding box center [678, 362] width 106 height 26
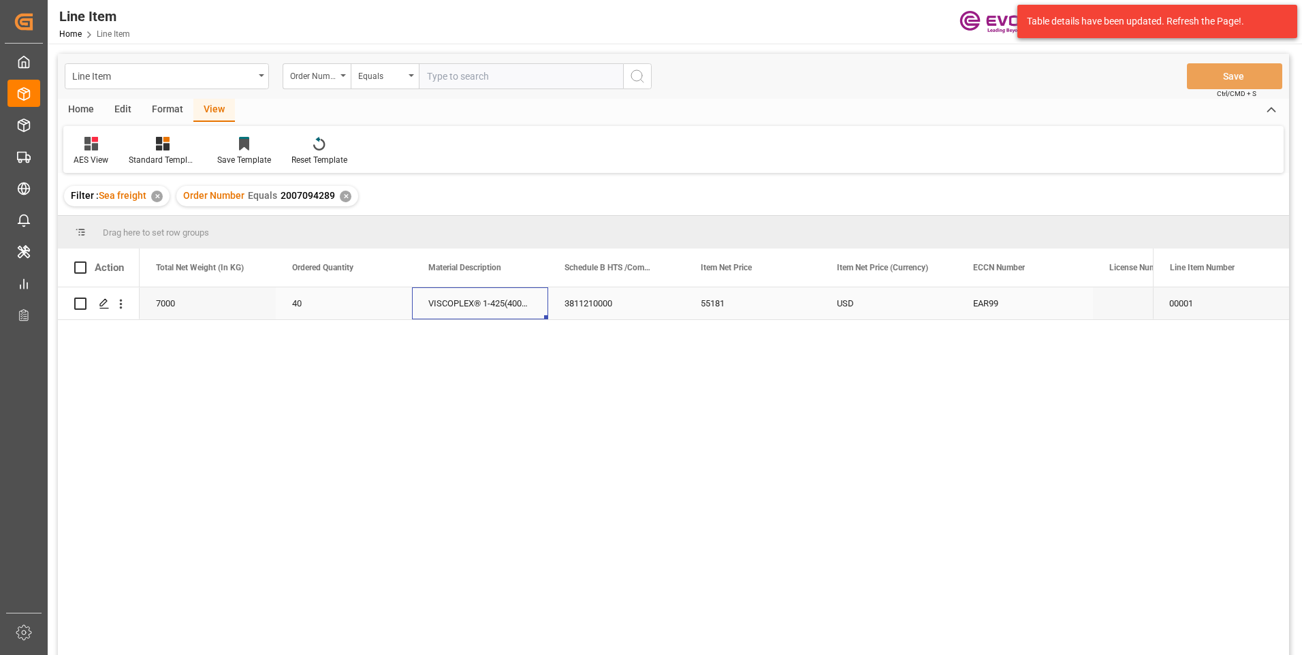
click at [453, 304] on div "VISCOPLEX® 1-425(4001) DRUM 175KG P" at bounding box center [480, 303] width 136 height 32
click at [324, 302] on div "7000" at bounding box center [344, 303] width 136 height 32
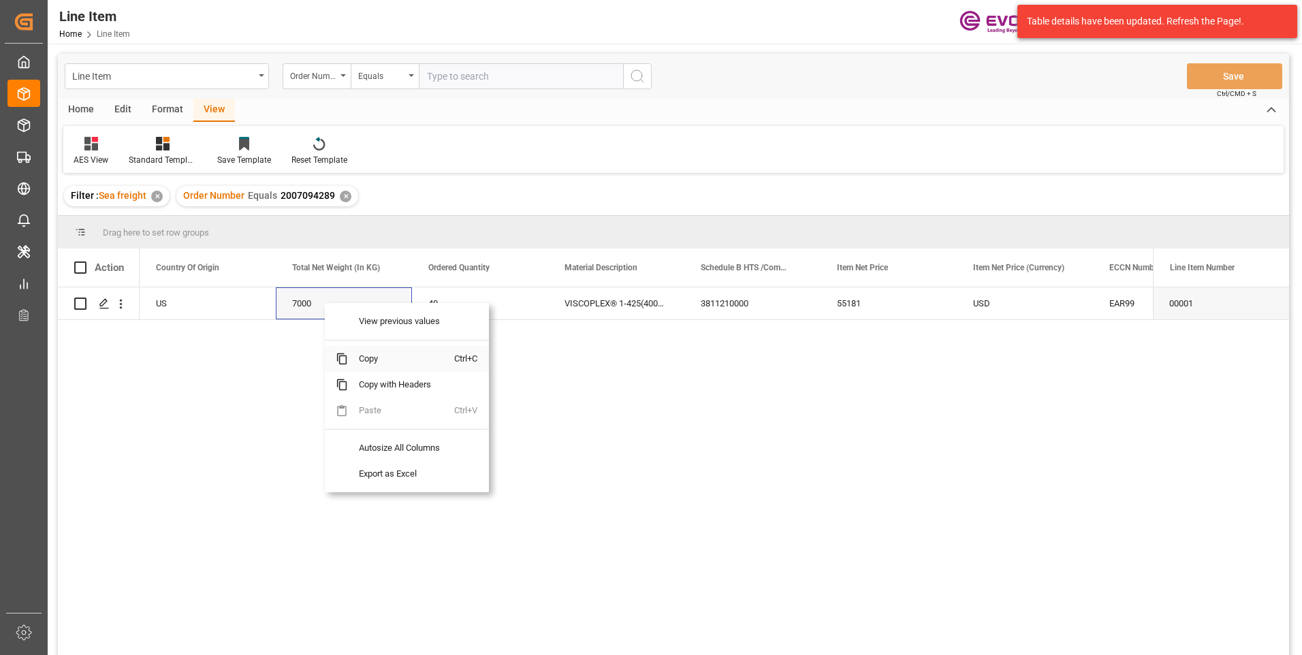
click at [363, 356] on span "Copy" at bounding box center [401, 359] width 106 height 26
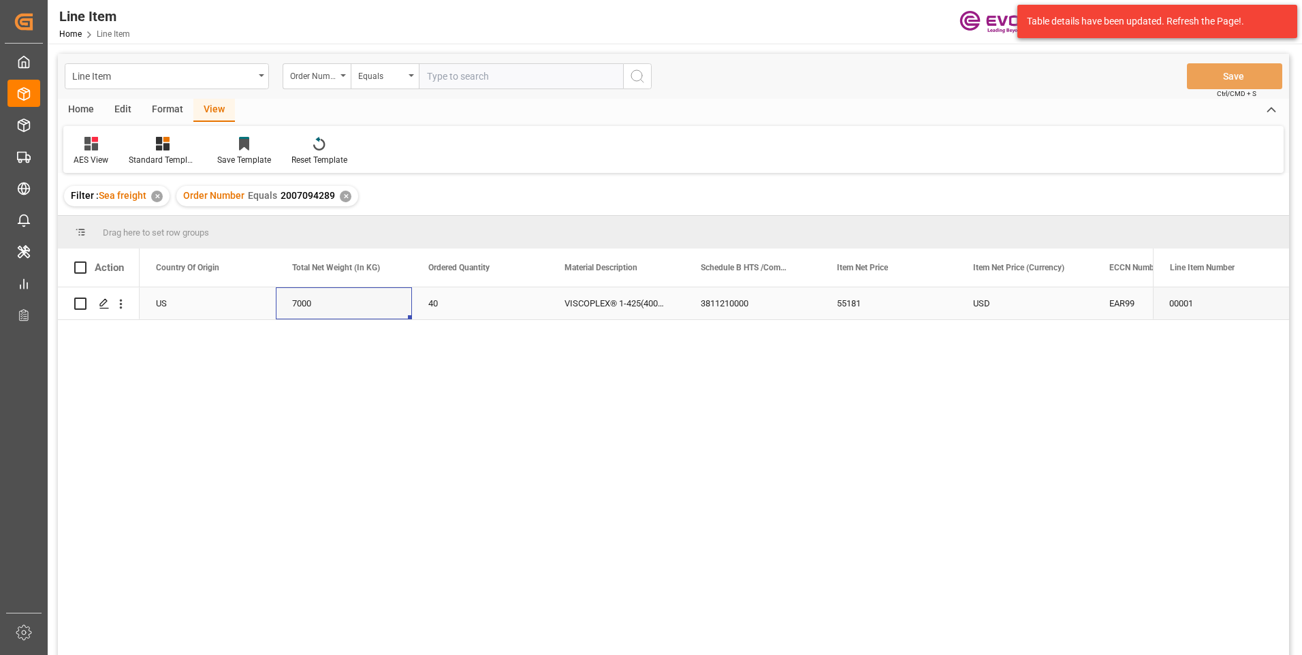
click at [859, 300] on div "55181" at bounding box center [889, 303] width 136 height 32
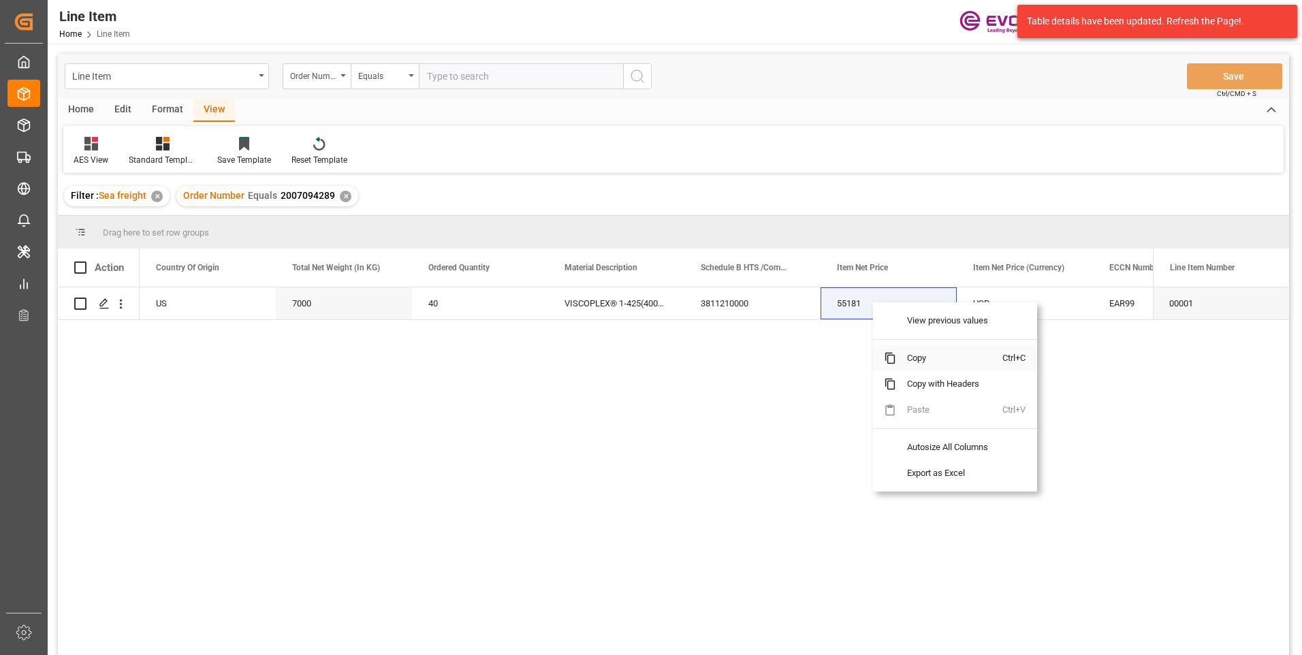
click at [909, 358] on span "Copy" at bounding box center [949, 358] width 106 height 26
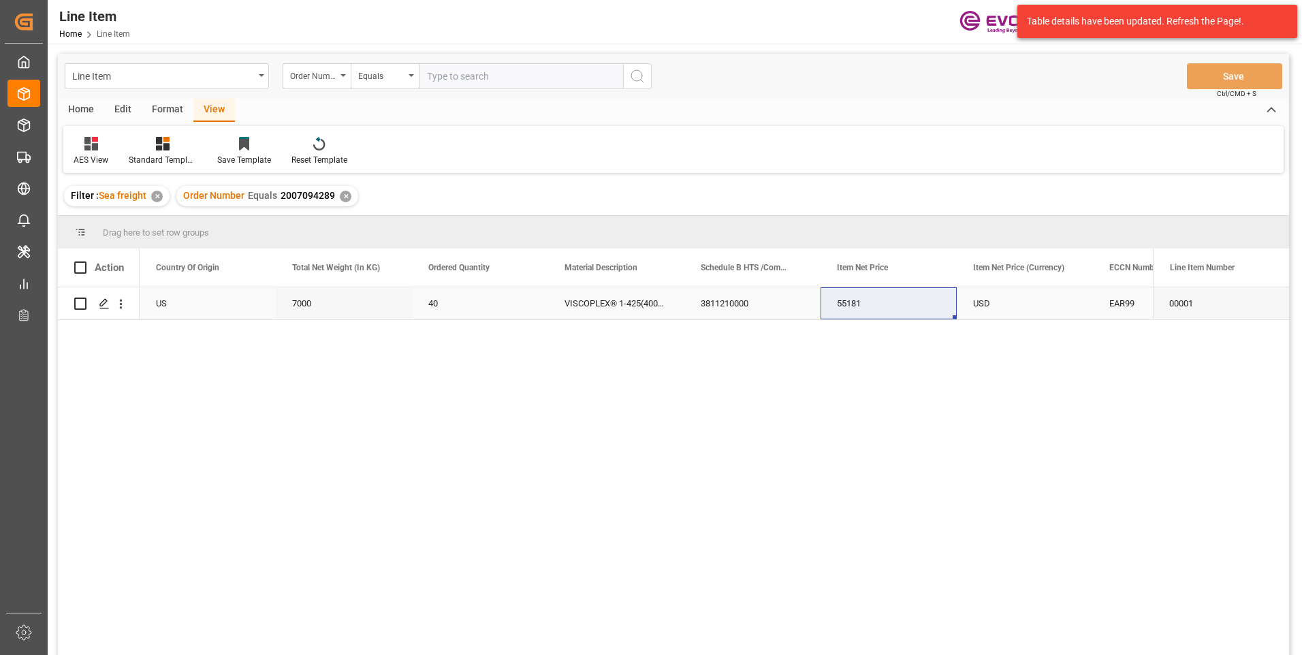
click at [1114, 301] on div "EAR99" at bounding box center [1161, 303] width 104 height 31
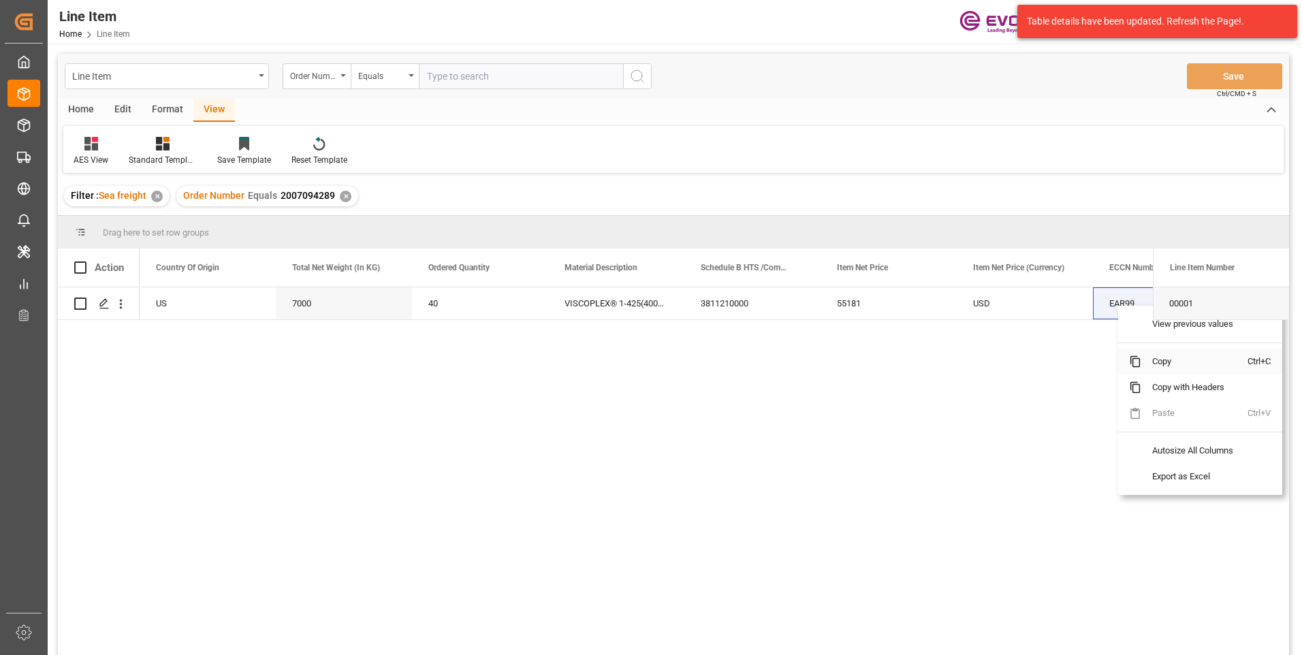
click at [1144, 363] on span "Copy" at bounding box center [1194, 362] width 106 height 26
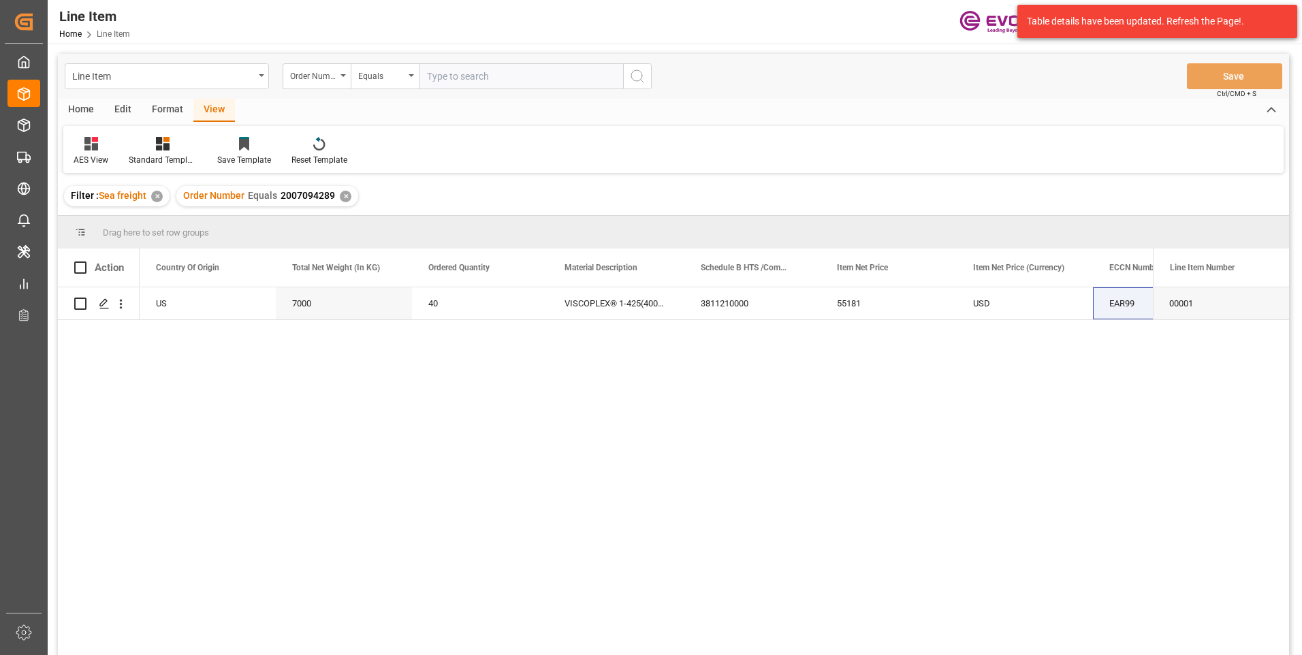
click at [344, 194] on div "✕" at bounding box center [346, 197] width 12 height 12
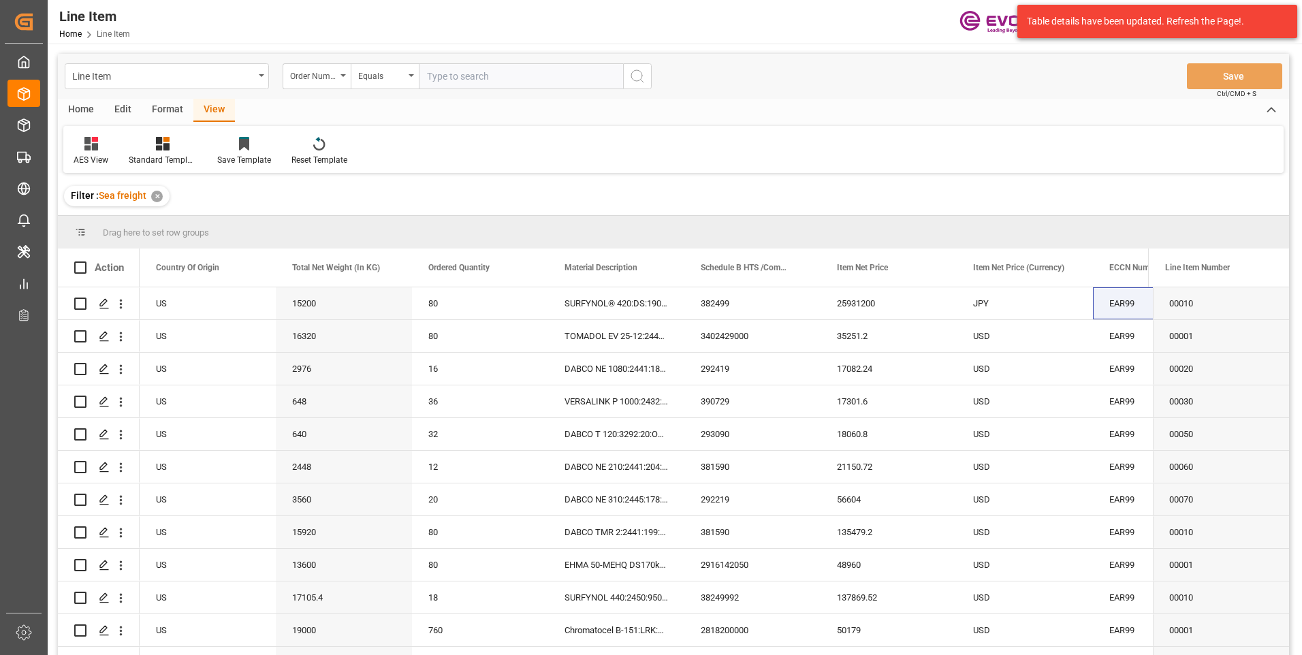
click at [459, 74] on input "text" at bounding box center [521, 76] width 204 height 26
paste input "0046466507"
type input "0046466507"
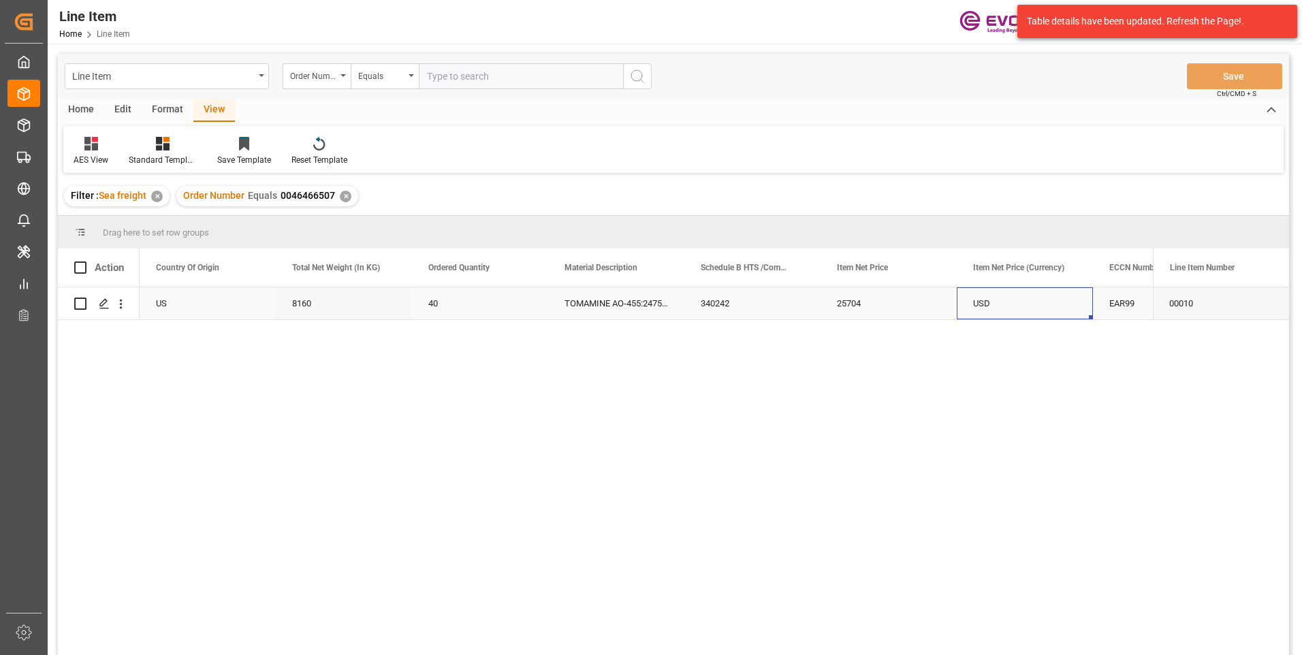
click at [1030, 297] on div "USD" at bounding box center [1025, 303] width 136 height 32
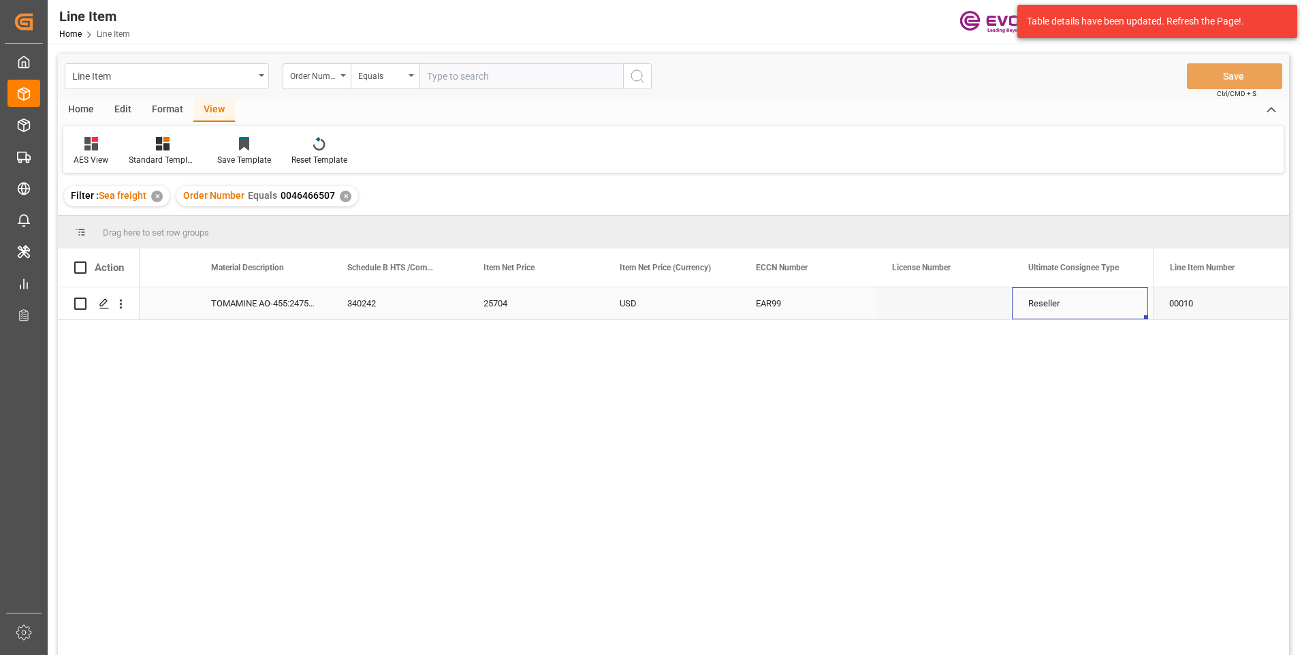
scroll to position [0, 898]
click at [949, 306] on div "Reseller" at bounding box center [944, 303] width 136 height 32
click at [676, 311] on div "Shanghai [PERSON_NAME] [PERSON_NAME] Chemical;Logistics Co.,Ltd" at bounding box center [676, 303] width 136 height 32
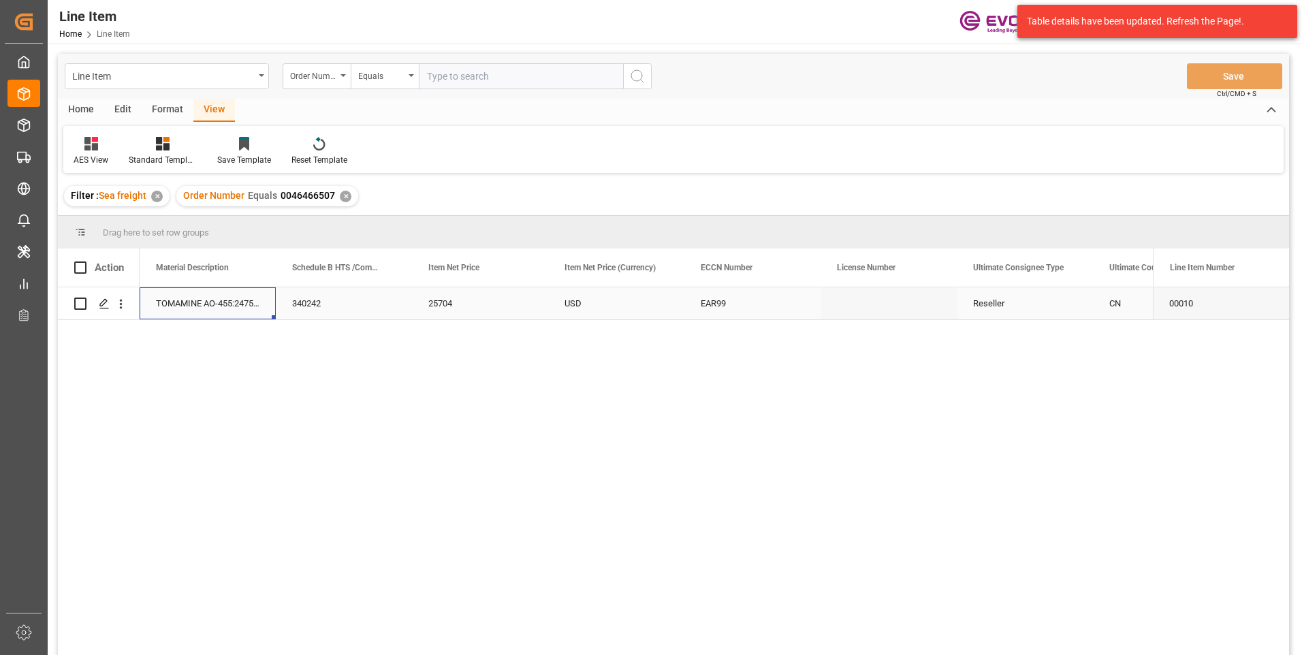
scroll to position [0, 681]
click at [452, 300] on div "340242" at bounding box center [480, 303] width 136 height 32
click at [360, 304] on div "8160" at bounding box center [344, 303] width 136 height 32
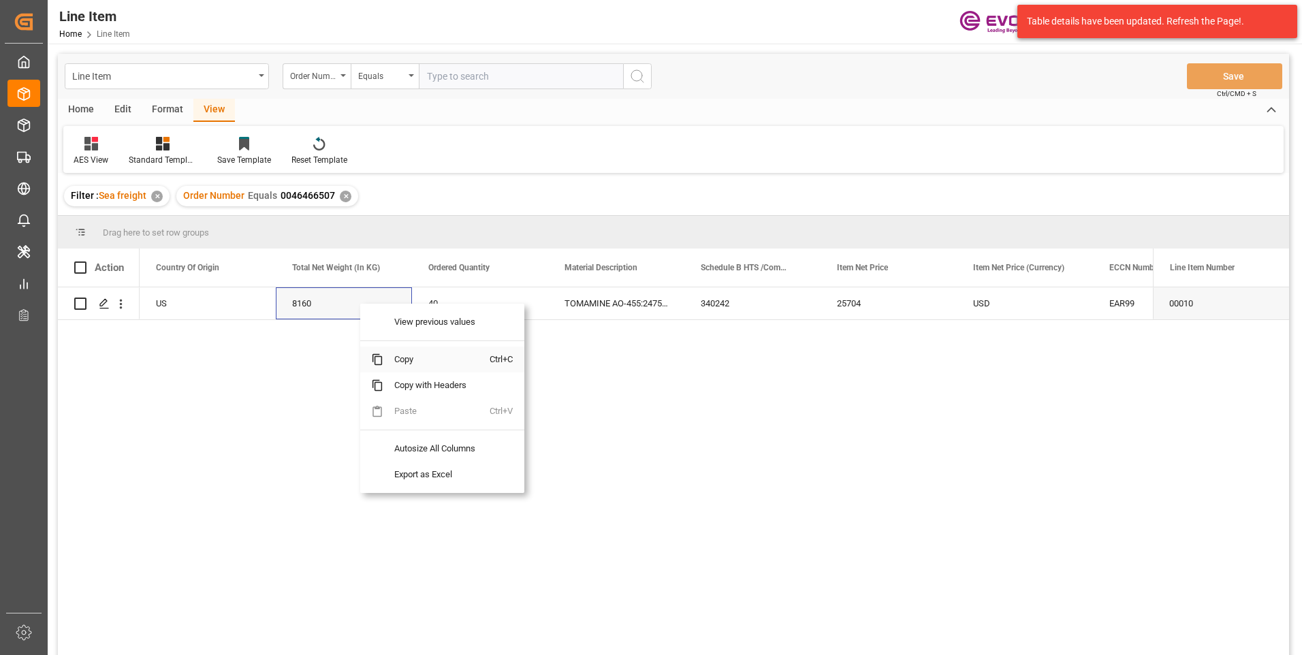
click at [399, 360] on span "Copy" at bounding box center [436, 360] width 106 height 26
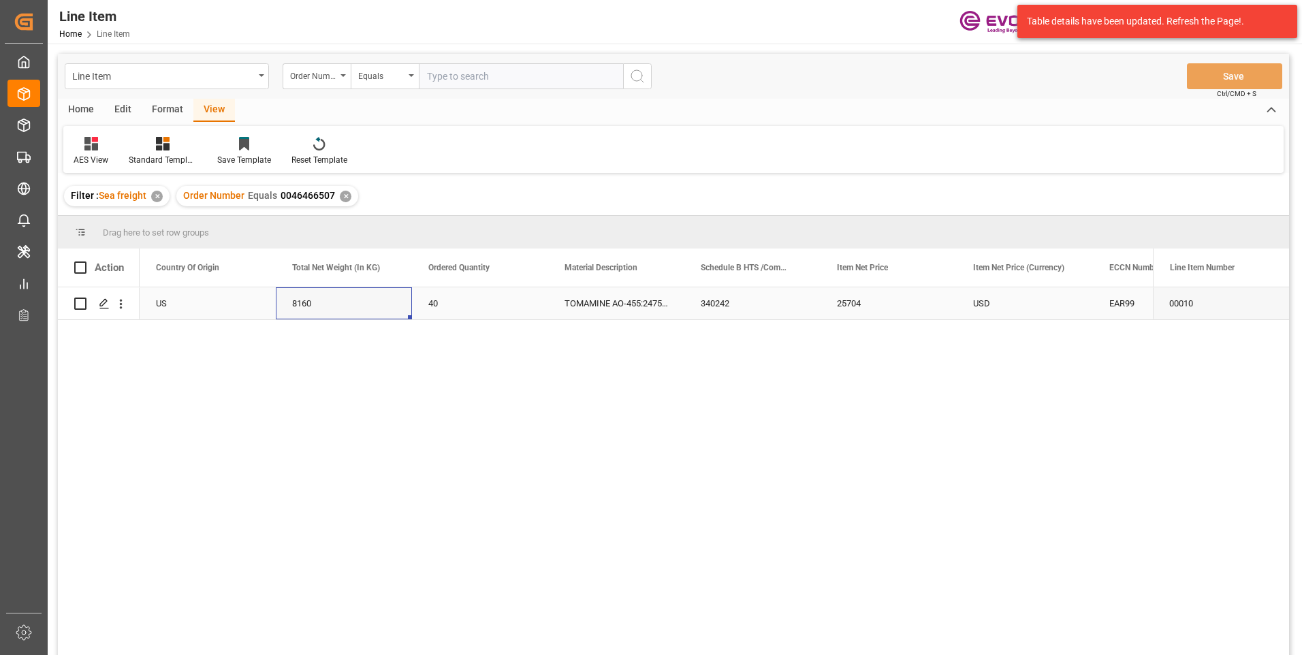
click at [848, 304] on div "25704" at bounding box center [889, 303] width 136 height 32
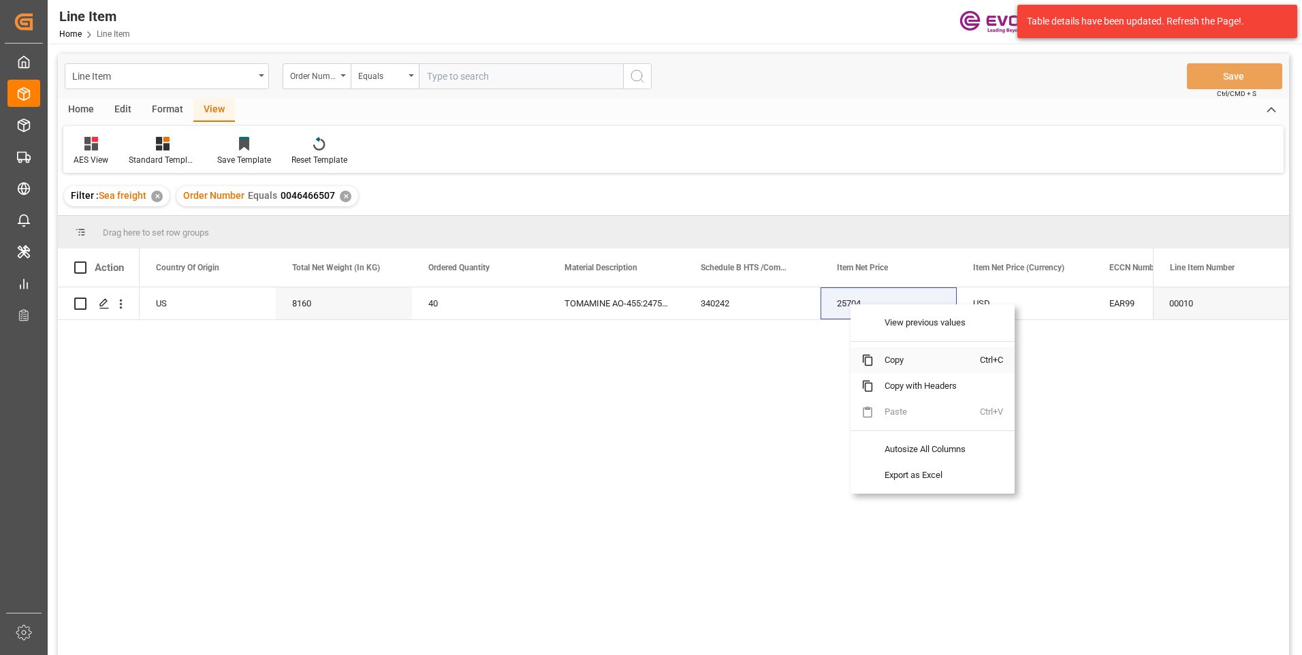
click at [906, 357] on span "Copy" at bounding box center [927, 360] width 106 height 26
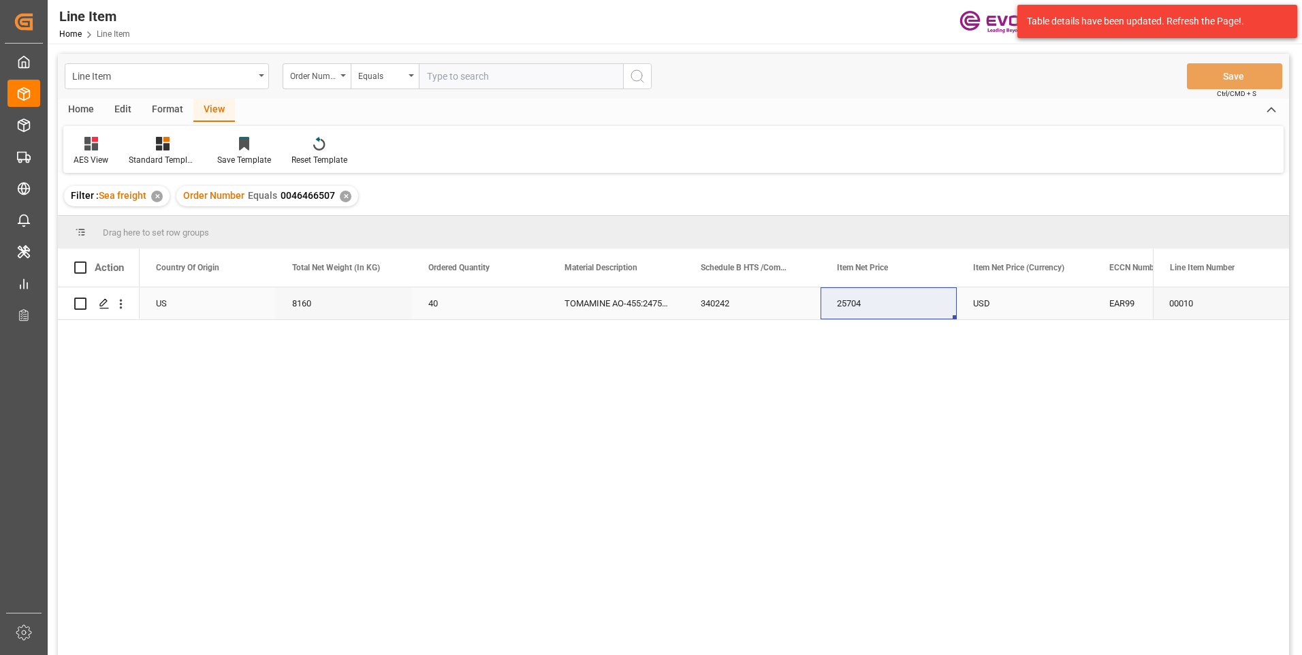
click at [1126, 302] on div "EAR99" at bounding box center [1161, 303] width 104 height 31
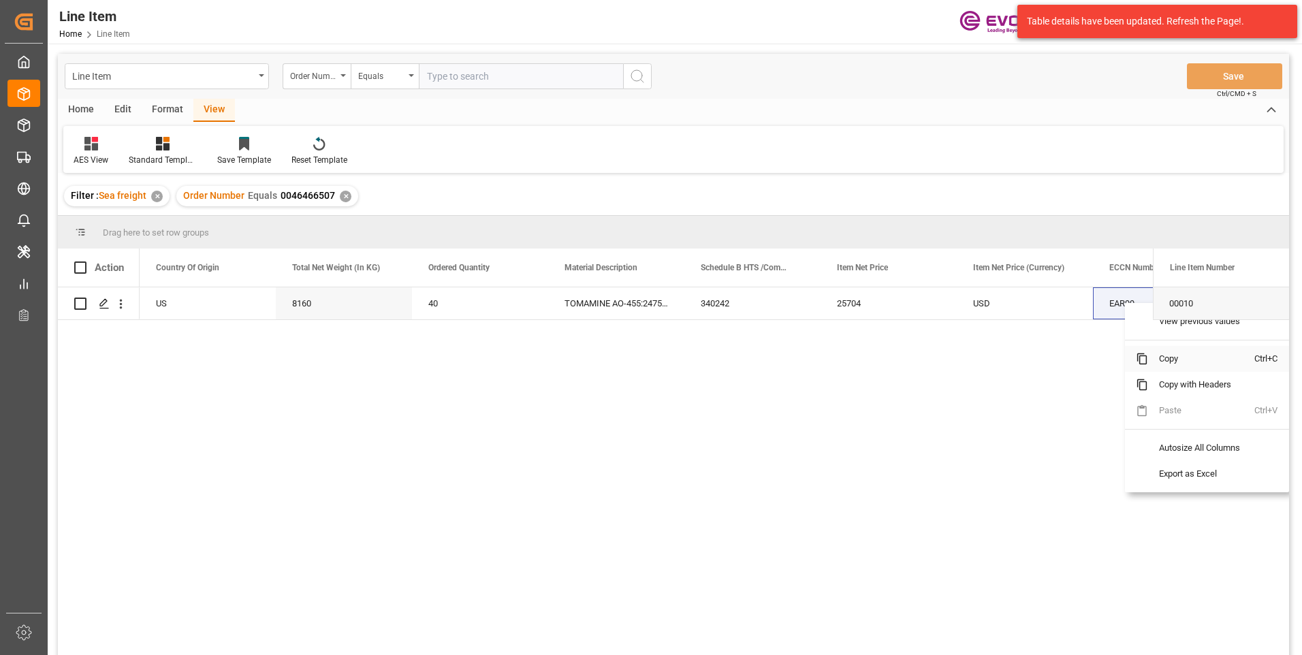
click at [1141, 361] on span at bounding box center [1142, 359] width 12 height 12
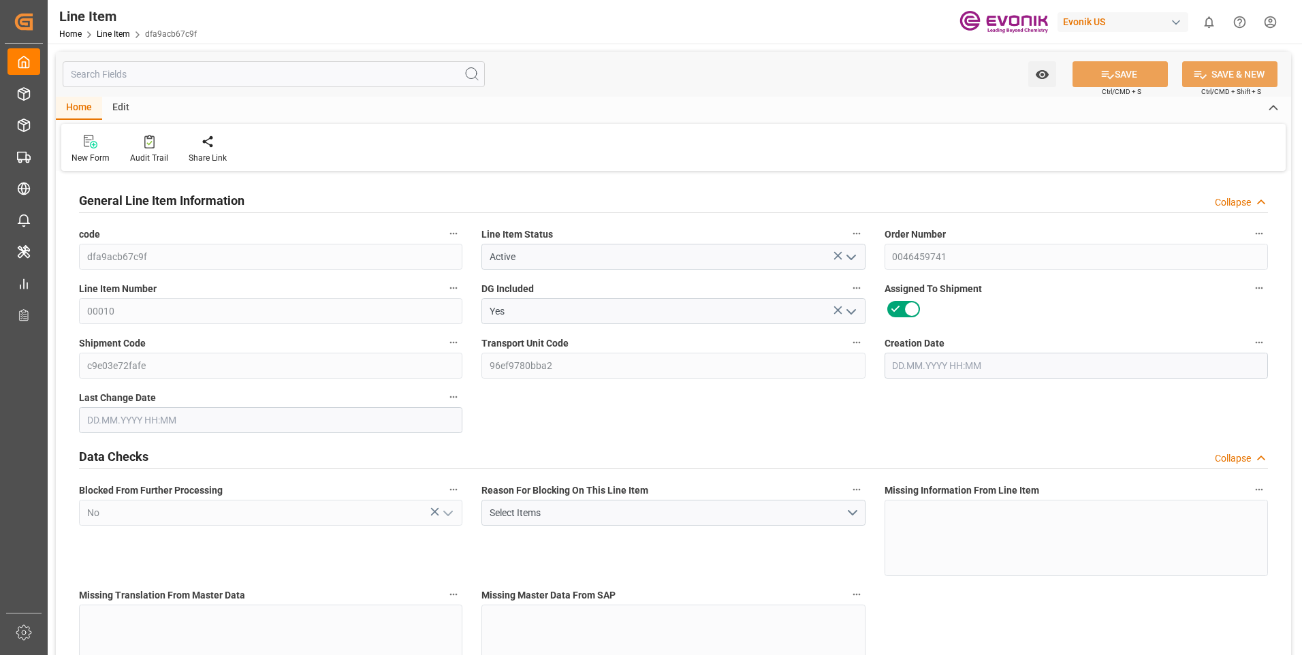
type input "6"
type input "6390"
type input "6000"
type input "8.424"
type input "6"
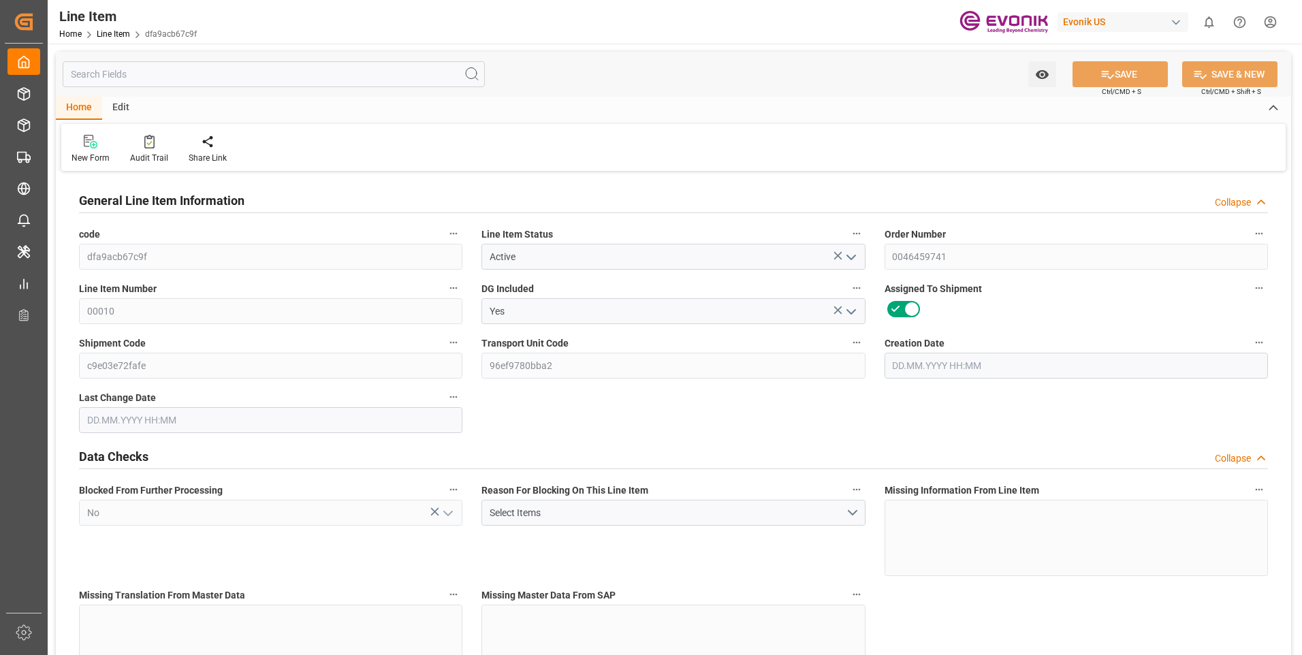
type input "58680"
type input "6"
type input "6000"
type input "6390"
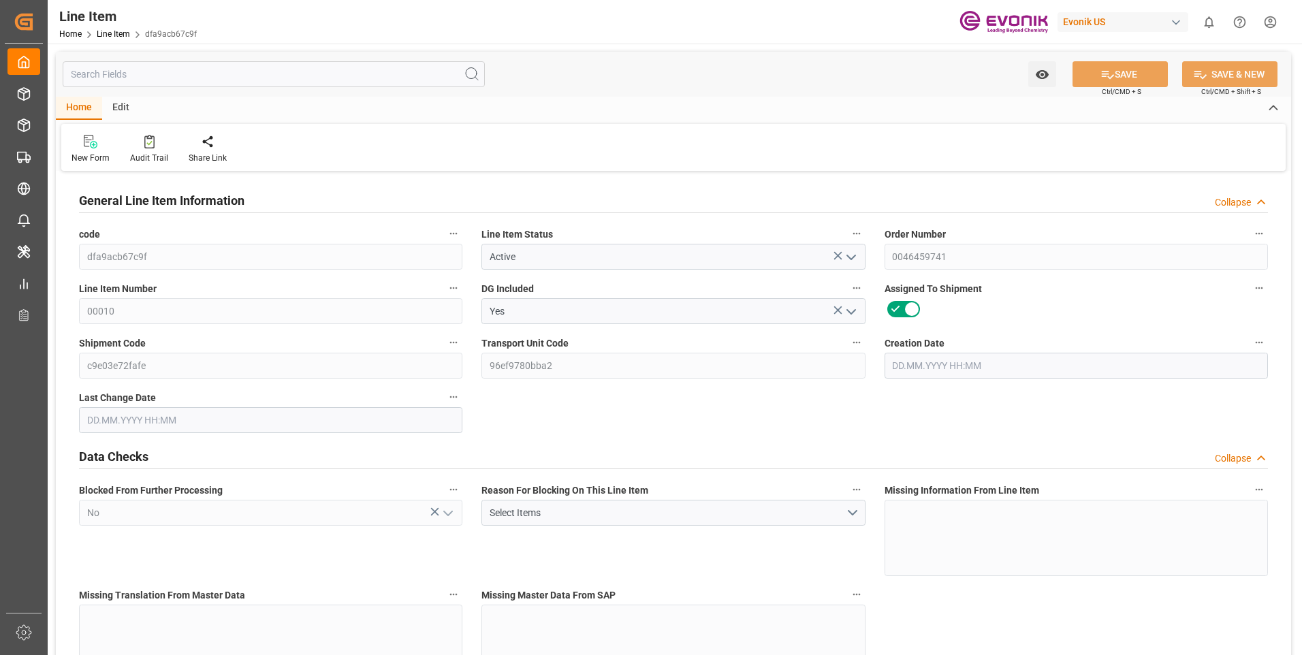
type input "6390"
type input "6000"
type input "8.424"
type input "8424"
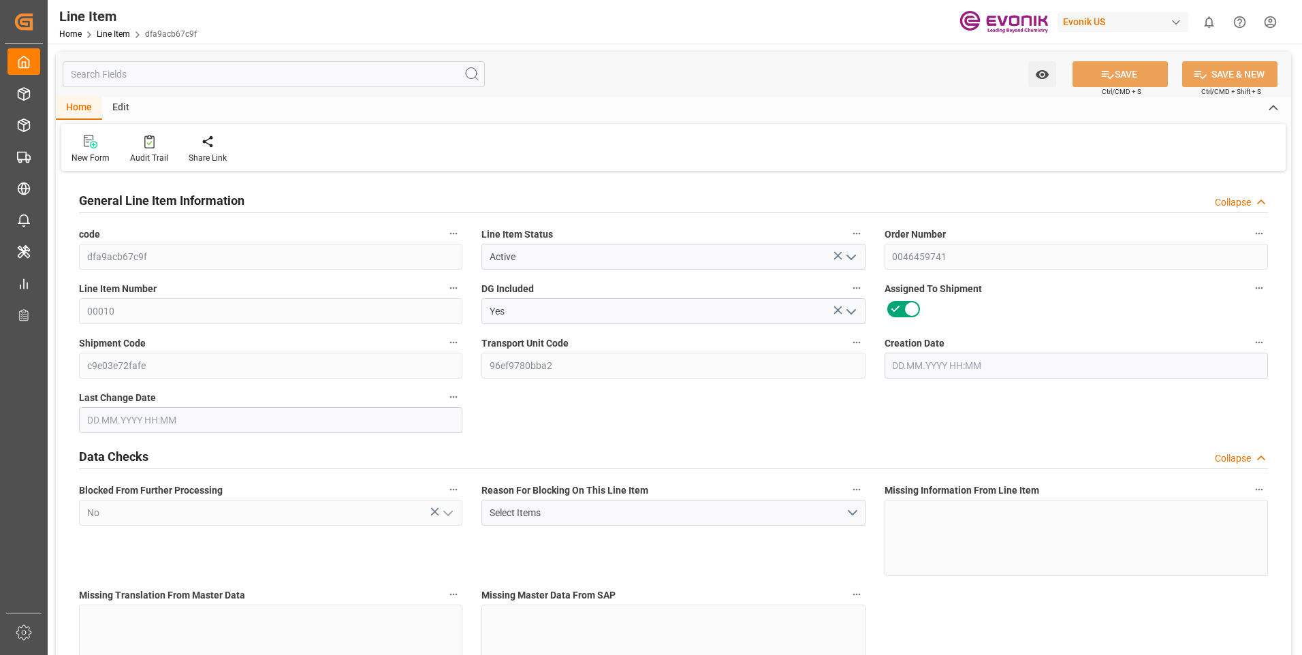
type input "0"
type input "17.06.2025 13:59"
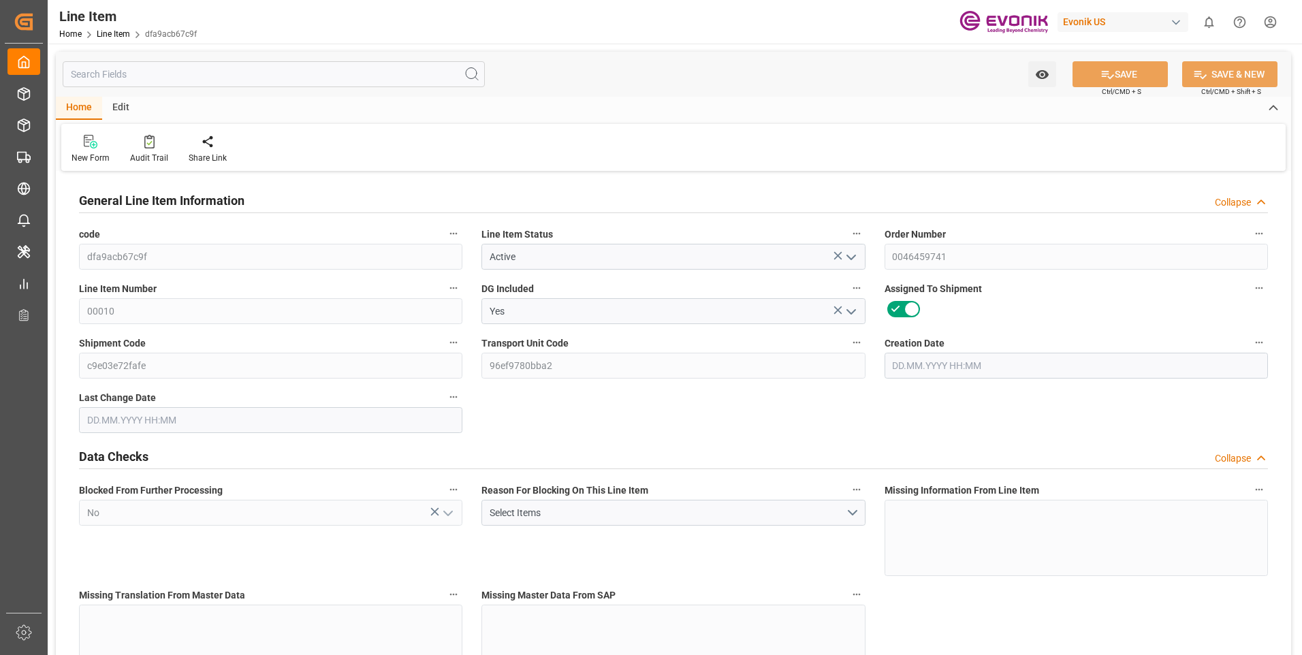
type input "21.07.2025 02:03"
type input "01.10.2025"
type input "22.08.2025"
type input "15.08.2025"
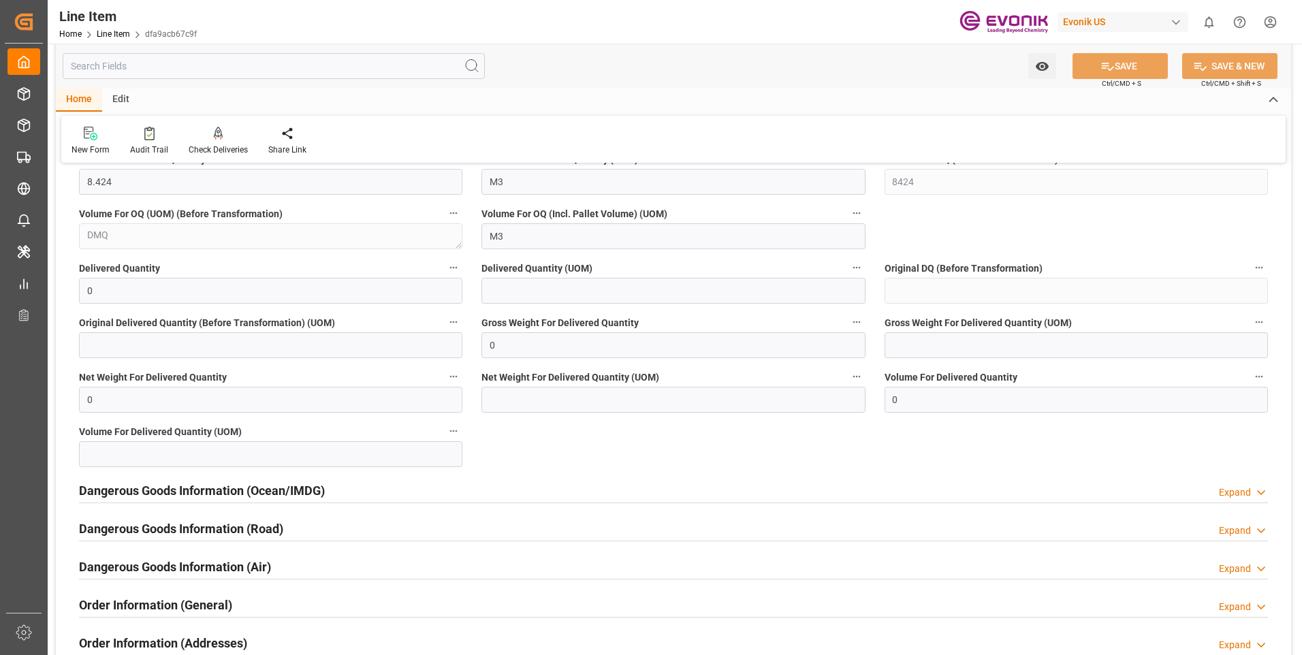
scroll to position [1771, 0]
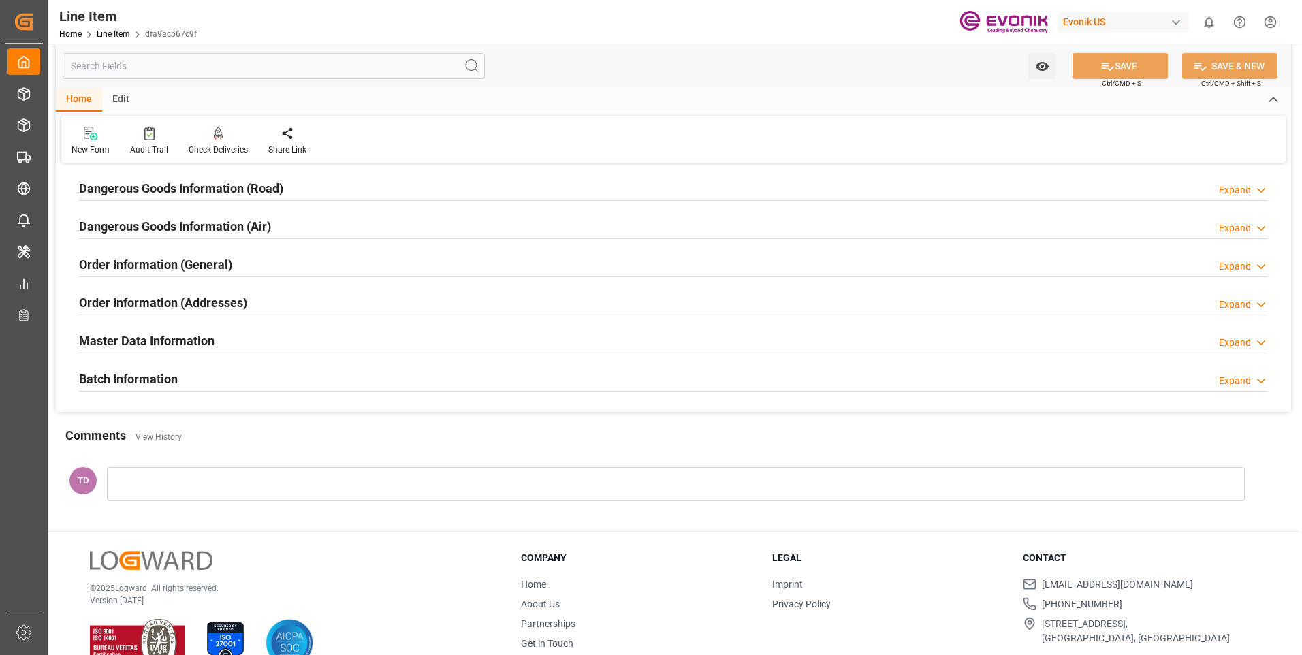
click at [195, 265] on h2 "Order Information (General)" at bounding box center [155, 264] width 153 height 18
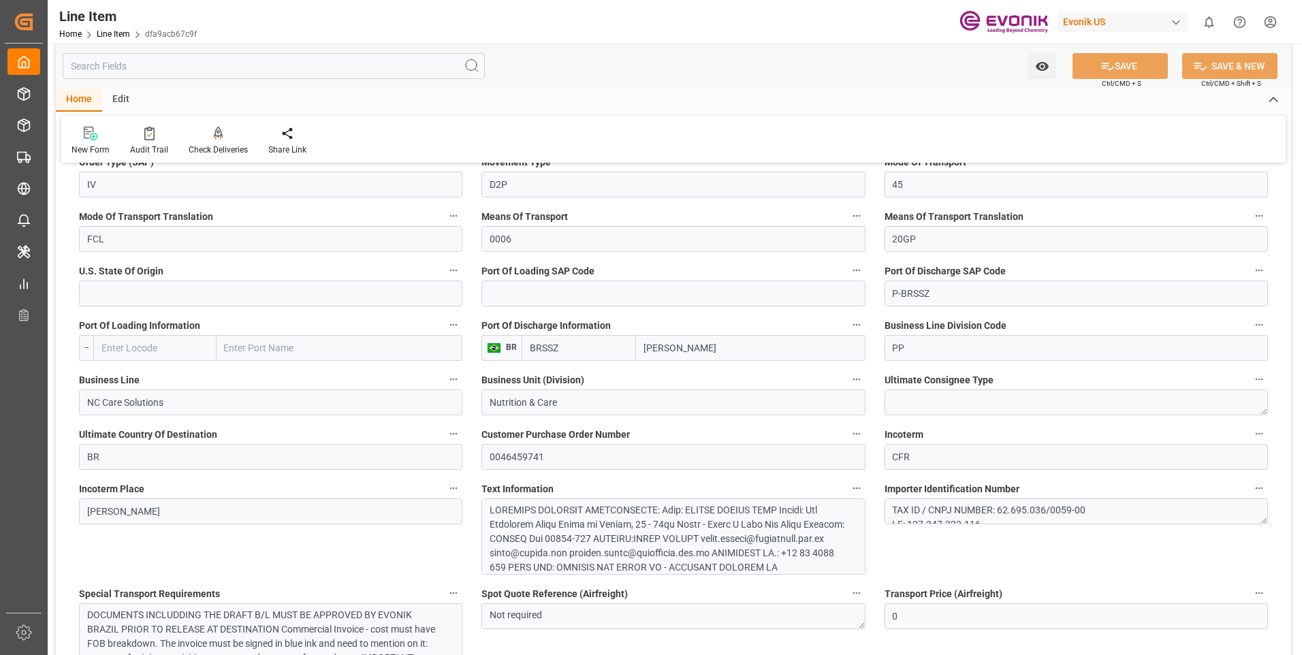
scroll to position [2043, 0]
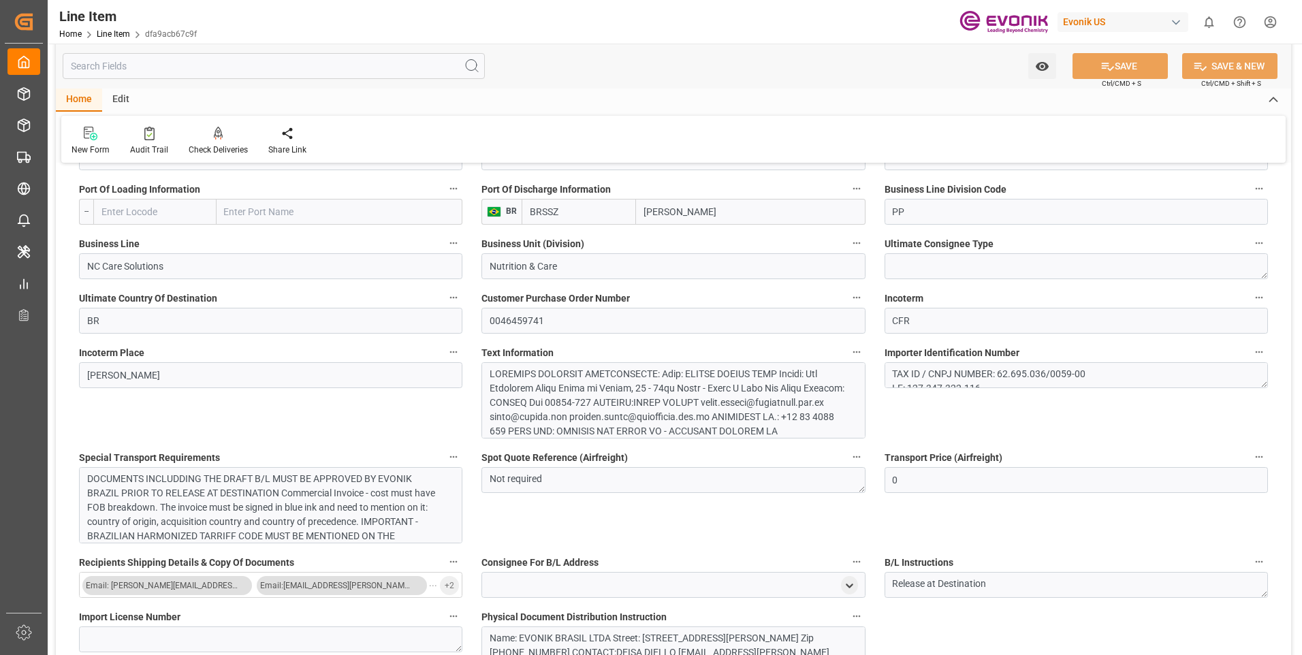
click at [646, 411] on div at bounding box center [668, 531] width 357 height 329
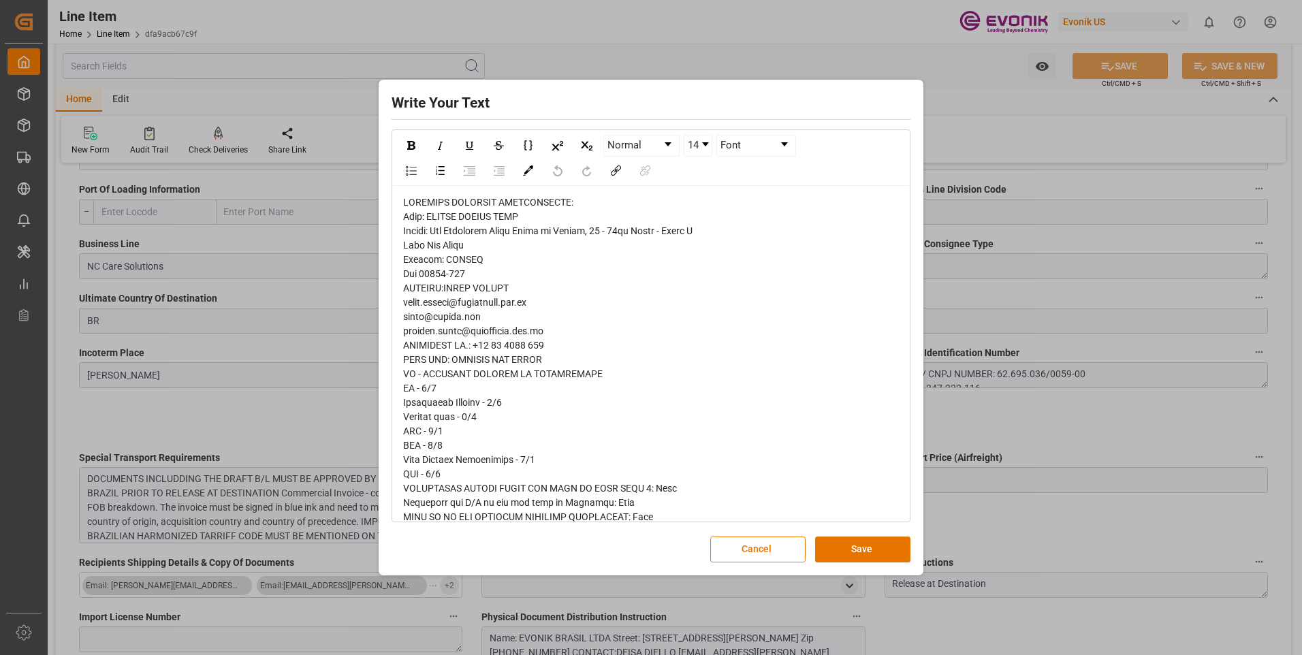
scroll to position [136, 0]
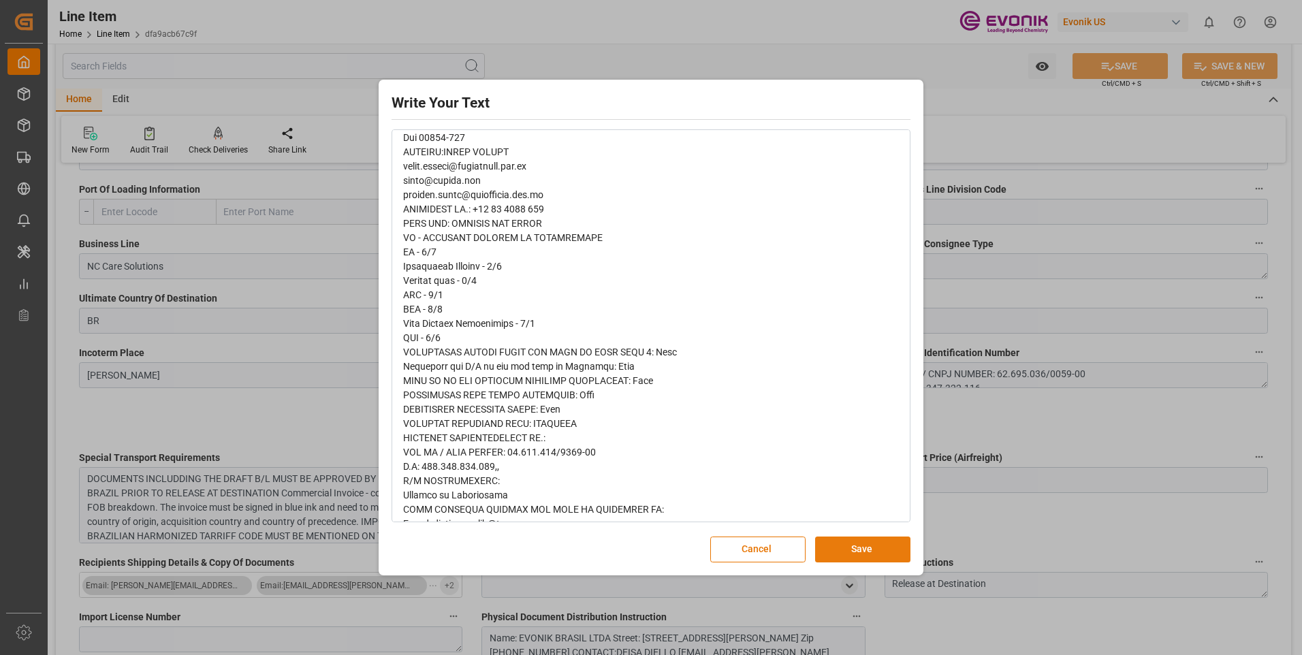
click at [850, 556] on button "Save" at bounding box center [862, 550] width 95 height 26
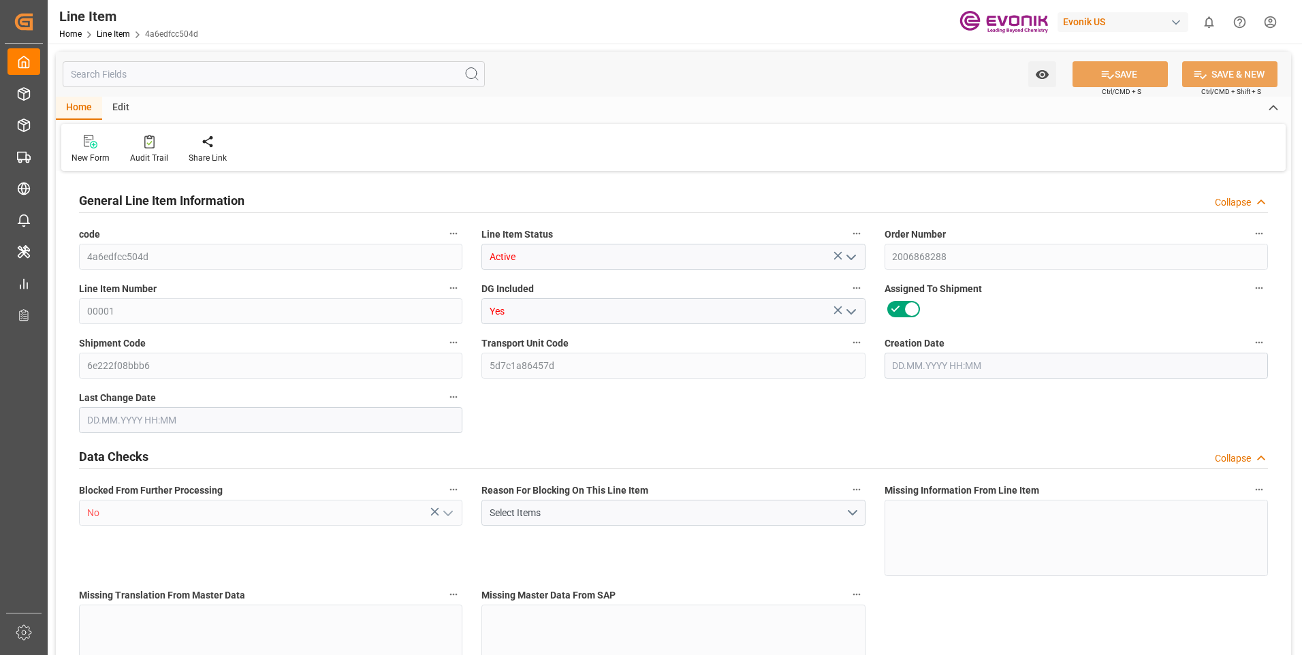
type input "0"
type input "20000"
type input "0"
type input "20000"
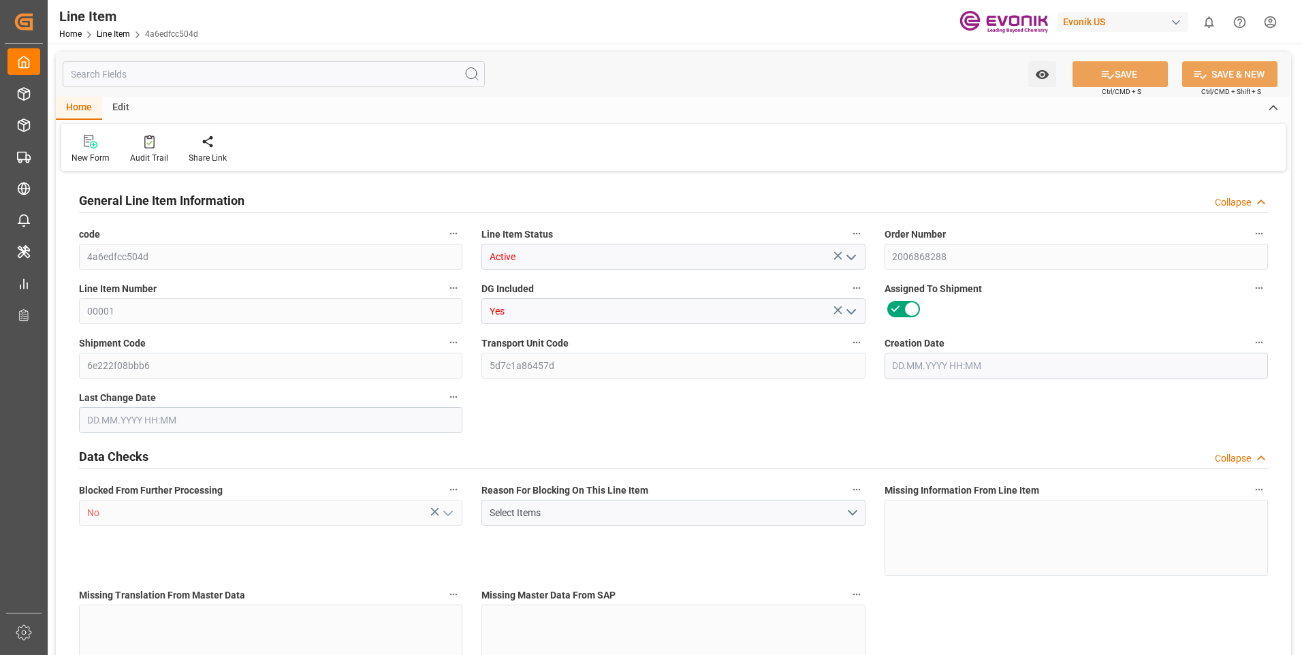
type input "83400"
type input "20000"
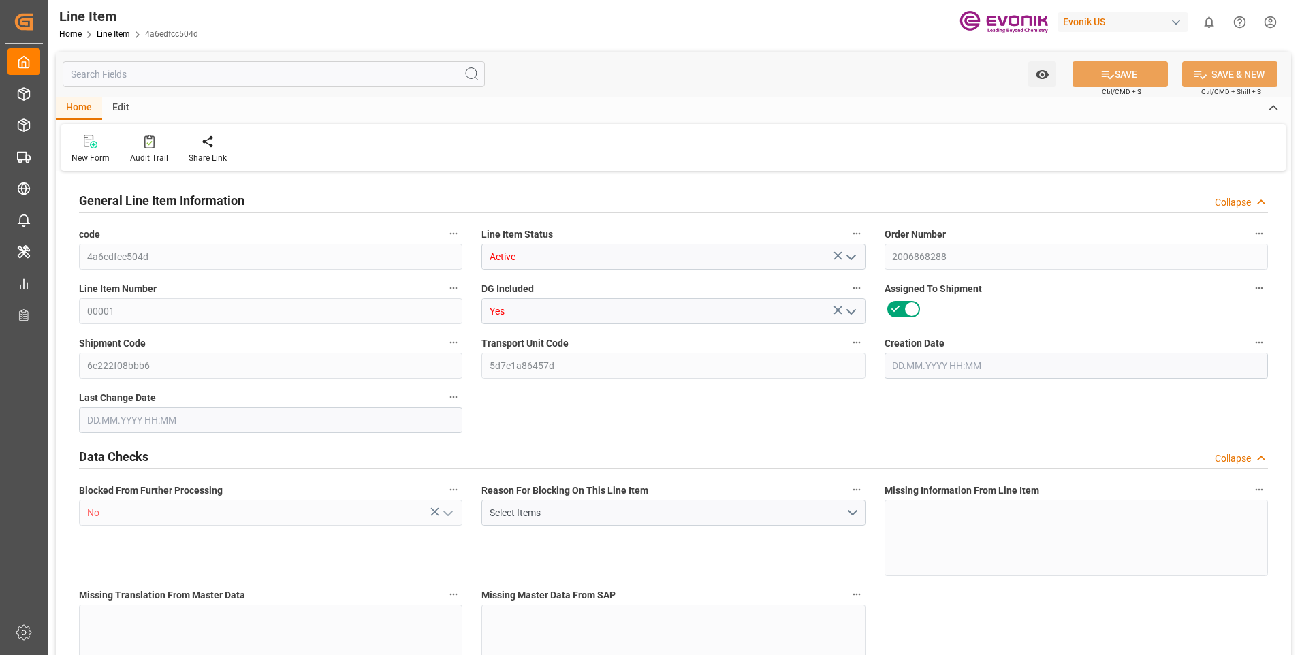
type input "20000"
type input "0"
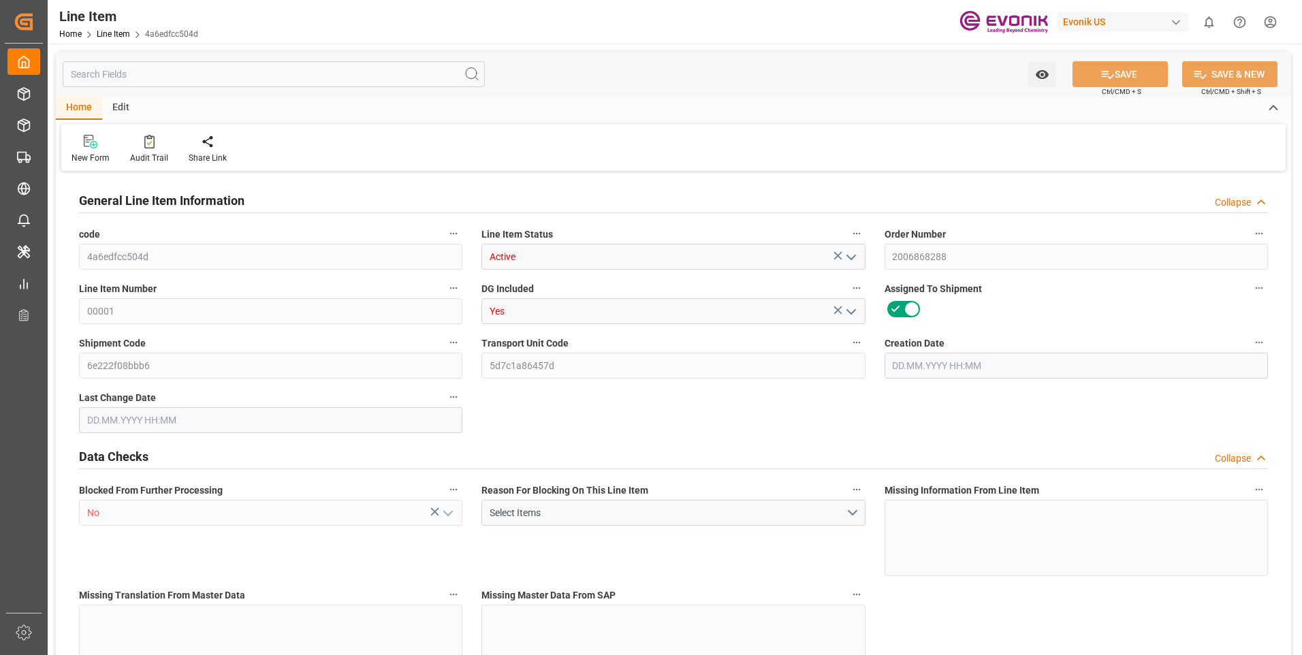
type input "0"
type input "24.03.2025 18:44"
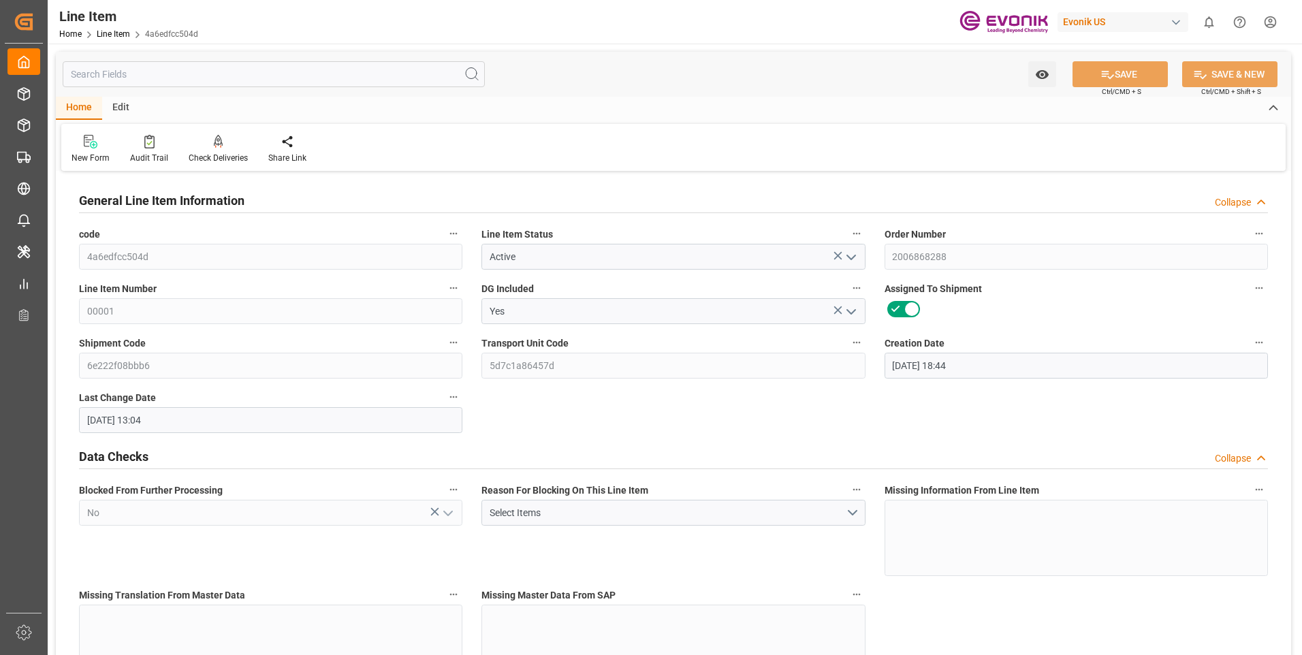
type input "25.07.2025 13:04"
type input "15.10.2025"
type input "28.08.2025"
type input "23.08.2025"
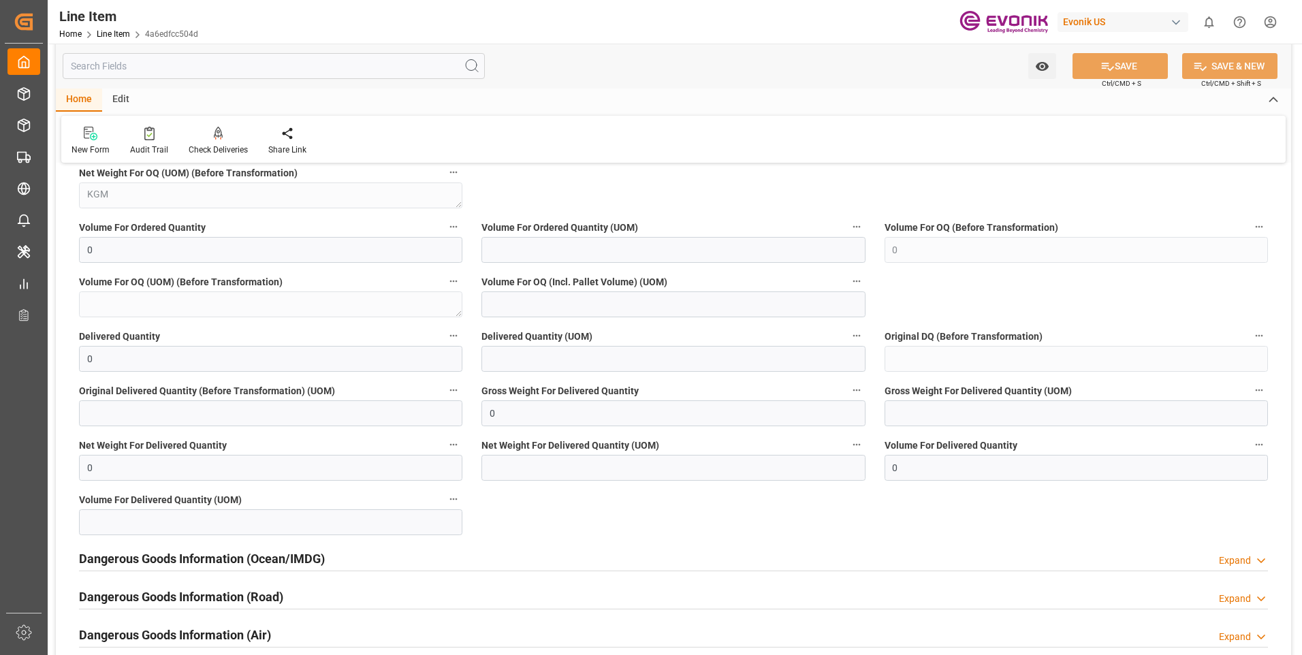
scroll to position [1566, 0]
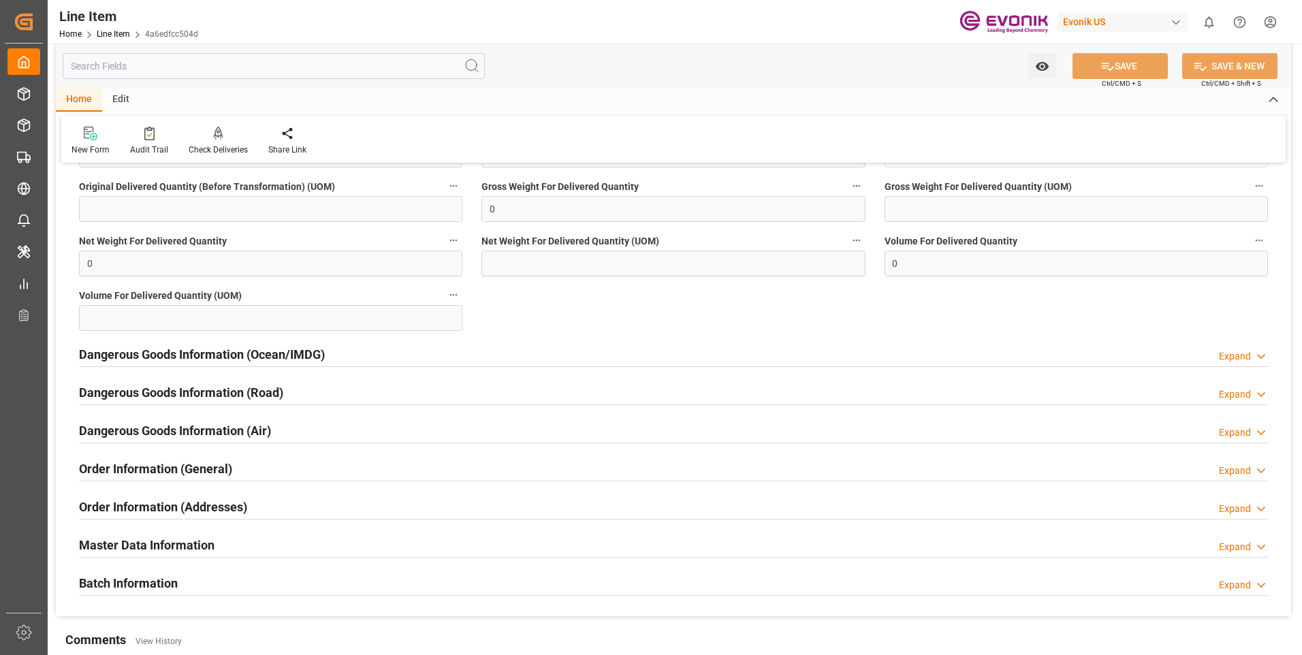
click at [207, 474] on h2 "Order Information (General)" at bounding box center [155, 469] width 153 height 18
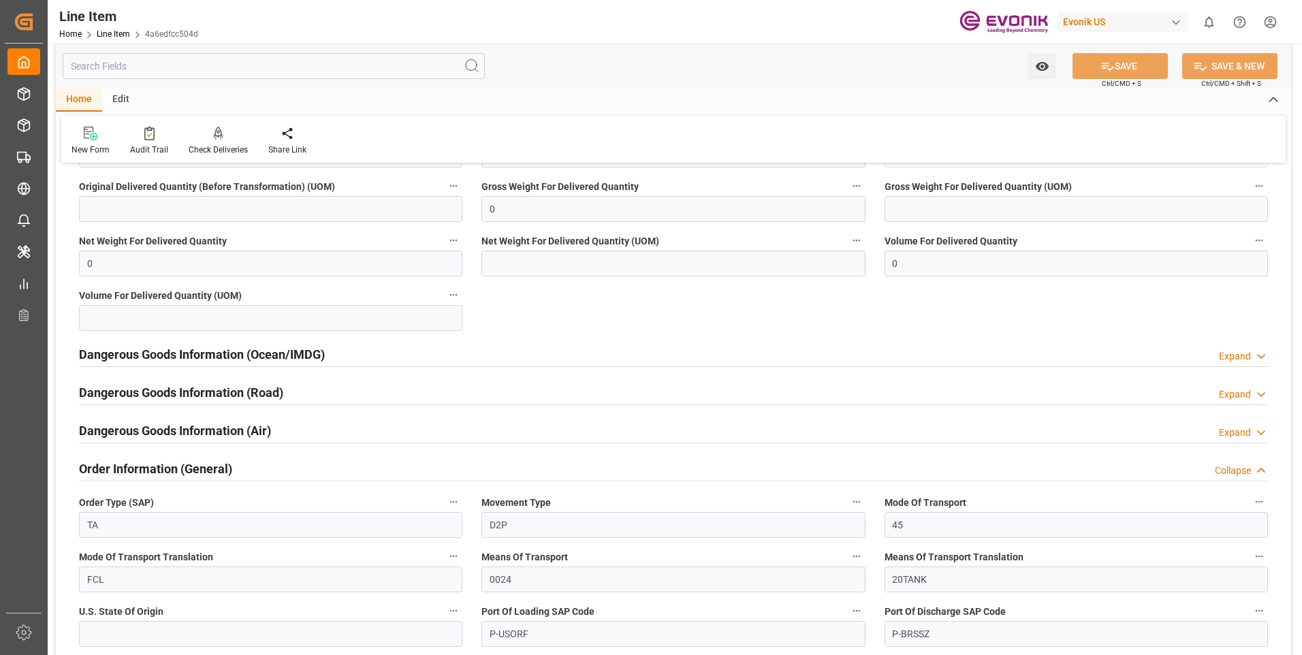
scroll to position [1430, 0]
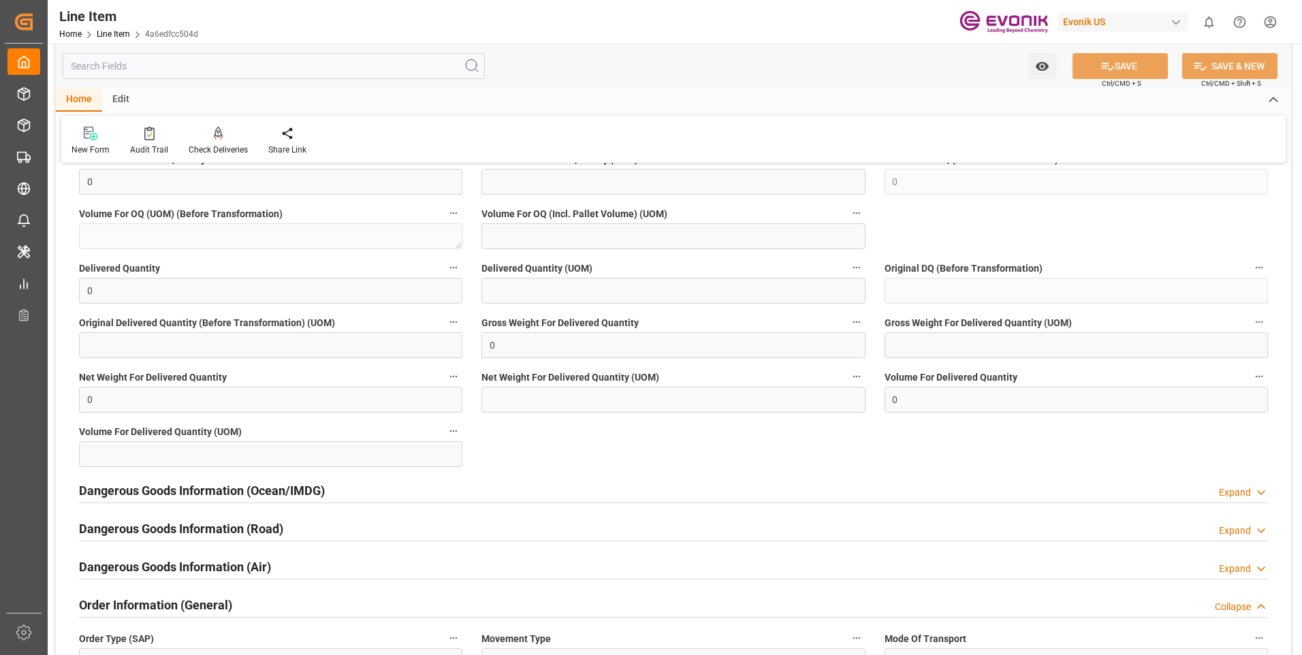
click at [166, 602] on h2 "Order Information (General)" at bounding box center [155, 605] width 153 height 18
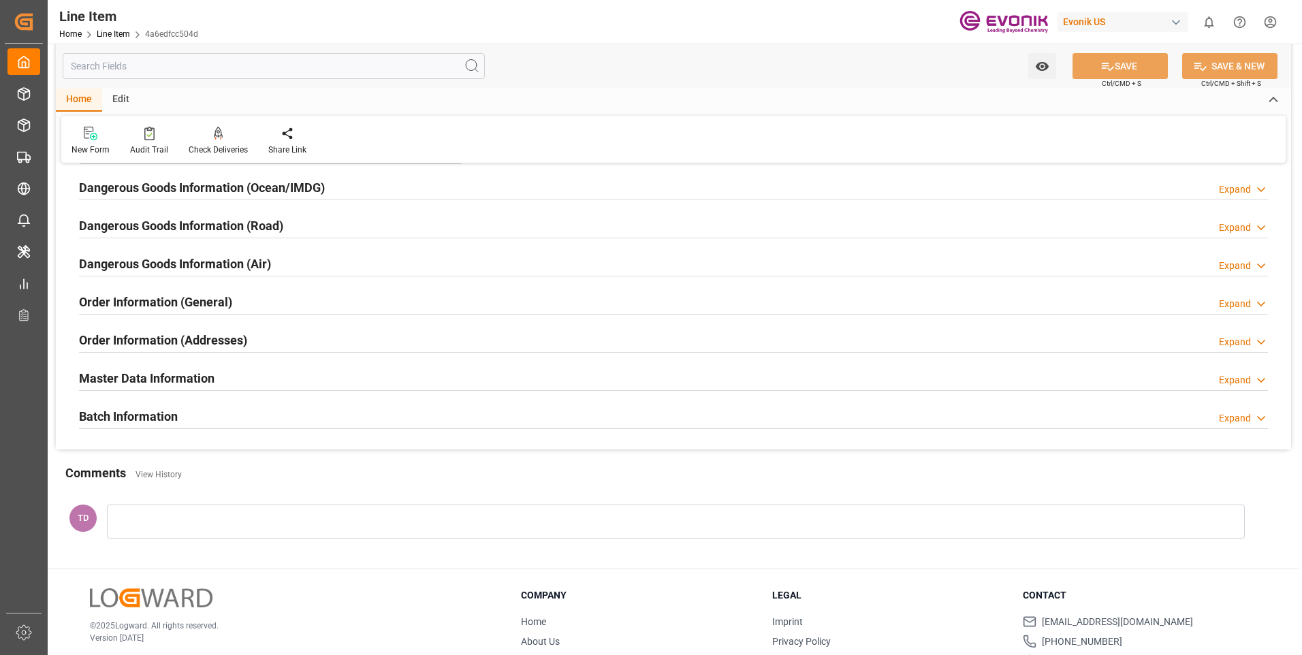
scroll to position [1665, 0]
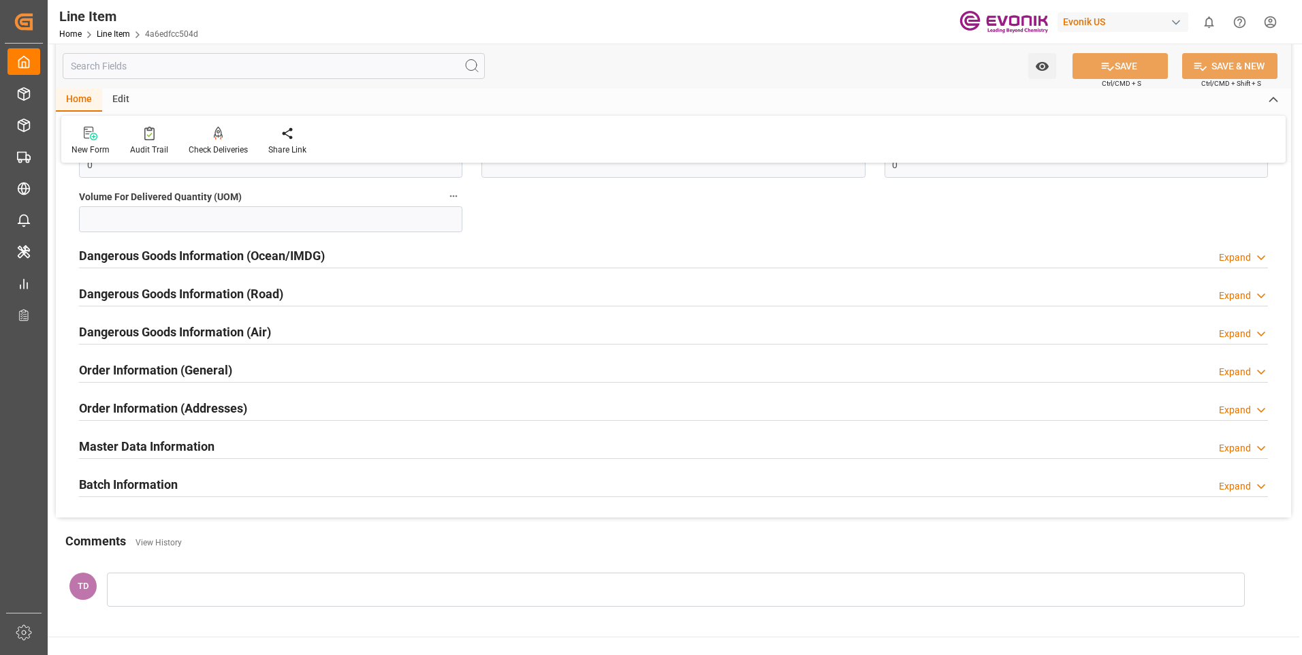
click at [187, 402] on h2 "Order Information (Addresses)" at bounding box center [163, 408] width 168 height 18
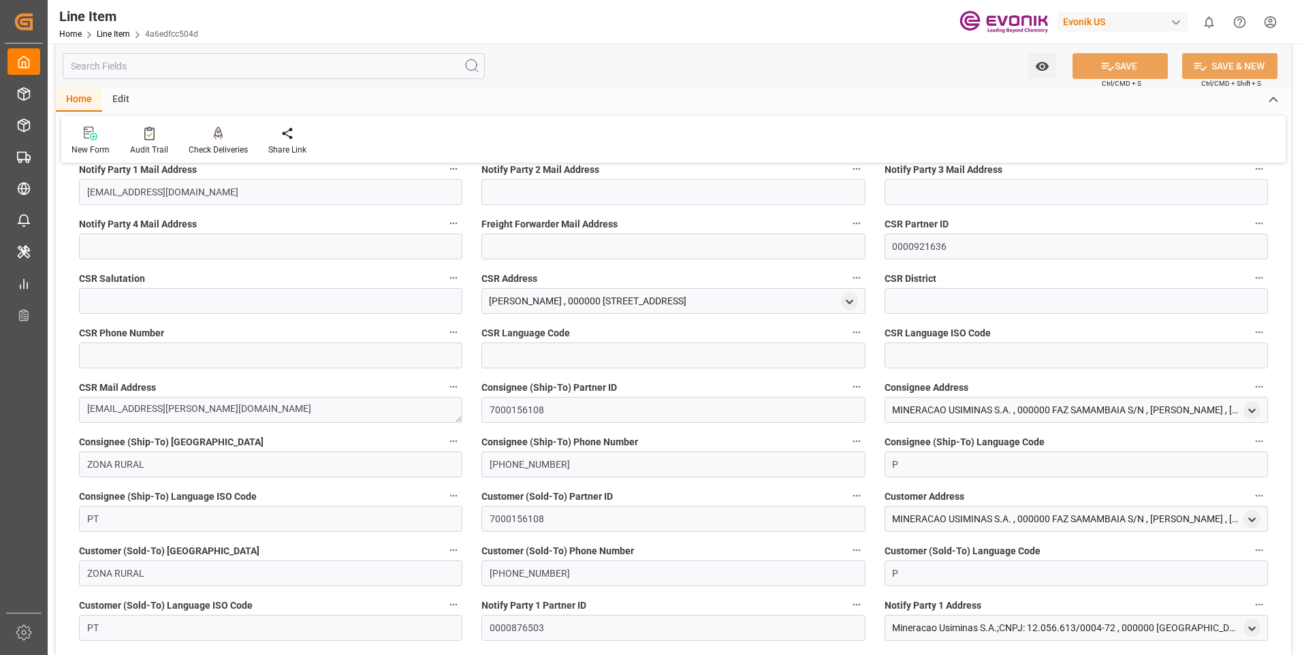
scroll to position [2414, 0]
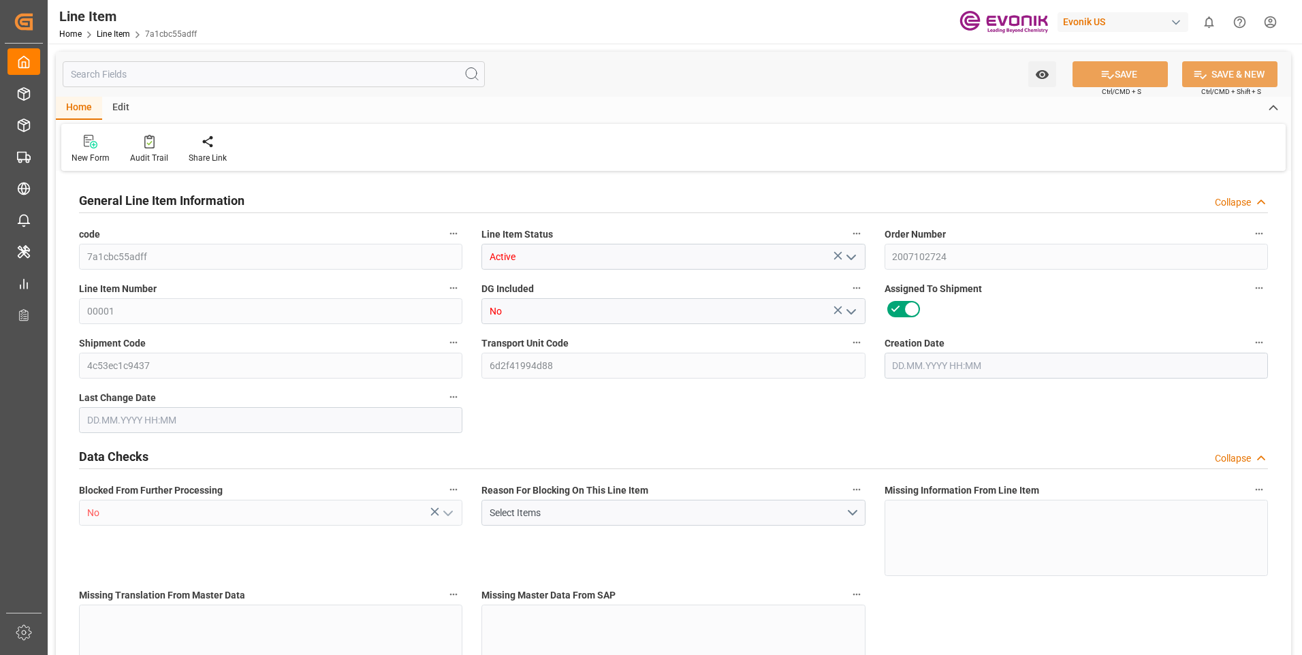
type input "7"
type input "6104"
type input "5600"
type input "9.476"
type input "28"
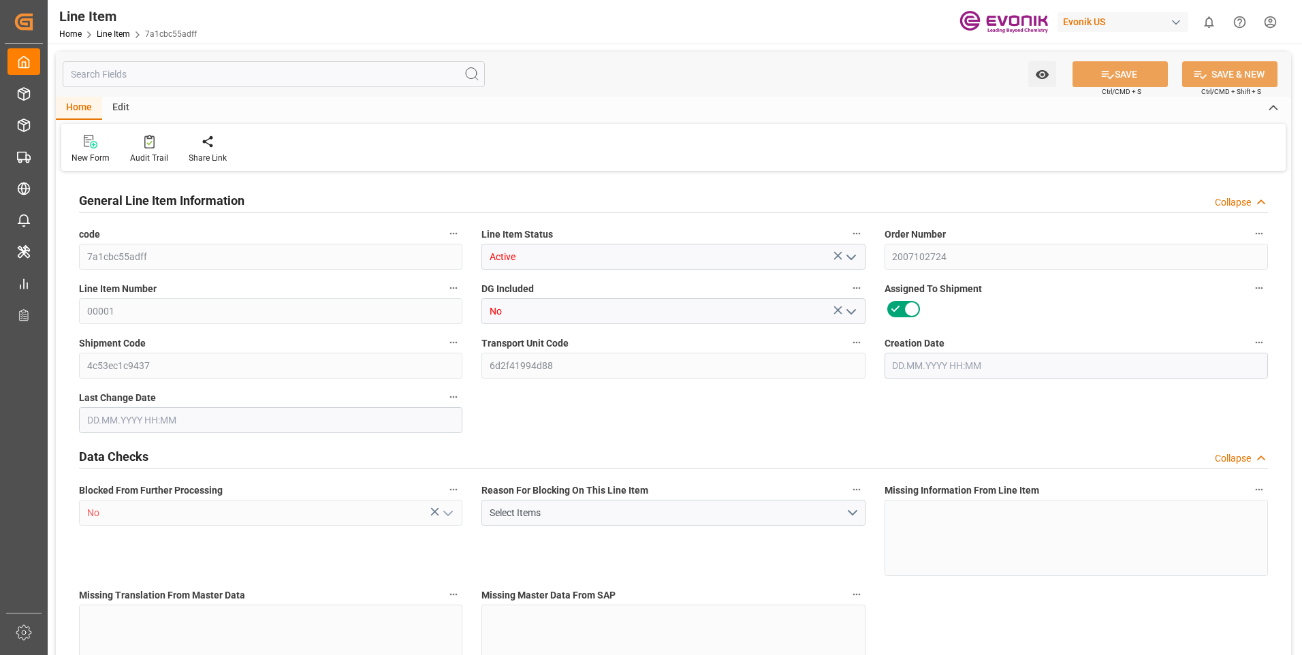
type input "30520"
type input "28"
type input "6104"
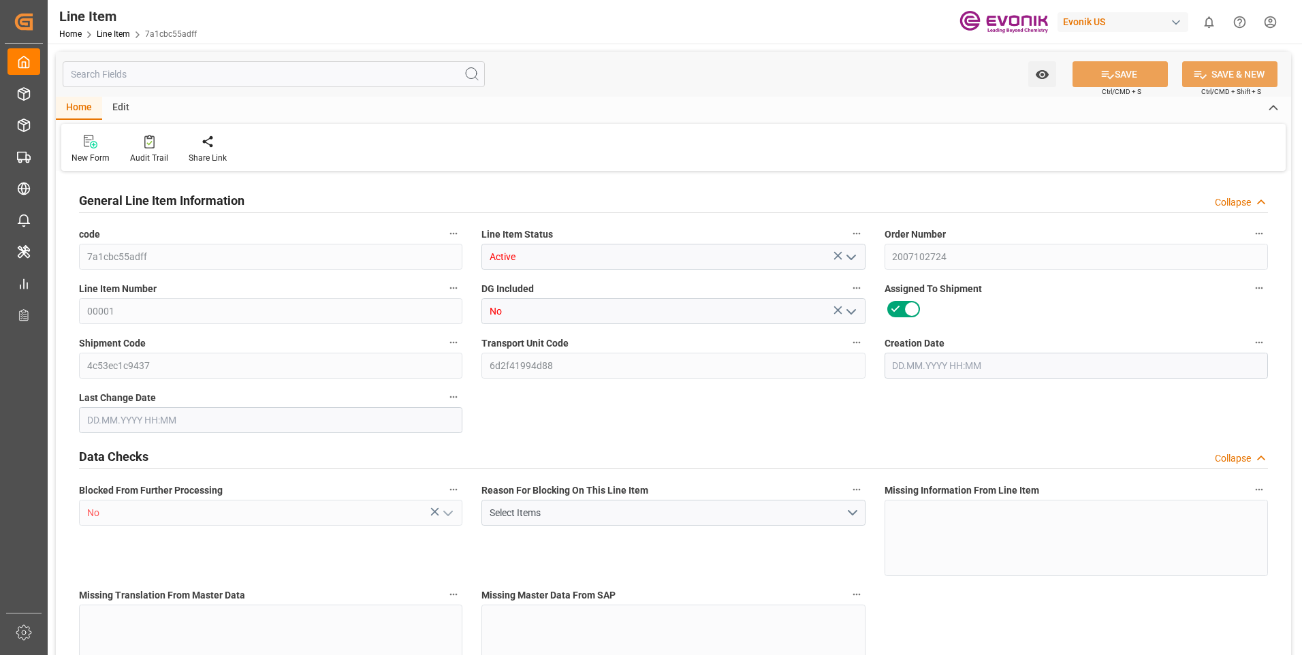
type input "6356"
type input "5600"
type input "9.476"
type input "9475.984"
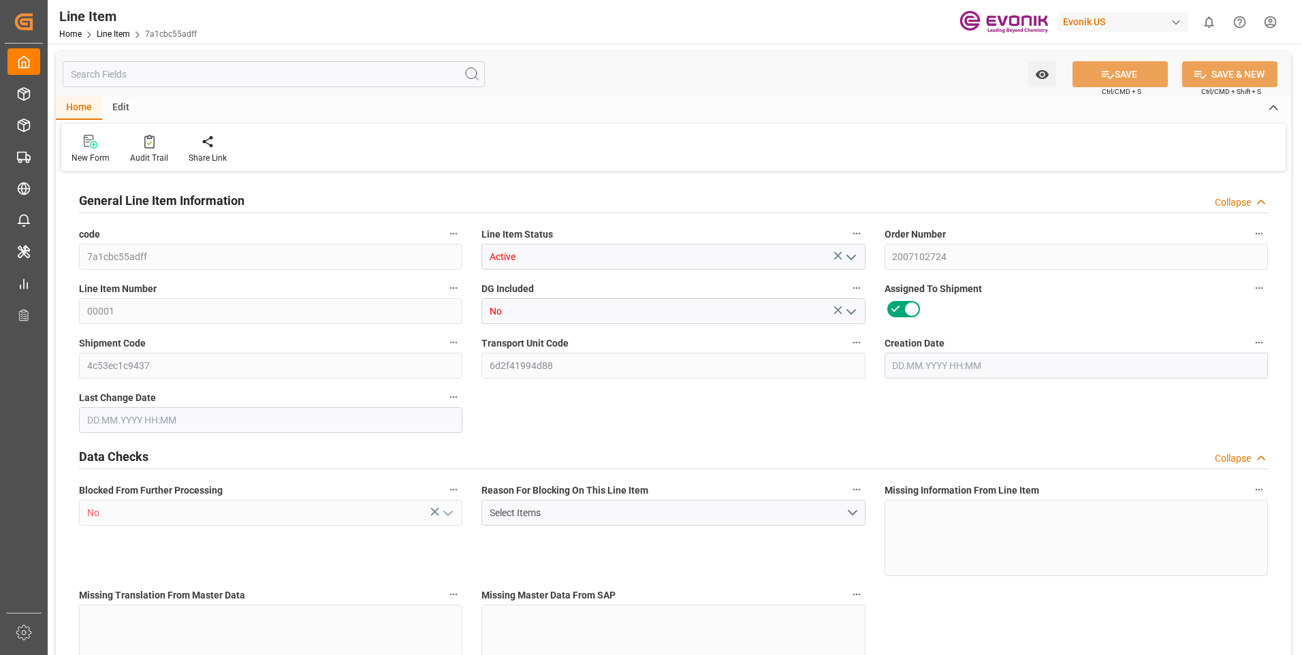
type input "0"
type input "21.07.2025 18:11"
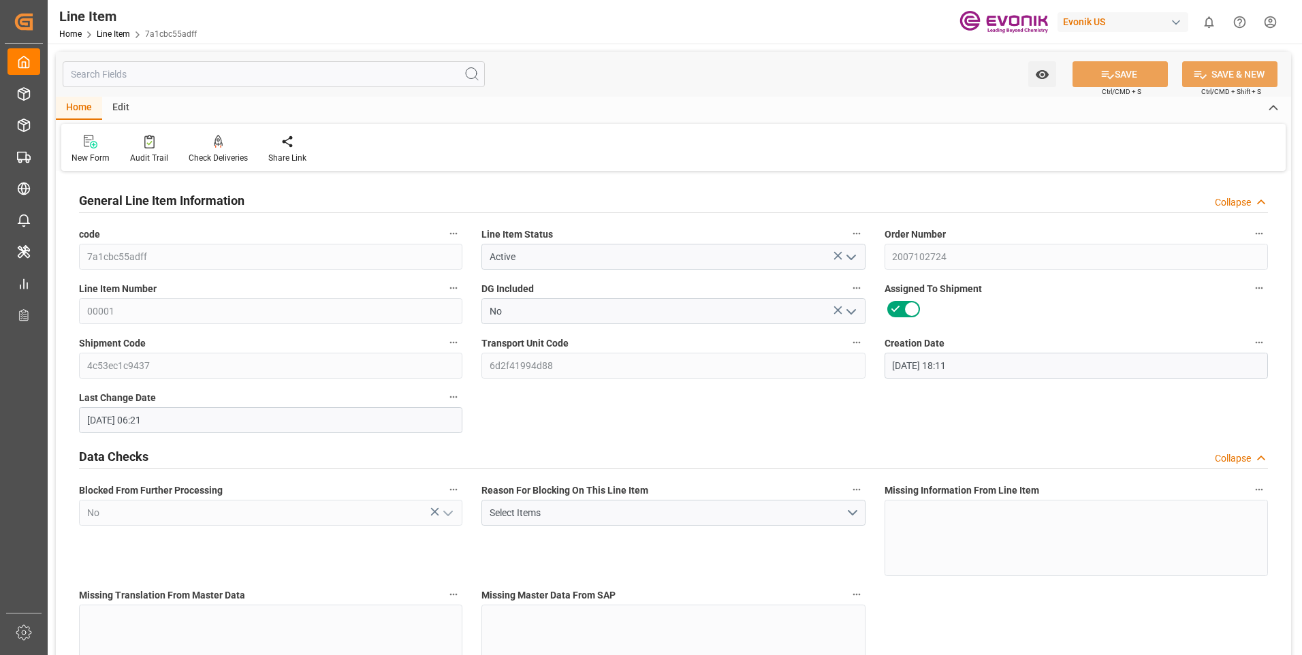
type input "28.07.2025 06:21"
type input "12.10.2025"
type input "28.08.2025"
type input "21.08.2025"
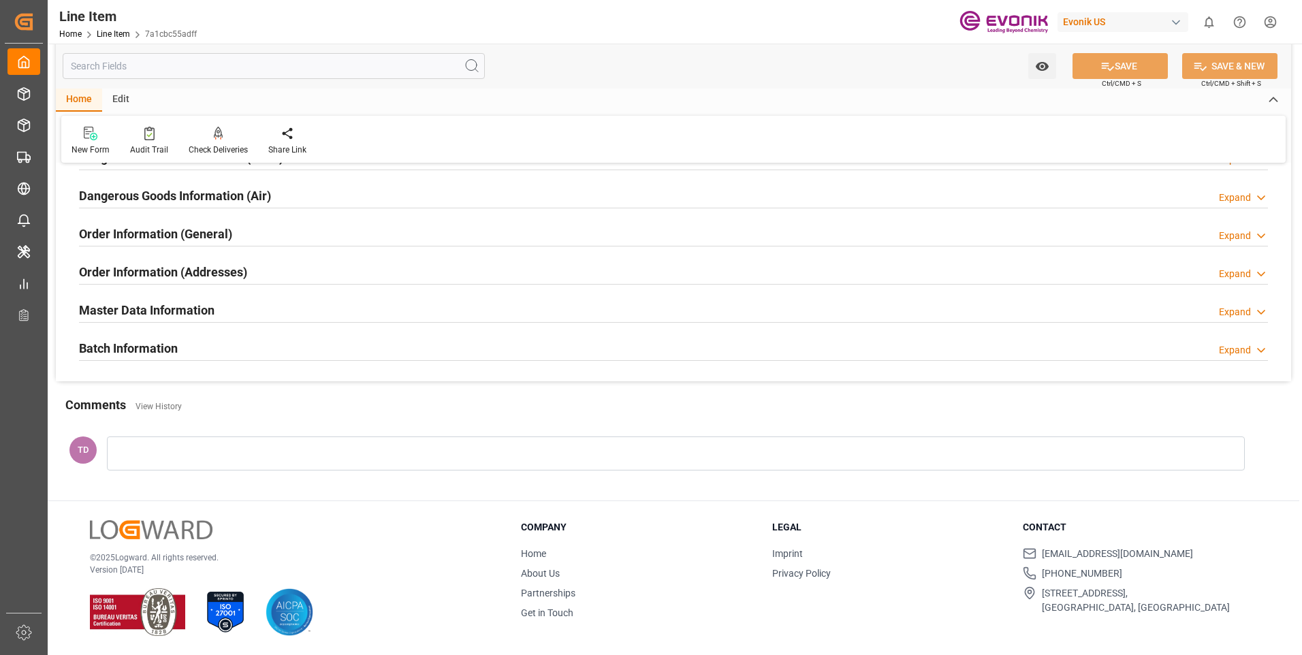
scroll to position [1597, 0]
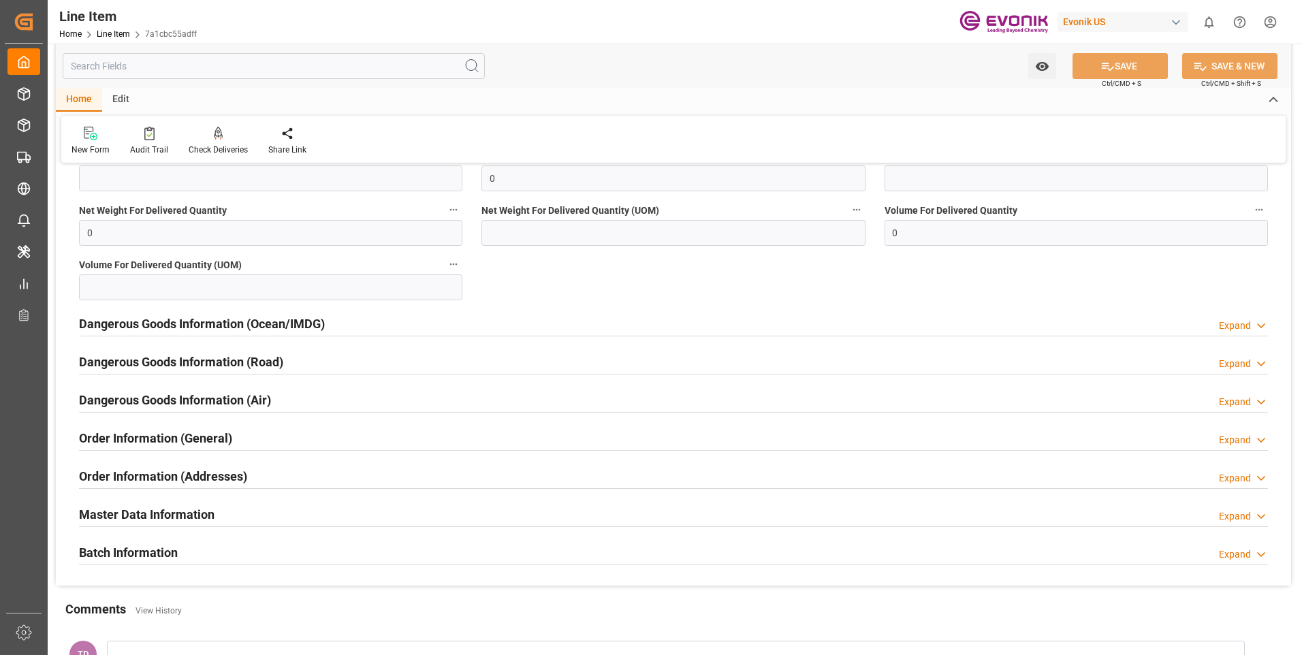
click at [186, 429] on h2 "Order Information (General)" at bounding box center [155, 438] width 153 height 18
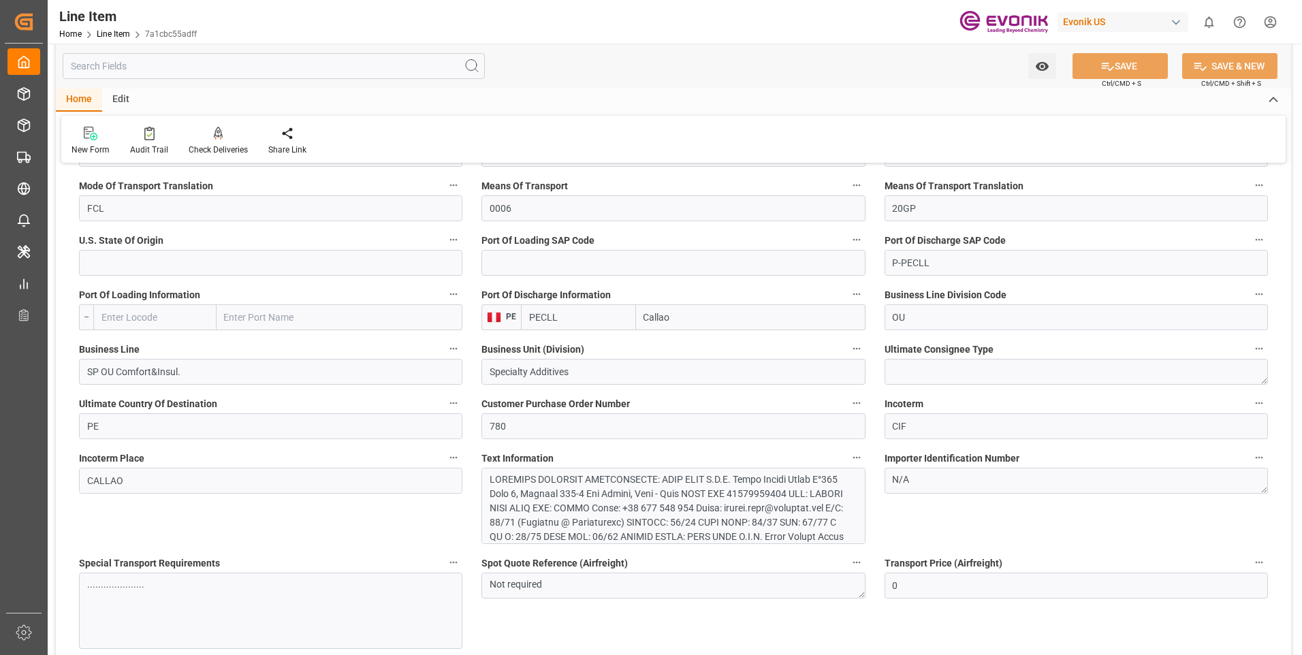
scroll to position [180, 0]
click at [597, 493] on div at bounding box center [668, 425] width 357 height 229
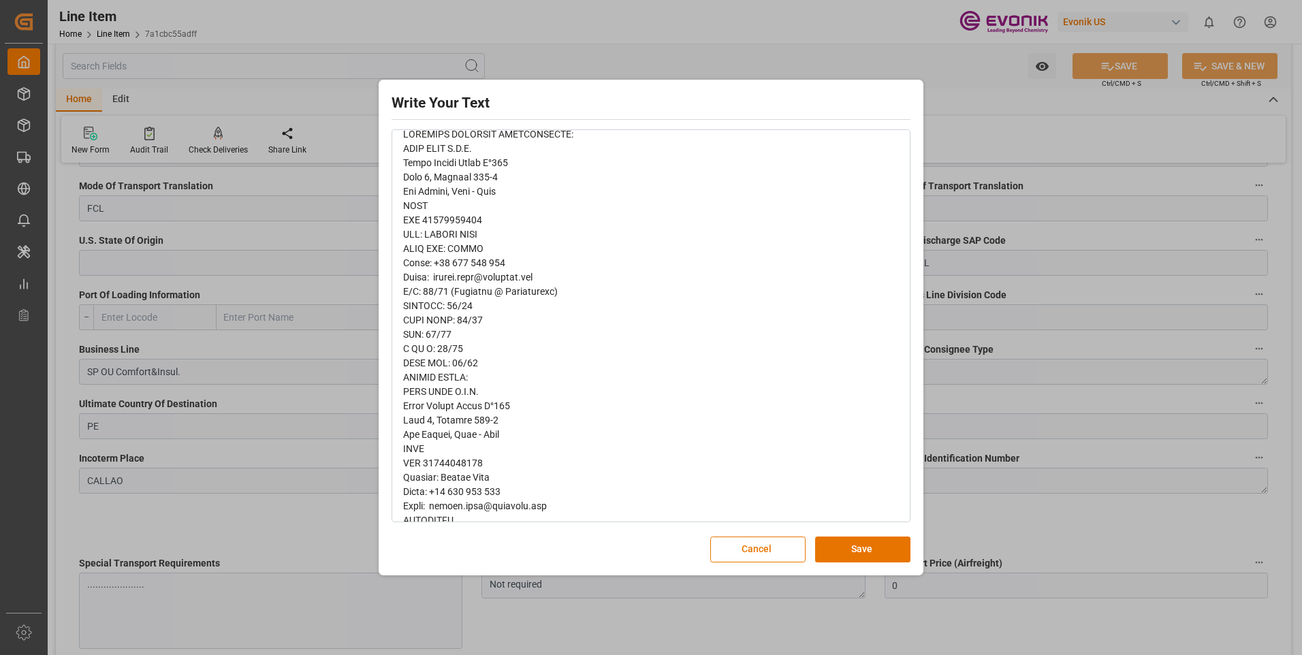
scroll to position [0, 0]
